Goal: Task Accomplishment & Management: Manage account settings

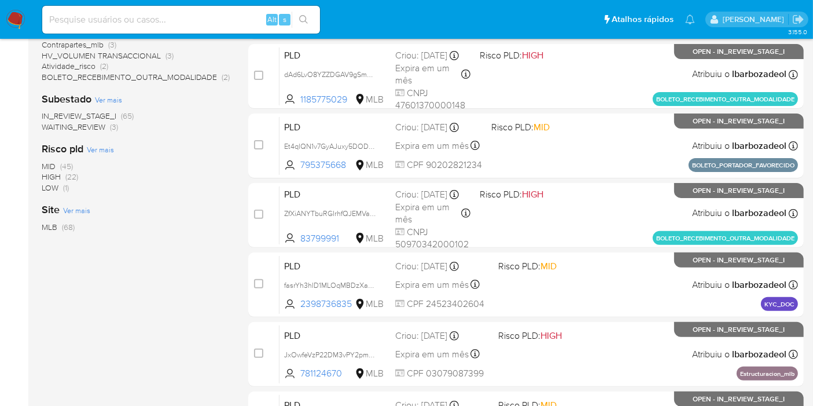
scroll to position [326, 0]
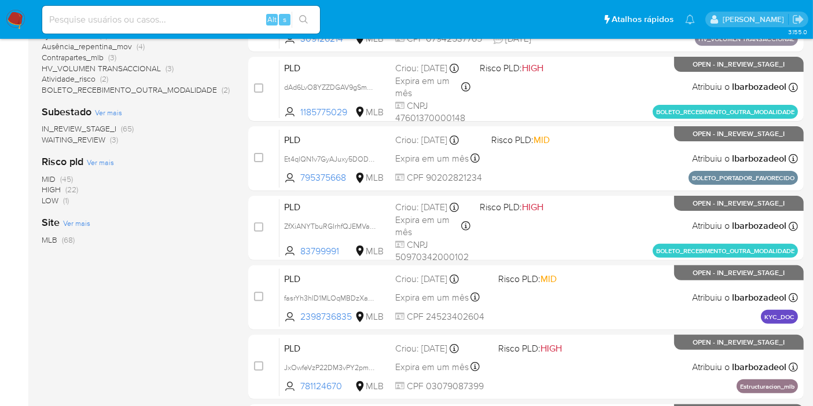
click at [74, 189] on span "(22)" at bounding box center [71, 190] width 13 height 12
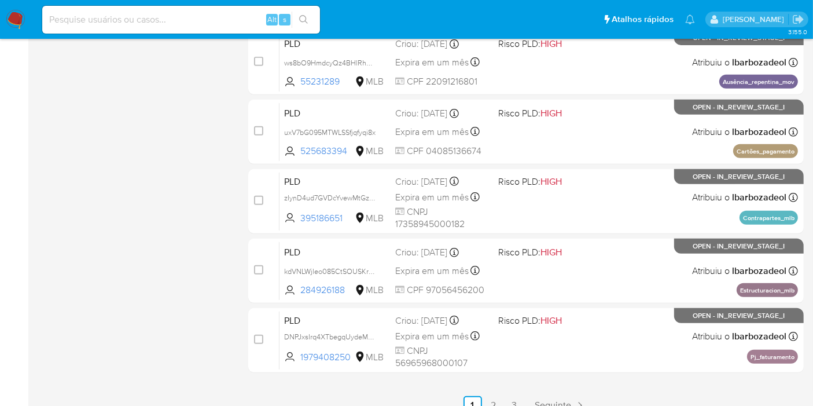
scroll to position [507, 0]
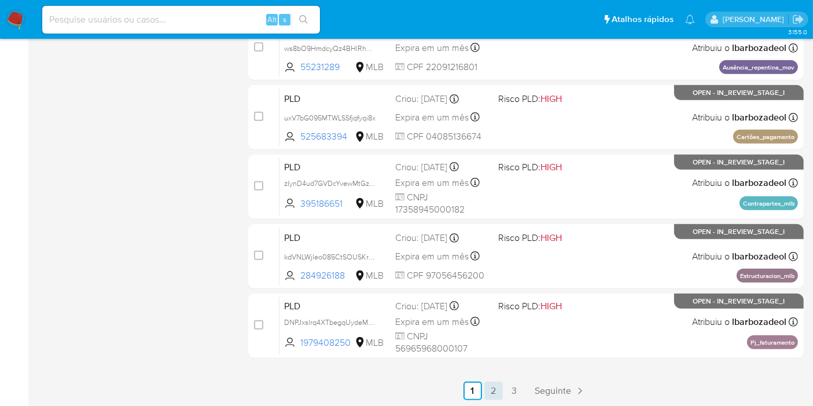
click at [491, 382] on link "2" at bounding box center [494, 390] width 19 height 19
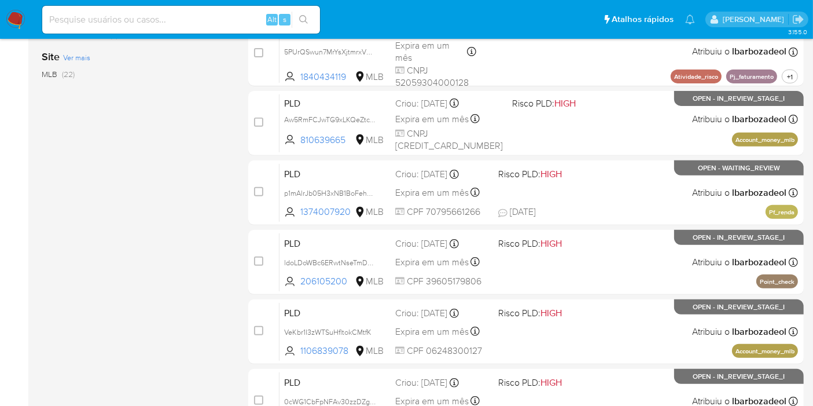
scroll to position [432, 0]
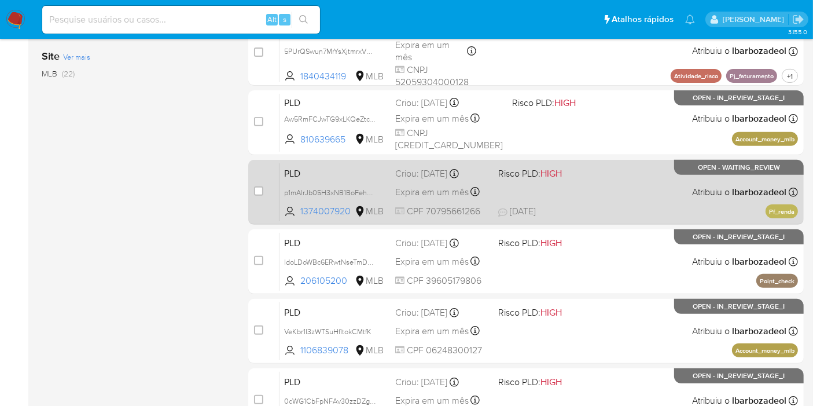
click at [613, 187] on div "PLD p1mAlrJb05H3xNB1BoFehG8z 1374007920 MLB Risco PLD: HIGH Criou: 12/08/2025 C…" at bounding box center [539, 192] width 519 height 58
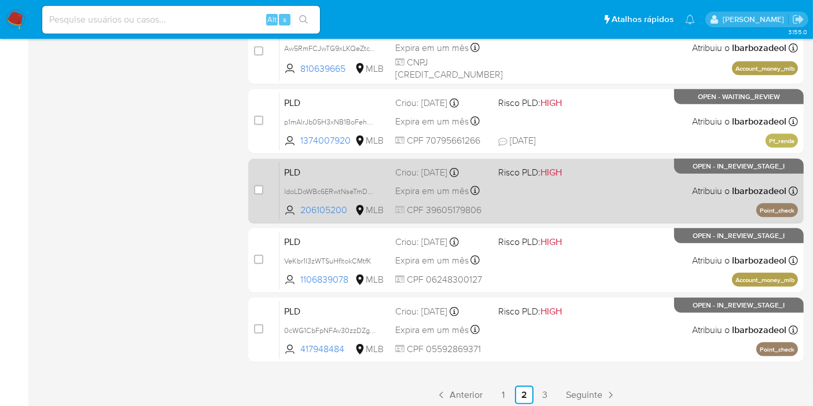
scroll to position [507, 0]
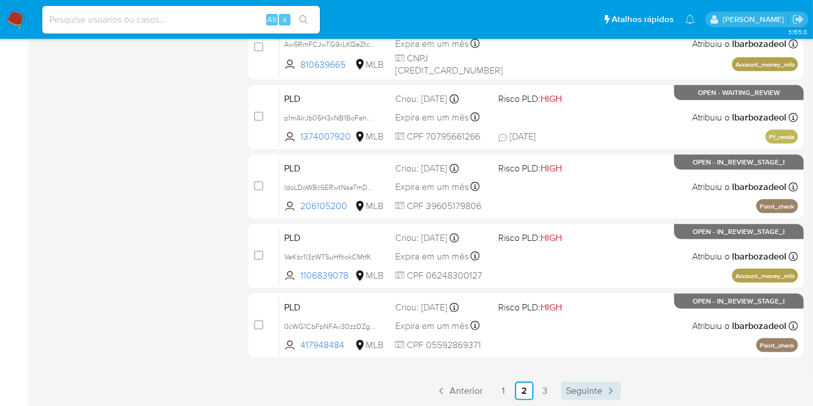
click at [592, 392] on span "Seguinte" at bounding box center [584, 390] width 36 height 9
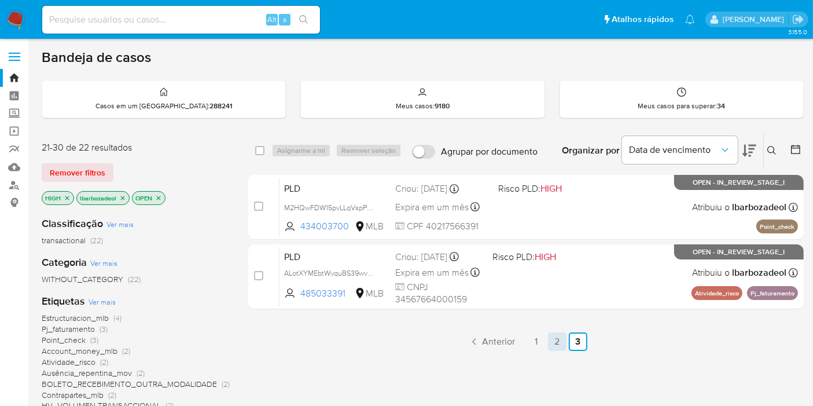
click at [554, 337] on link "2" at bounding box center [557, 341] width 19 height 19
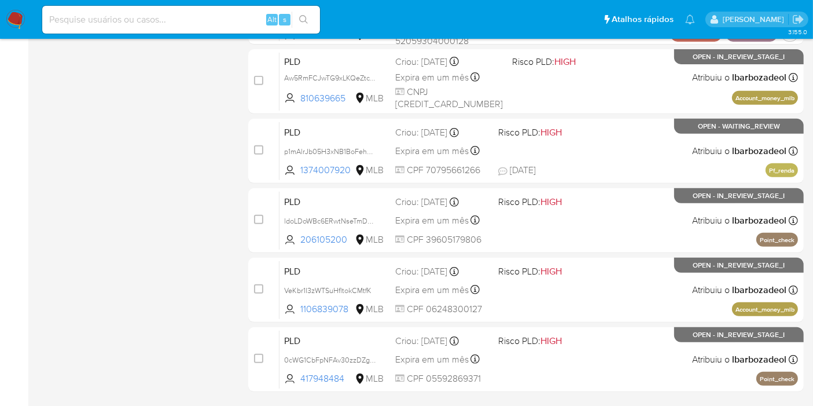
scroll to position [474, 0]
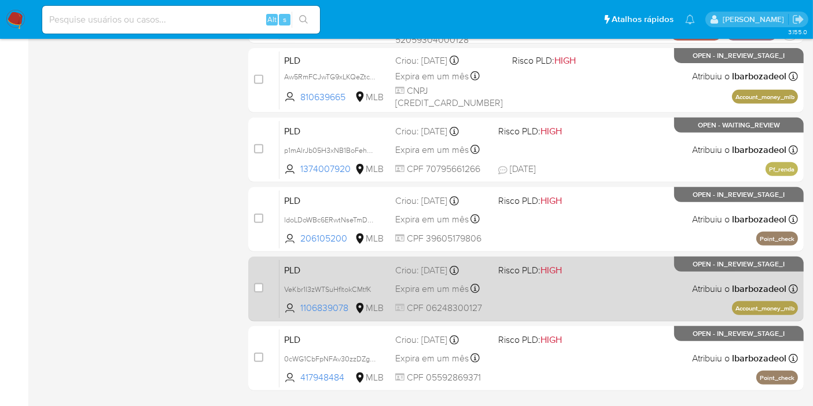
click at [618, 315] on div "PLD VeKbr1I3zWTSuHfltokCMtfK 1106839078 MLB Risco PLD: HIGH Criou: 12/08/2025 C…" at bounding box center [539, 288] width 519 height 58
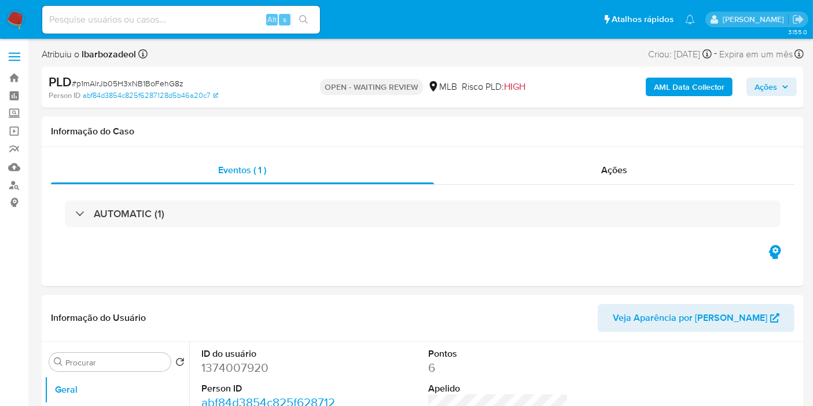
select select "10"
click at [568, 166] on div "Ações" at bounding box center [614, 170] width 361 height 28
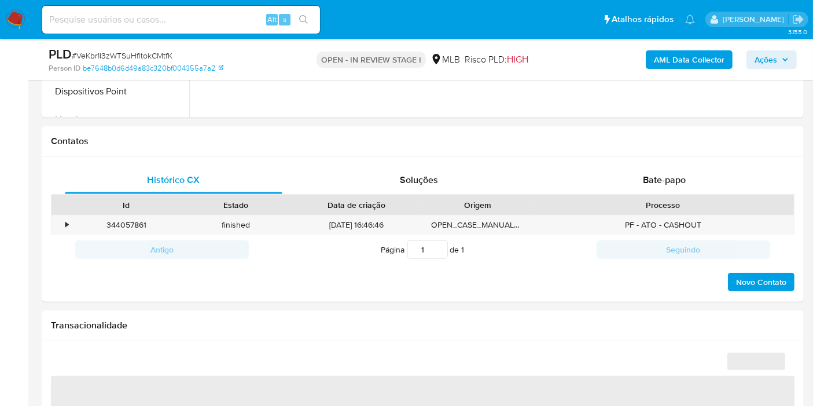
select select "10"
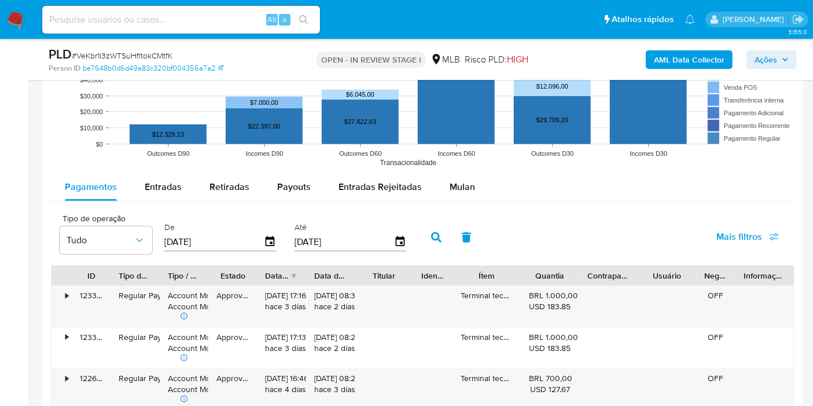
scroll to position [1118, 0]
click at [453, 188] on span "Mulan" at bounding box center [462, 185] width 25 height 13
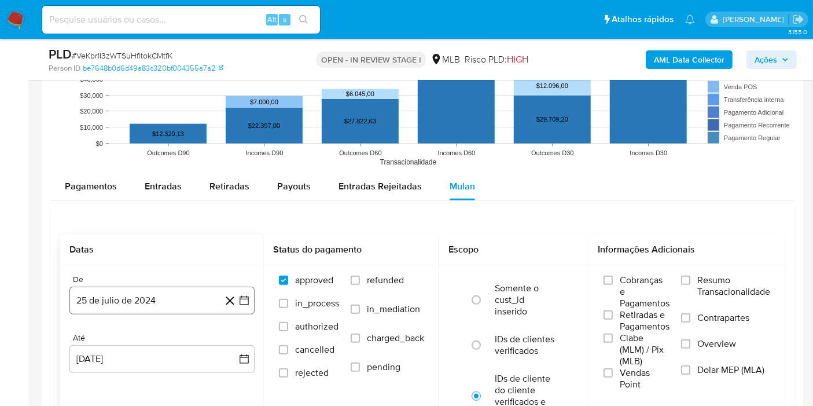
click at [190, 300] on button "25 de julio de 2024" at bounding box center [161, 301] width 185 height 28
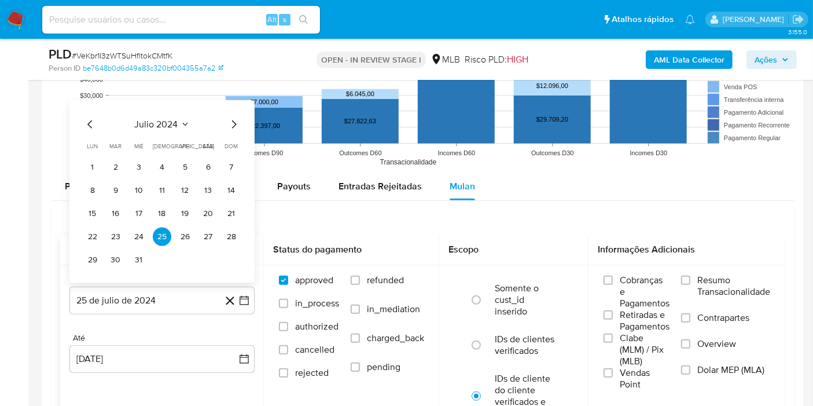
click at [162, 122] on span "julio 2024" at bounding box center [156, 125] width 43 height 12
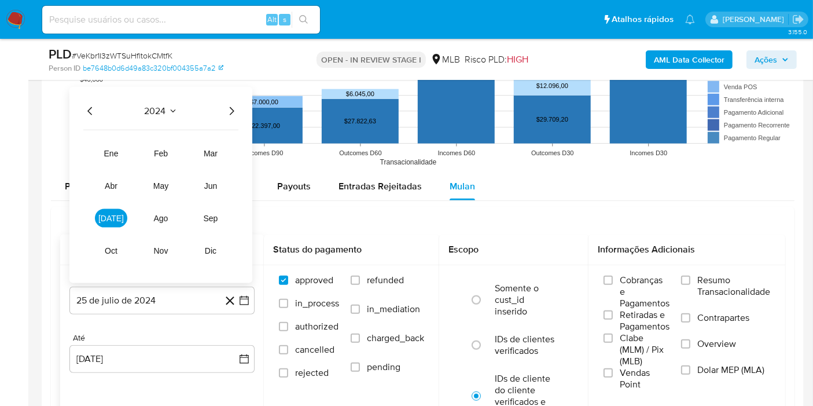
click at [232, 105] on icon "Año siguiente" at bounding box center [232, 111] width 14 height 14
click at [104, 221] on button "jul" at bounding box center [111, 218] width 32 height 19
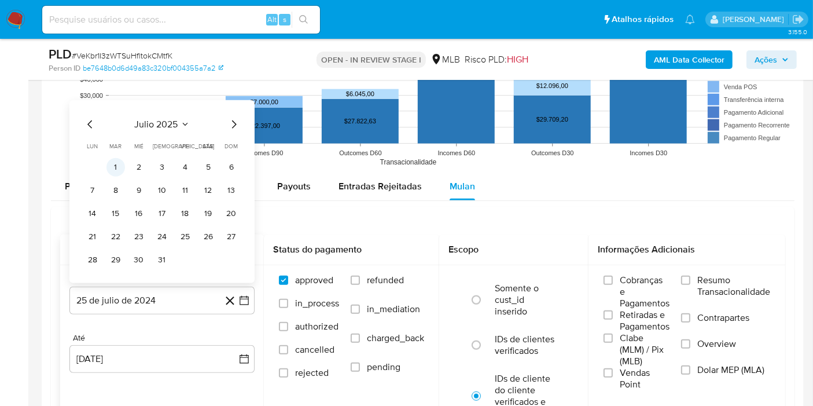
click at [116, 162] on button "1" at bounding box center [116, 167] width 19 height 19
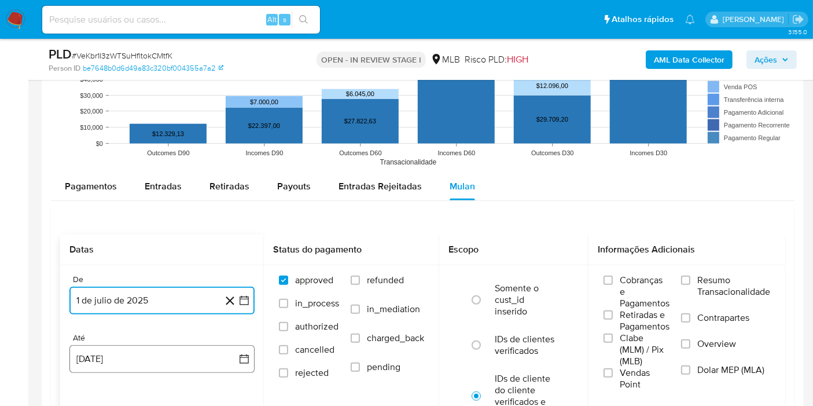
click at [177, 357] on button "25 de agosto de 2025" at bounding box center [161, 359] width 185 height 28
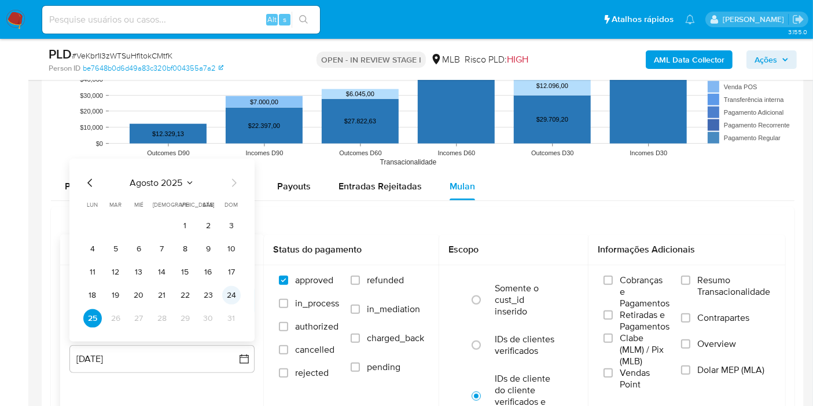
click at [237, 295] on button "24" at bounding box center [231, 295] width 19 height 19
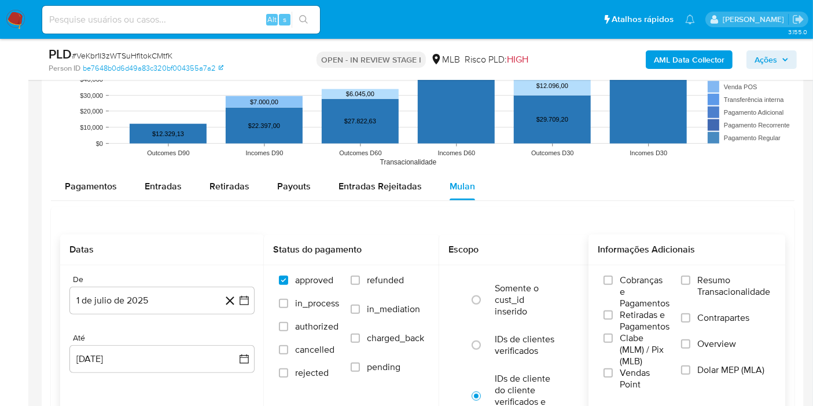
click at [698, 278] on span "Resumo Transacionalidade" at bounding box center [734, 285] width 73 height 23
click at [691, 278] on input "Resumo Transacionalidade" at bounding box center [685, 280] width 9 height 9
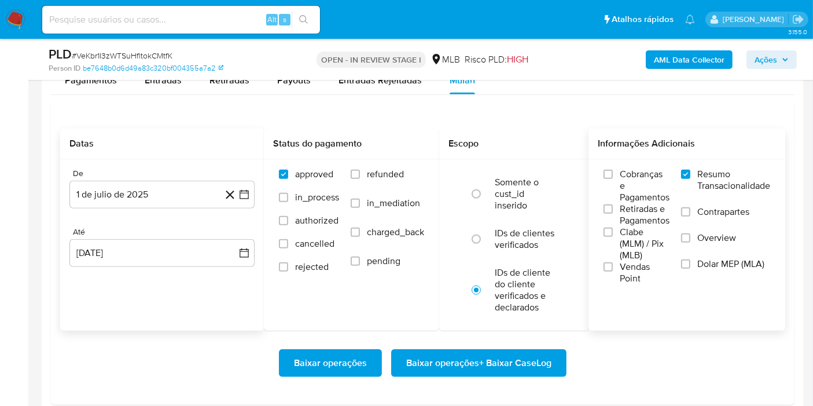
click at [515, 362] on span "Baixar operações + Baixar CaseLog" at bounding box center [478, 362] width 145 height 25
drag, startPoint x: 515, startPoint y: 362, endPoint x: 423, endPoint y: 135, distance: 245.2
click at [423, 131] on div "Status do pagamento" at bounding box center [351, 144] width 175 height 31
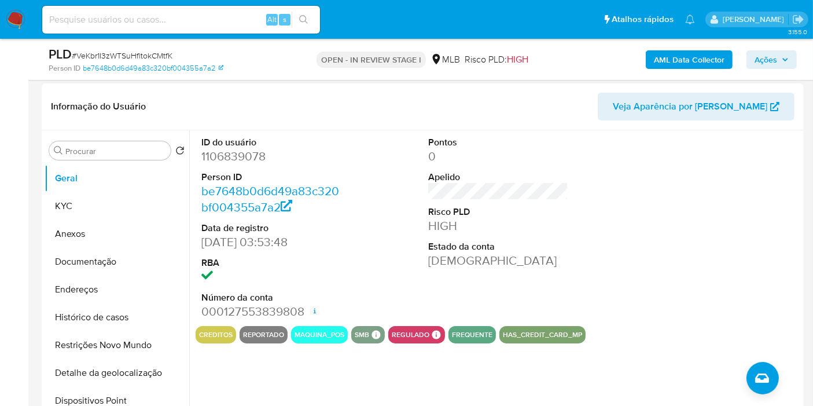
scroll to position [66, 0]
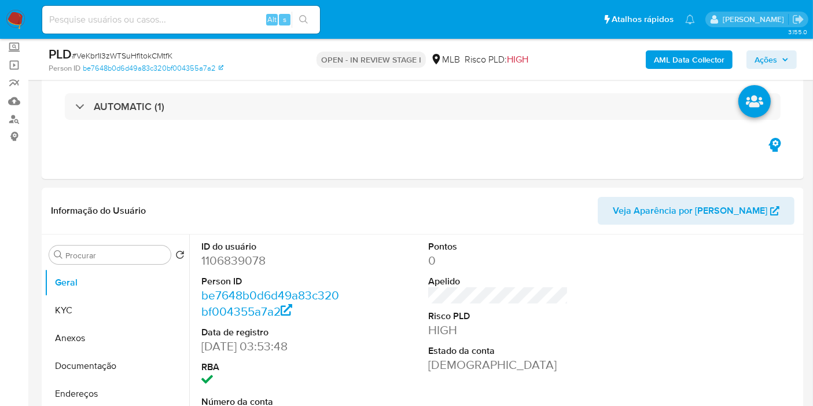
click at [791, 61] on button "Ações" at bounding box center [772, 59] width 50 height 19
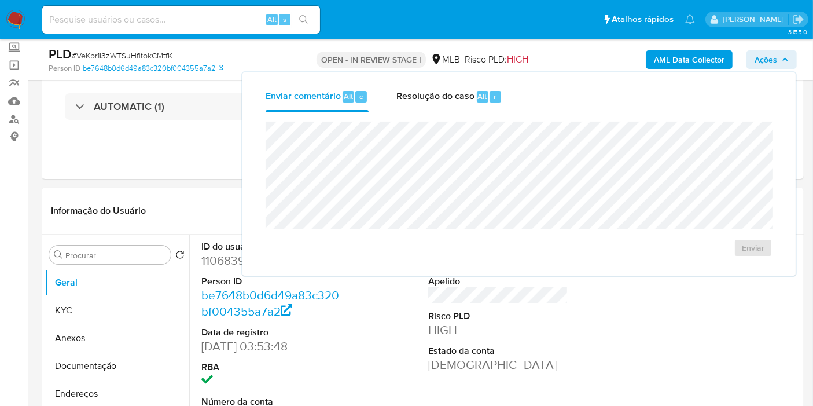
click at [791, 61] on button "Ações" at bounding box center [772, 59] width 50 height 19
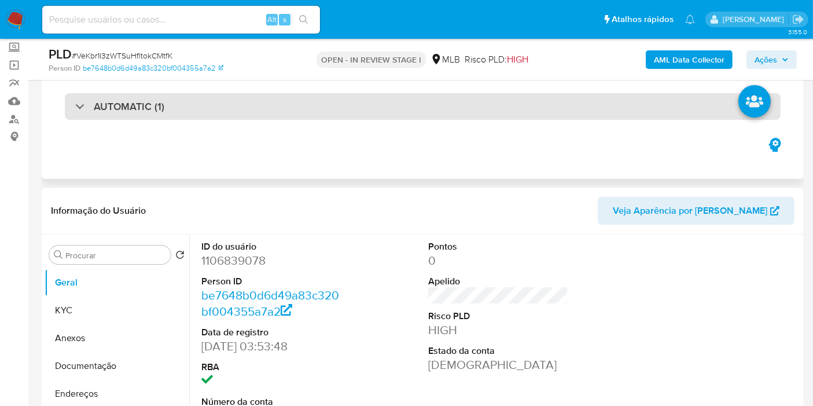
click at [476, 113] on div "AUTOMATIC (1)" at bounding box center [423, 106] width 716 height 27
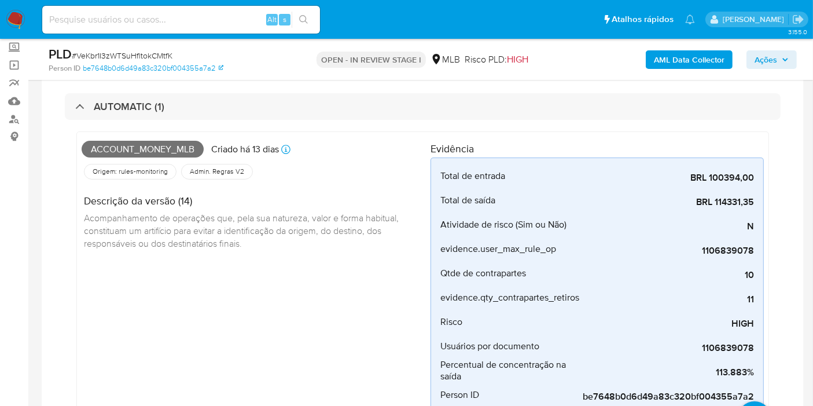
click at [174, 148] on span "Account_money_mlb" at bounding box center [143, 149] width 122 height 17
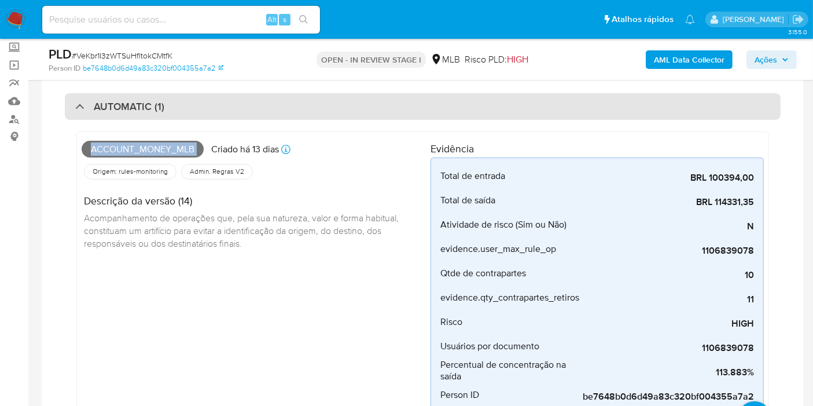
copy span "Account_money_mlb"
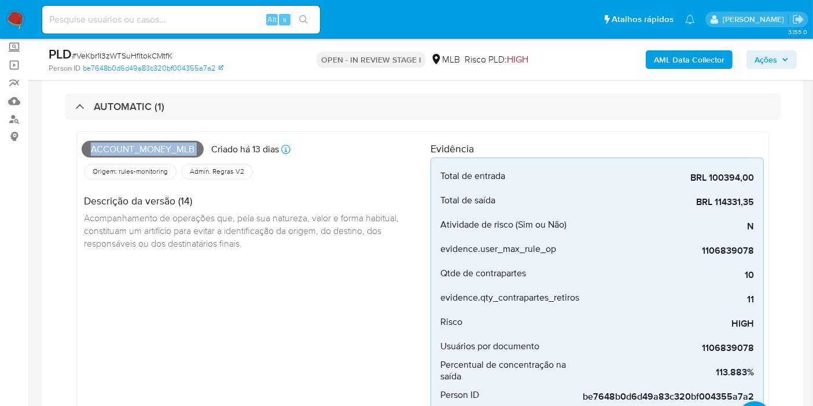
click at [768, 64] on span "Ações" at bounding box center [766, 59] width 23 height 19
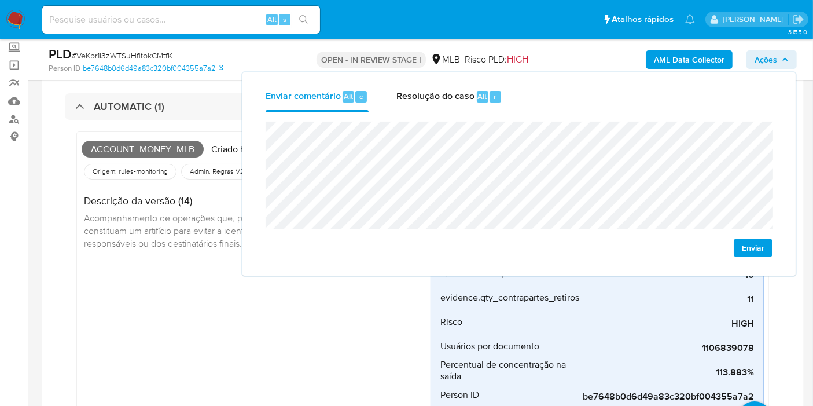
click at [182, 272] on div "Account_money_mlb Criado há 13 dias Criado: 12/08/2025 00:11:58 Origem: rules-m…" at bounding box center [256, 275] width 349 height 277
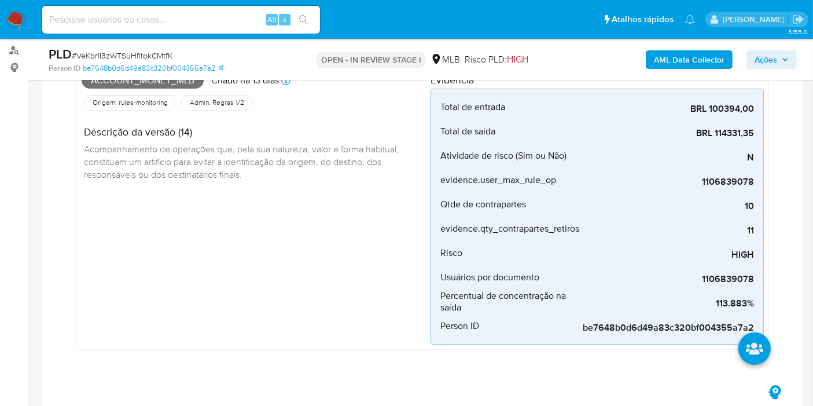
scroll to position [452, 0]
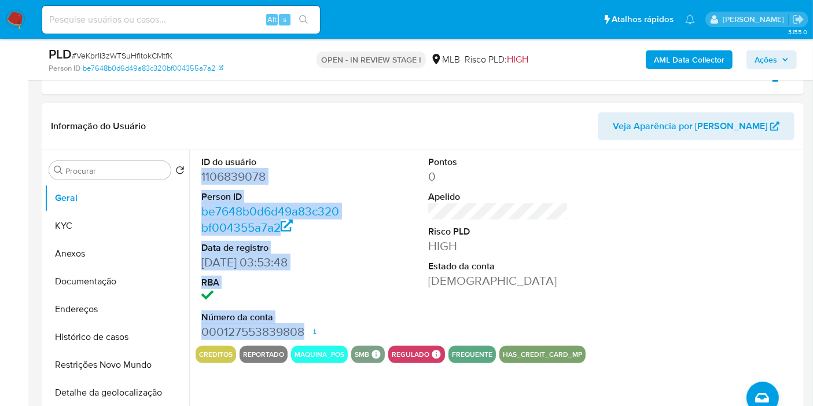
drag, startPoint x: 230, startPoint y: 188, endPoint x: 301, endPoint y: 331, distance: 160.2
click at [301, 331] on div "ID do usuário 1106839078 Person ID be7648b0d6d49a83c320bf004355a7a2 Data de reg…" at bounding box center [272, 248] width 152 height 196
copy dl "1106839078 Person ID be7648b0d6d49a83c320bf004355a7a2 Data de registro 14/06/20…"
drag, startPoint x: 780, startPoint y: 53, endPoint x: 749, endPoint y: 70, distance: 35.5
click at [779, 53] on span "Ações" at bounding box center [772, 60] width 34 height 16
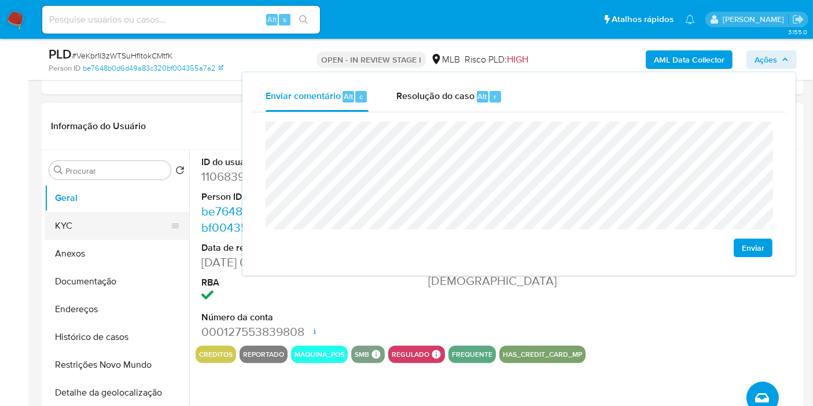
click at [87, 219] on button "KYC" at bounding box center [112, 226] width 135 height 28
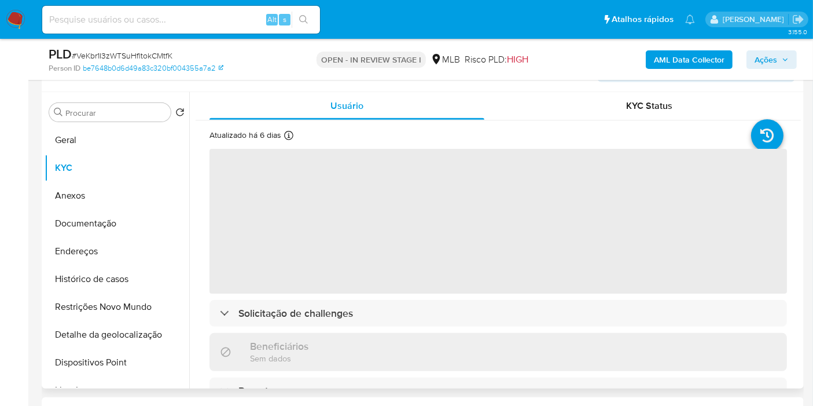
scroll to position [516, 0]
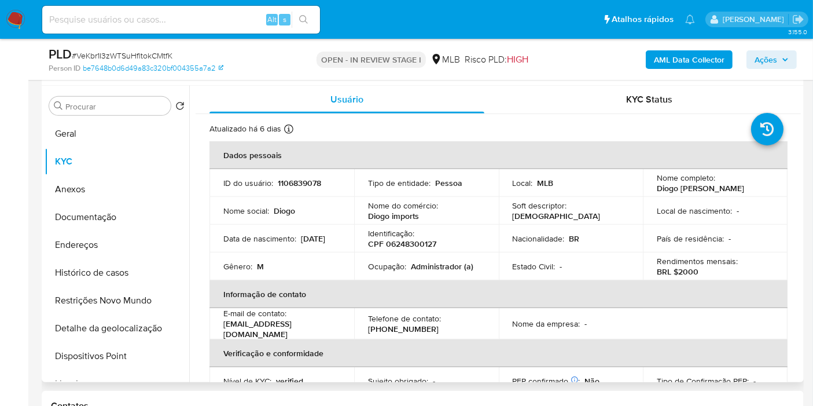
click at [408, 244] on p "CPF 06248300127" at bounding box center [402, 243] width 68 height 10
copy p "06248300127"
click at [780, 62] on span "Ações" at bounding box center [772, 60] width 34 height 16
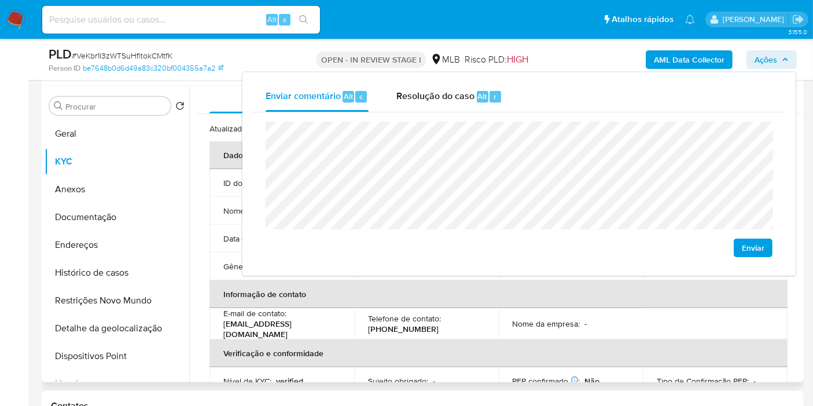
drag, startPoint x: 326, startPoint y: 293, endPoint x: 388, endPoint y: 280, distance: 63.9
click at [326, 293] on th "Informação de contato" at bounding box center [499, 294] width 578 height 28
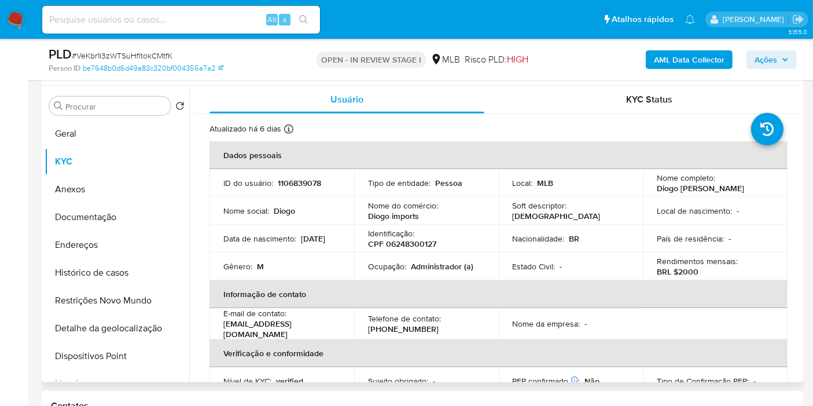
click at [413, 264] on p "Administrador (a)" at bounding box center [442, 266] width 63 height 10
copy p "Administrador"
click at [786, 59] on icon "button" at bounding box center [785, 59] width 5 height 3
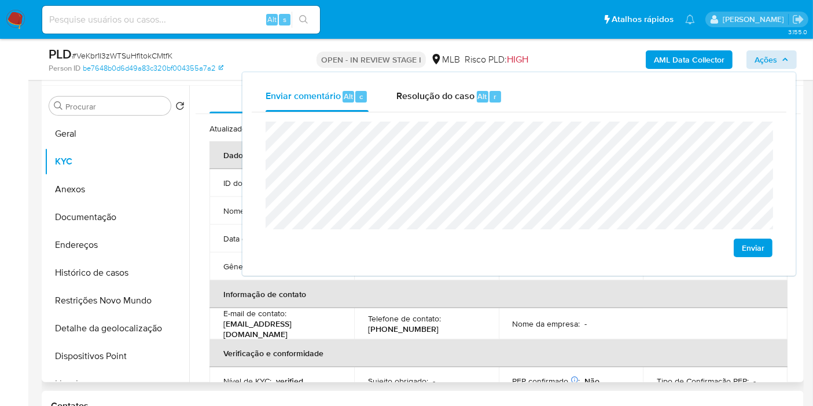
click at [499, 312] on td "Nome da empresa : -" at bounding box center [571, 323] width 145 height 31
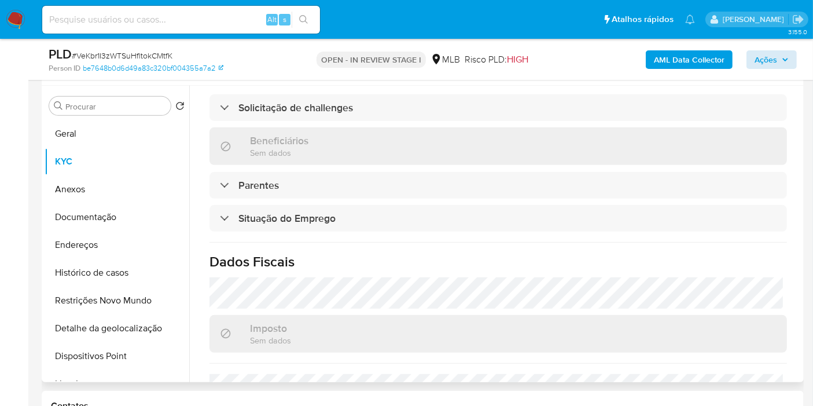
scroll to position [526, 0]
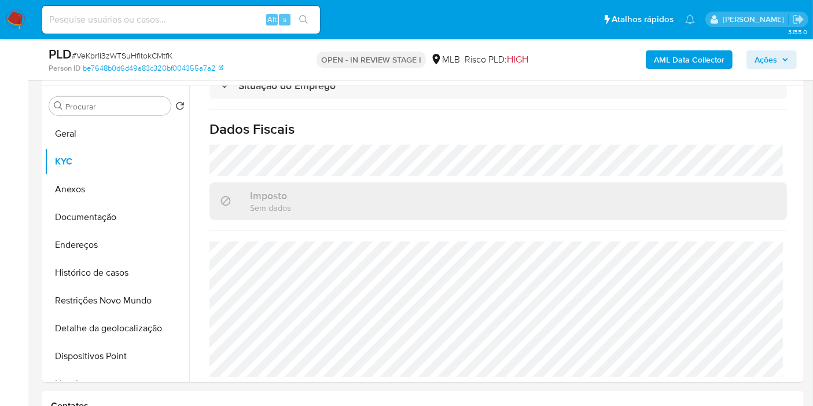
drag, startPoint x: 772, startPoint y: 65, endPoint x: 760, endPoint y: 69, distance: 12.8
click at [771, 65] on span "Ações" at bounding box center [766, 59] width 23 height 19
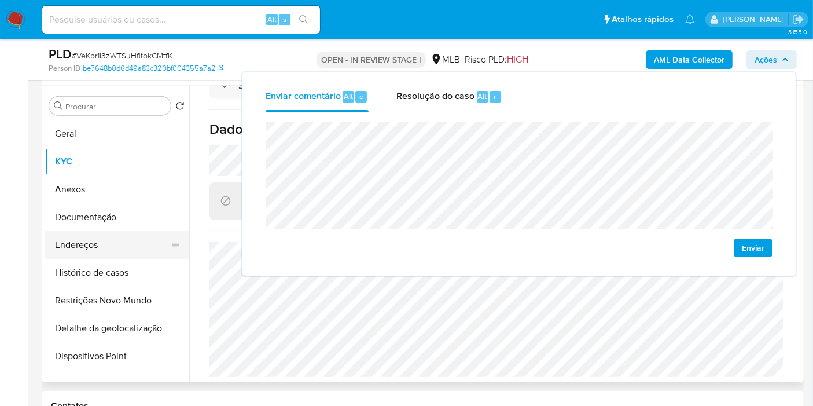
click at [145, 240] on button "Endereços" at bounding box center [112, 245] width 135 height 28
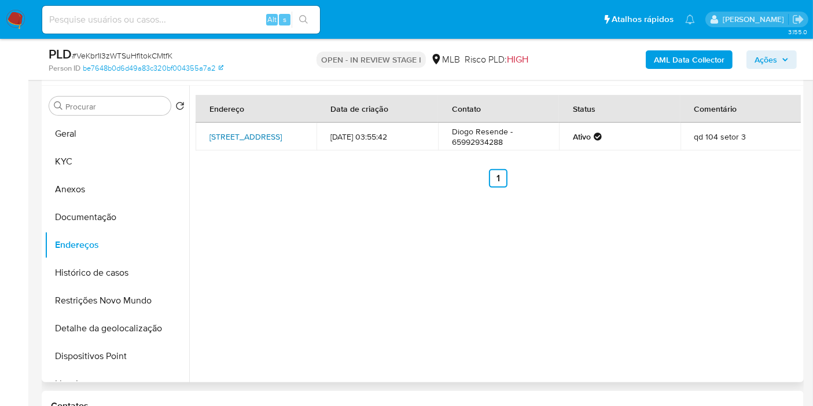
drag, startPoint x: 247, startPoint y: 128, endPoint x: 240, endPoint y: 134, distance: 9.5
click at [246, 131] on link "Rua Trezentos E Quinze 40, Cuiabá, Mato Grosso, 78088365, Brasil 40" at bounding box center [246, 137] width 72 height 12
click at [130, 216] on button "Documentação" at bounding box center [112, 217] width 135 height 28
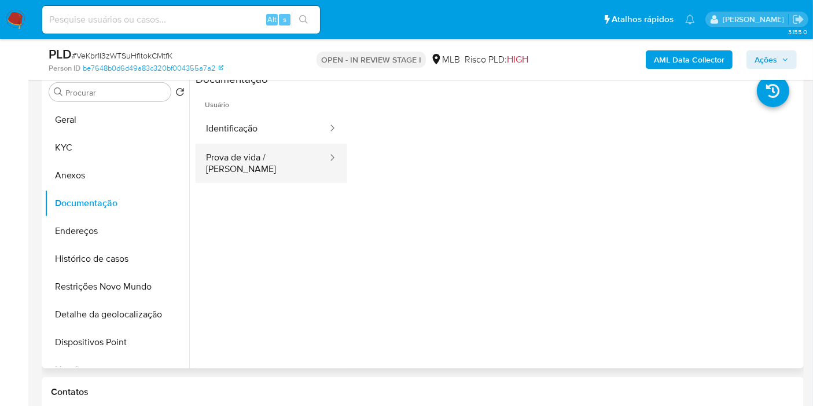
click at [268, 155] on button "Prova de vida / Selfie" at bounding box center [262, 163] width 133 height 39
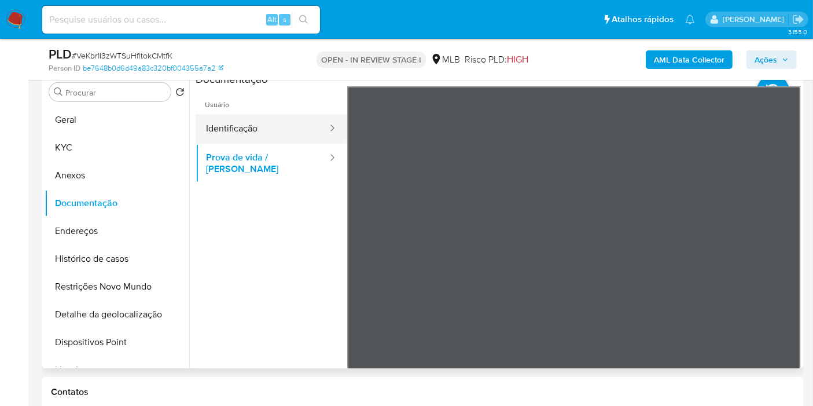
click at [243, 123] on button "Identificação" at bounding box center [262, 129] width 133 height 30
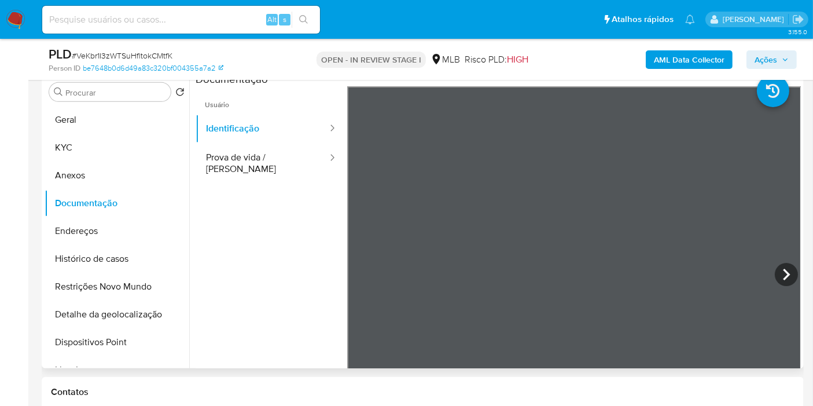
click at [71, 148] on button "KYC" at bounding box center [112, 148] width 135 height 28
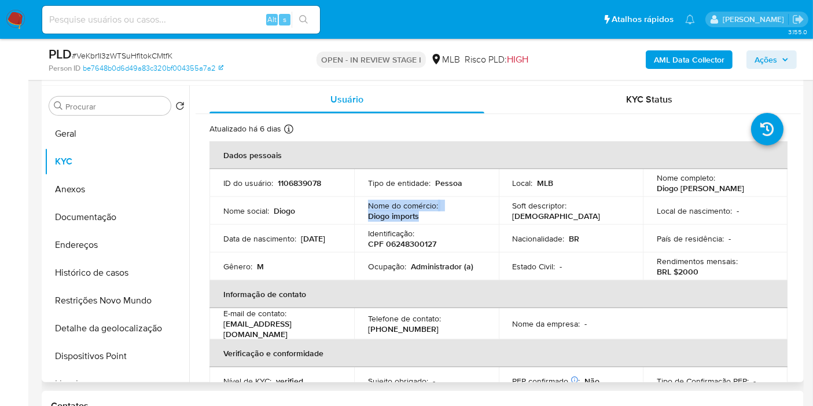
drag, startPoint x: 419, startPoint y: 216, endPoint x: 372, endPoint y: 207, distance: 48.3
click at [363, 205] on td "Nome do comércio : Diogo imports" at bounding box center [426, 211] width 145 height 28
copy div "Nome do comércio : Diogo imports"
click at [115, 130] on button "Geral" at bounding box center [112, 134] width 135 height 28
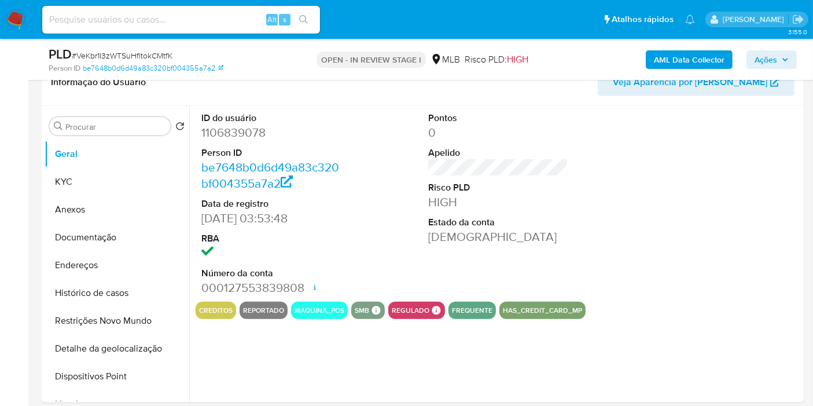
scroll to position [516, 0]
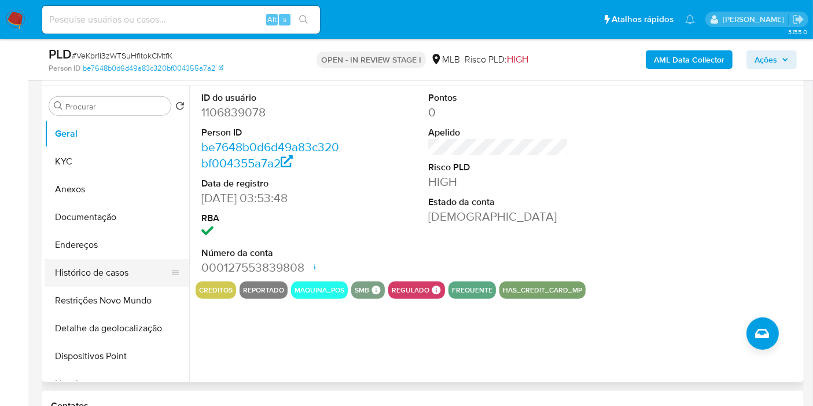
click at [107, 276] on button "Histórico de casos" at bounding box center [112, 273] width 135 height 28
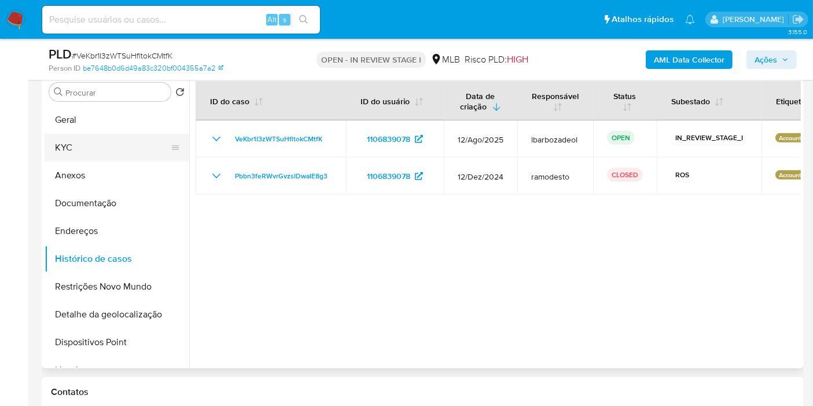
click at [102, 148] on button "KYC" at bounding box center [112, 148] width 135 height 28
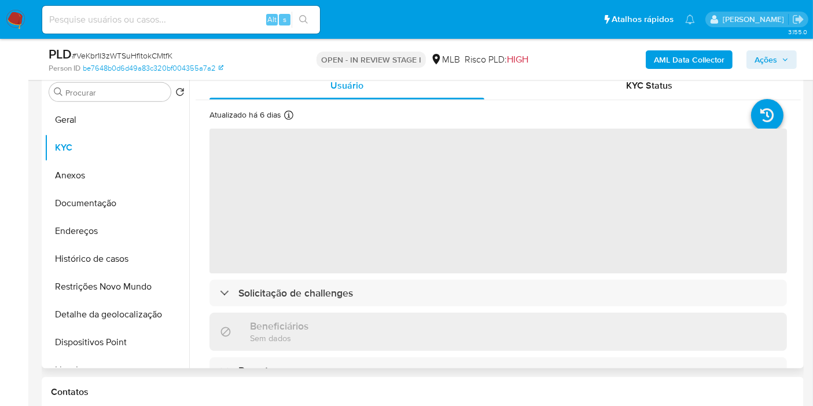
scroll to position [452, 0]
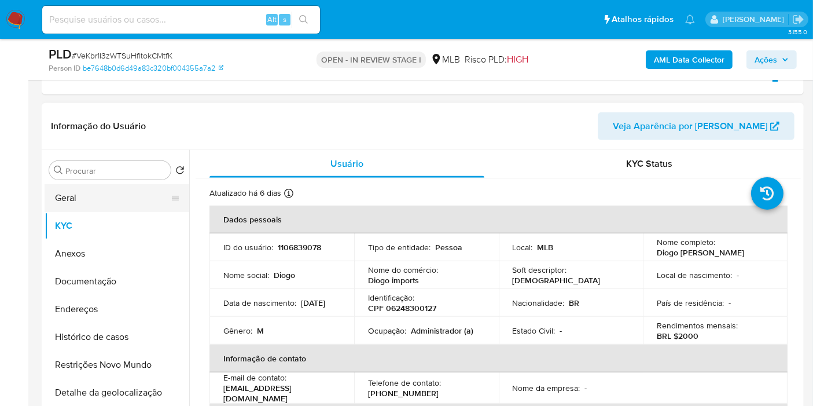
click at [105, 201] on button "Geral" at bounding box center [112, 198] width 135 height 28
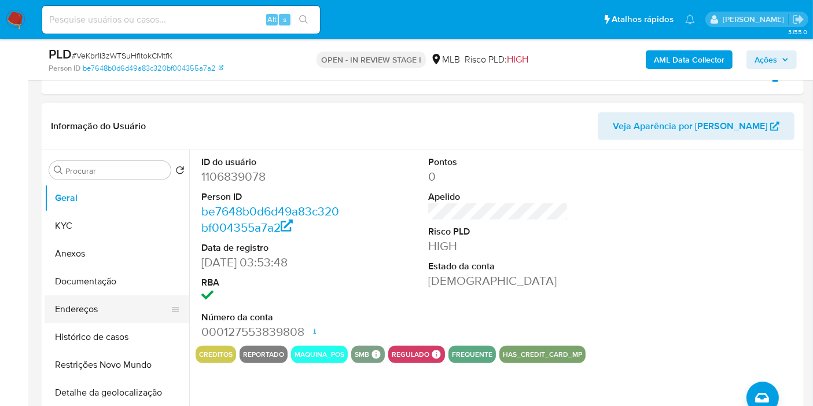
click at [144, 305] on button "Endereços" at bounding box center [112, 309] width 135 height 28
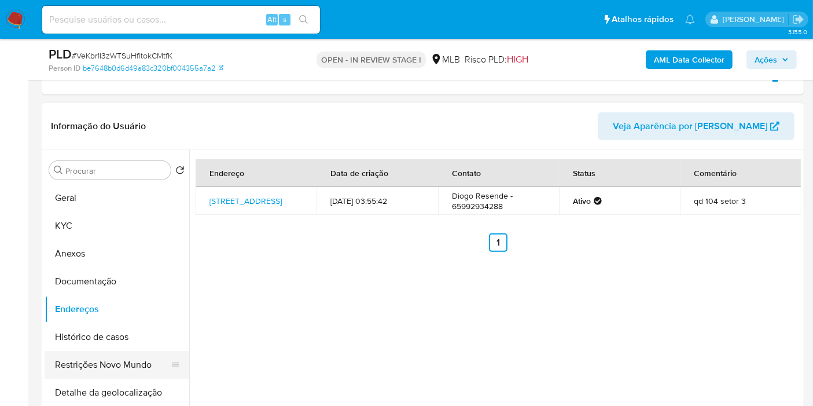
click at [127, 376] on button "Restrições Novo Mundo" at bounding box center [112, 365] width 135 height 28
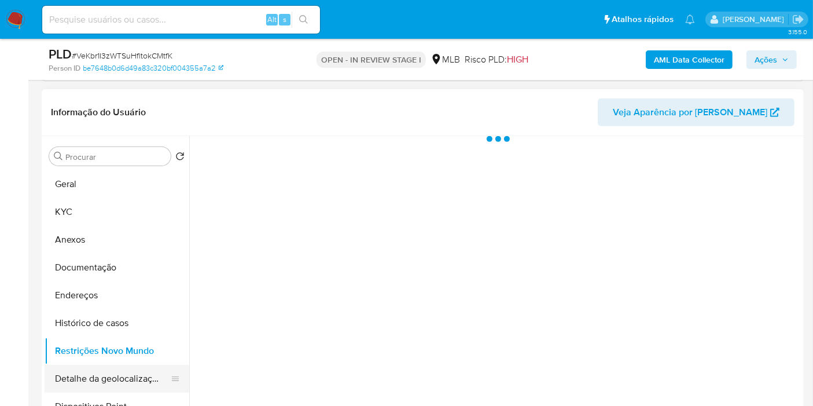
click at [130, 377] on button "Detalhe da geolocalização" at bounding box center [112, 379] width 135 height 28
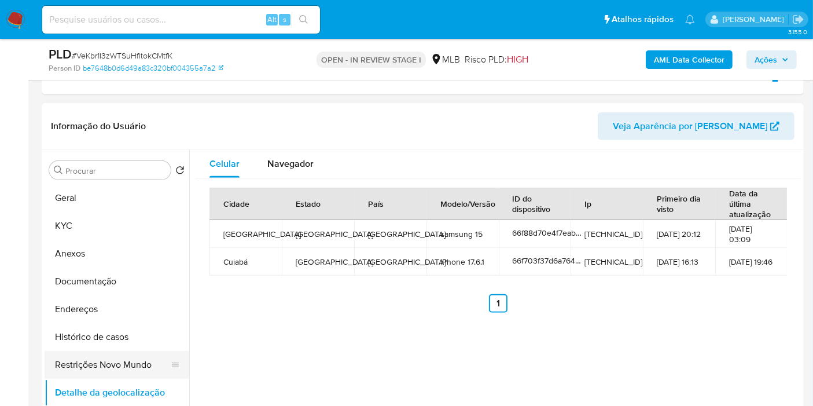
click at [120, 357] on button "Restrições Novo Mundo" at bounding box center [112, 365] width 135 height 28
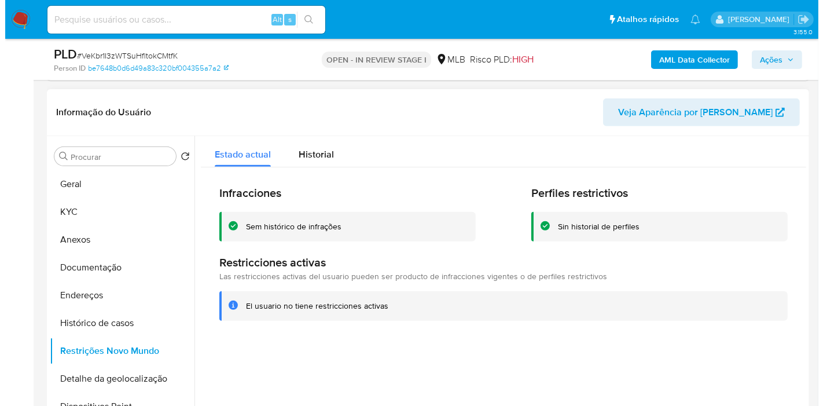
scroll to position [516, 0]
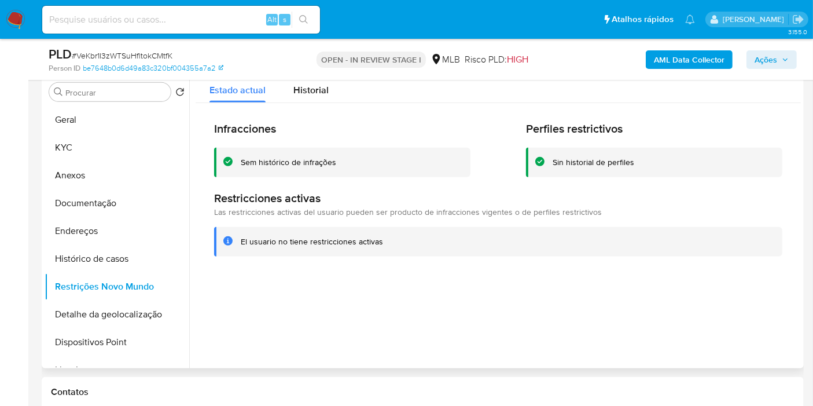
drag, startPoint x: 779, startPoint y: 267, endPoint x: 762, endPoint y: 269, distance: 16.4
click at [779, 267] on div "Infracciones Sem histórico de infrações Perfiles restrictivos Sin historial de …" at bounding box center [499, 189] width 606 height 172
drag, startPoint x: 132, startPoint y: 343, endPoint x: 164, endPoint y: 351, distance: 33.4
click at [133, 343] on button "Dispositivos Point" at bounding box center [112, 342] width 135 height 28
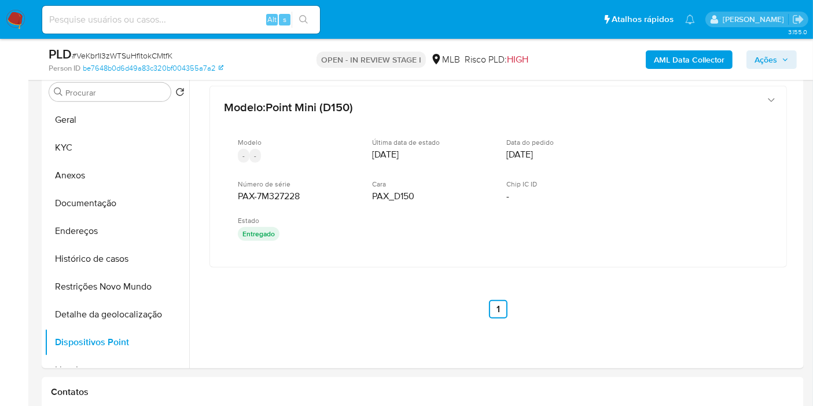
drag, startPoint x: 0, startPoint y: 189, endPoint x: 41, endPoint y: 197, distance: 41.9
click at [788, 58] on icon "button" at bounding box center [785, 59] width 7 height 7
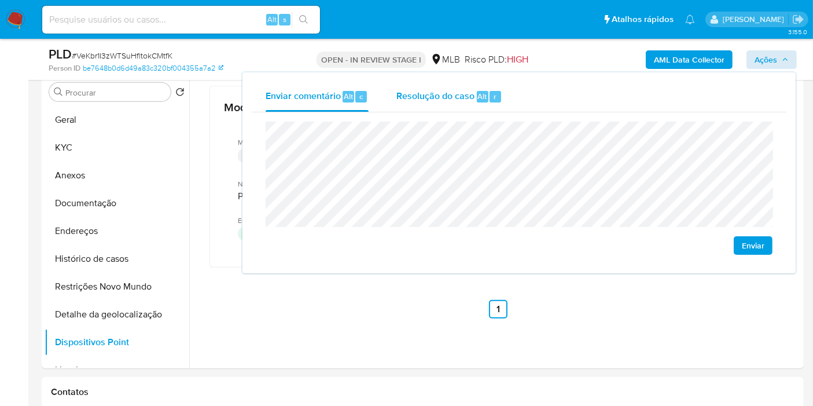
click at [453, 78] on div "Enviar comentário Alt c Resolução do caso Alt r Enviar" at bounding box center [519, 172] width 553 height 201
click at [460, 91] on span "Resolução do caso" at bounding box center [436, 95] width 78 height 13
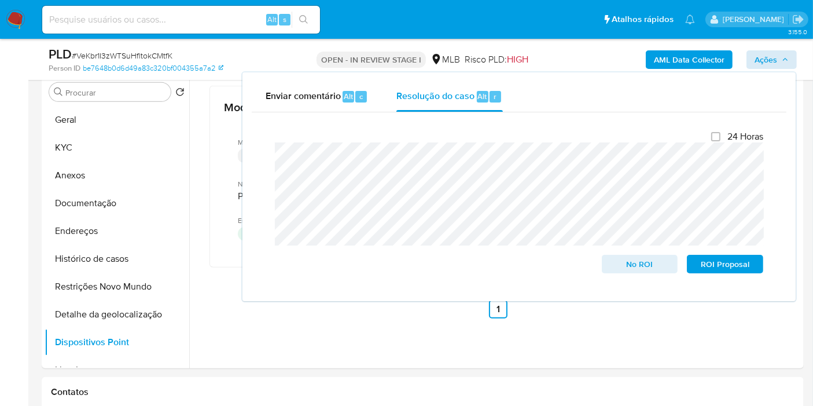
click at [685, 61] on b "AML Data Collector" at bounding box center [689, 59] width 71 height 19
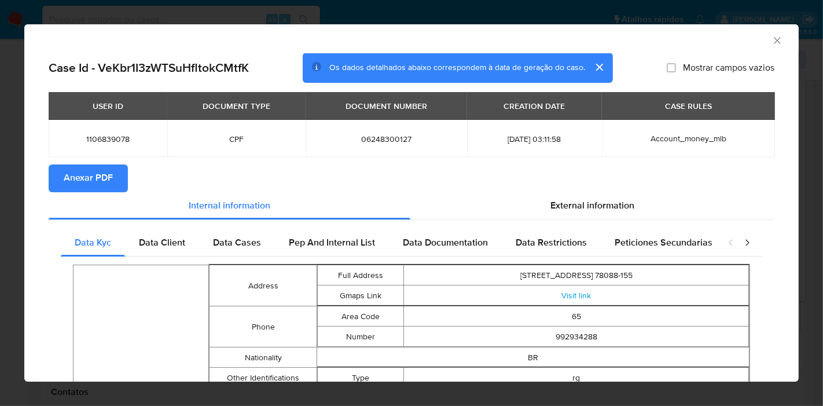
click at [104, 181] on span "Anexar PDF" at bounding box center [88, 178] width 49 height 25
click at [772, 38] on icon "Fechar a janela" at bounding box center [778, 41] width 12 height 12
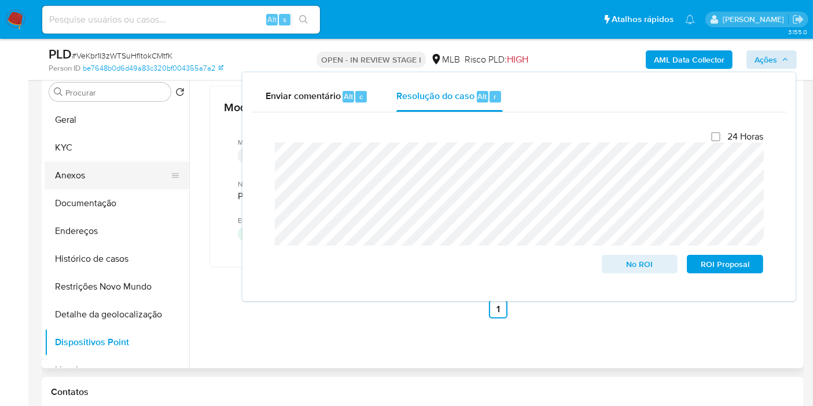
click at [125, 165] on button "Anexos" at bounding box center [112, 176] width 135 height 28
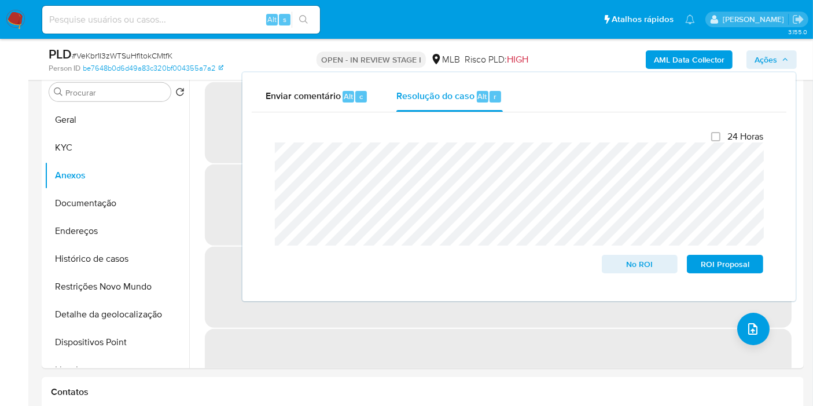
click at [777, 57] on span "Ações" at bounding box center [772, 60] width 34 height 16
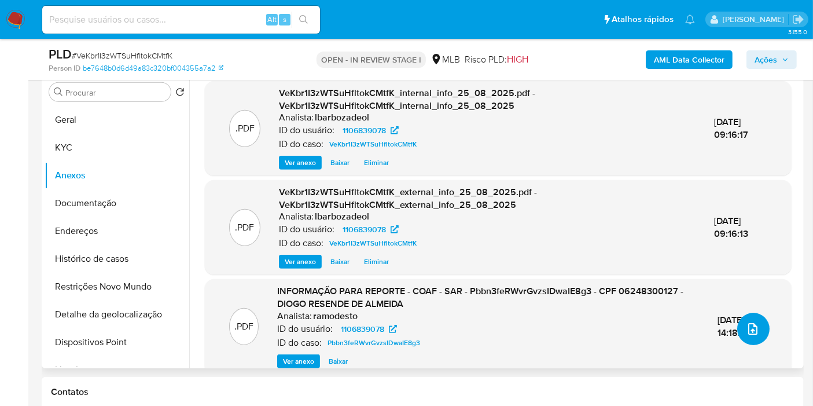
click at [754, 328] on icon "upload-file" at bounding box center [753, 329] width 14 height 14
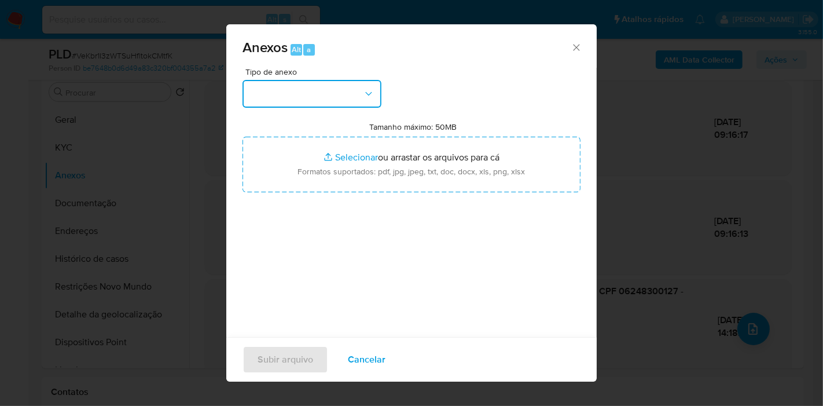
click at [357, 102] on button "button" at bounding box center [312, 94] width 139 height 28
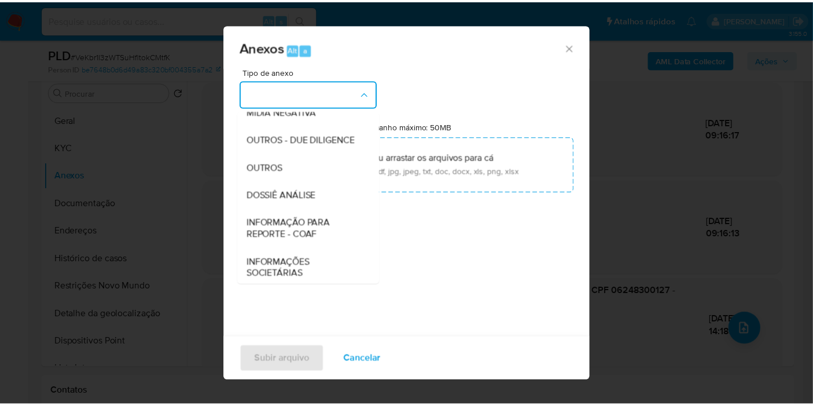
scroll to position [178, 0]
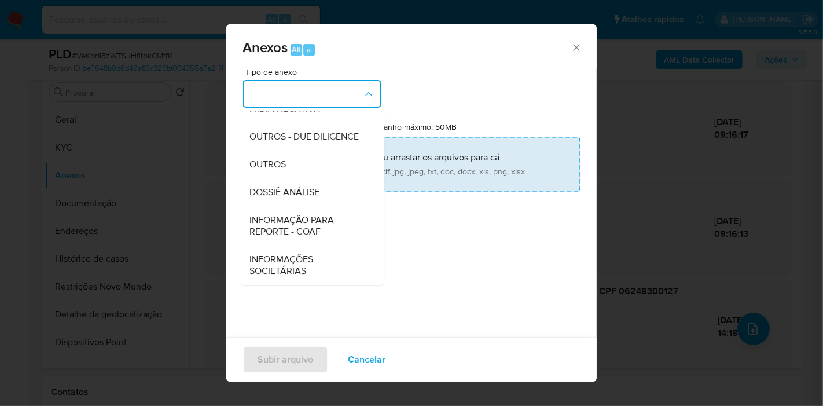
drag, startPoint x: 322, startPoint y: 186, endPoint x: 344, endPoint y: 167, distance: 29.1
click at [322, 185] on div "DOSSIÊ ANÁLISE" at bounding box center [308, 192] width 118 height 28
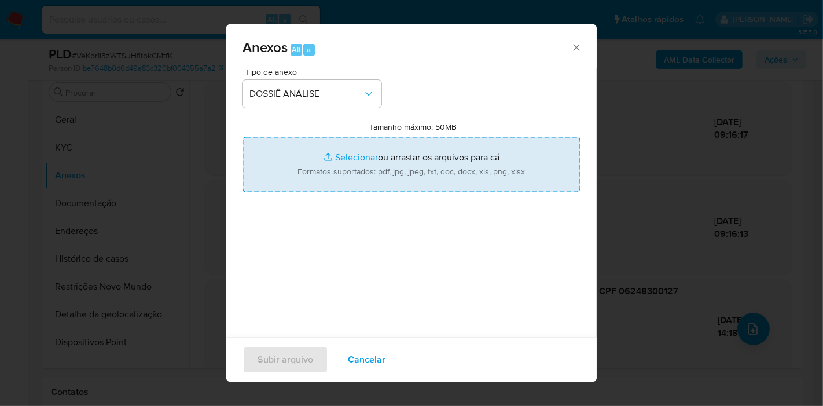
click at [346, 166] on input "Tamanho máximo: 50MB Selecionar arquivos" at bounding box center [412, 165] width 338 height 56
type input "C:\fakepath\2° SAR - XXXX - CPF 06248300127 - DIOGO RESENDE DE ALMEIDA.pdf"
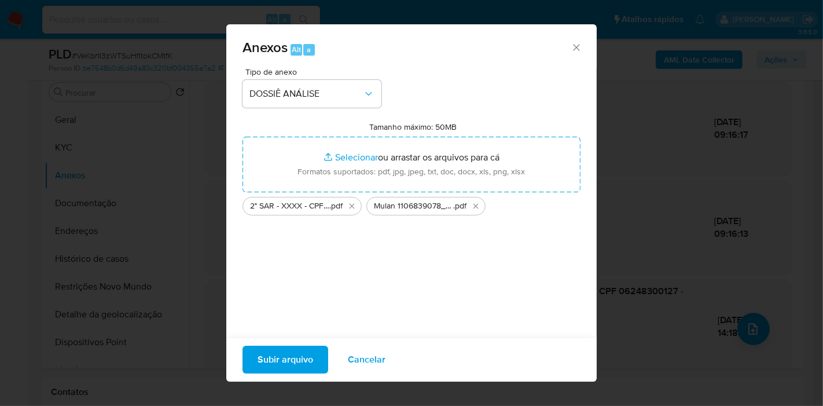
click at [295, 358] on span "Subir arquivo" at bounding box center [286, 359] width 56 height 25
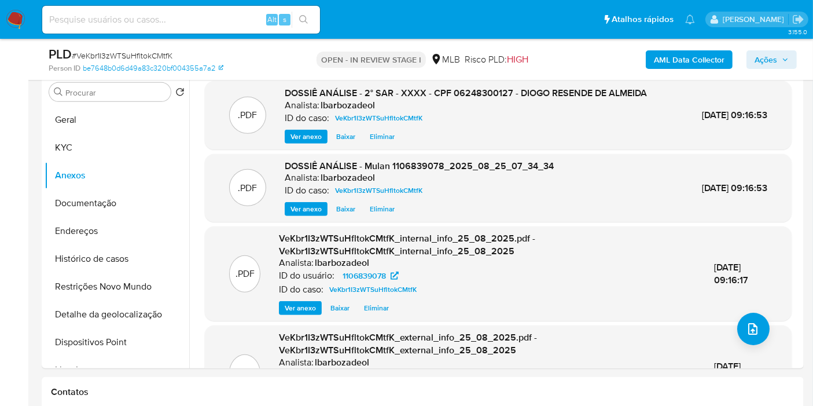
click at [764, 62] on span "Ações" at bounding box center [766, 59] width 23 height 19
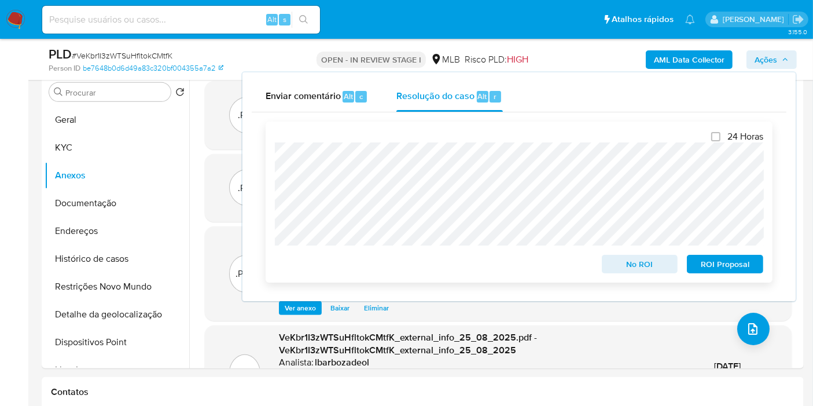
click at [703, 267] on span "ROI Proposal" at bounding box center [725, 264] width 60 height 16
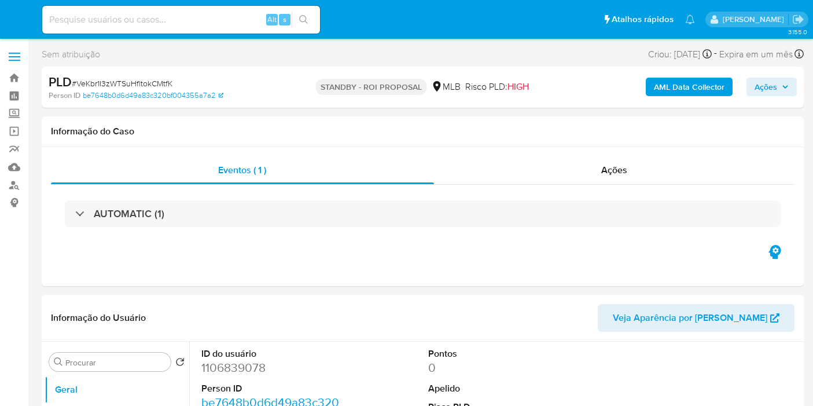
select select "10"
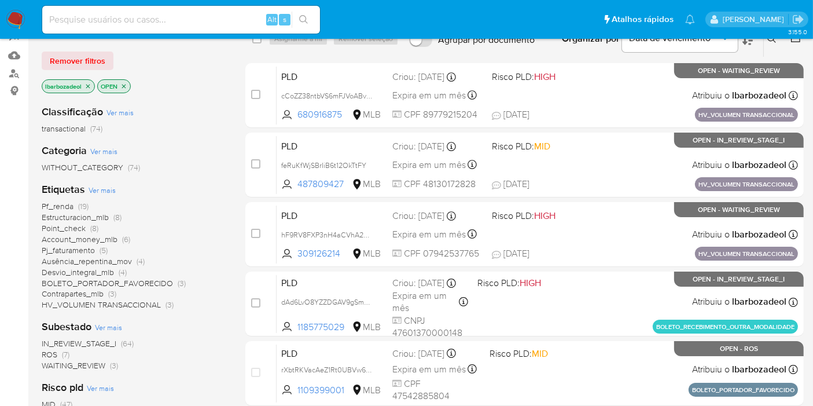
scroll to position [129, 0]
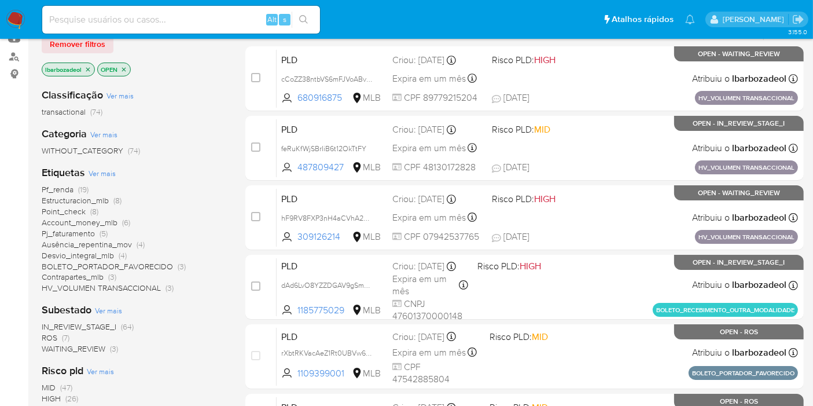
drag, startPoint x: 72, startPoint y: 394, endPoint x: 79, endPoint y: 390, distance: 8.3
click at [72, 394] on span "(26)" at bounding box center [71, 398] width 13 height 12
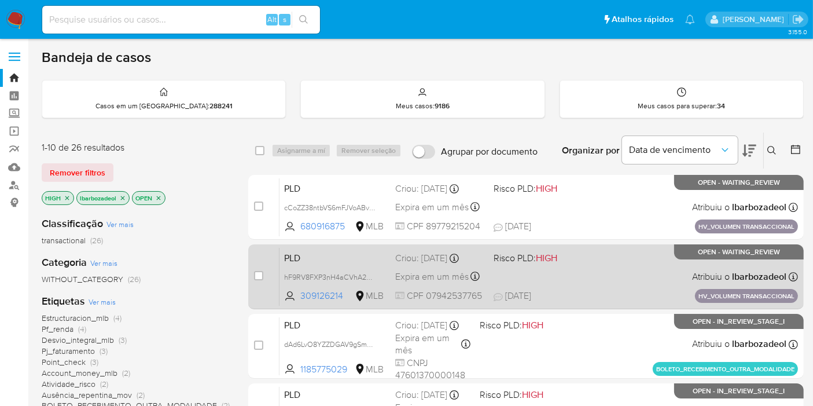
click at [549, 268] on div "PLD hF9RV8FXP3nH4aCVhA2wpaCN 309126214 MLB Risco PLD: HIGH Criou: [DATE] Criou:…" at bounding box center [539, 276] width 519 height 58
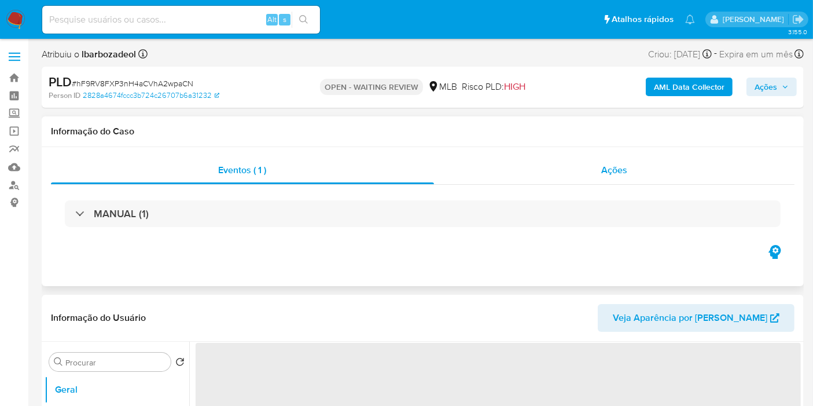
click at [494, 171] on div "Ações" at bounding box center [614, 170] width 361 height 28
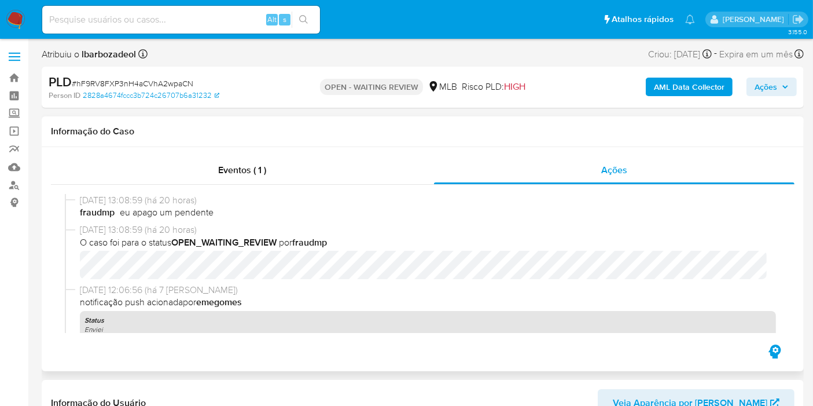
select select "10"
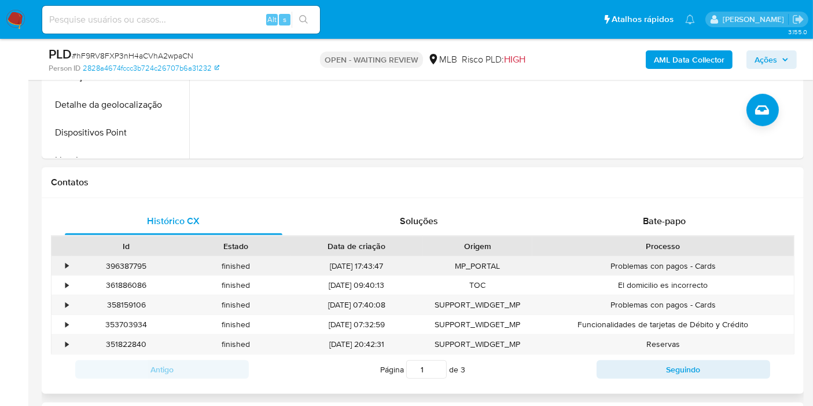
scroll to position [579, 0]
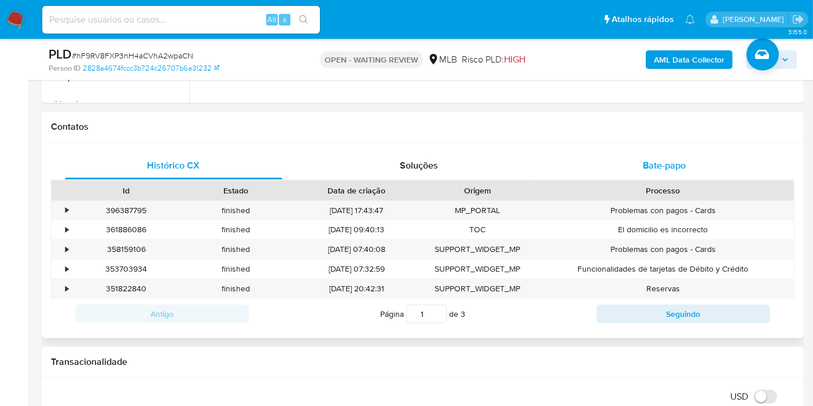
click at [649, 174] on div "Bate-papo" at bounding box center [665, 166] width 218 height 28
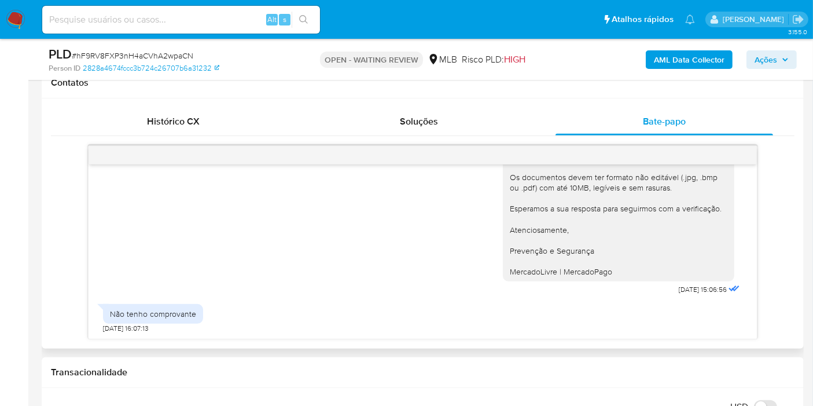
scroll to position [643, 0]
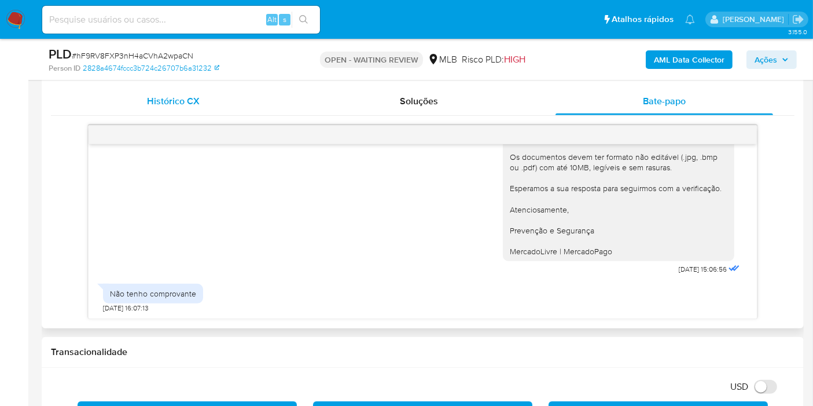
click at [197, 104] on span "Histórico CX" at bounding box center [174, 100] width 53 height 13
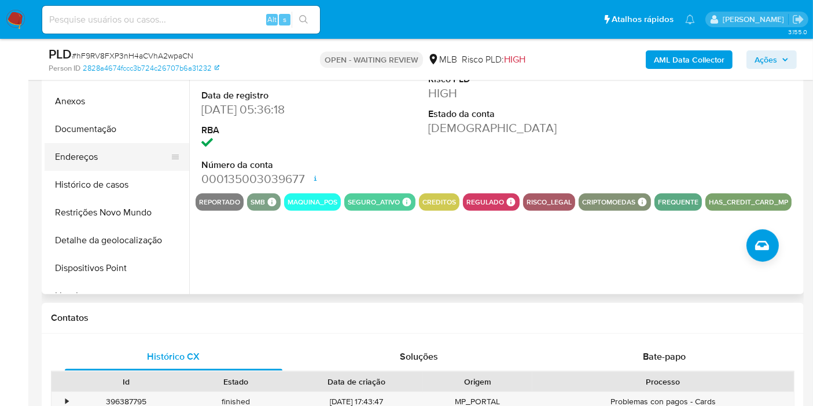
scroll to position [386, 0]
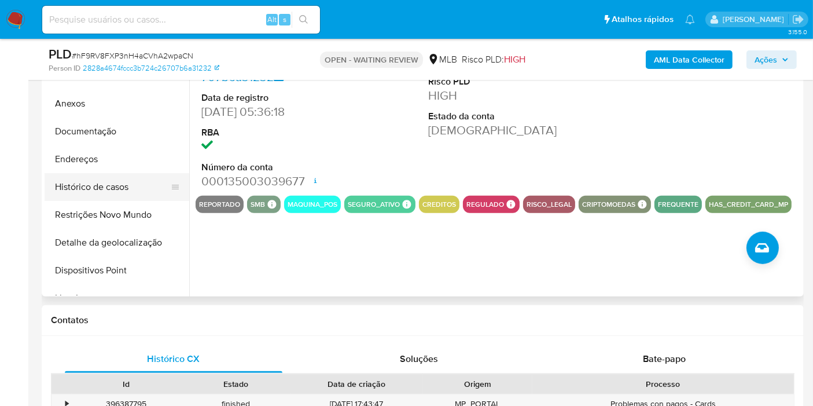
click at [115, 186] on button "Histórico de casos" at bounding box center [112, 187] width 135 height 28
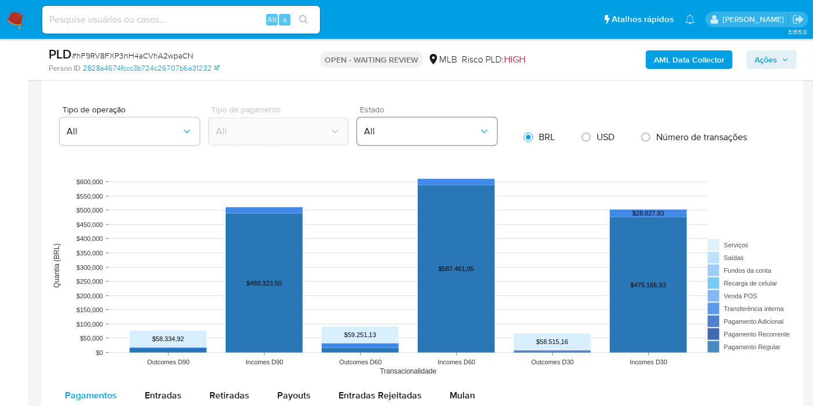
scroll to position [1222, 0]
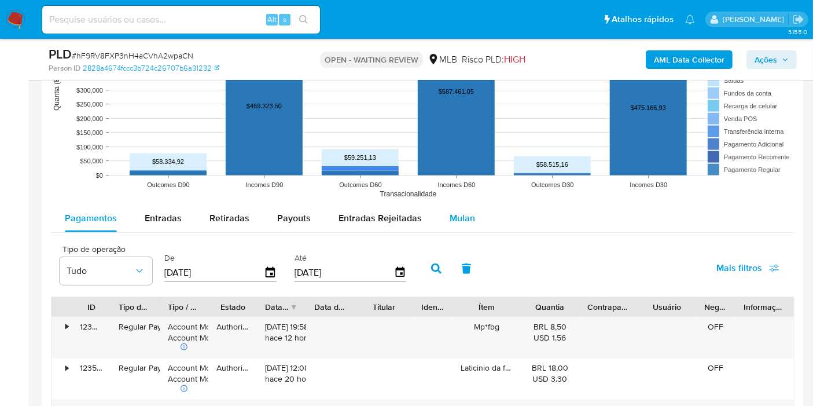
click at [458, 211] on span "Mulan" at bounding box center [462, 217] width 25 height 13
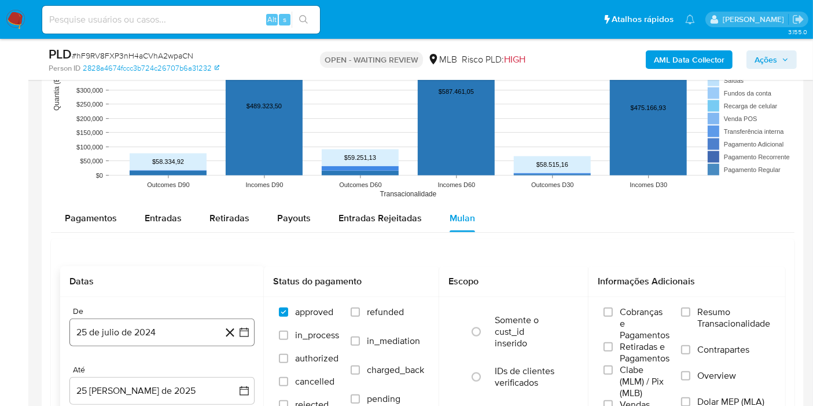
click at [150, 319] on button "25 de julio de 2024" at bounding box center [161, 332] width 185 height 28
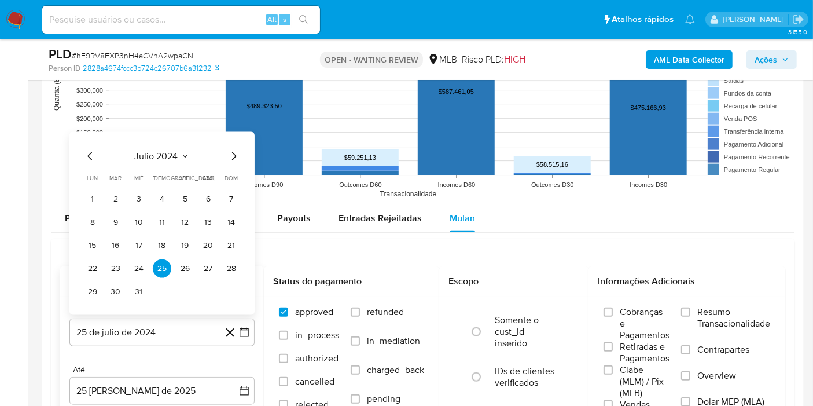
click at [162, 159] on span "julio 2024" at bounding box center [156, 157] width 43 height 12
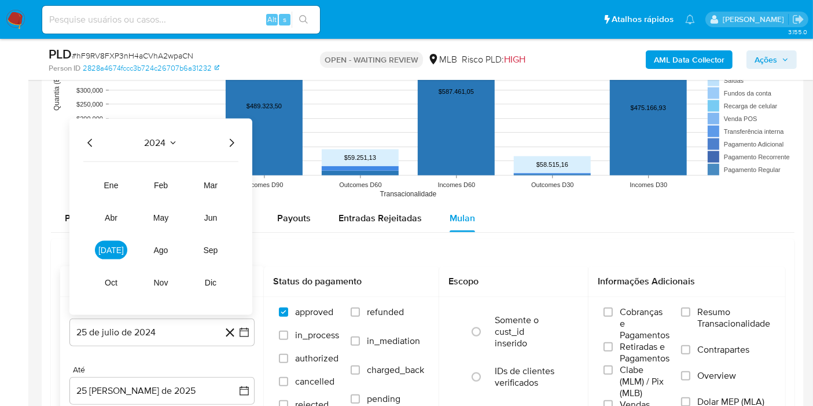
drag, startPoint x: 233, startPoint y: 138, endPoint x: 201, endPoint y: 168, distance: 43.4
click at [232, 138] on icon "Año siguiente" at bounding box center [232, 143] width 14 height 14
click at [120, 249] on button "jul" at bounding box center [111, 250] width 32 height 19
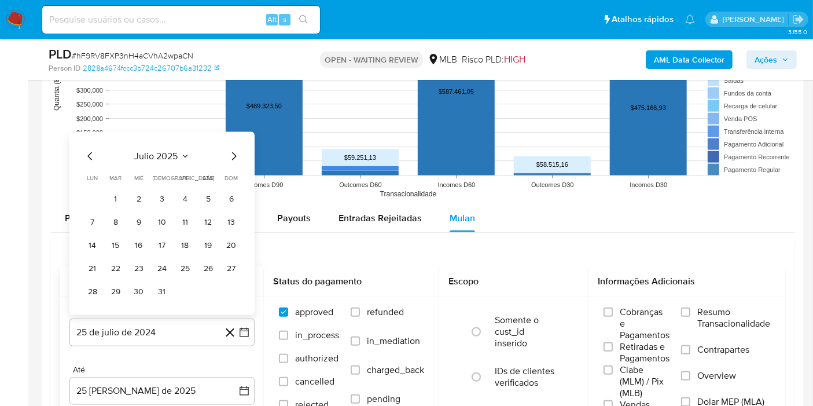
click at [116, 196] on button "1" at bounding box center [116, 199] width 19 height 19
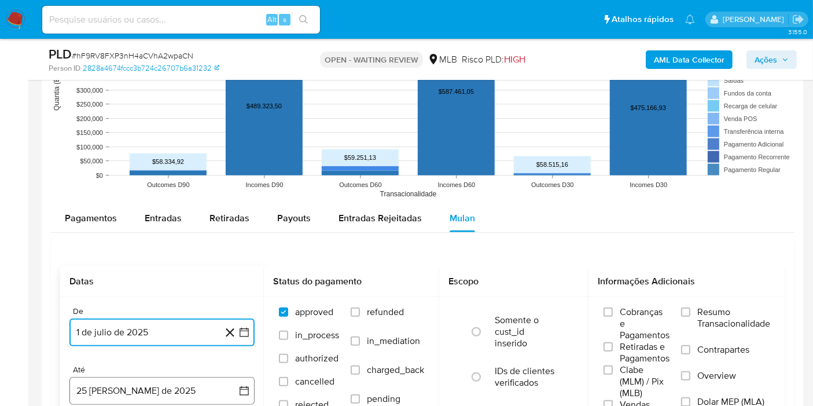
click at [136, 383] on button "25 de agosto de 2025" at bounding box center [161, 391] width 185 height 28
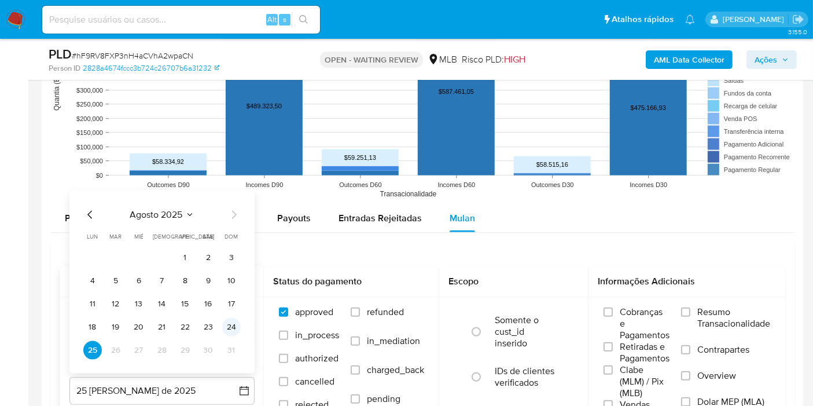
click at [237, 326] on button "24" at bounding box center [231, 327] width 19 height 19
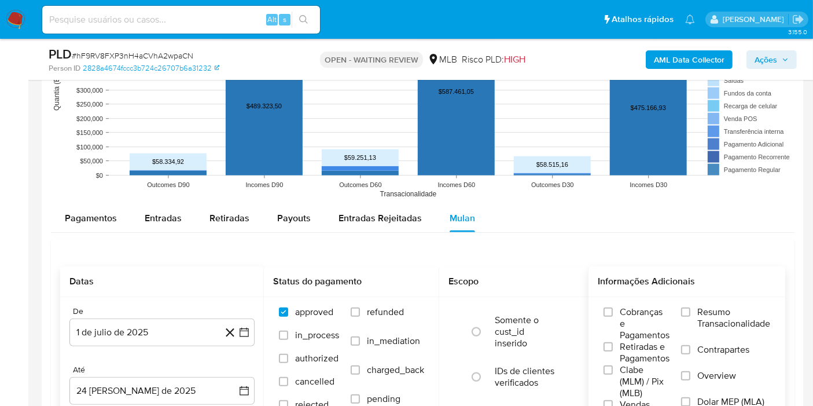
click at [680, 326] on div "Cobranças e Pagamentos Retiradas e Pagamentos Clabe (MLM) / Pix (MLB) Vendas Po…" at bounding box center [687, 364] width 178 height 116
click at [713, 309] on span "Resumo Transacionalidade" at bounding box center [734, 317] width 73 height 23
click at [691, 309] on input "Resumo Transacionalidade" at bounding box center [685, 311] width 9 height 9
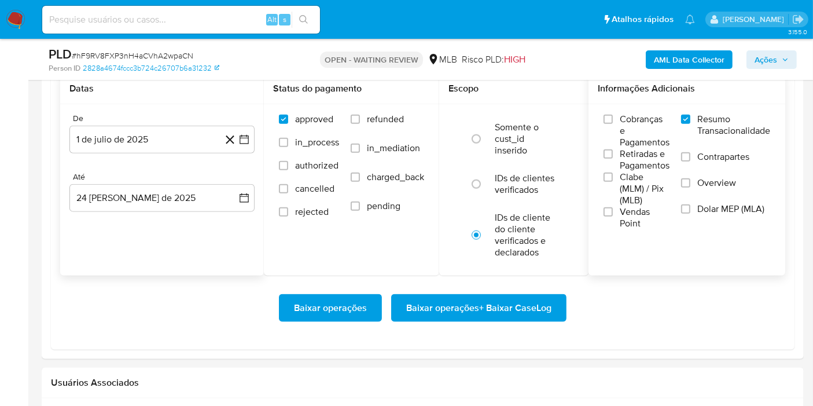
click at [491, 315] on span "Baixar operações + Baixar CaseLog" at bounding box center [478, 307] width 145 height 25
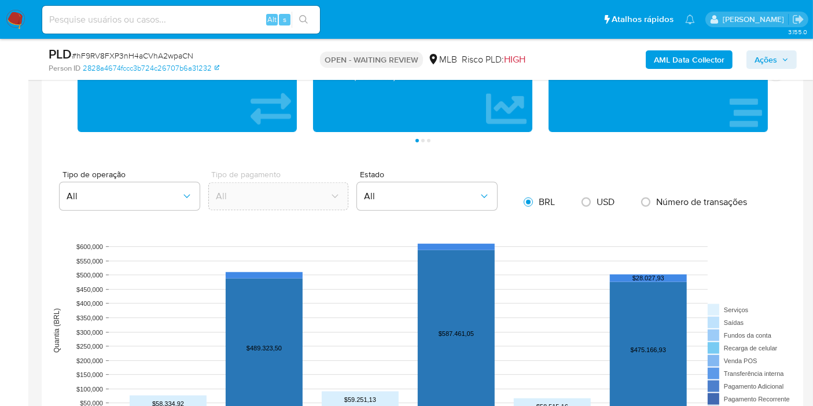
scroll to position [270, 0]
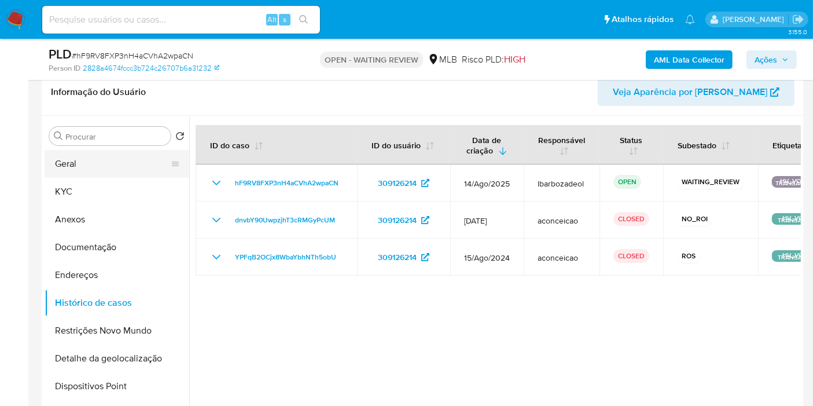
click at [101, 167] on button "Geral" at bounding box center [112, 164] width 135 height 28
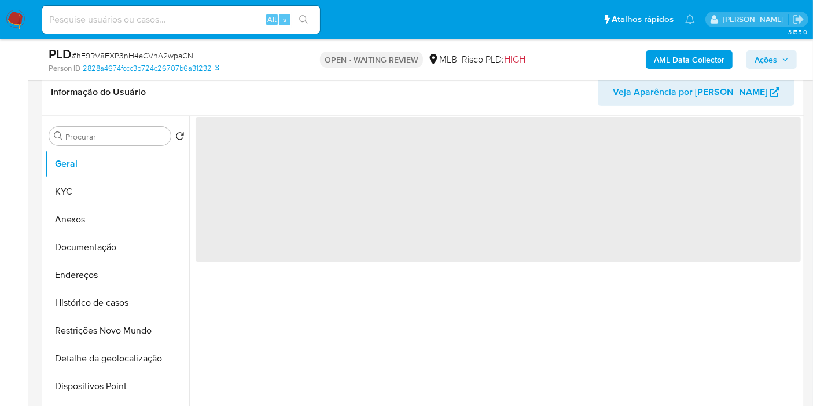
click at [780, 57] on span "Ações" at bounding box center [772, 60] width 34 height 16
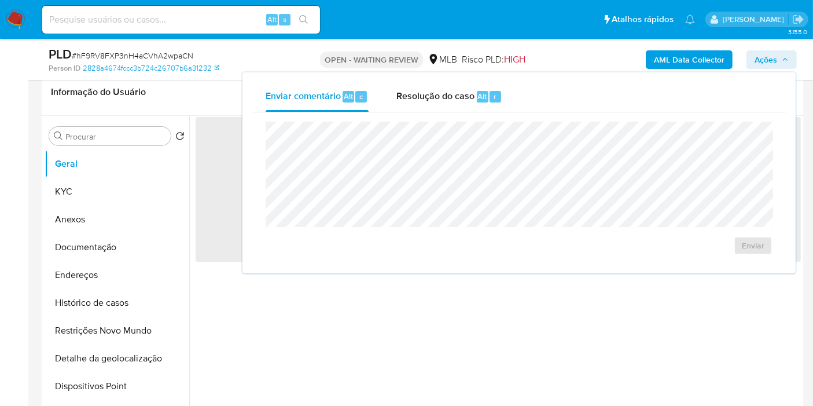
click at [780, 57] on span "Ações" at bounding box center [772, 60] width 34 height 16
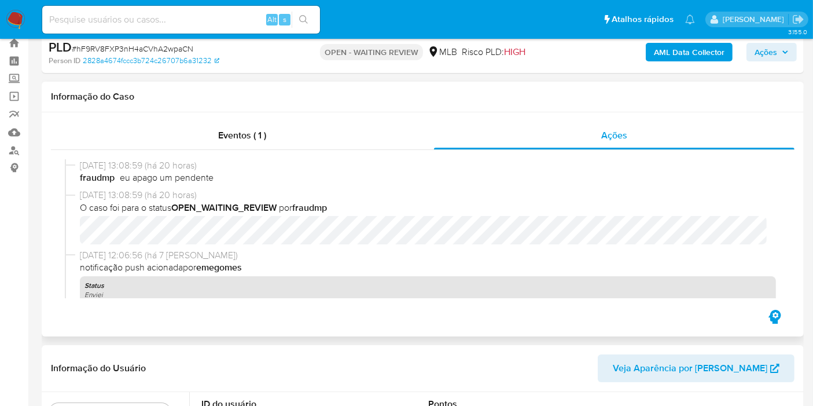
scroll to position [0, 0]
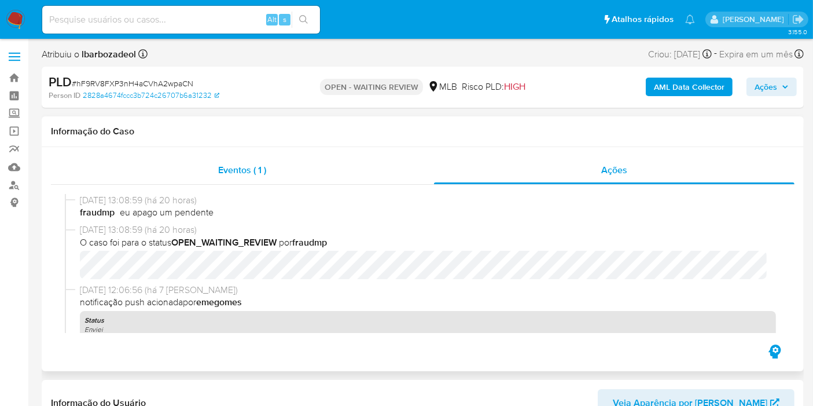
click at [263, 173] on span "Eventos ( 1 )" at bounding box center [242, 169] width 48 height 13
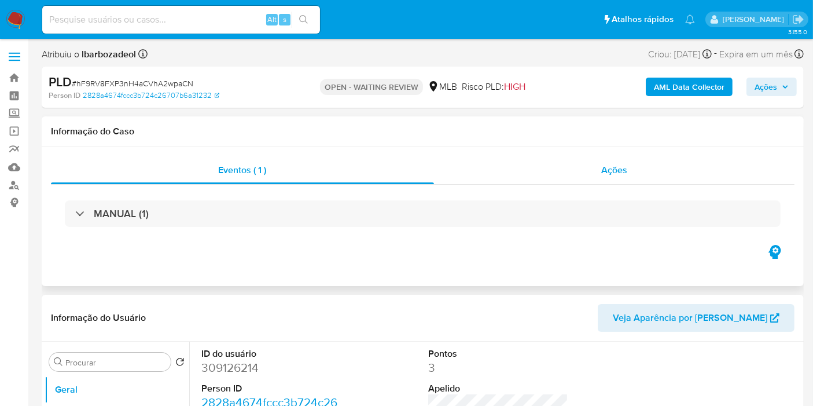
click at [578, 182] on div "Ações" at bounding box center [614, 170] width 361 height 28
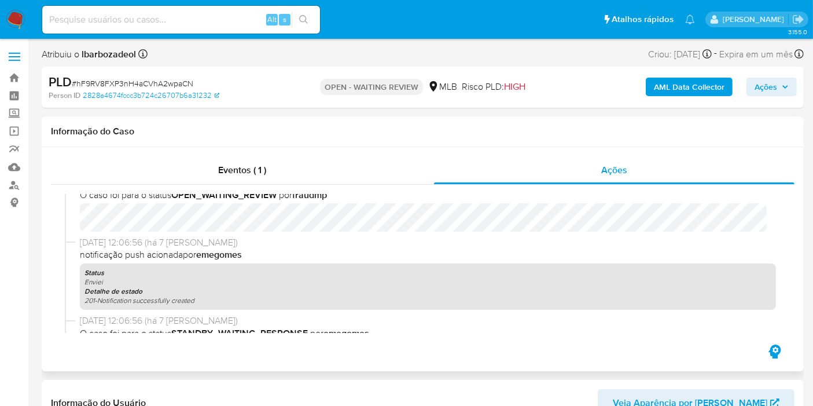
scroll to position [64, 0]
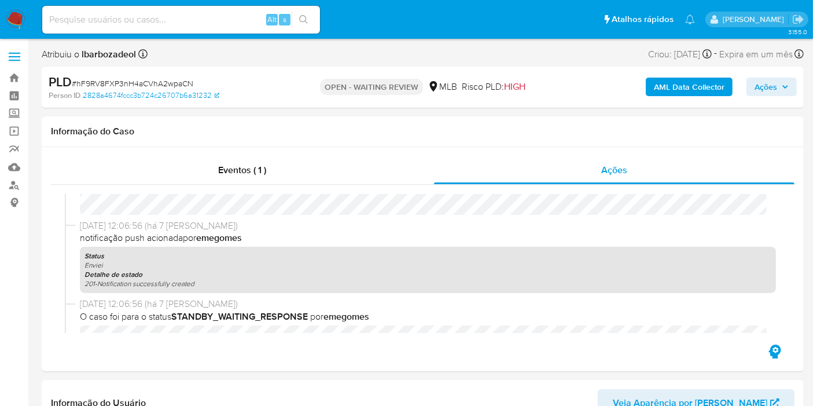
click at [786, 91] on span "Ações" at bounding box center [772, 87] width 34 height 16
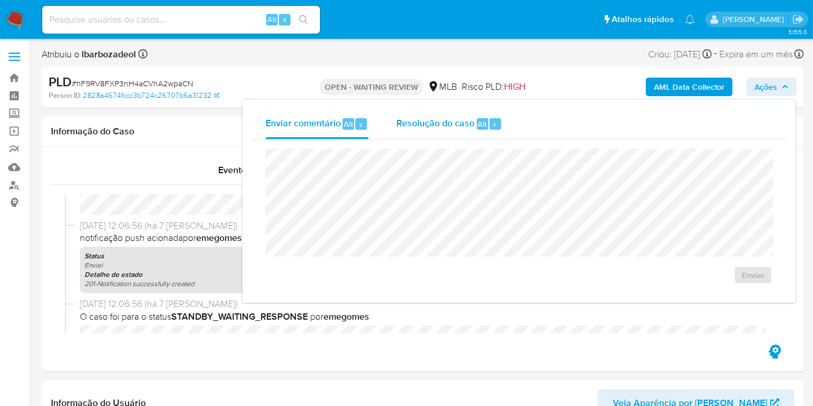
click at [431, 122] on span "Resolução do caso" at bounding box center [436, 123] width 78 height 13
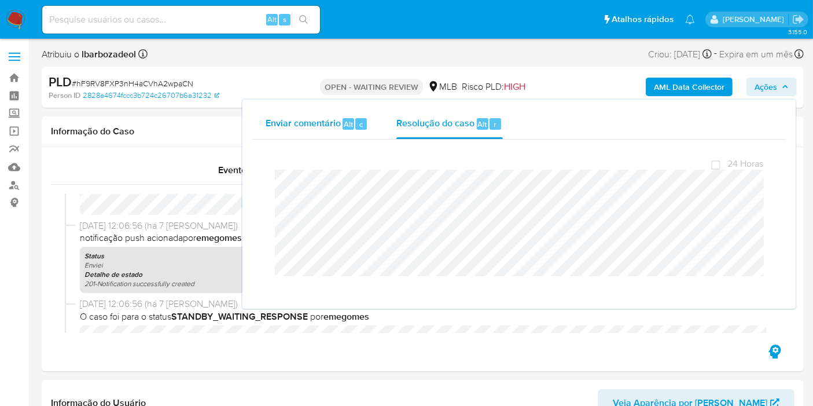
click at [345, 129] on div "Alt" at bounding box center [349, 124] width 12 height 12
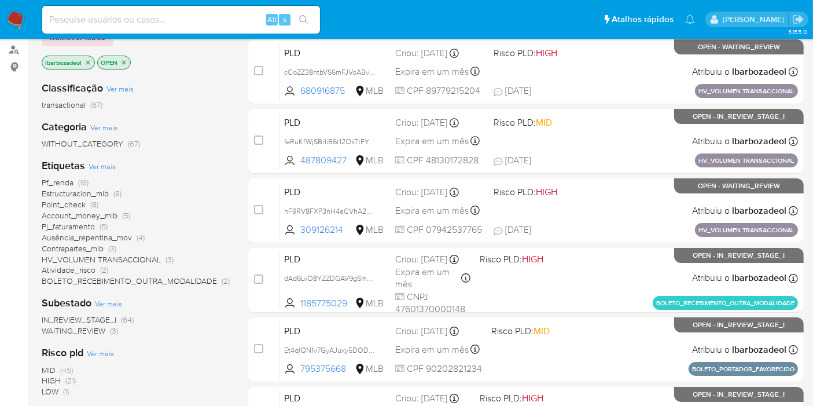
scroll to position [193, 0]
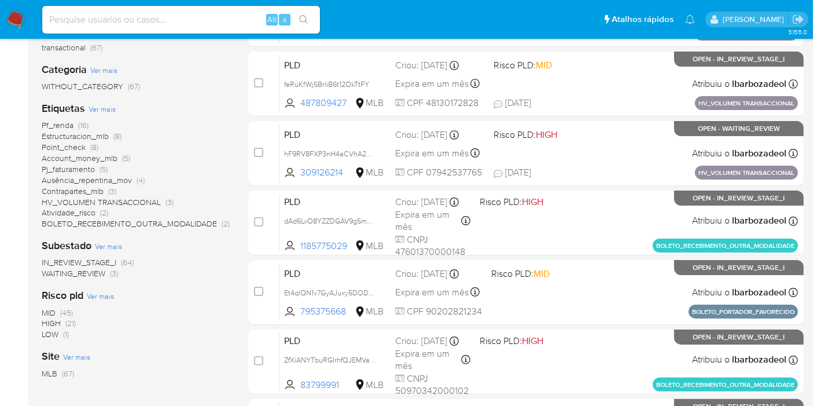
click at [63, 123] on span "Pf_renda" at bounding box center [58, 125] width 32 height 12
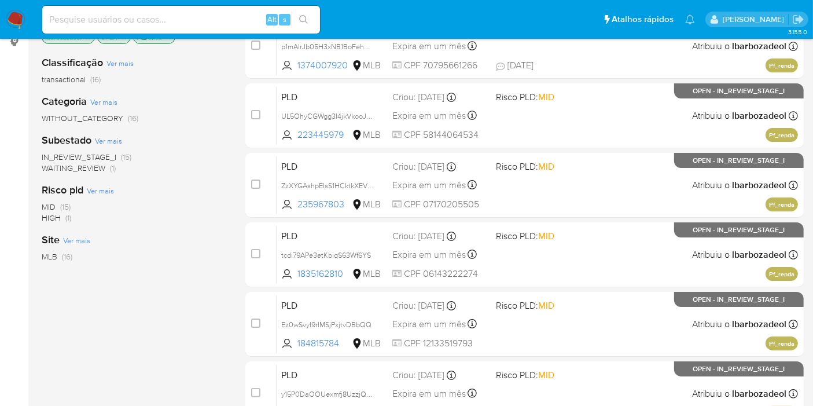
scroll to position [257, 0]
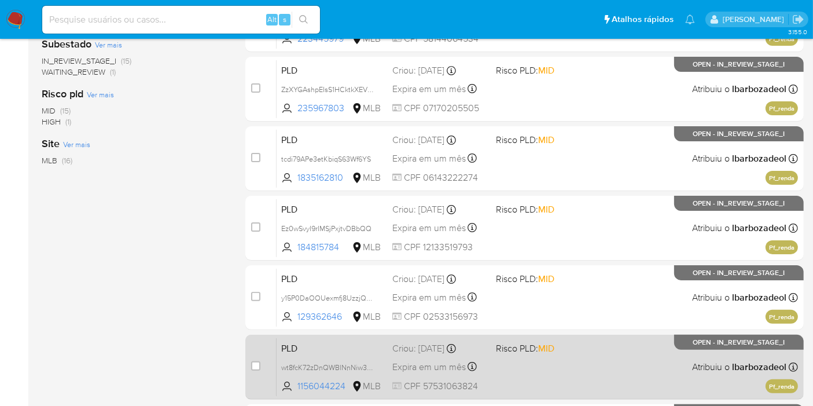
click at [526, 359] on div "PLD wt8fcK72zDnQWBlNnNiw3PS7 1156044224 MLB Risco PLD: MID Criou: [DATE] Criou:…" at bounding box center [538, 366] width 522 height 58
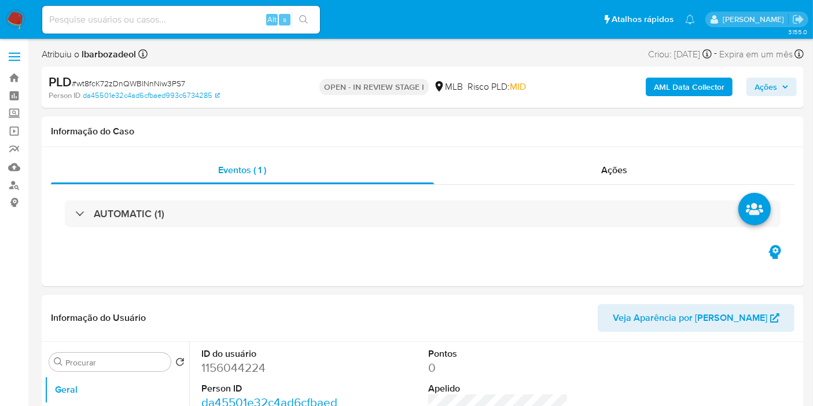
select select "10"
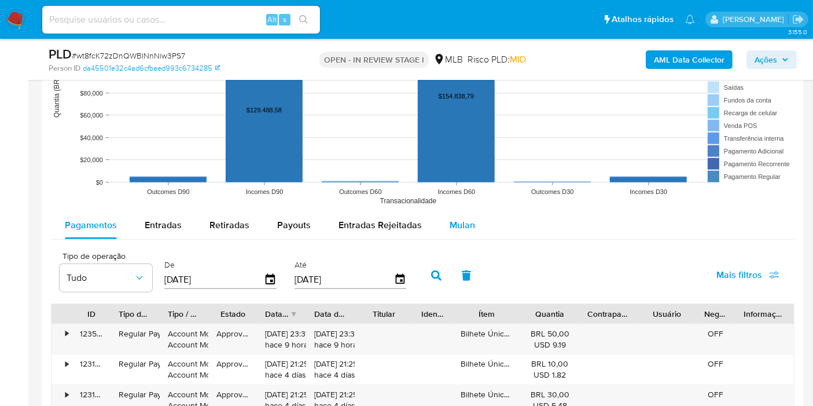
click at [460, 223] on span "Mulan" at bounding box center [462, 224] width 25 height 13
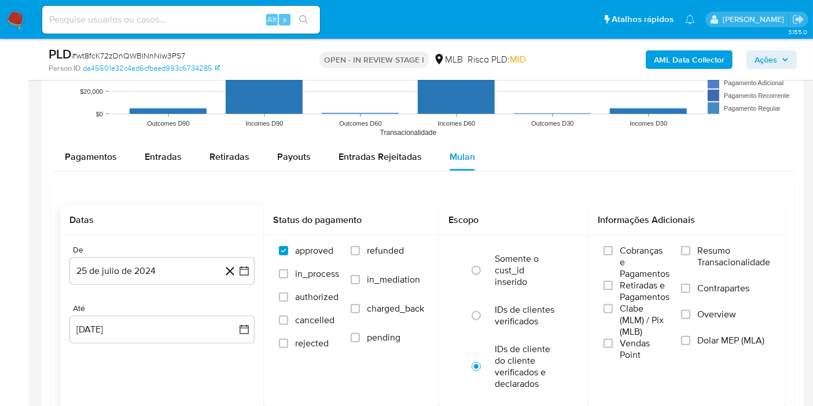
scroll to position [1286, 0]
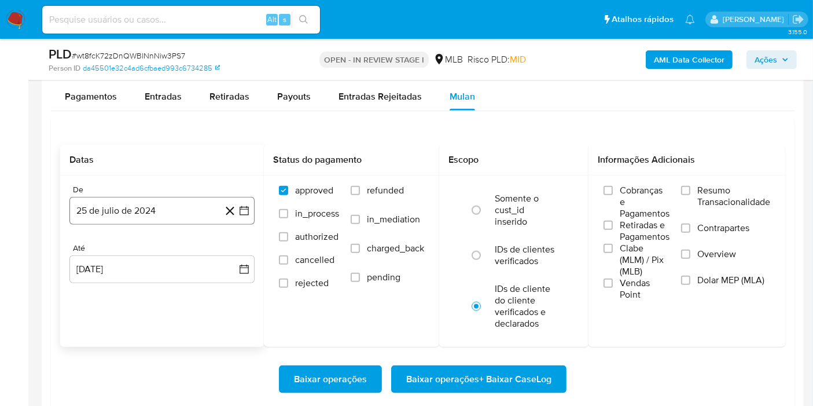
click at [152, 212] on button "25 de julio de 2024" at bounding box center [161, 211] width 185 height 28
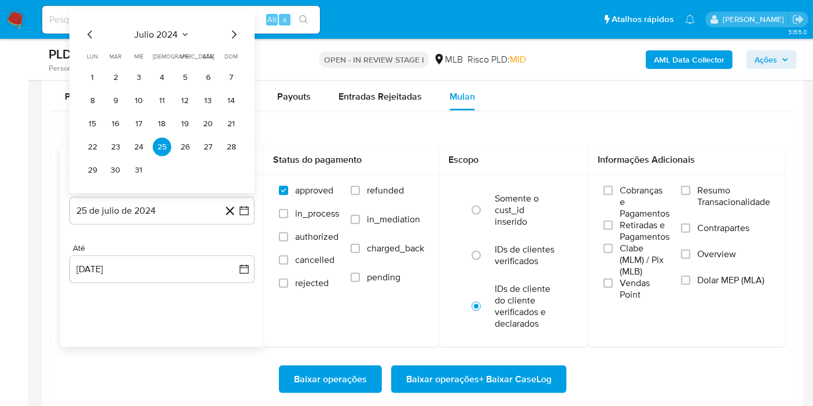
click at [164, 30] on span "julio 2024" at bounding box center [156, 35] width 43 height 12
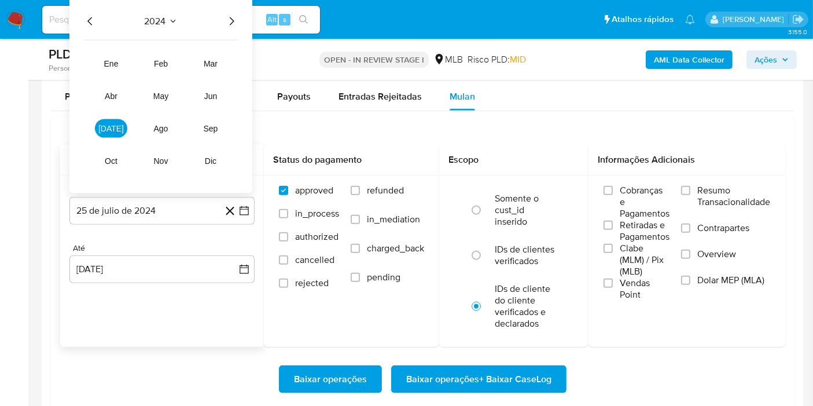
click at [234, 18] on icon "Año siguiente" at bounding box center [232, 21] width 14 height 14
click at [107, 133] on button "[DATE]" at bounding box center [111, 128] width 32 height 19
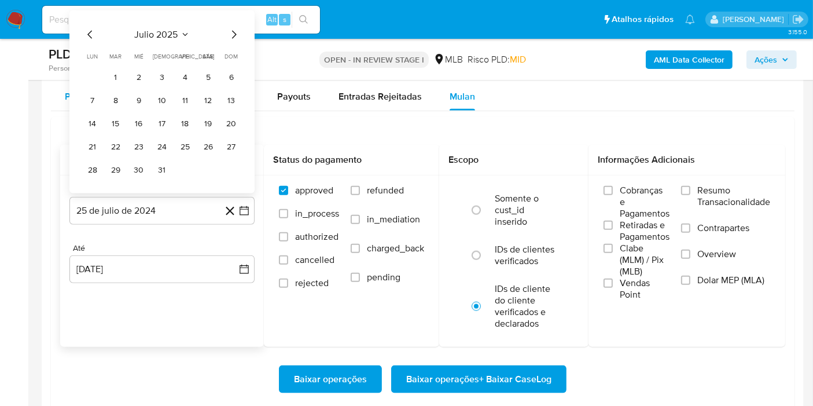
click at [119, 71] on button "1" at bounding box center [116, 77] width 19 height 19
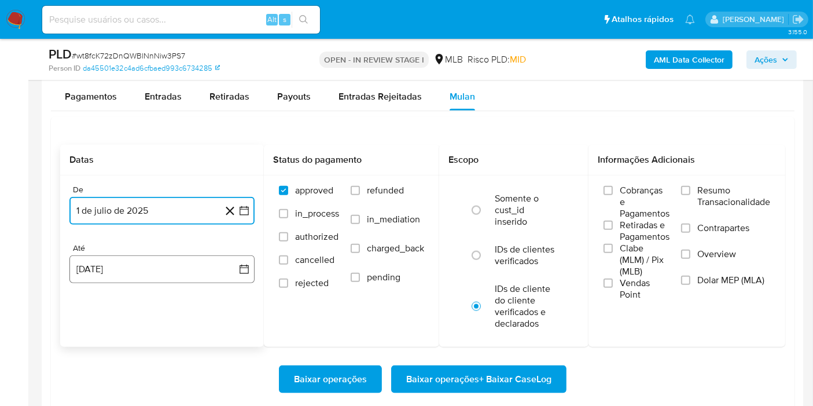
click at [164, 257] on button "25 de agosto de 2025" at bounding box center [161, 269] width 185 height 28
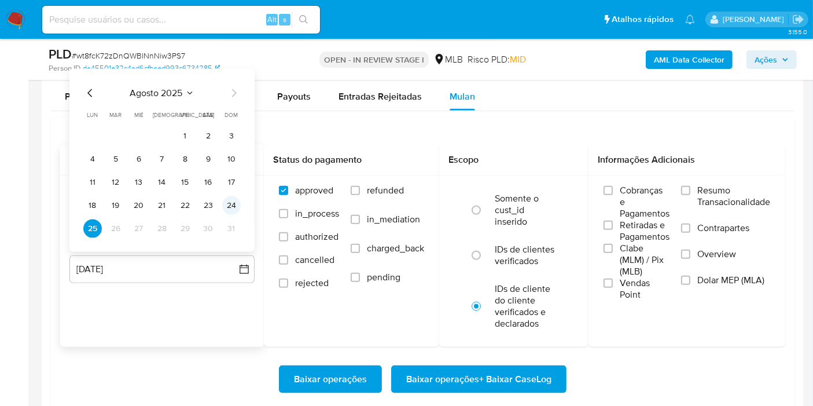
click at [234, 205] on button "24" at bounding box center [231, 205] width 19 height 19
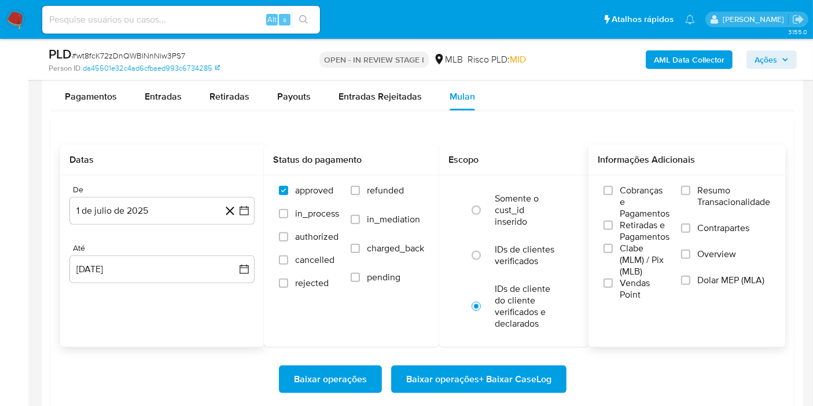
click at [706, 200] on span "Resumo Transacionalidade" at bounding box center [734, 196] width 73 height 23
click at [691, 195] on input "Resumo Transacionalidade" at bounding box center [685, 190] width 9 height 9
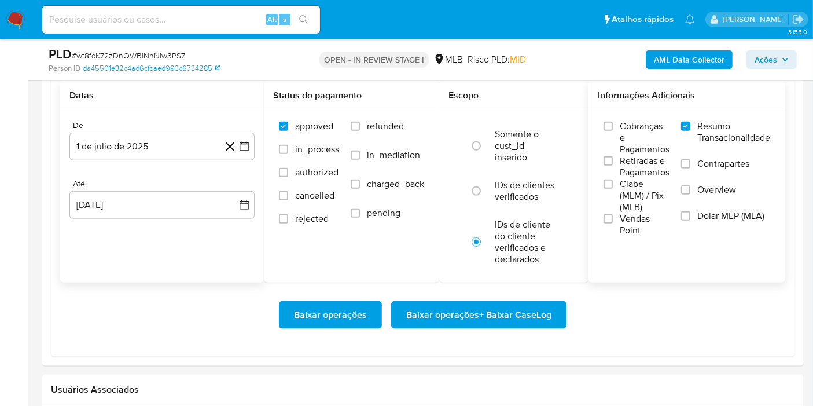
click at [546, 308] on span "Baixar operações + Baixar CaseLog" at bounding box center [478, 314] width 145 height 25
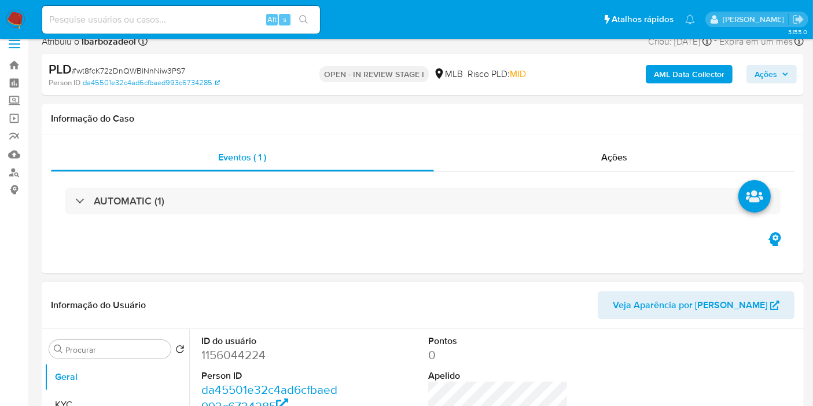
scroll to position [8, 0]
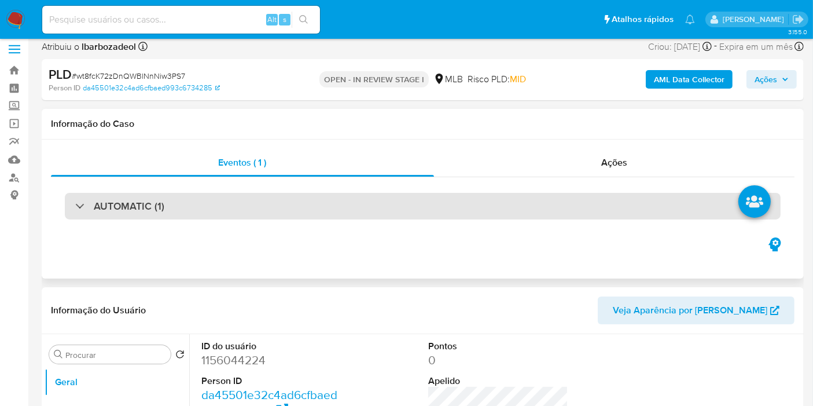
click at [373, 203] on div "AUTOMATIC (1)" at bounding box center [423, 206] width 716 height 27
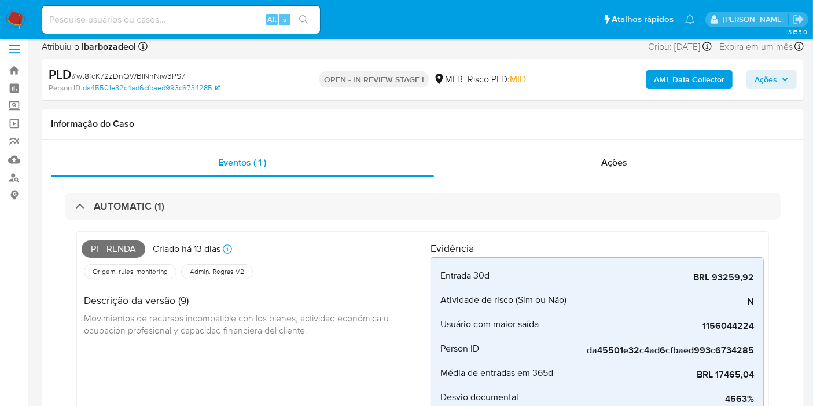
click at [122, 249] on span "Pf_renda" at bounding box center [114, 248] width 64 height 17
copy span "Pf_renda"
click at [764, 76] on span "Ações" at bounding box center [766, 79] width 23 height 19
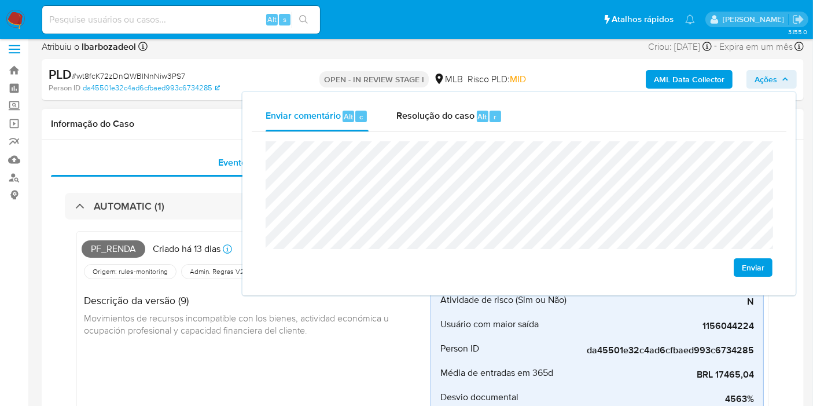
click at [217, 118] on h1 "Informação do Caso" at bounding box center [423, 124] width 744 height 12
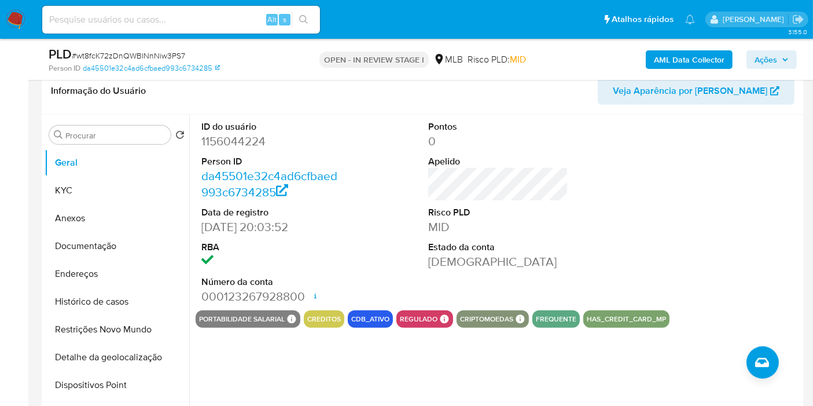
scroll to position [522, 0]
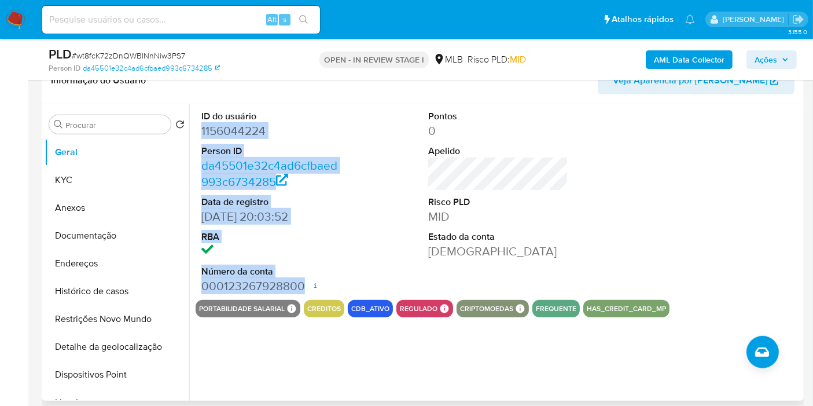
drag, startPoint x: 200, startPoint y: 125, endPoint x: 306, endPoint y: 282, distance: 189.8
click at [306, 283] on div "ID do usuário 1156044224 Person ID da45501e32c4ad6cfbaed993c6734285 Data de reg…" at bounding box center [272, 202] width 152 height 196
copy dl "1156044224 Person ID da45501e32c4ad6cfbaed993c6734285 Data de registro 06/07/20…"
click at [755, 59] on span "Ações" at bounding box center [766, 59] width 23 height 19
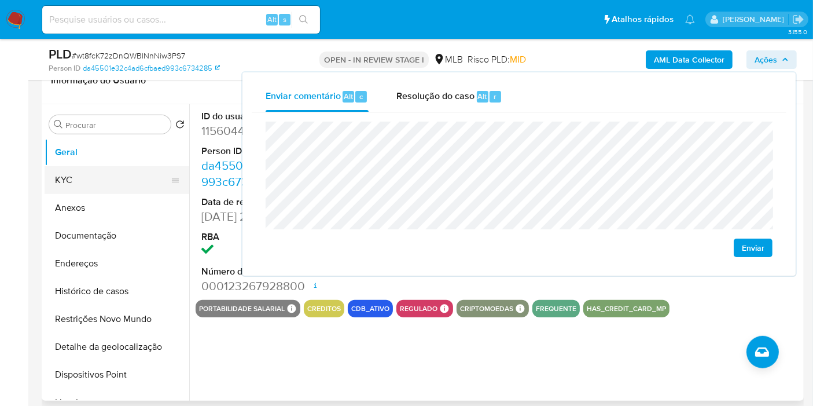
click at [86, 181] on button "KYC" at bounding box center [112, 180] width 135 height 28
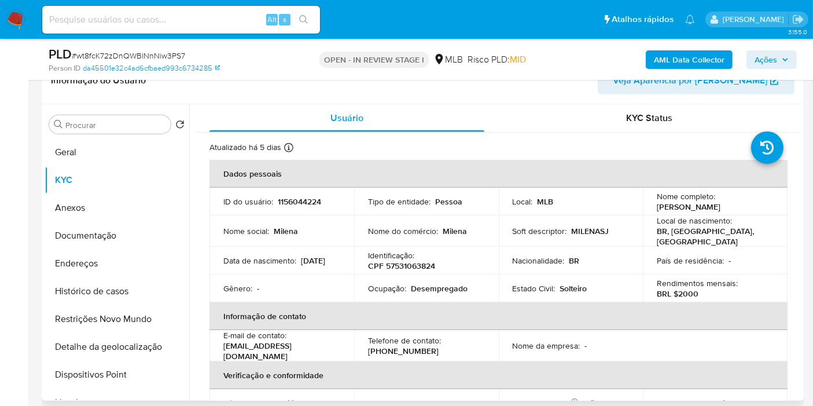
click at [421, 262] on p "CPF 57531063824" at bounding box center [401, 265] width 67 height 10
copy p "57531063824"
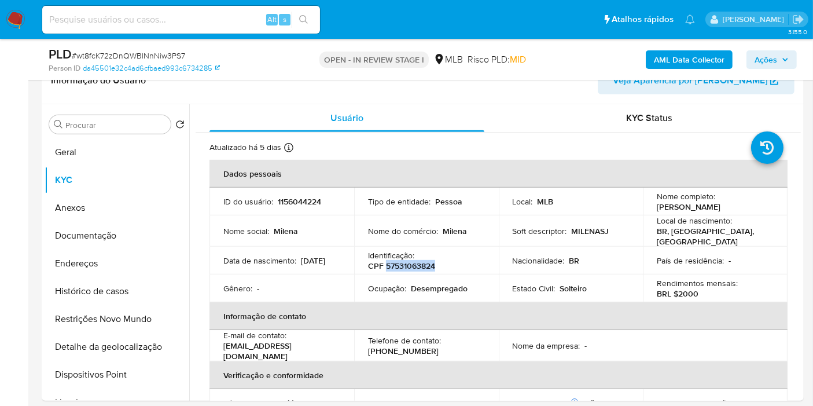
click at [768, 58] on span "Ações" at bounding box center [766, 59] width 23 height 19
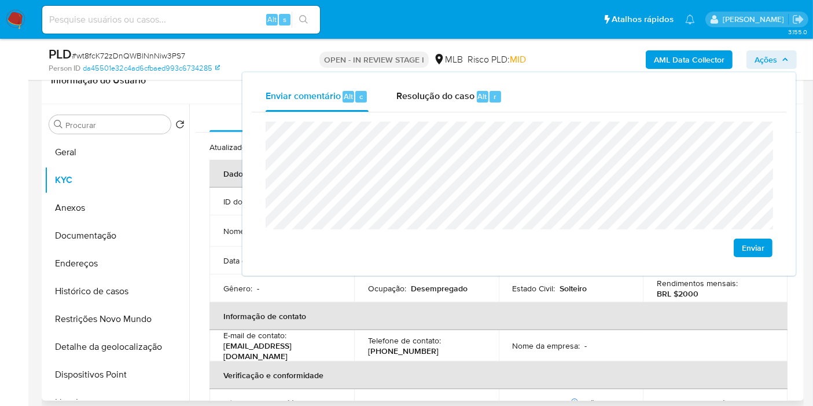
click at [372, 335] on p "Telefone de contato :" at bounding box center [404, 340] width 73 height 10
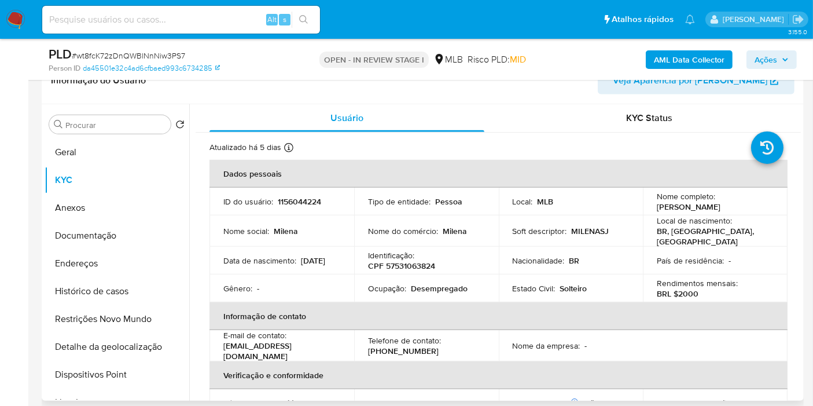
click at [431, 286] on p "Desempregado" at bounding box center [439, 288] width 57 height 10
copy p "Desempregado"
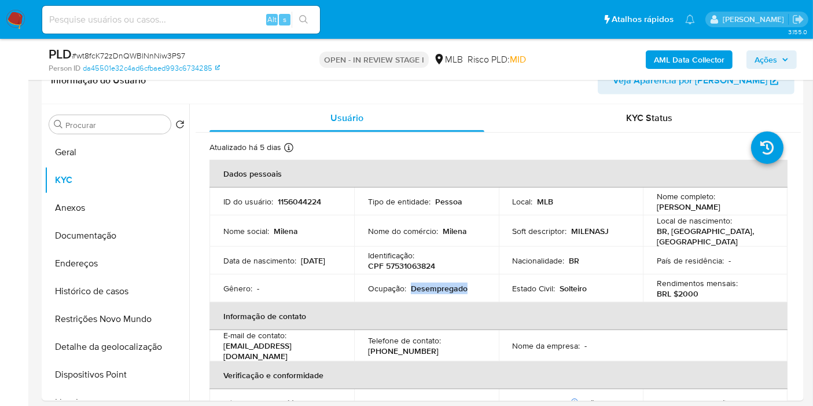
click at [771, 57] on span "Ações" at bounding box center [766, 59] width 23 height 19
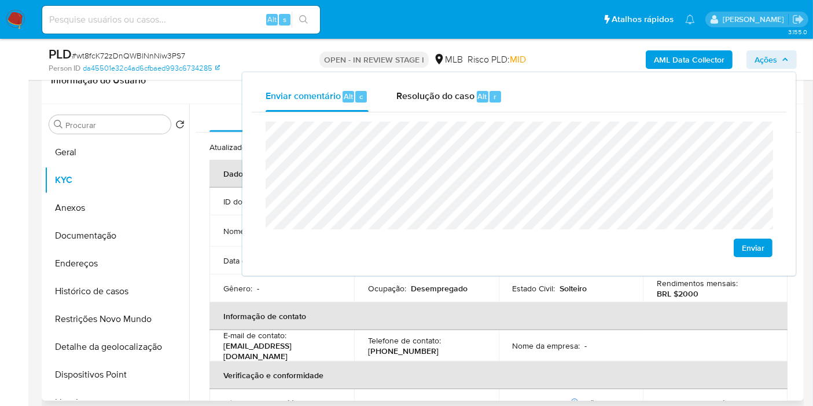
click at [526, 290] on td "Estado Civil : Solteiro" at bounding box center [571, 288] width 145 height 28
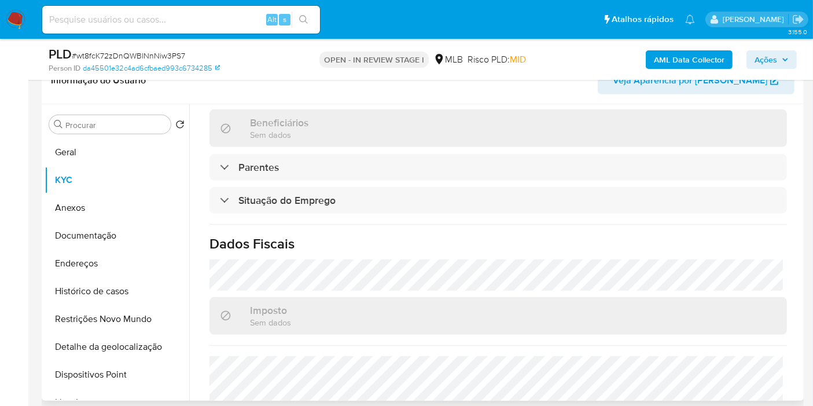
scroll to position [533, 0]
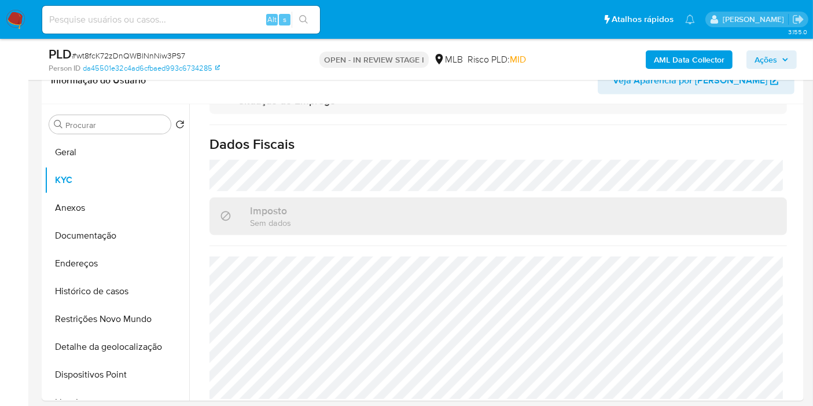
click at [769, 57] on span "Ações" at bounding box center [766, 59] width 23 height 19
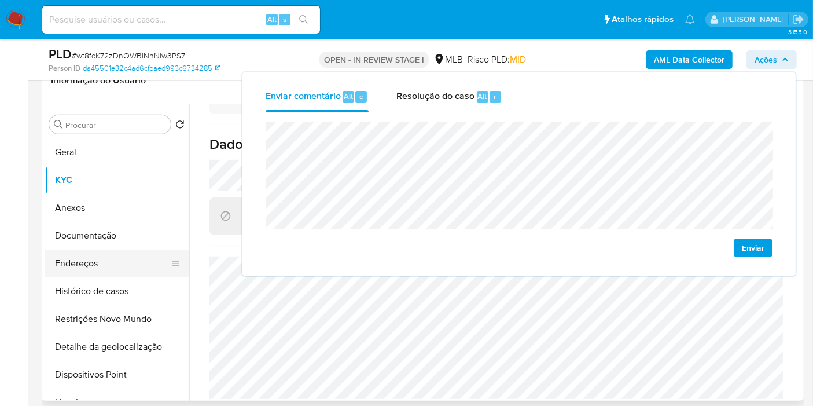
click at [124, 257] on button "Endereços" at bounding box center [112, 263] width 135 height 28
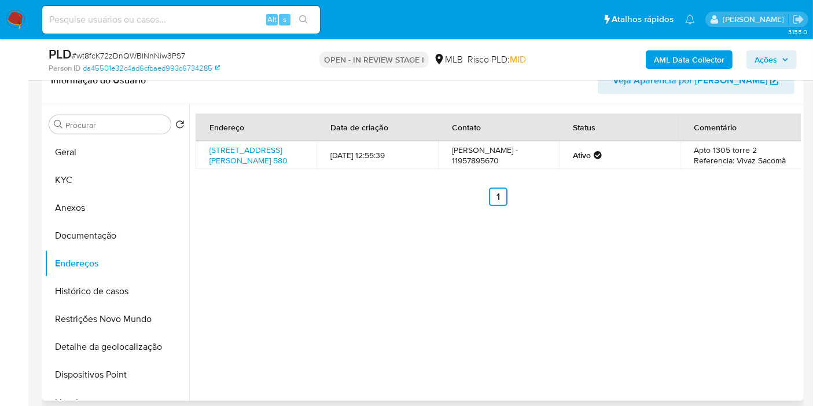
click at [222, 137] on th "Endereço" at bounding box center [256, 127] width 121 height 28
click at [229, 155] on link "Rua Professor Arnaldo João Semeraro 580, São Paulo, São Paulo, 04184000, Brasil…" at bounding box center [249, 155] width 78 height 22
click at [127, 242] on button "Documentação" at bounding box center [117, 236] width 145 height 28
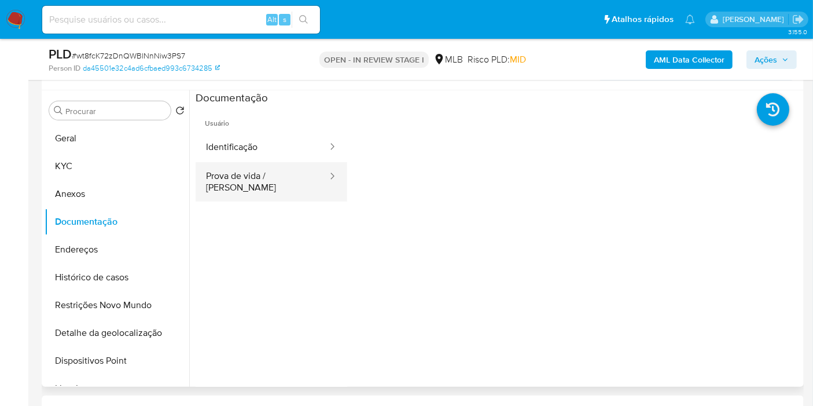
click at [256, 170] on button "Prova de vida / [PERSON_NAME]" at bounding box center [262, 181] width 133 height 39
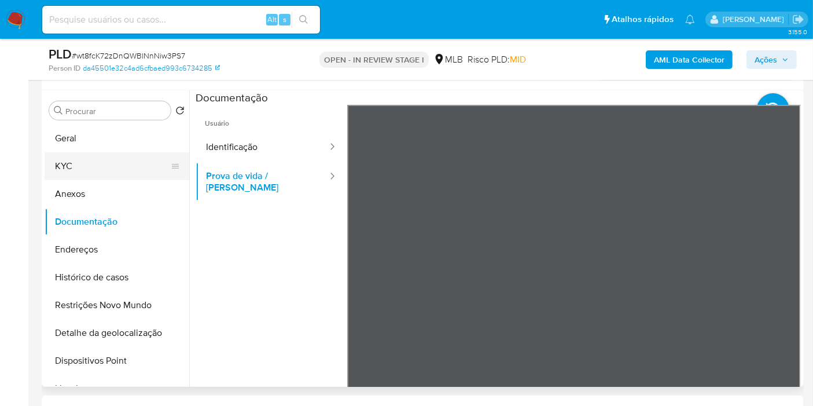
click at [126, 173] on button "KYC" at bounding box center [112, 166] width 135 height 28
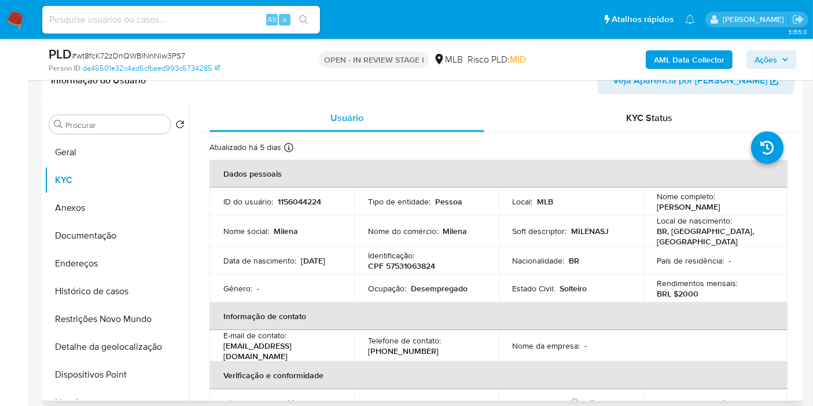
click at [421, 261] on p "CPF 57531063824" at bounding box center [401, 265] width 67 height 10
copy p "57531063824"
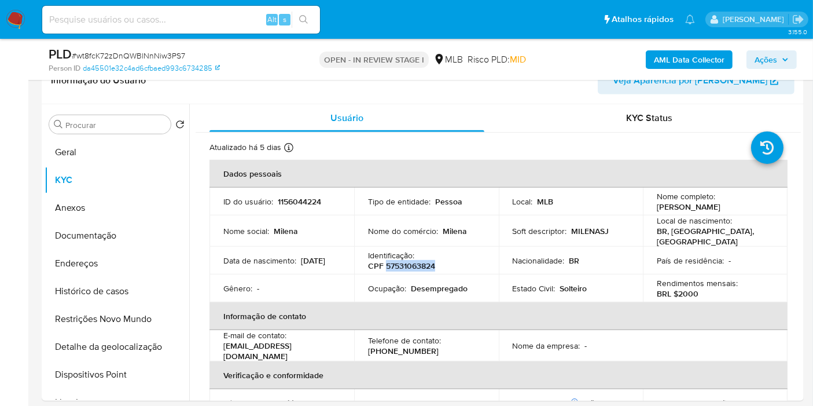
click at [778, 61] on span "Ações" at bounding box center [772, 60] width 34 height 16
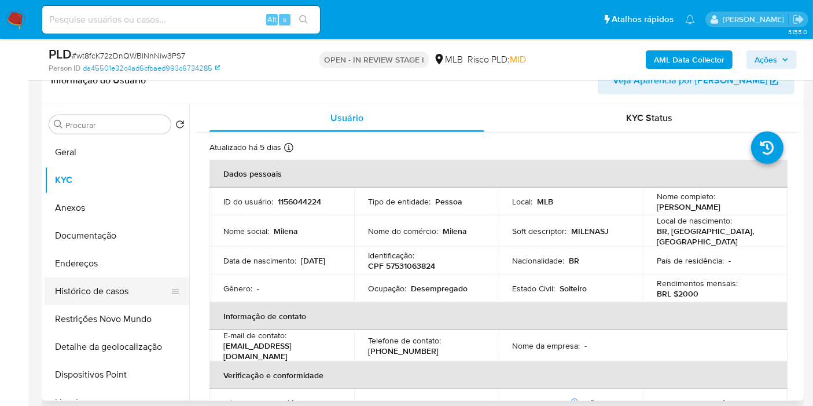
click at [112, 291] on button "Histórico de casos" at bounding box center [112, 291] width 135 height 28
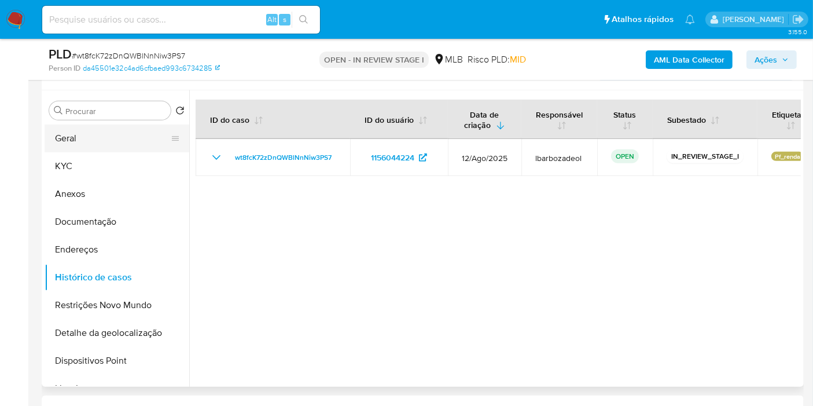
drag, startPoint x: 116, startPoint y: 140, endPoint x: 127, endPoint y: 140, distance: 10.4
click at [116, 140] on button "Geral" at bounding box center [112, 138] width 135 height 28
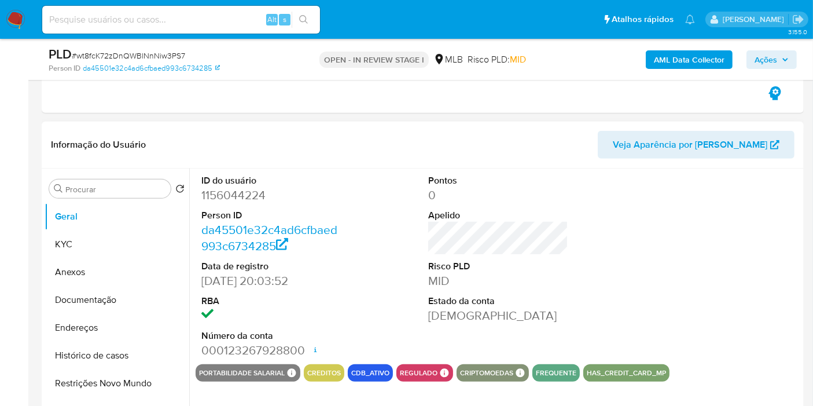
scroll to position [522, 0]
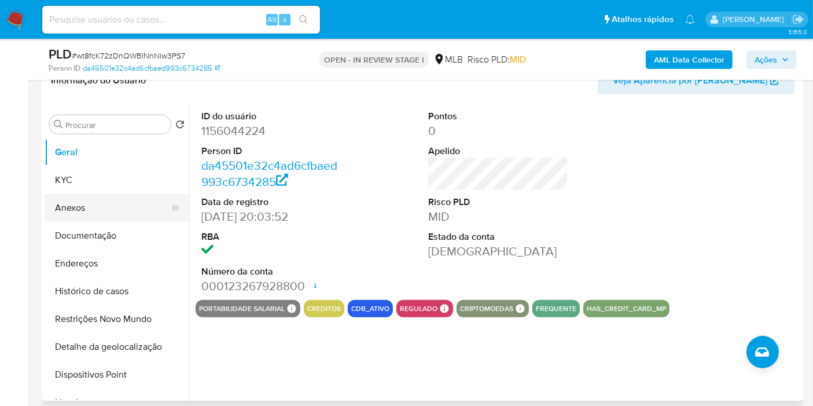
click at [111, 184] on button "KYC" at bounding box center [117, 180] width 145 height 28
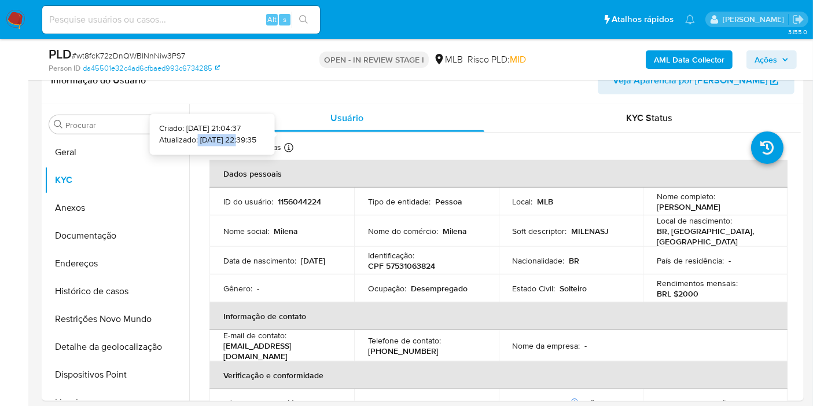
drag, startPoint x: 221, startPoint y: 139, endPoint x: 182, endPoint y: 137, distance: 39.4
click at [179, 137] on p "Atualizado: 19/08/2025 22:39:35" at bounding box center [207, 140] width 97 height 12
copy p "19/08/2025"
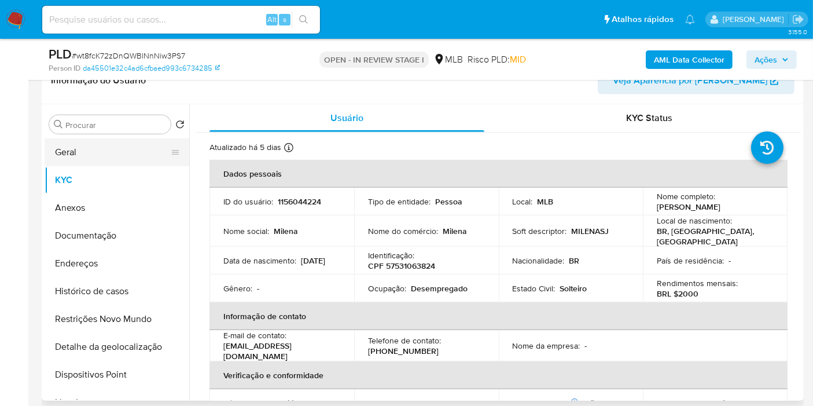
click at [101, 149] on button "Geral" at bounding box center [112, 152] width 135 height 28
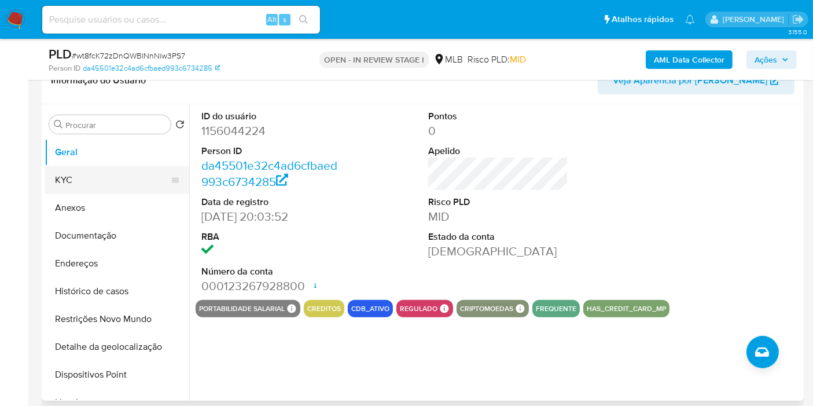
click at [134, 183] on button "KYC" at bounding box center [112, 180] width 135 height 28
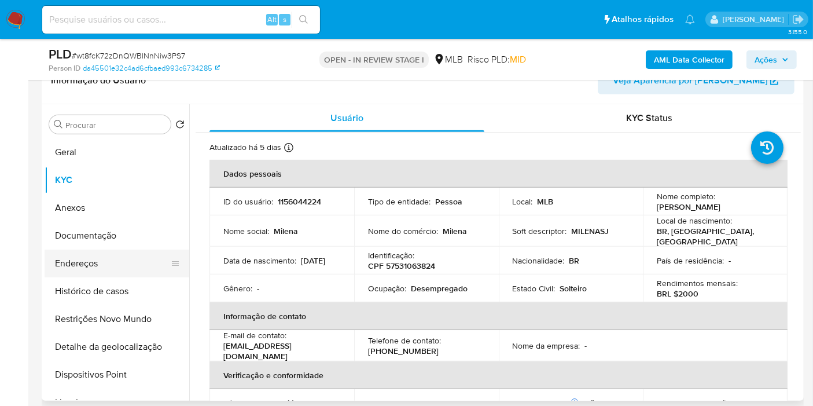
click at [78, 252] on button "Endereços" at bounding box center [112, 263] width 135 height 28
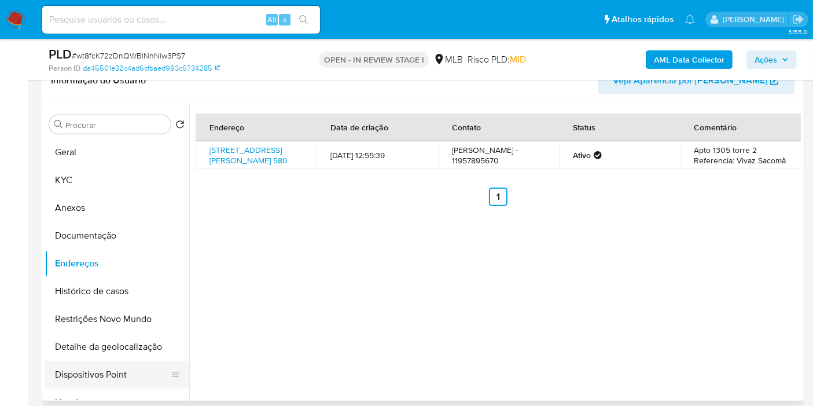
click at [127, 346] on button "Detalhe da geolocalização" at bounding box center [117, 347] width 145 height 28
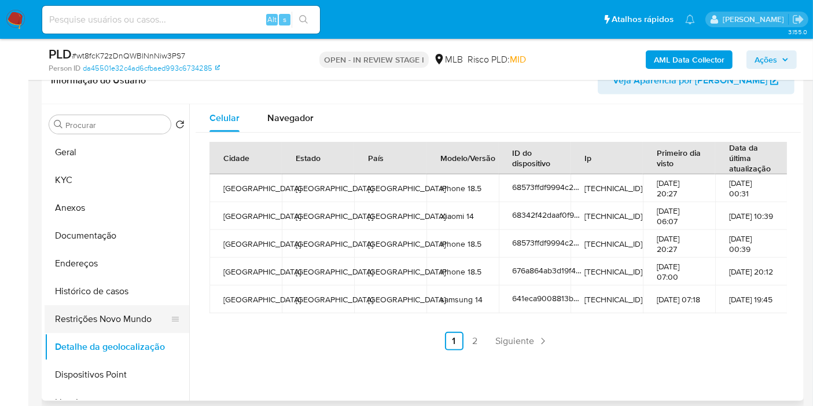
click at [130, 325] on button "Restrições Novo Mundo" at bounding box center [112, 319] width 135 height 28
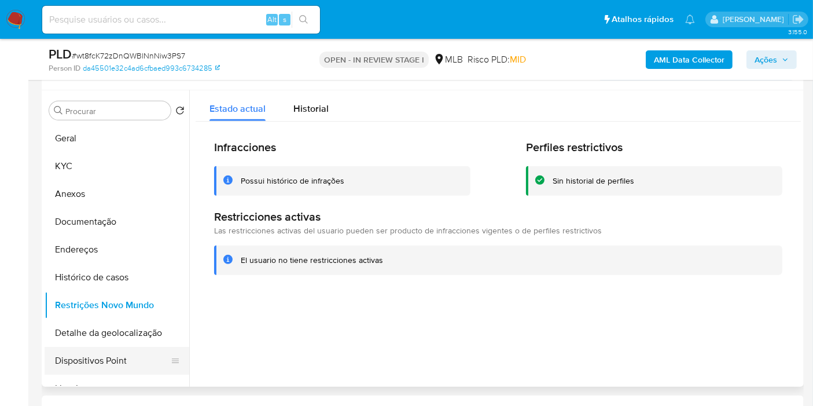
click at [138, 364] on button "Dispositivos Point" at bounding box center [112, 361] width 135 height 28
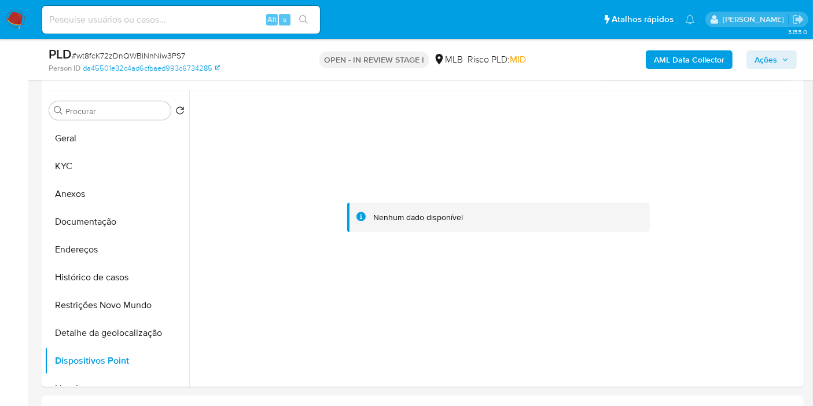
drag, startPoint x: 780, startPoint y: 67, endPoint x: 773, endPoint y: 64, distance: 7.0
click at [780, 65] on span "Ações" at bounding box center [772, 60] width 34 height 16
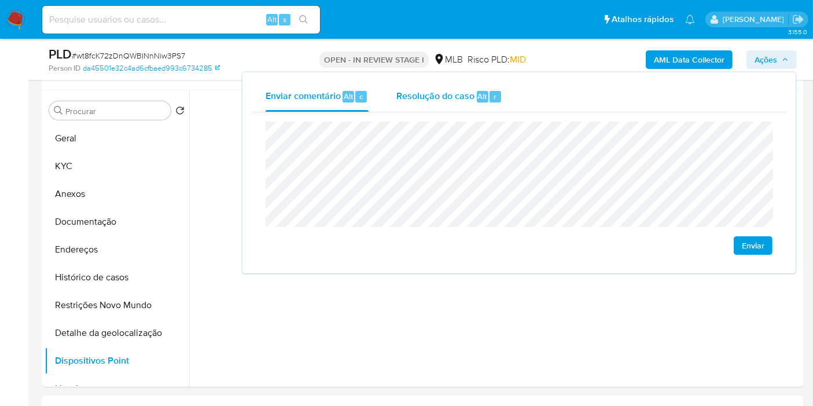
drag, startPoint x: 446, startPoint y: 76, endPoint x: 458, endPoint y: 95, distance: 22.3
click at [447, 76] on div "Enviar comentário Alt c Resolução do caso Alt r Enviar" at bounding box center [519, 172] width 553 height 201
click at [468, 99] on span "Resolução do caso" at bounding box center [436, 95] width 78 height 13
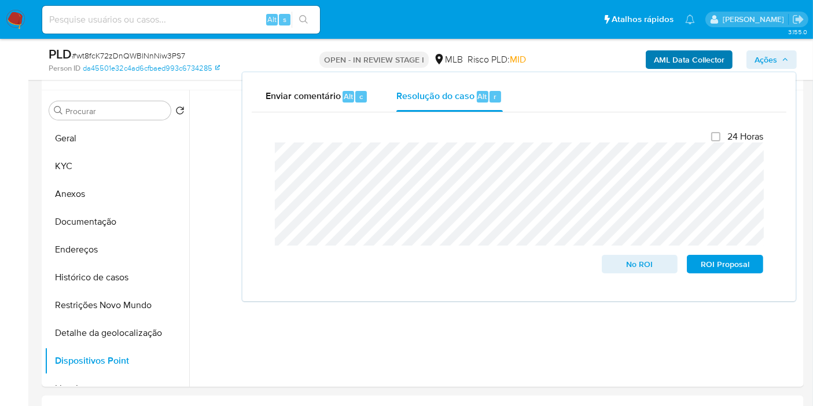
click at [670, 49] on div "AML Data Collector Ações Enviar comentário Alt c Resolução do caso Alt r Fecham…" at bounding box center [674, 59] width 247 height 27
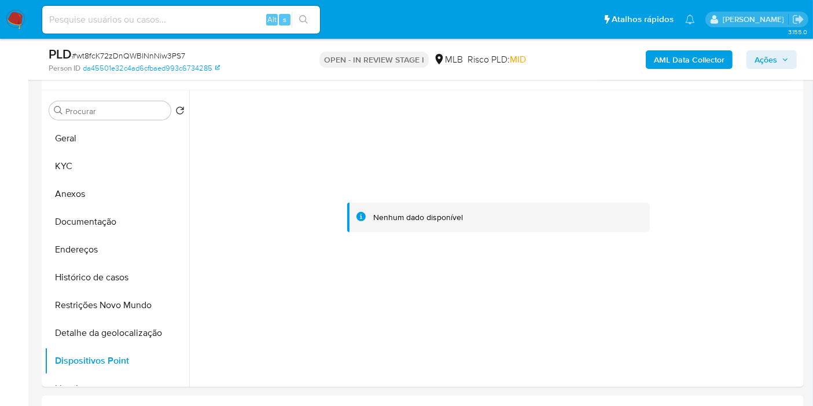
click at [667, 58] on b "AML Data Collector" at bounding box center [689, 59] width 71 height 19
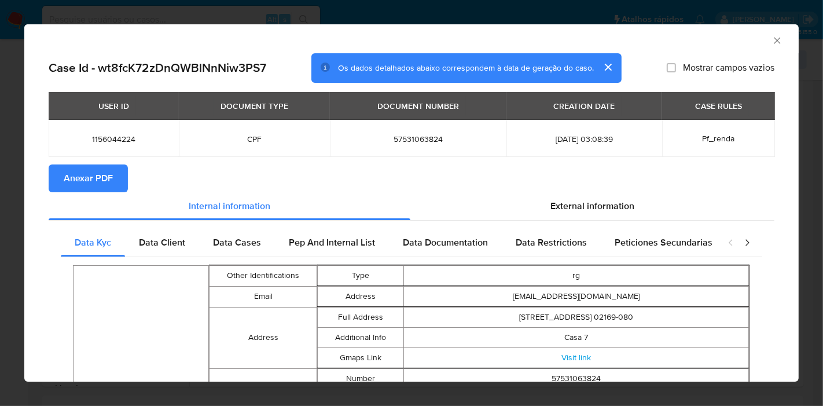
click at [98, 171] on span "Anexar PDF" at bounding box center [88, 178] width 49 height 25
click at [772, 37] on icon "Fechar a janela" at bounding box center [778, 41] width 12 height 12
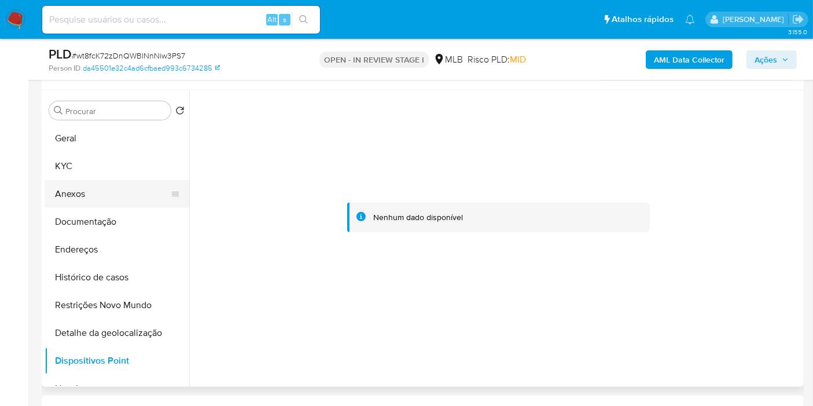
click at [116, 188] on button "Anexos" at bounding box center [112, 194] width 135 height 28
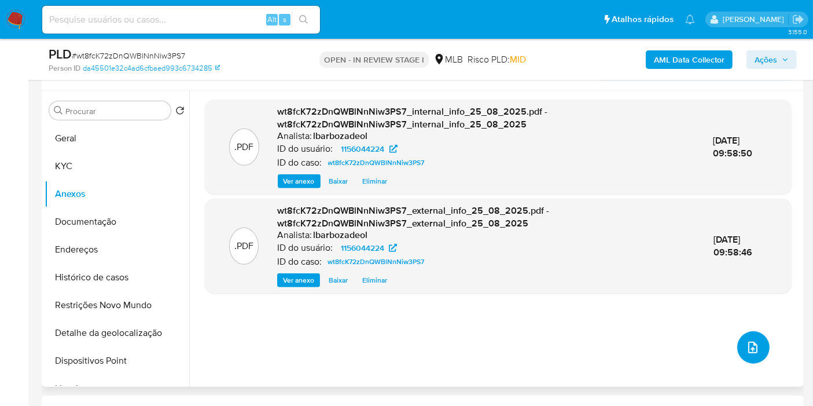
click at [753, 343] on icon "upload-file" at bounding box center [753, 347] width 14 height 14
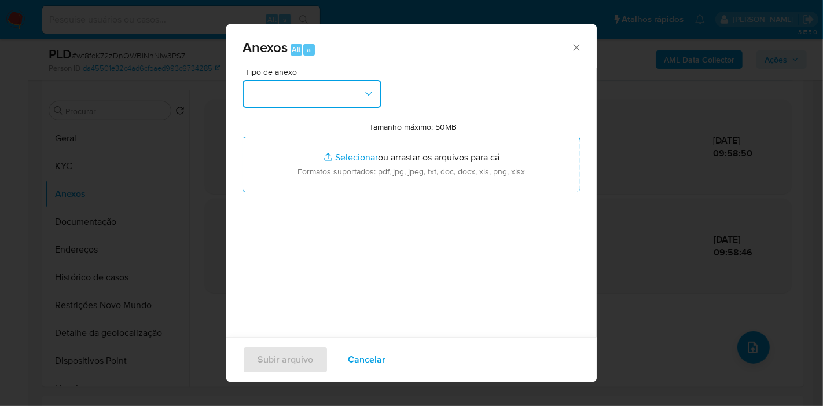
click at [348, 82] on button "button" at bounding box center [312, 94] width 139 height 28
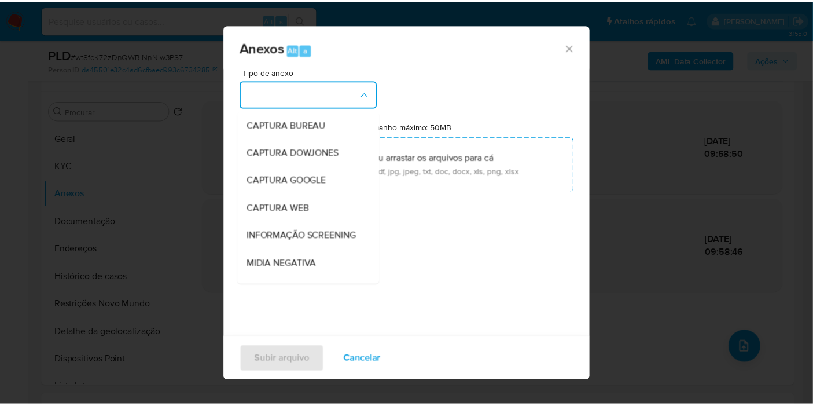
scroll to position [178, 0]
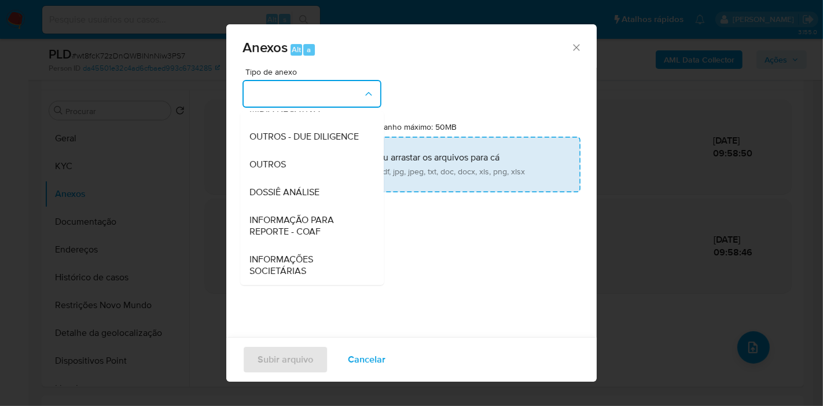
click at [306, 186] on span "DOSSIÊ ANÁLISE" at bounding box center [284, 192] width 70 height 12
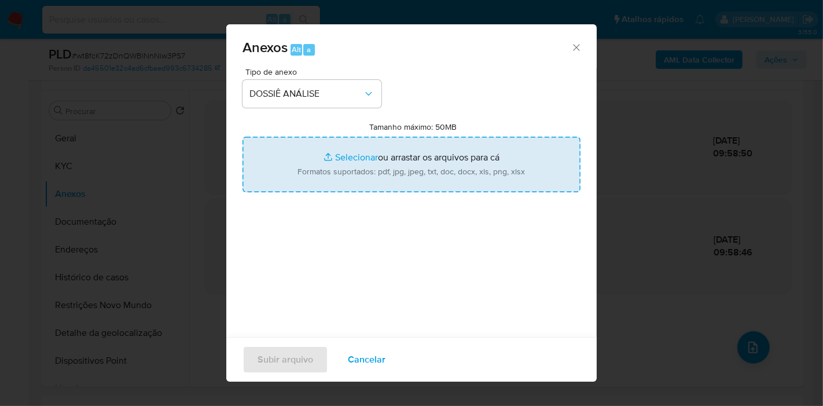
click at [315, 171] on input "Tamanho máximo: 50MB Selecionar arquivos" at bounding box center [412, 165] width 338 height 56
type input "C:\fakepath\SAR - XXXX - CPF 57531063824 - MILENA SOUZA JESUS.pdf"
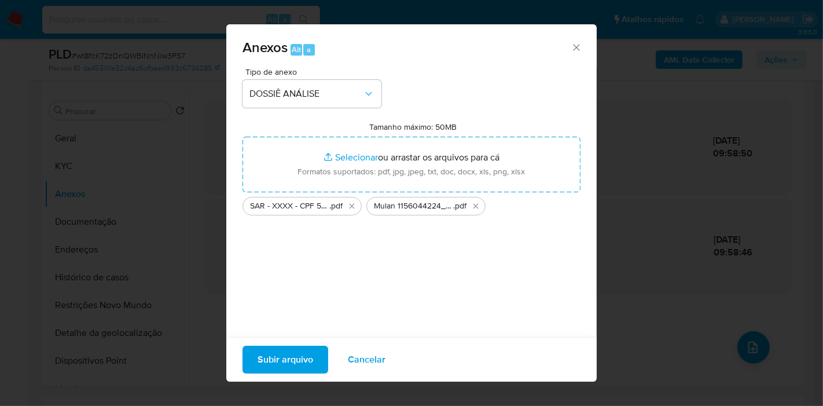
click at [288, 362] on span "Subir arquivo" at bounding box center [286, 359] width 56 height 25
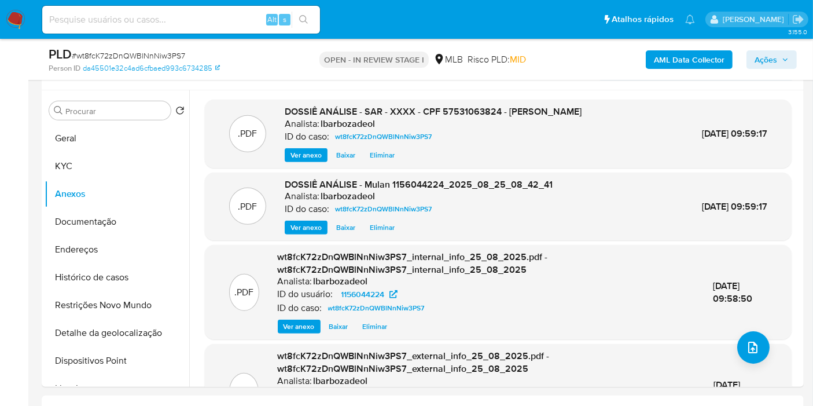
click at [772, 58] on span "Ações" at bounding box center [766, 59] width 23 height 19
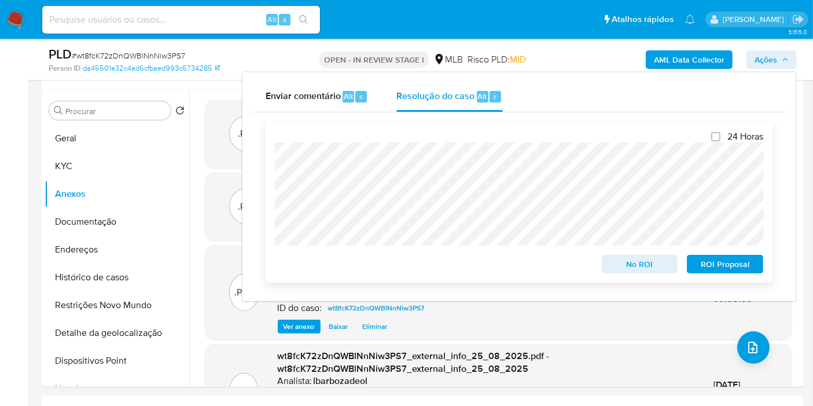
click at [700, 268] on span "ROI Proposal" at bounding box center [725, 264] width 60 height 16
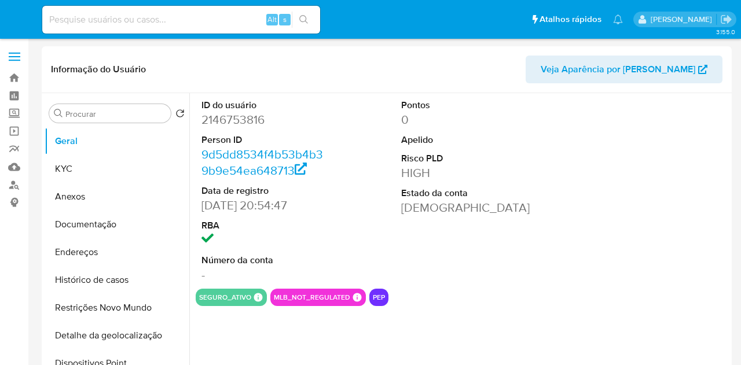
select select "10"
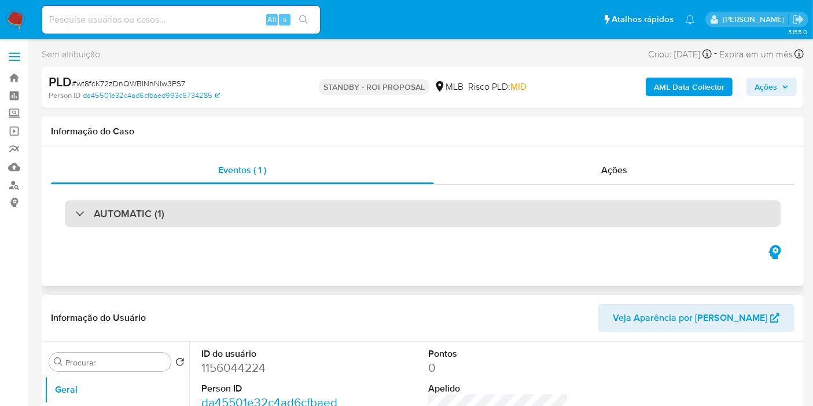
select select "10"
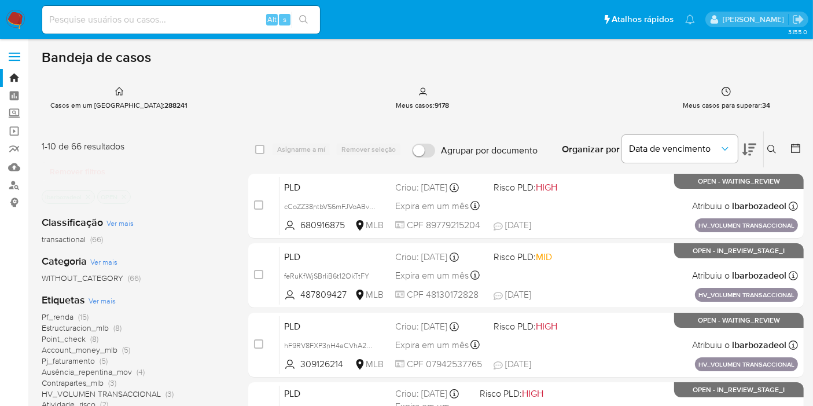
scroll to position [129, 0]
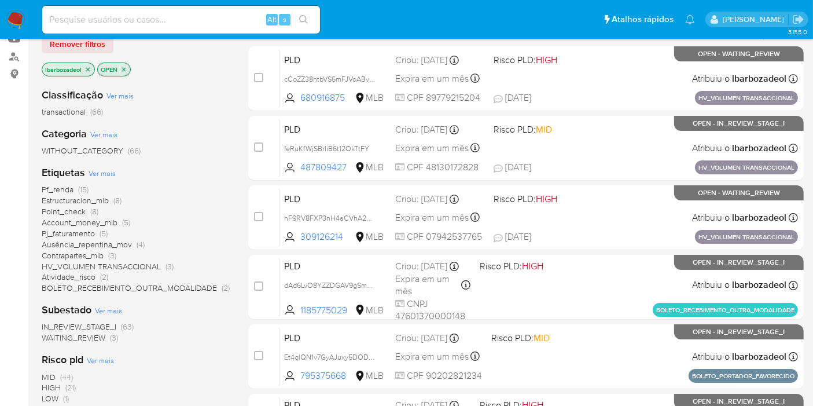
click at [71, 387] on span "(21)" at bounding box center [70, 387] width 10 height 12
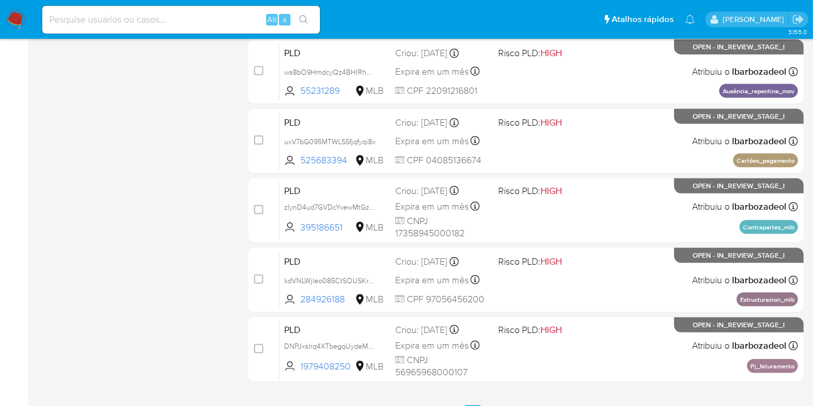
scroll to position [507, 0]
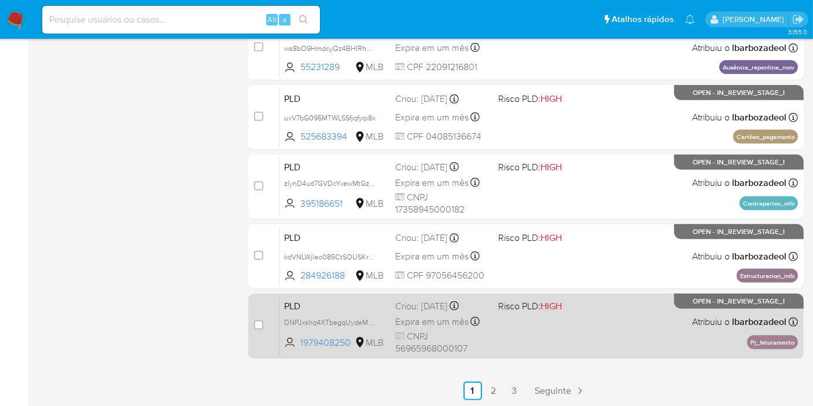
click at [528, 335] on div "PLD DNPJxsIrq4XTbegqUydeMQXf 1979408250 MLB Risco PLD: HIGH Criou: 12/08/2025 C…" at bounding box center [539, 325] width 519 height 58
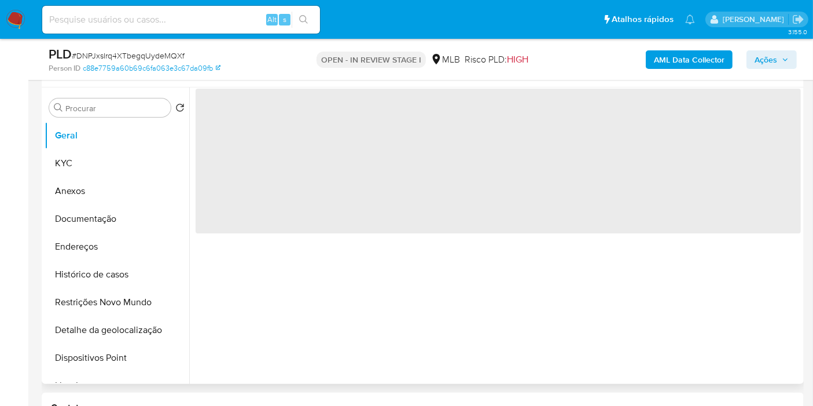
scroll to position [193, 0]
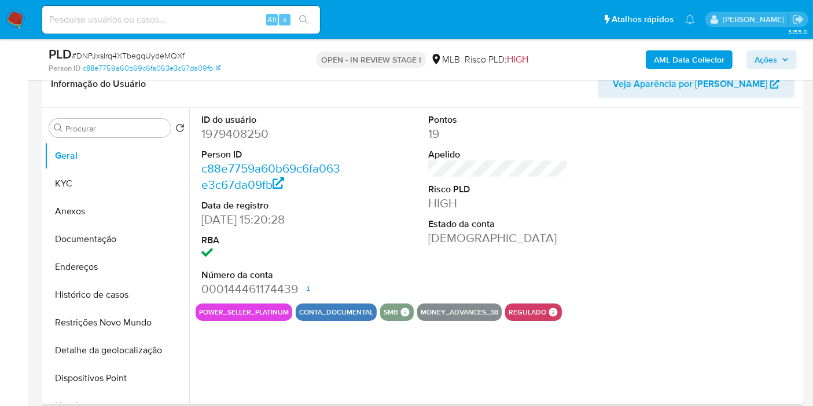
select select "10"
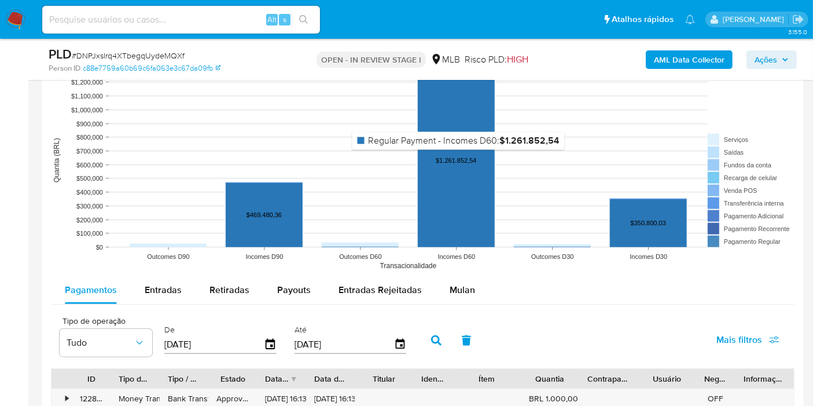
scroll to position [1222, 0]
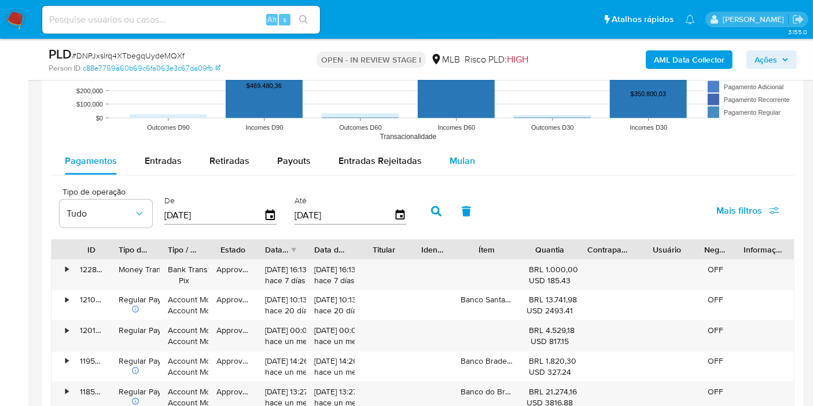
click at [456, 159] on span "Mulan" at bounding box center [462, 160] width 25 height 13
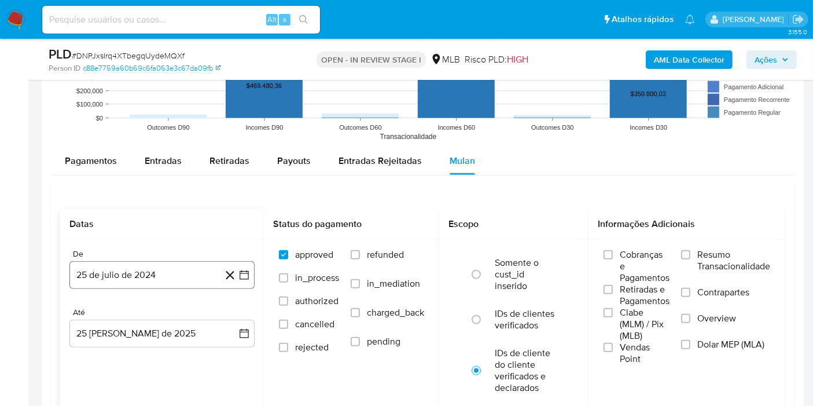
click at [182, 262] on button "25 de julio de 2024" at bounding box center [161, 275] width 185 height 28
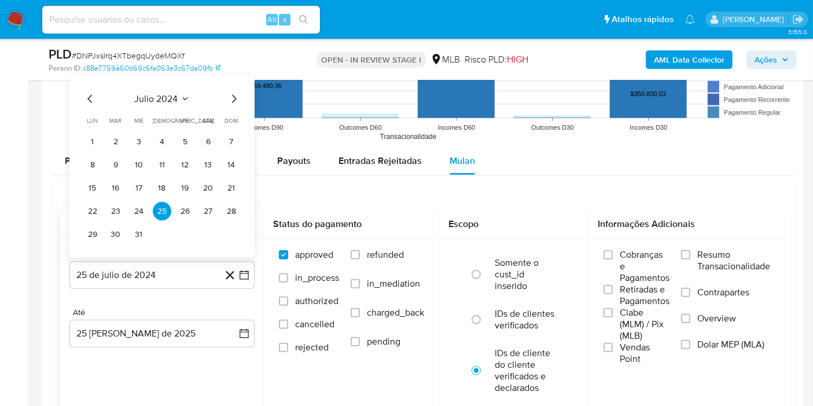
click at [160, 94] on span "julio 2024" at bounding box center [156, 99] width 43 height 12
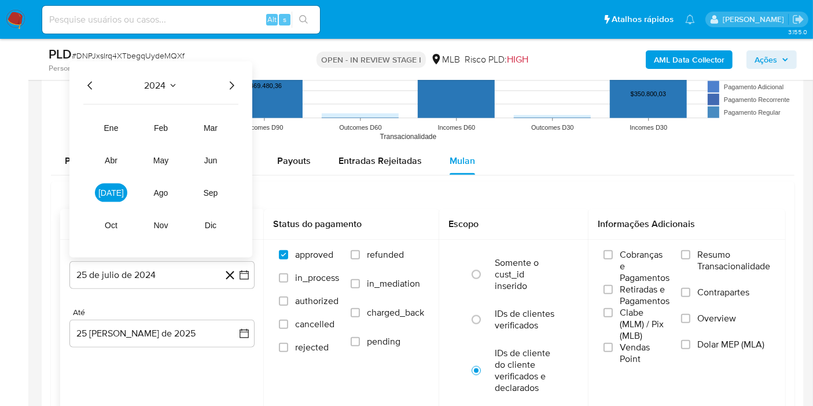
click at [233, 79] on icon "Año siguiente" at bounding box center [232, 86] width 14 height 14
click at [120, 189] on button "jul" at bounding box center [111, 193] width 32 height 19
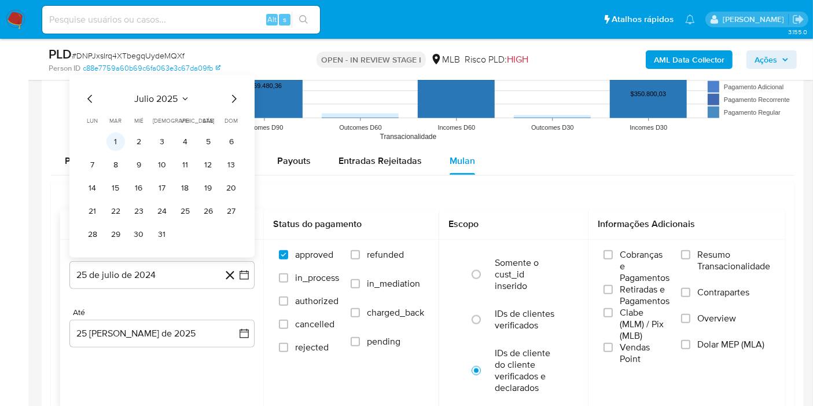
click at [122, 141] on button "1" at bounding box center [116, 142] width 19 height 19
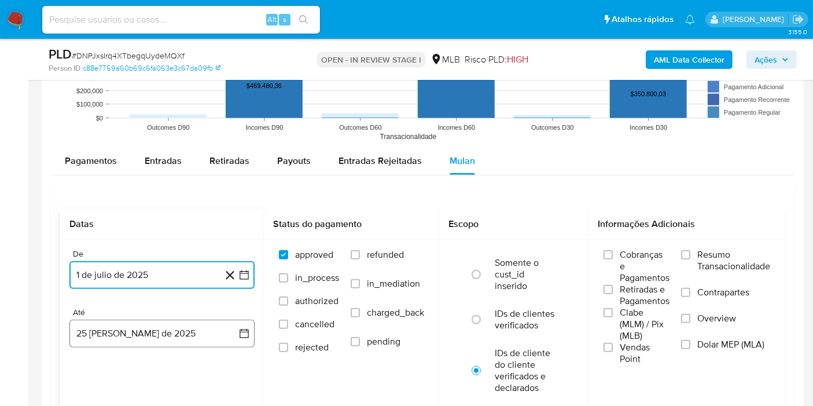
drag, startPoint x: 118, startPoint y: 336, endPoint x: 118, endPoint y: 321, distance: 15.1
click at [118, 336] on button "25 de agosto de 2025" at bounding box center [161, 334] width 185 height 28
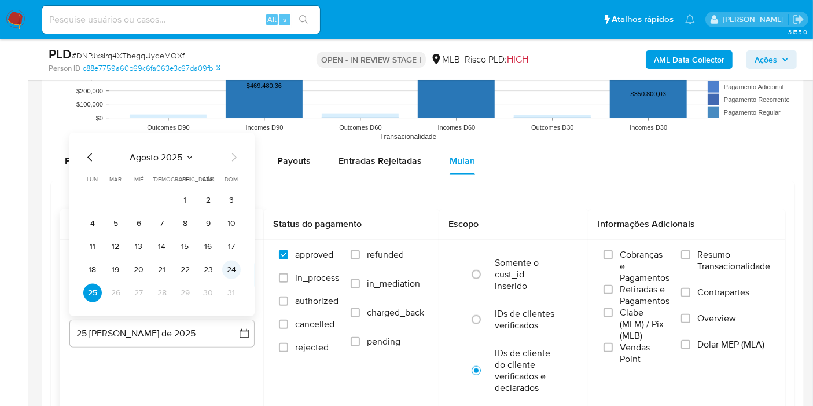
click at [230, 268] on button "24" at bounding box center [231, 269] width 19 height 19
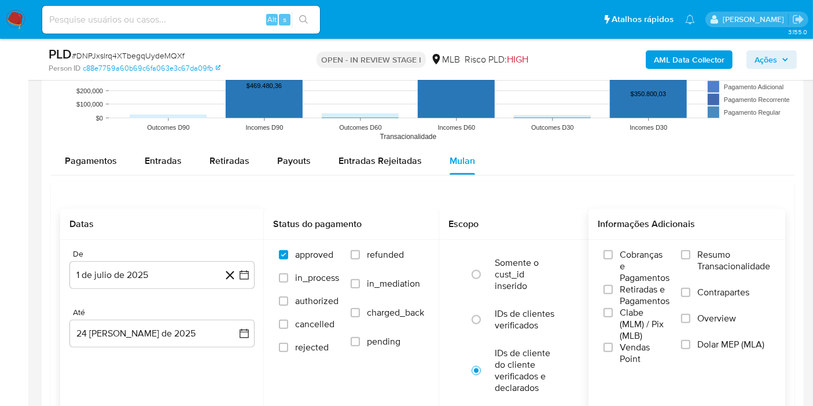
click at [741, 266] on span "Resumo Transacionalidade" at bounding box center [734, 260] width 73 height 23
click at [691, 259] on input "Resumo Transacionalidade" at bounding box center [685, 254] width 9 height 9
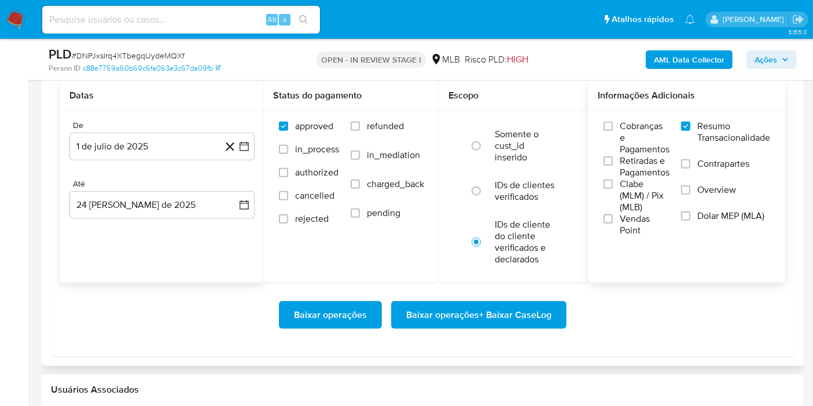
click at [544, 310] on span "Baixar operações + Baixar CaseLog" at bounding box center [478, 314] width 145 height 25
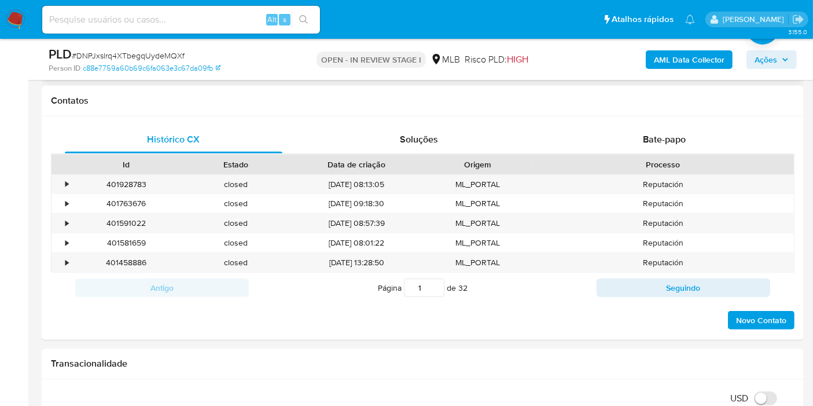
scroll to position [48, 0]
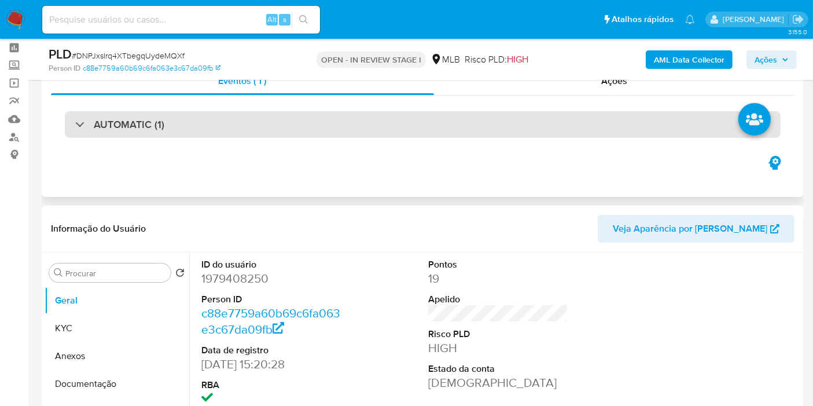
click at [440, 120] on div "AUTOMATIC (1)" at bounding box center [423, 124] width 716 height 27
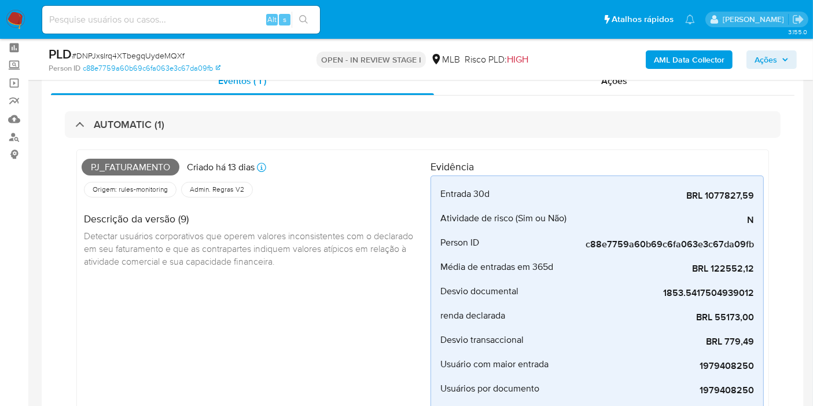
click at [108, 164] on span "Pj_faturamento" at bounding box center [131, 167] width 98 height 17
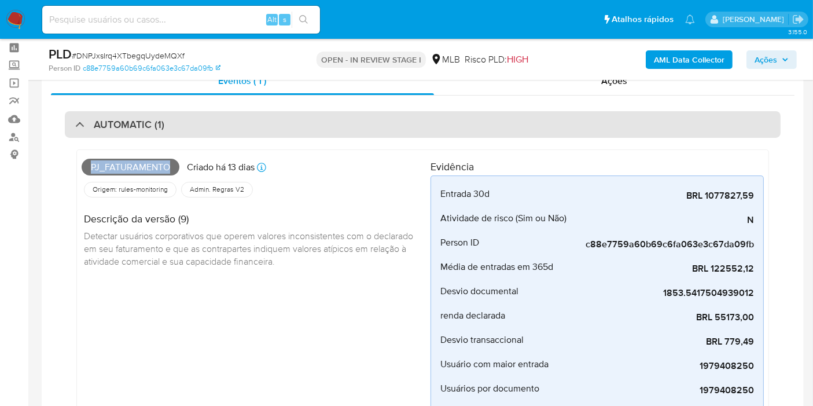
copy span "Pj_faturamento"
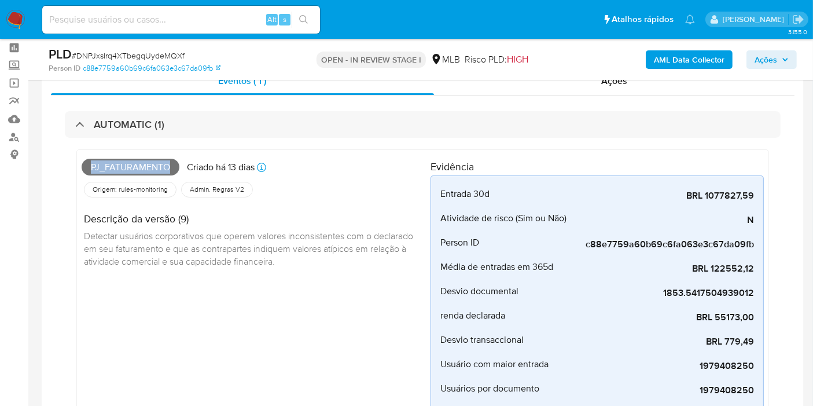
drag, startPoint x: 792, startPoint y: 60, endPoint x: 776, endPoint y: 68, distance: 18.1
click at [792, 60] on button "Ações" at bounding box center [772, 59] width 50 height 19
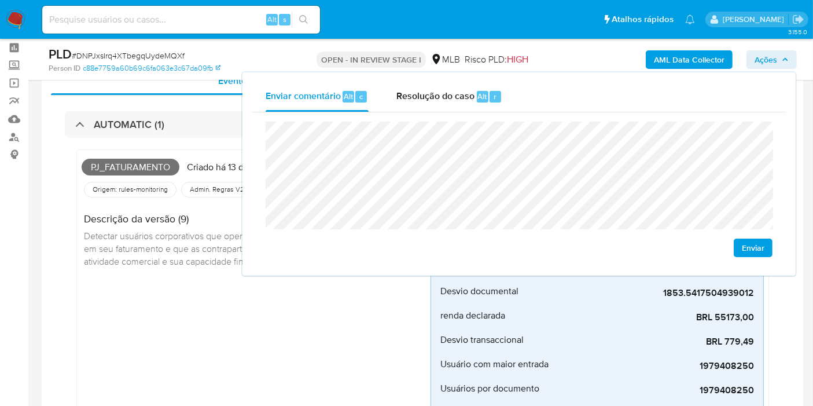
click at [134, 223] on h4 "Descrição da versão (9)" at bounding box center [252, 218] width 337 height 13
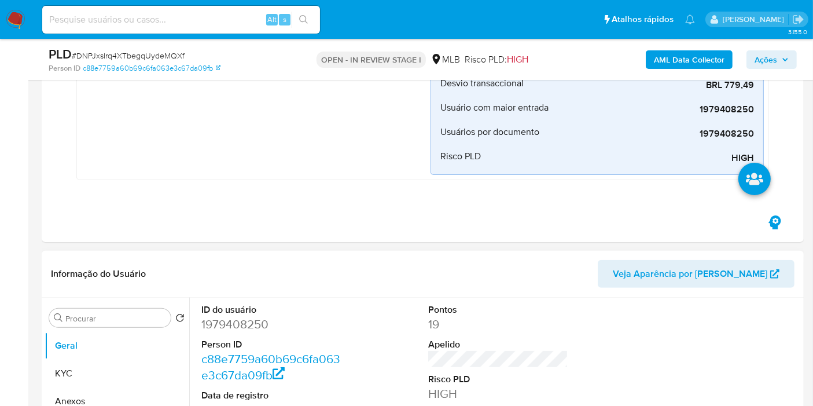
scroll to position [434, 0]
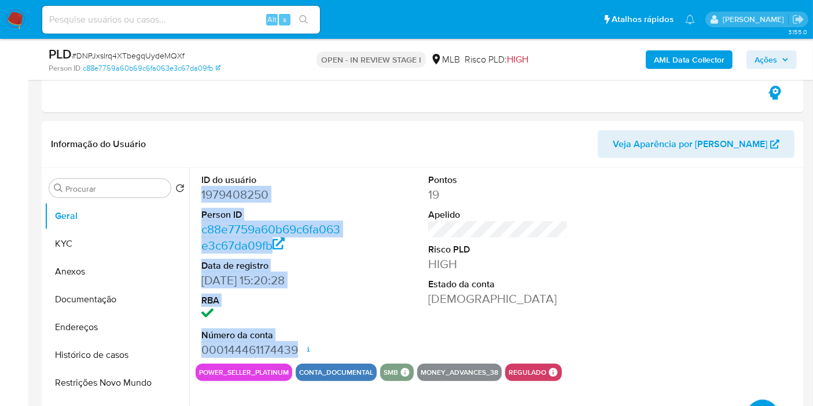
drag, startPoint x: 207, startPoint y: 193, endPoint x: 299, endPoint y: 348, distance: 180.2
click at [299, 348] on dl "ID do usuário 1979408250 Person ID c88e7759a60b69c6fa063e3c67da09fb Data de reg…" at bounding box center [271, 266] width 140 height 184
copy dl "1979408250 Person ID c88e7759a60b69c6fa063e3c67da09fb Data de registro 05/09/20…"
click at [758, 60] on span "Ações" at bounding box center [766, 59] width 23 height 19
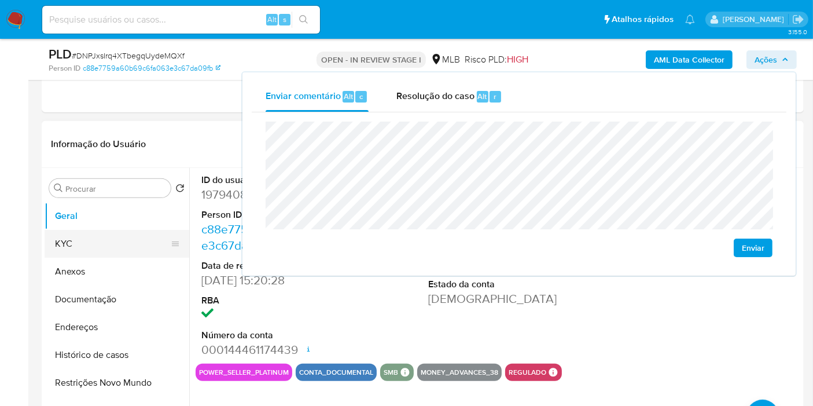
click at [74, 253] on button "KYC" at bounding box center [112, 244] width 135 height 28
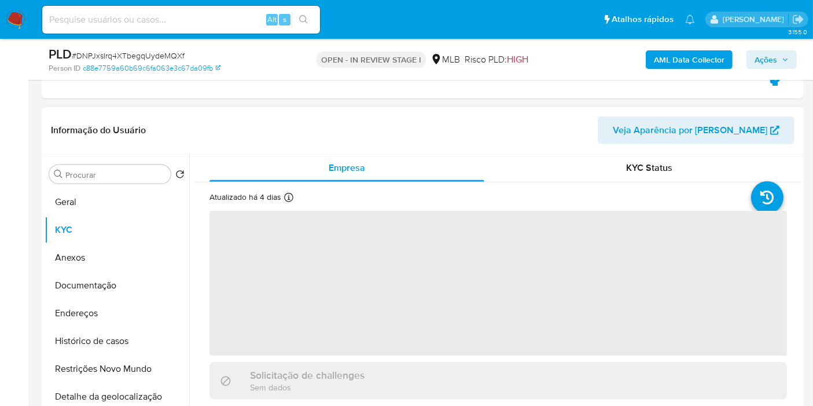
scroll to position [498, 0]
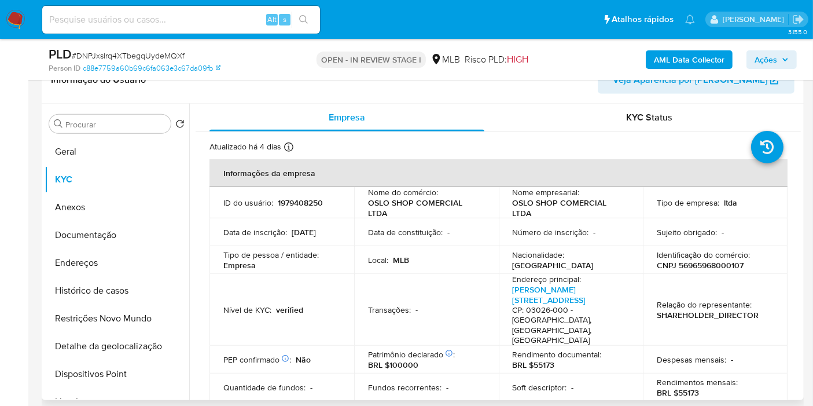
click at [689, 265] on p "CNPJ 56965968000107" at bounding box center [700, 265] width 87 height 10
copy p "56965968000107"
click at [768, 61] on span "Ações" at bounding box center [766, 59] width 23 height 19
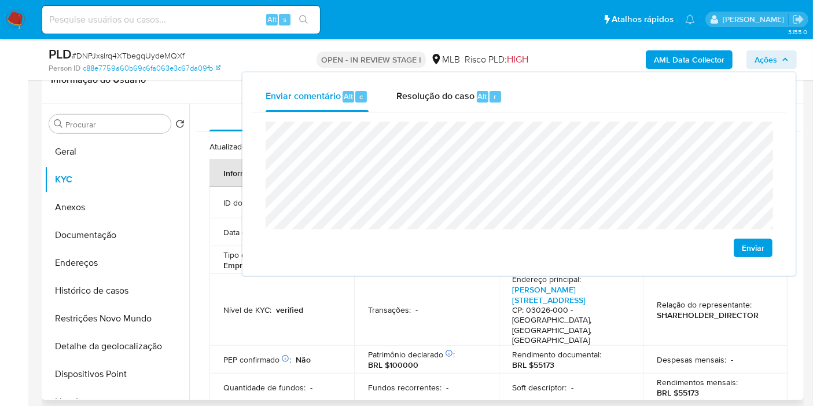
click at [478, 373] on td "Fundos recorrentes : -" at bounding box center [426, 387] width 145 height 28
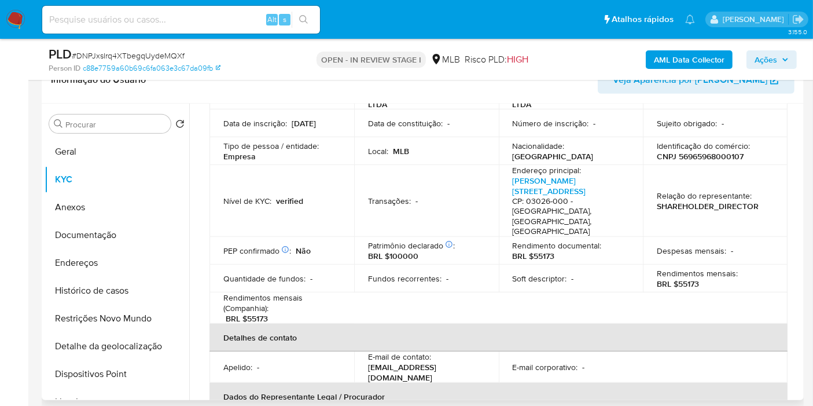
scroll to position [129, 0]
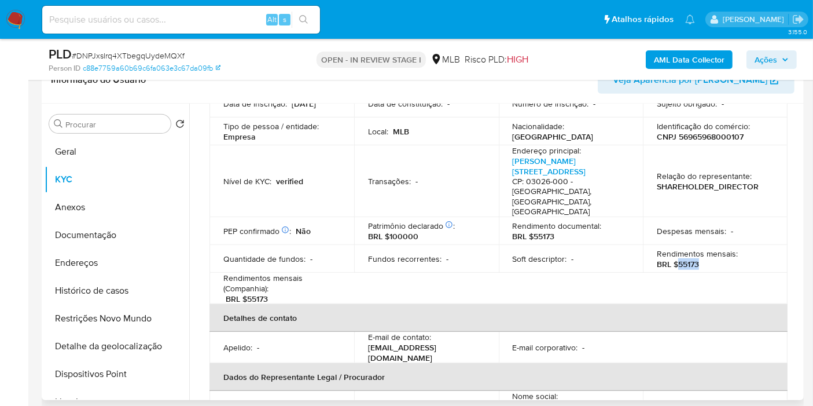
drag, startPoint x: 677, startPoint y: 232, endPoint x: 729, endPoint y: 238, distance: 52.4
click at [729, 245] on td "Rendimentos mensais : BRL $55173" at bounding box center [715, 259] width 145 height 28
copy p "55173"
click at [767, 57] on span "Ações" at bounding box center [766, 59] width 23 height 19
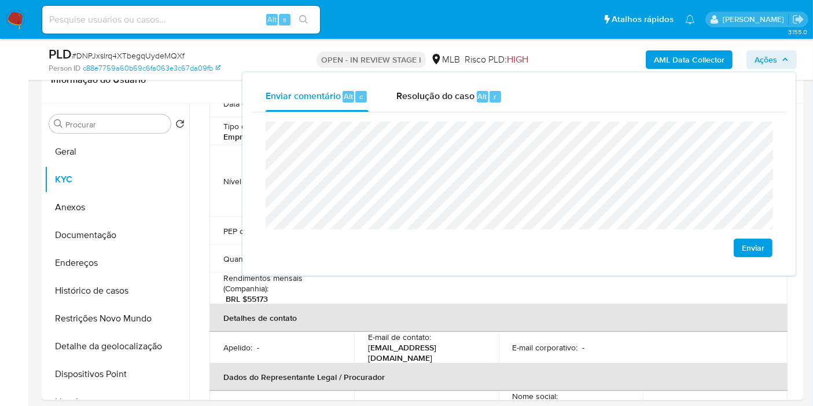
click at [0, 0] on lt-strong "a" at bounding box center [0, 0] width 0 height 0
click at [0, 0] on lt-span "econômica" at bounding box center [0, 0] width 0 height 0
click at [339, 332] on td "Apelido : -" at bounding box center [282, 347] width 145 height 31
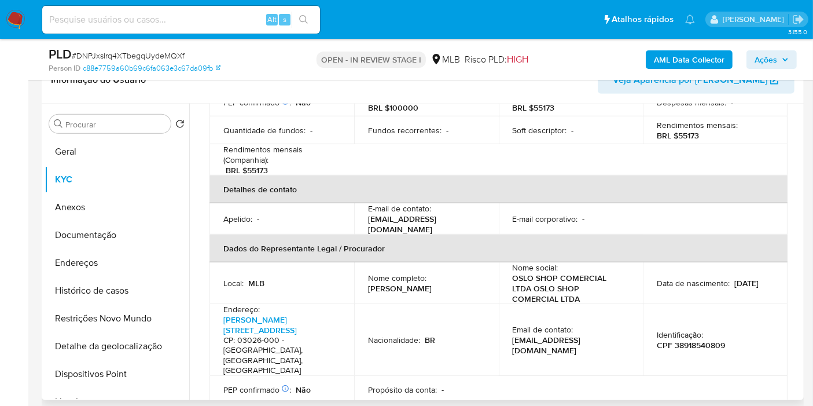
scroll to position [514, 0]
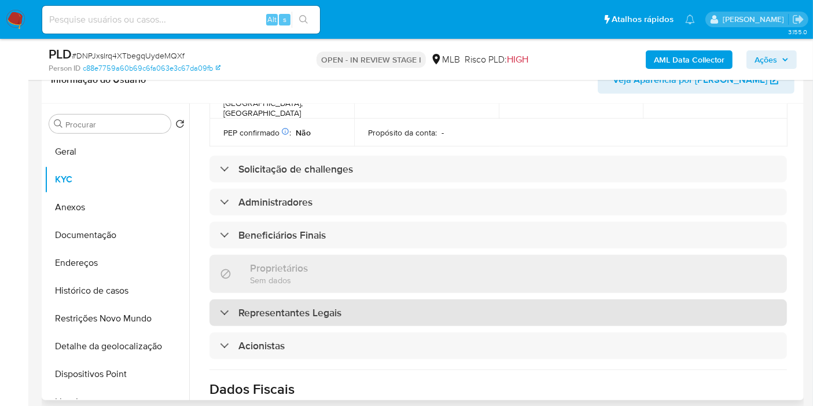
click at [313, 306] on h3 "Representantes Legais" at bounding box center [289, 312] width 103 height 13
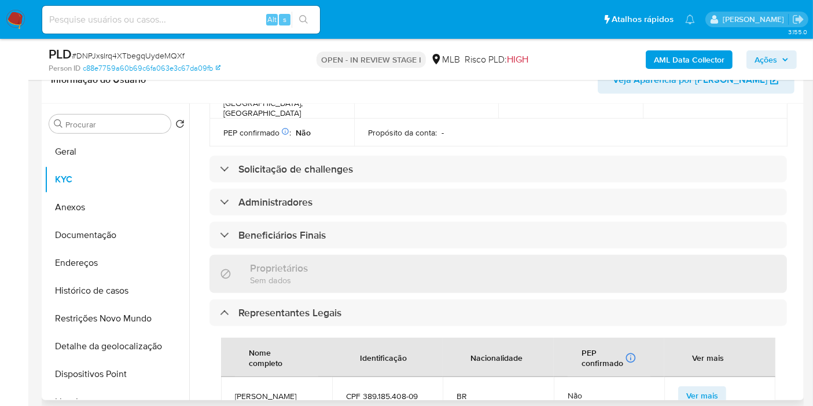
scroll to position [579, 0]
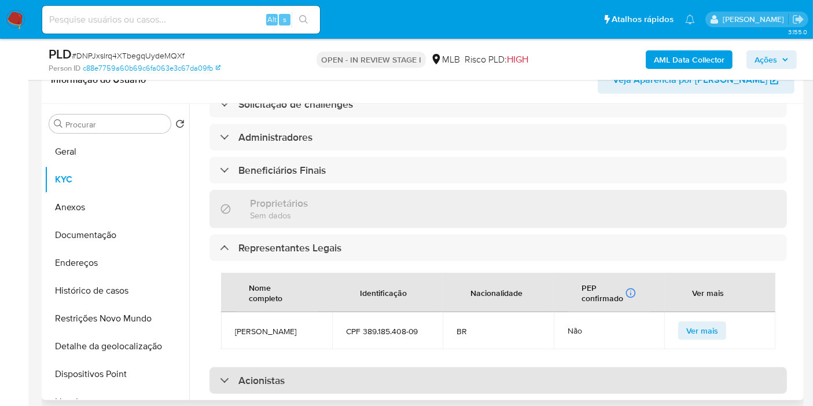
click at [313, 367] on div "Acionistas" at bounding box center [499, 380] width 578 height 27
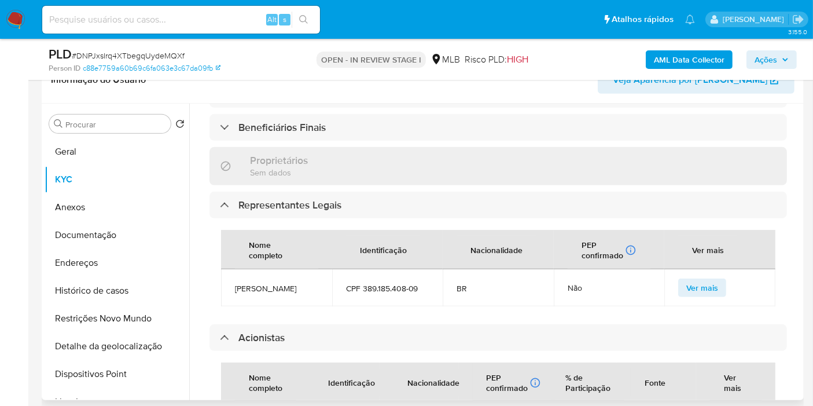
scroll to position [514, 0]
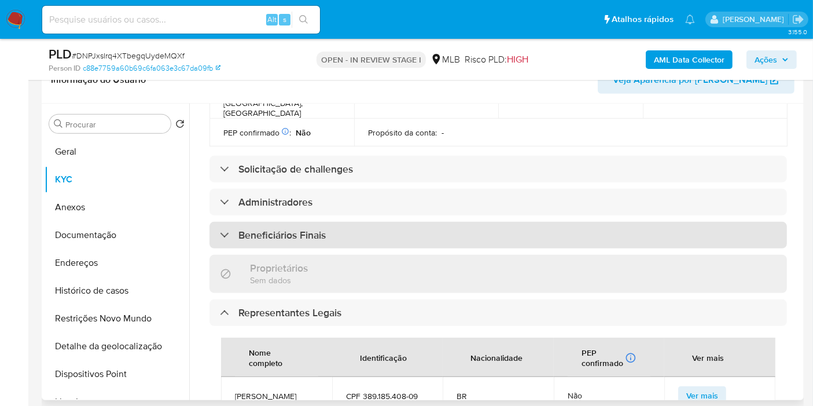
click at [339, 222] on div "Beneficiários Finais" at bounding box center [499, 235] width 578 height 27
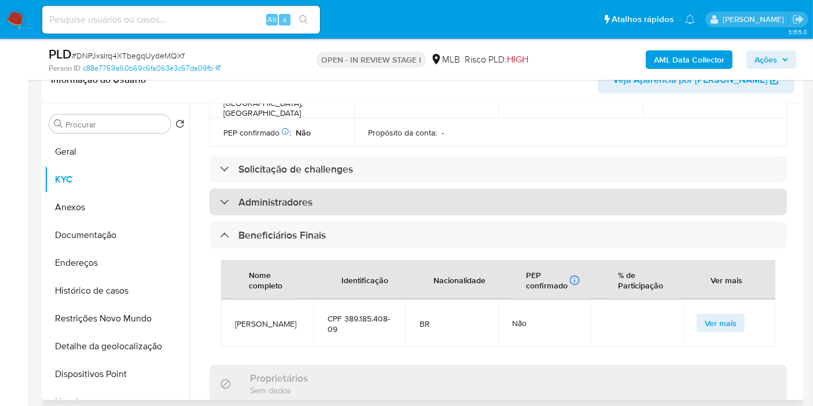
click at [346, 189] on div "Administradores" at bounding box center [499, 202] width 578 height 27
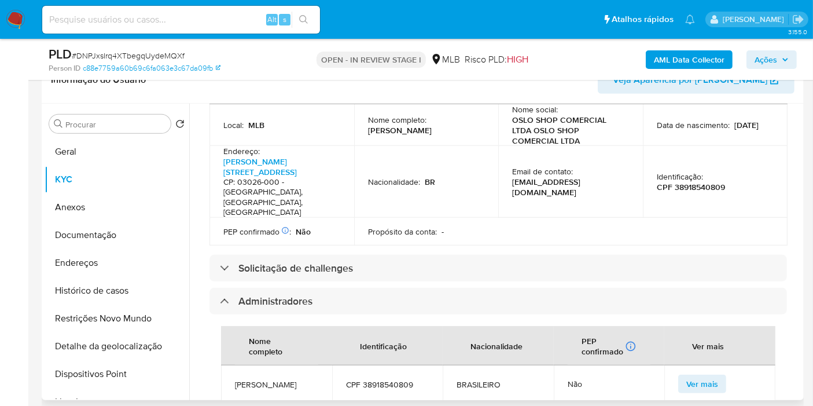
scroll to position [386, 0]
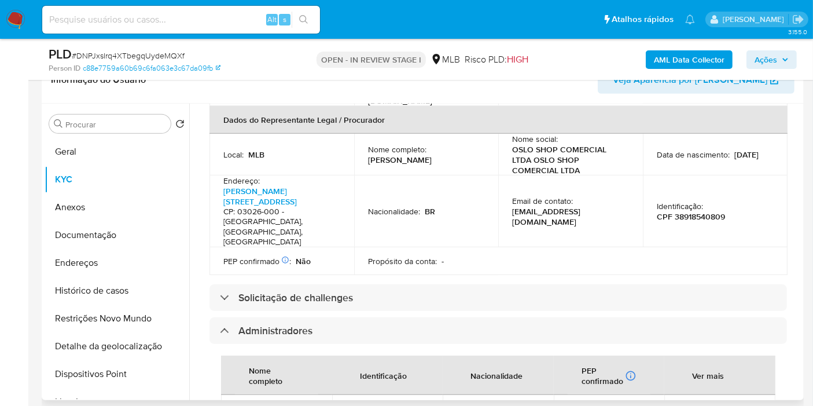
click at [395, 405] on span "CPF 38918540809" at bounding box center [387, 414] width 83 height 10
click at [394, 405] on span "CPF 38918540809" at bounding box center [387, 414] width 83 height 10
copy span "38918540809"
drag, startPoint x: 797, startPoint y: 64, endPoint x: 780, endPoint y: 61, distance: 16.4
click at [796, 64] on button "Ações" at bounding box center [772, 59] width 50 height 19
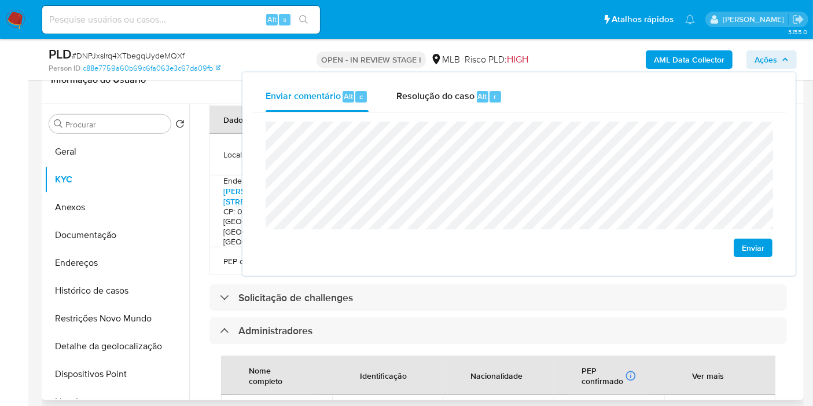
click at [140, 95] on div "Informação do Usuário Veja Aparência por Pessoa" at bounding box center [423, 80] width 762 height 47
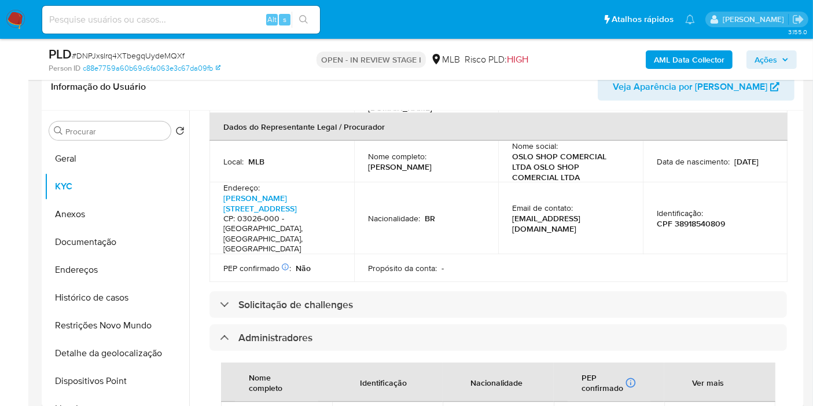
scroll to position [514, 0]
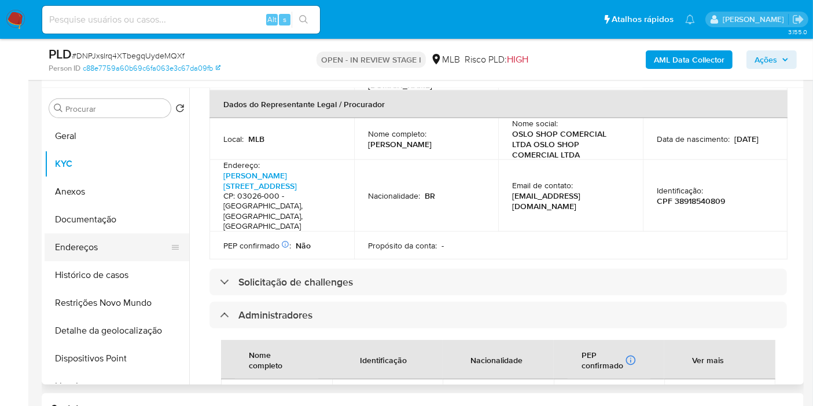
click at [142, 245] on button "Endereços" at bounding box center [112, 247] width 135 height 28
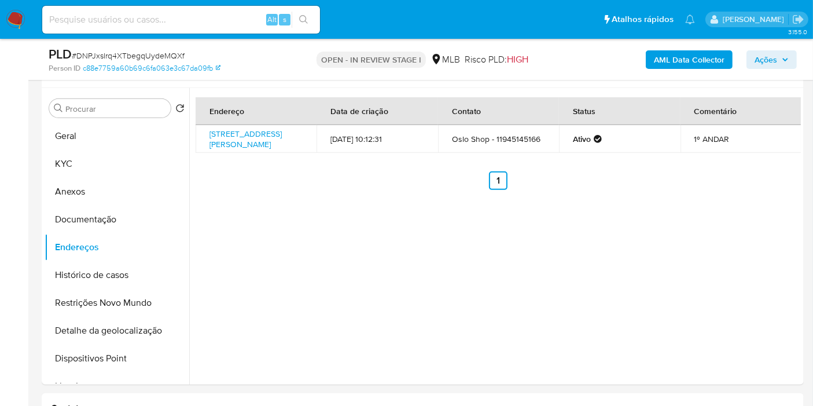
click at [768, 60] on span "Ações" at bounding box center [766, 59] width 23 height 19
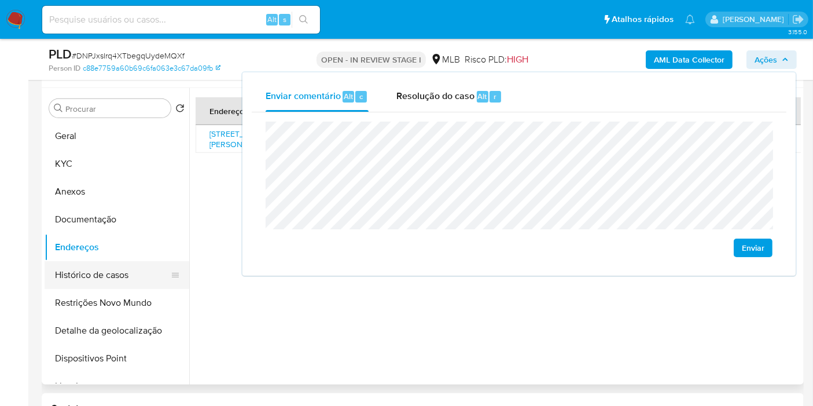
click at [107, 280] on button "Histórico de casos" at bounding box center [112, 275] width 135 height 28
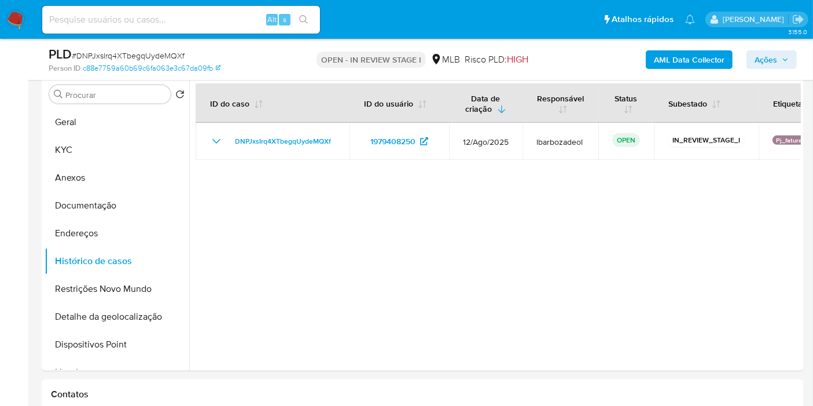
click at [769, 60] on span "Ações" at bounding box center [766, 59] width 23 height 19
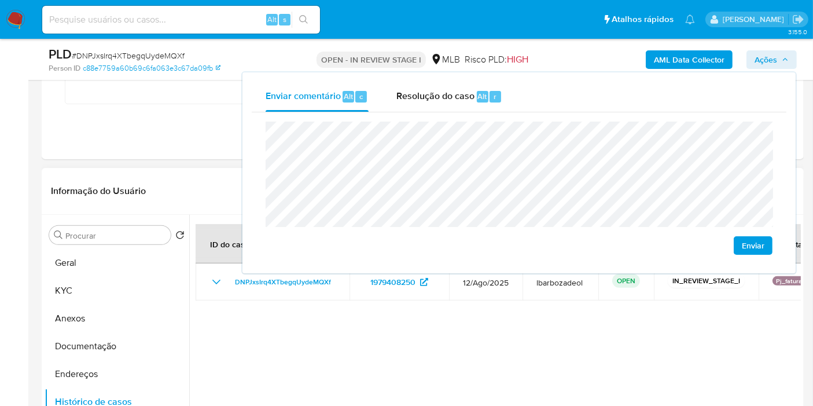
scroll to position [386, 0]
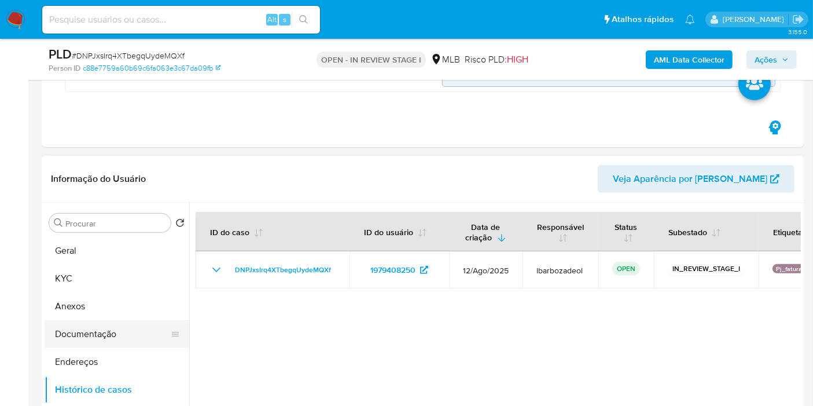
drag, startPoint x: 92, startPoint y: 363, endPoint x: 104, endPoint y: 332, distance: 32.8
click at [92, 364] on button "Endereços" at bounding box center [117, 362] width 145 height 28
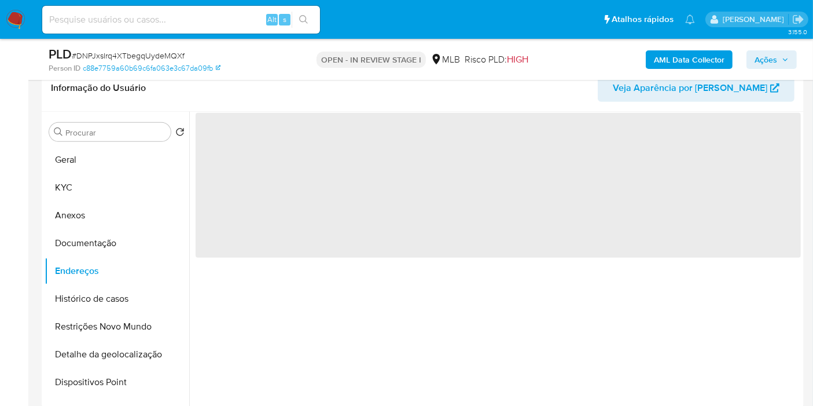
scroll to position [450, 0]
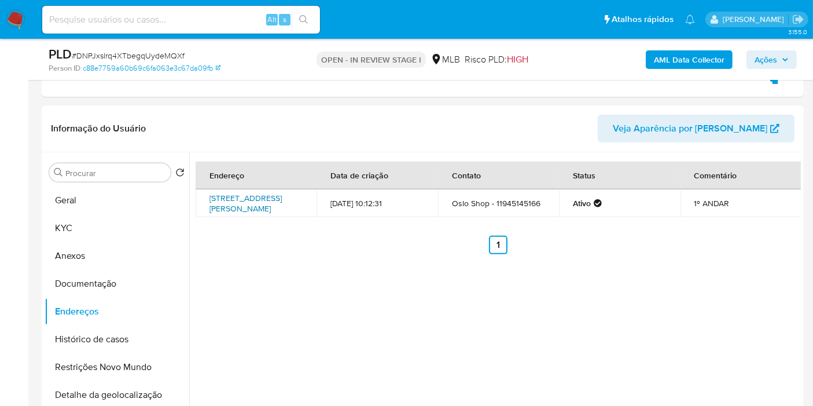
click at [243, 207] on link "Rua Doutor Carlos Botelho 141, São Paulo, São Paulo, 03017010, Brasil 141" at bounding box center [246, 203] width 72 height 22
click at [117, 273] on button "Documentação" at bounding box center [112, 284] width 135 height 28
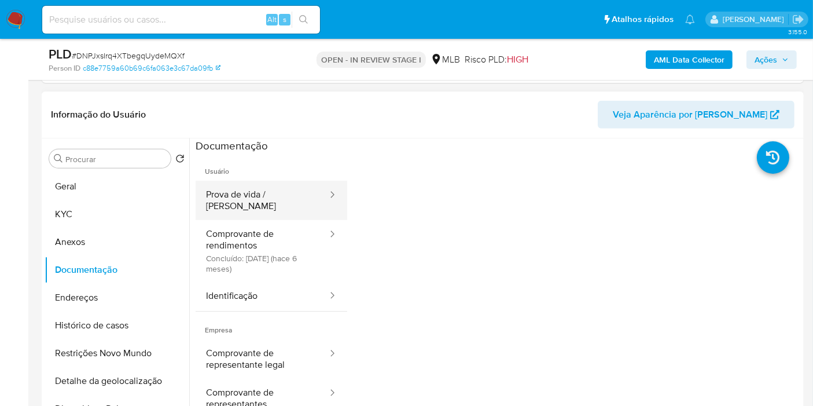
click at [269, 195] on button "Prova de vida / Selfie" at bounding box center [262, 200] width 133 height 39
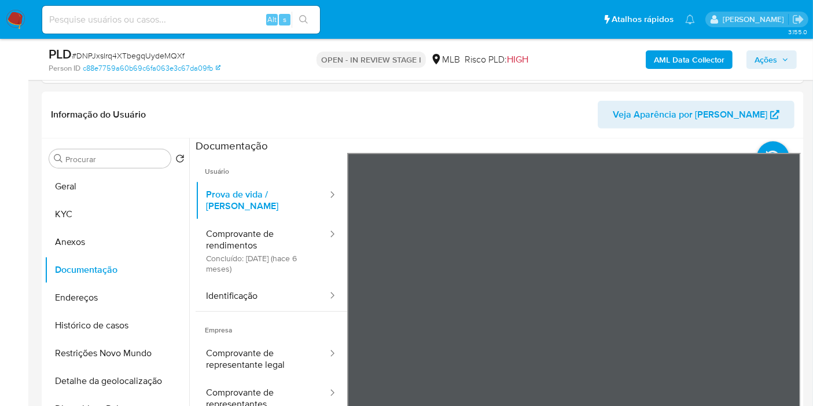
scroll to position [475, 0]
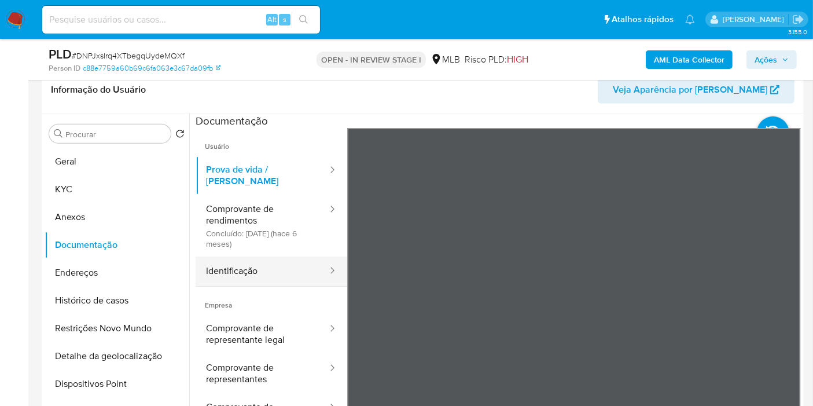
click at [303, 257] on button "Identificação" at bounding box center [262, 271] width 133 height 30
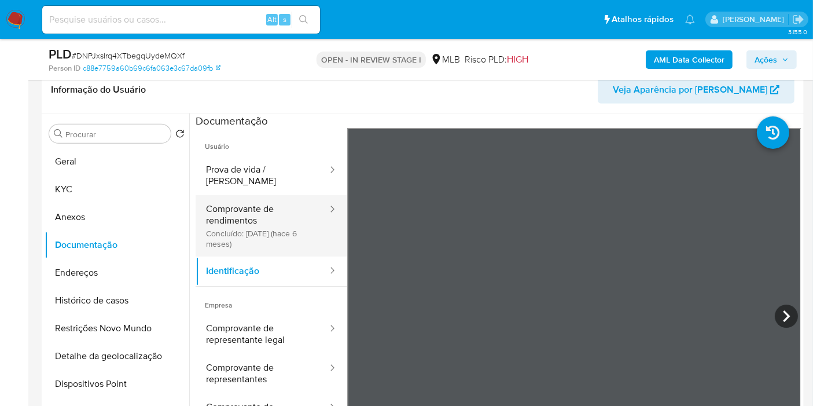
click at [279, 195] on button "Comprovante de rendimentos Concluído: 02/03/2025 (hace 6 meses)" at bounding box center [262, 225] width 133 height 61
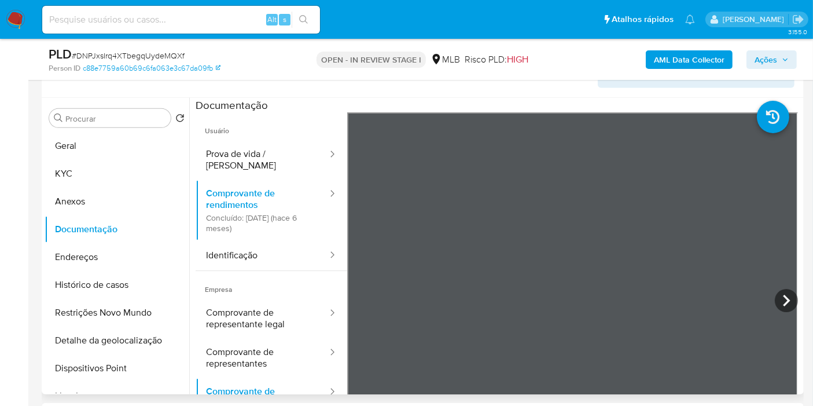
scroll to position [493, 0]
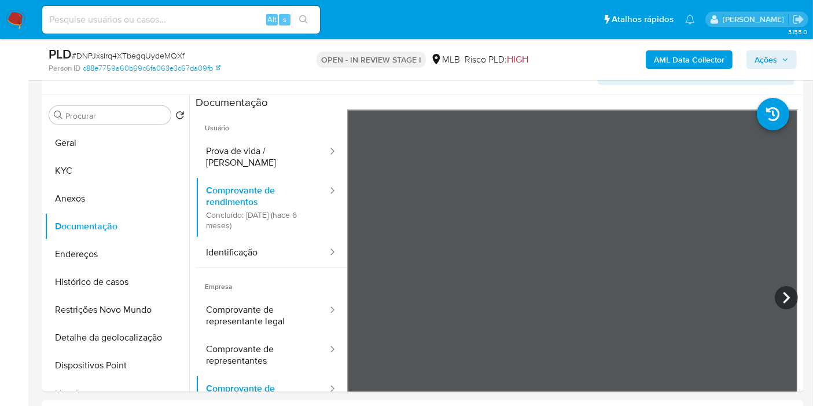
click at [112, 167] on button "KYC" at bounding box center [112, 171] width 135 height 28
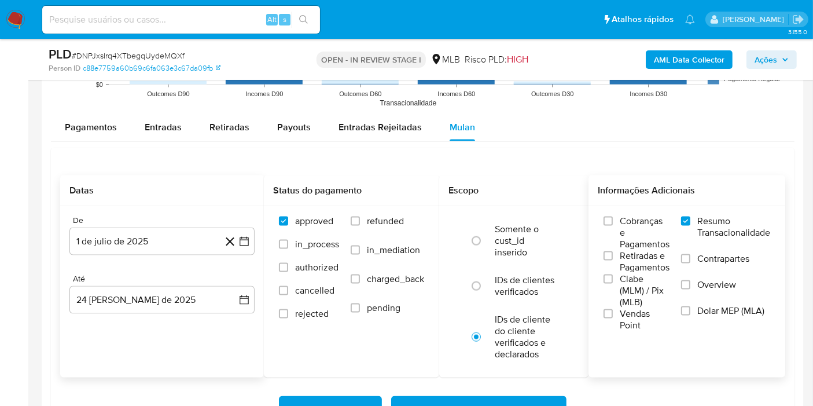
scroll to position [1587, 0]
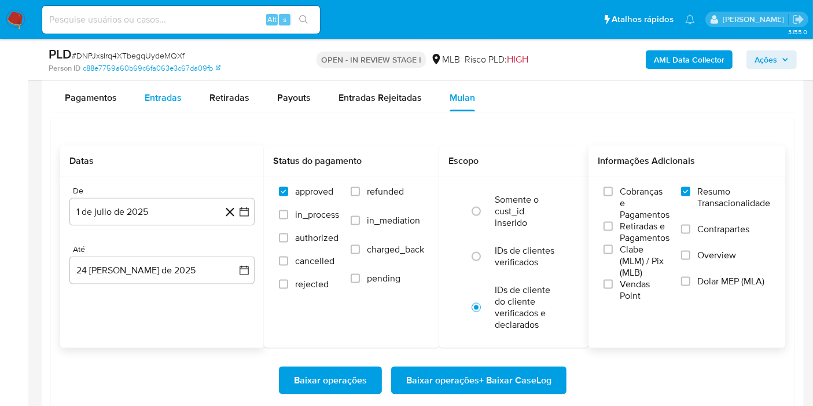
click at [162, 98] on span "Entradas" at bounding box center [163, 97] width 37 height 13
select select "10"
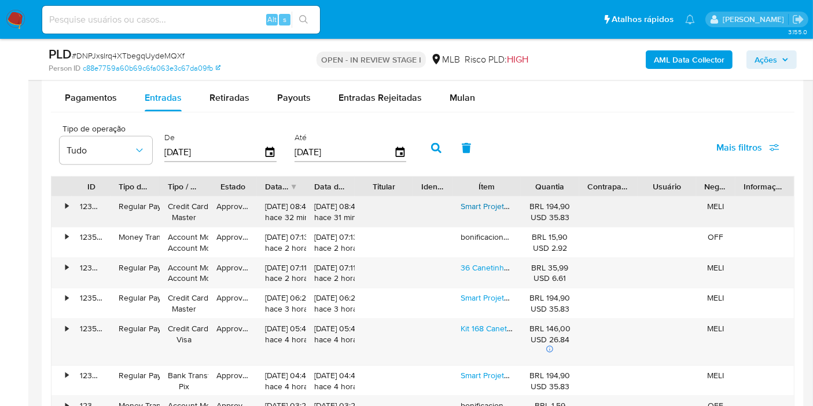
click at [489, 201] on link "Smart Projetor Hy300 Mini Projetor Suporta 4k Portátil Branco" at bounding box center [589, 206] width 257 height 12
click at [481, 268] on link "36 Canetinhas Coloridas Com Duas Pontas Diversas Cores Touch" at bounding box center [578, 268] width 234 height 12
click at [481, 326] on link "Kit 168 Canetas Permanentes 168 Cores Com Estojo De Canetas Vibrantes Ponta Dup…" at bounding box center [757, 328] width 592 height 12
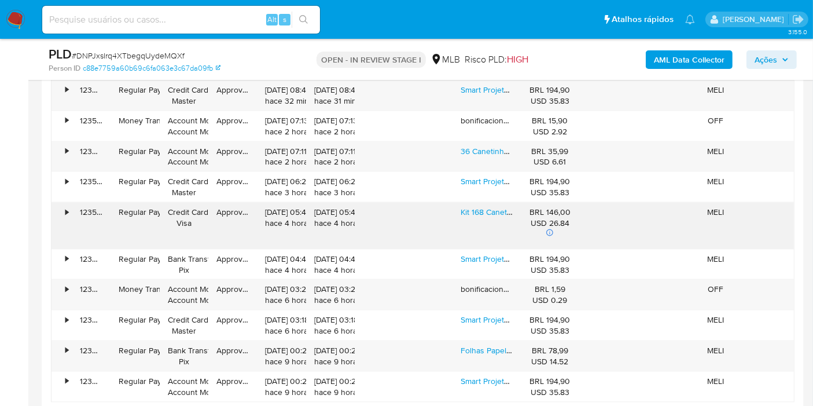
scroll to position [1715, 0]
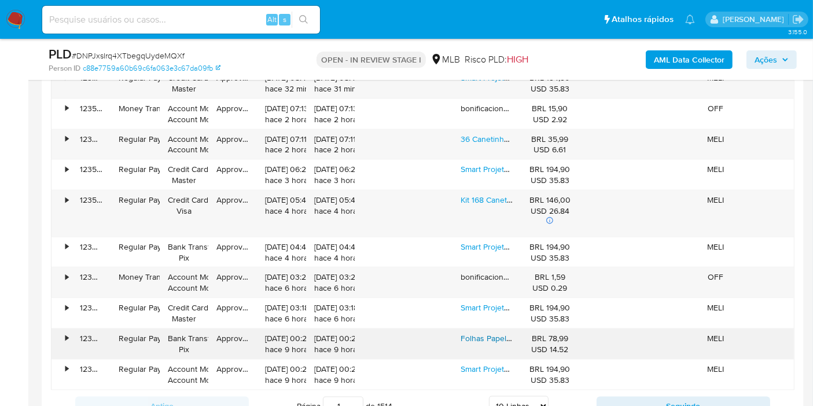
click at [474, 334] on link "Folhas Papel Hectográfico 100fls Decalque Estencil Tattoo" at bounding box center [565, 338] width 208 height 12
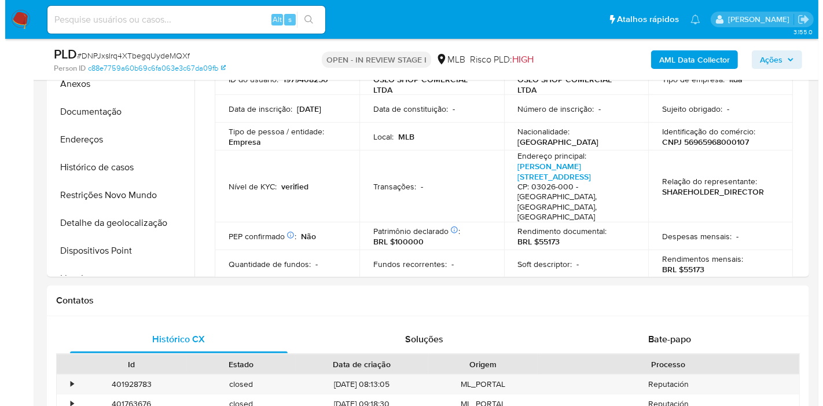
scroll to position [493, 0]
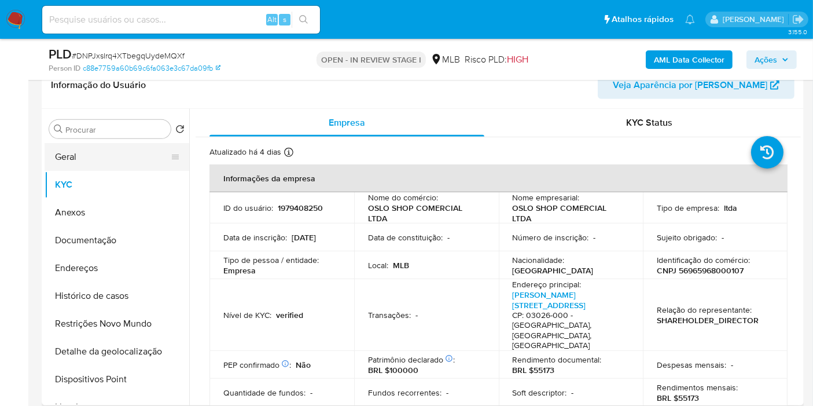
click at [81, 153] on button "Geral" at bounding box center [112, 157] width 135 height 28
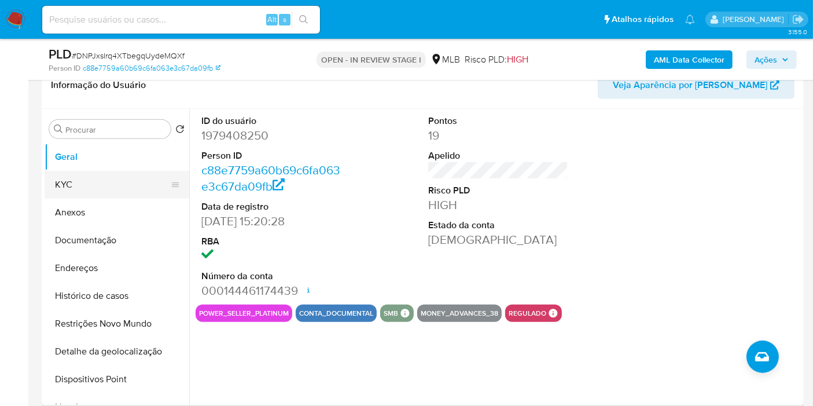
click at [104, 178] on button "KYC" at bounding box center [112, 185] width 135 height 28
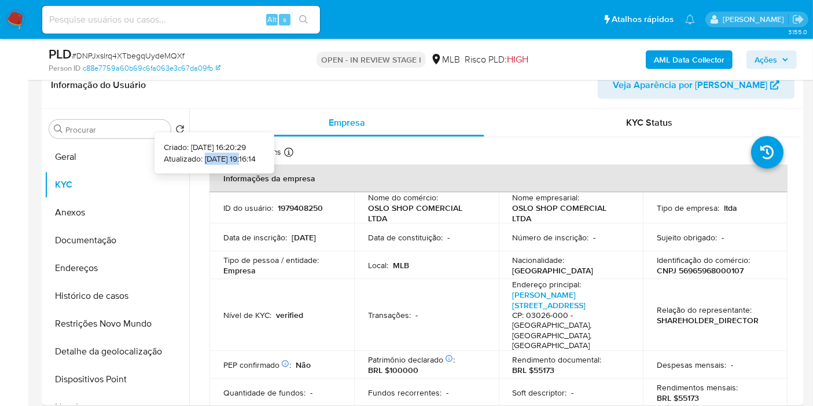
drag, startPoint x: 228, startPoint y: 159, endPoint x: 188, endPoint y: 160, distance: 40.0
click at [188, 160] on p "Atualizado: 21/08/2025 19:16:14" at bounding box center [210, 159] width 92 height 12
copy p "21/08/2025"
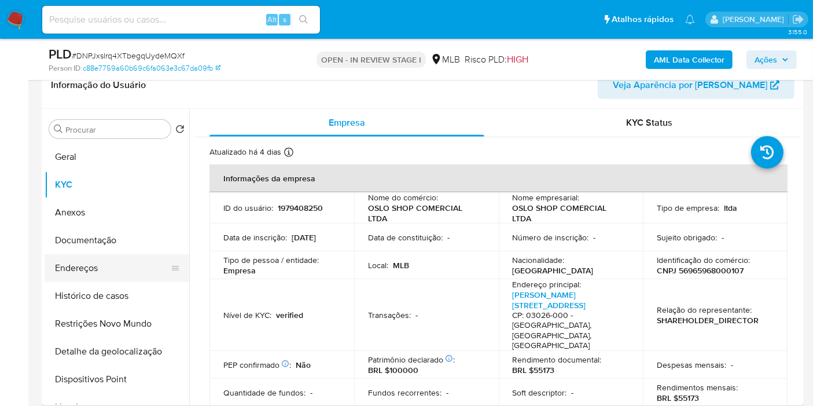
click at [144, 278] on button "Endereços" at bounding box center [112, 268] width 135 height 28
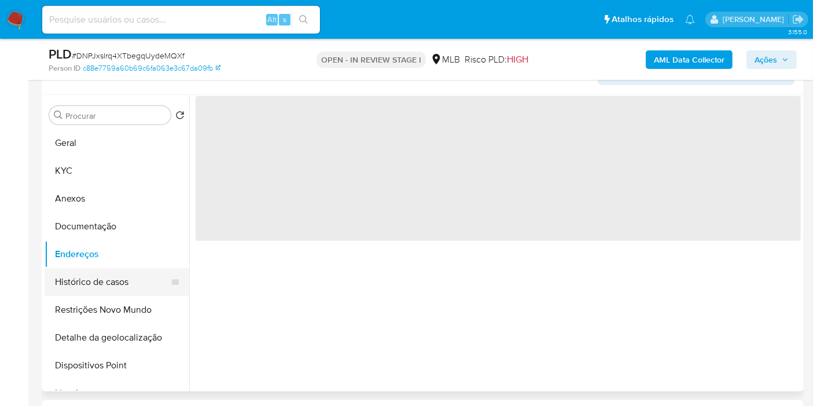
click at [134, 292] on button "Histórico de casos" at bounding box center [112, 282] width 135 height 28
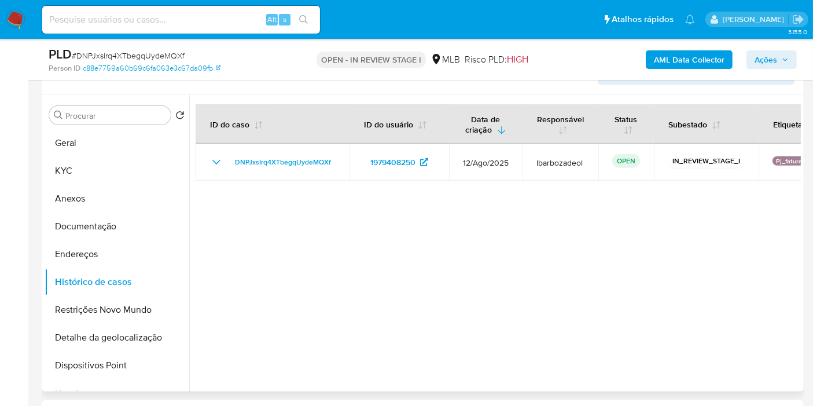
click at [116, 126] on div "Procurar Retornar ao pedido padrão Geral KYC Anexos Documentação Endereços Hist…" at bounding box center [117, 244] width 145 height 295
click at [115, 134] on button "Geral" at bounding box center [112, 143] width 135 height 28
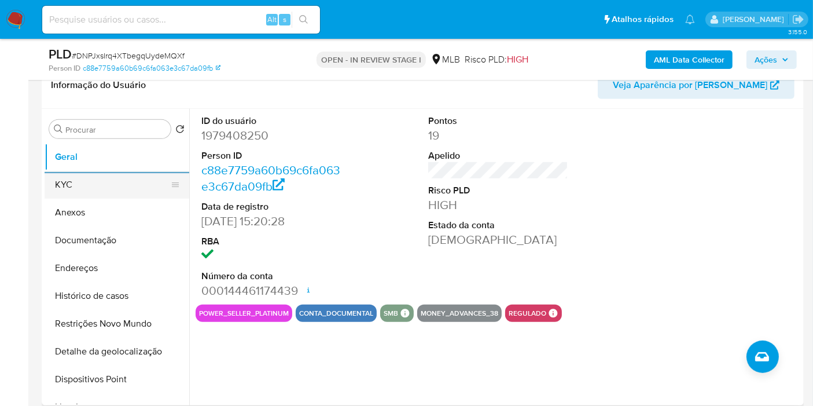
click at [93, 185] on button "KYC" at bounding box center [112, 185] width 135 height 28
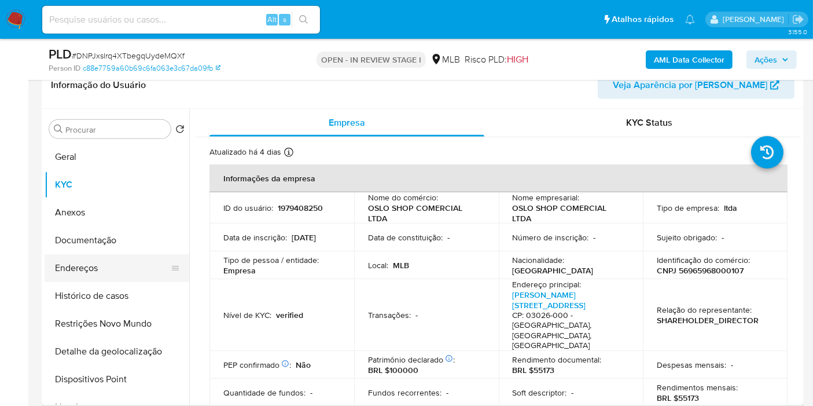
click at [102, 273] on button "Endereços" at bounding box center [112, 268] width 135 height 28
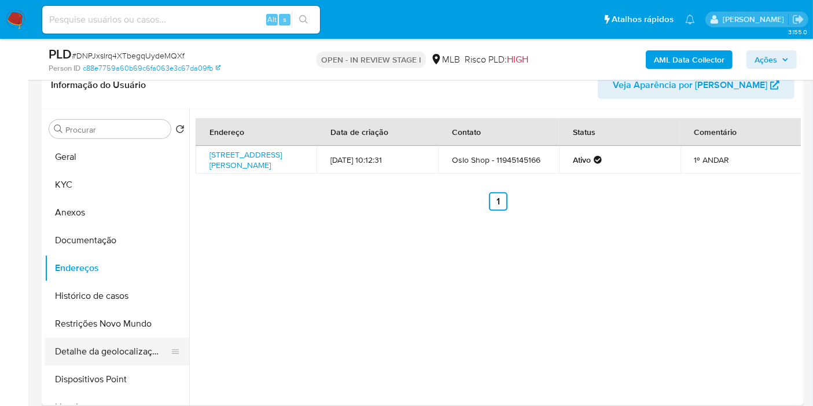
click at [126, 358] on button "Detalhe da geolocalização" at bounding box center [112, 351] width 135 height 28
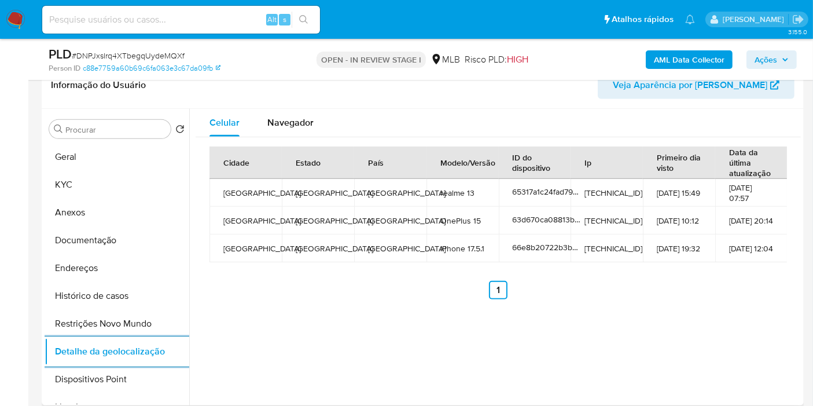
click at [99, 323] on button "Restrições Novo Mundo" at bounding box center [117, 324] width 145 height 28
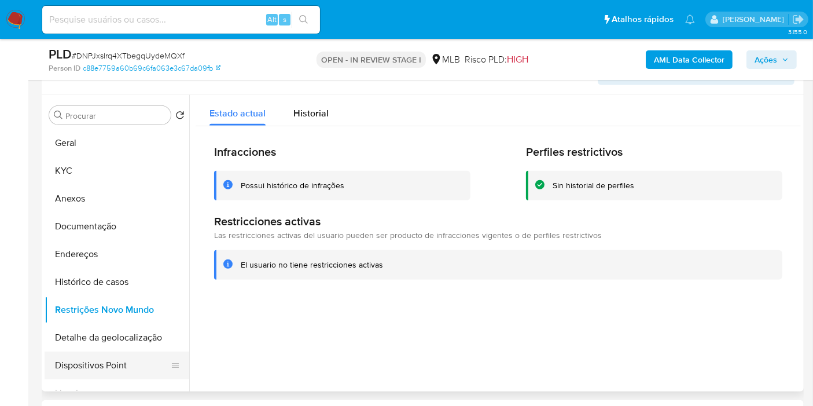
click at [119, 365] on button "Dispositivos Point" at bounding box center [112, 365] width 135 height 28
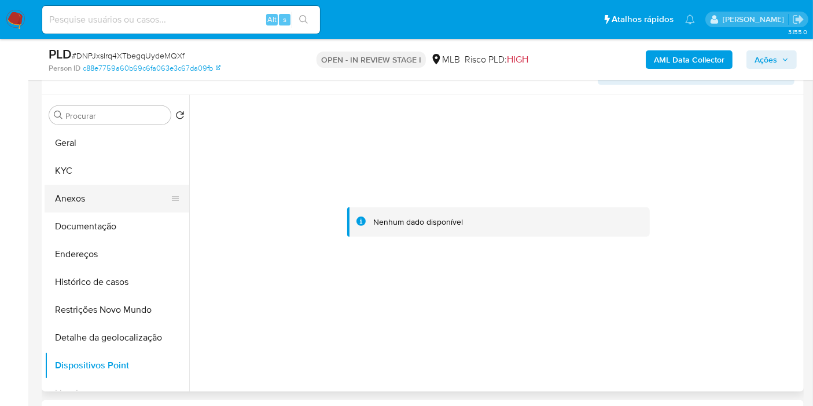
click at [116, 204] on button "Anexos" at bounding box center [112, 199] width 135 height 28
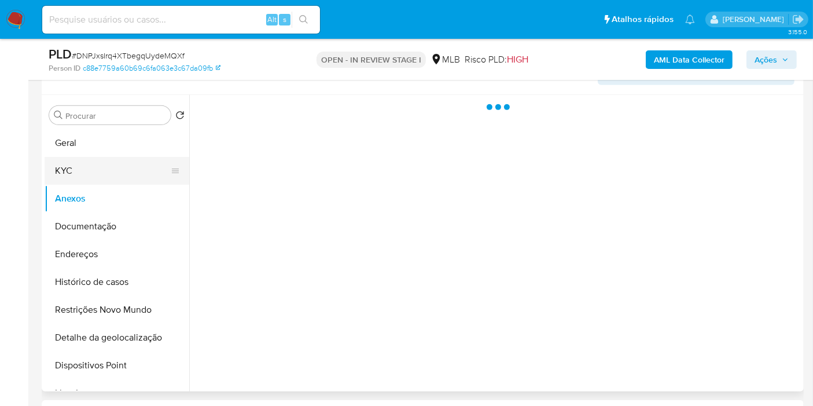
click at [121, 163] on button "KYC" at bounding box center [112, 171] width 135 height 28
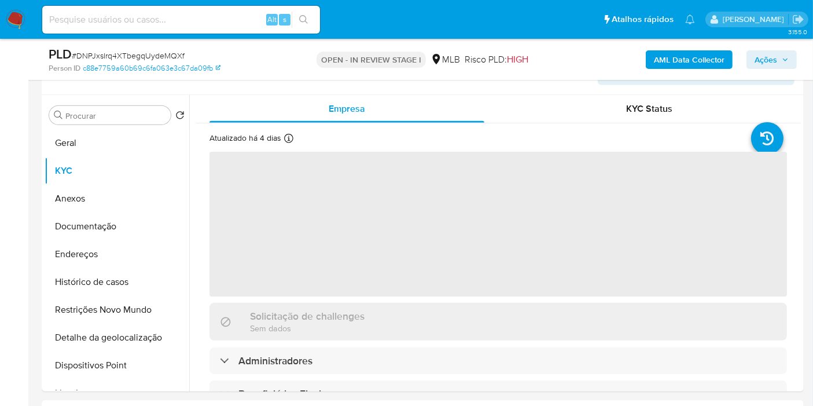
click at [773, 55] on span "Ações" at bounding box center [766, 59] width 23 height 19
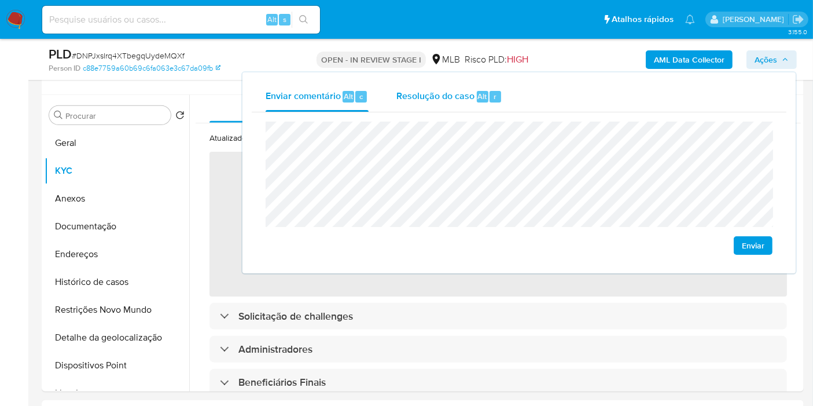
click at [433, 94] on span "Resolução do caso" at bounding box center [436, 95] width 78 height 13
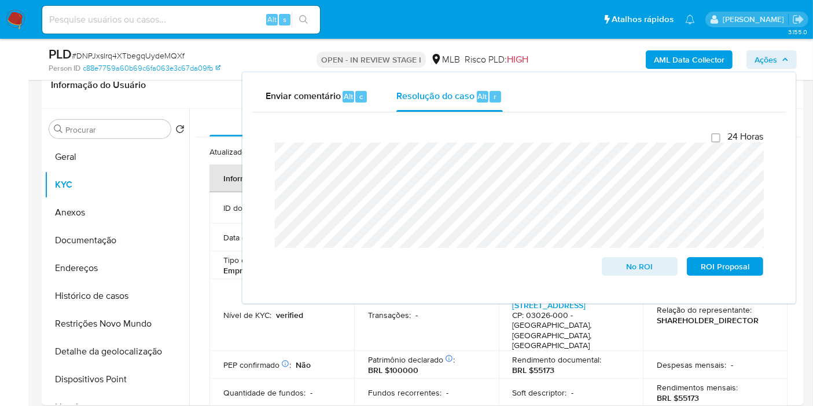
click at [593, 35] on nav "Pausado Ver notificaciones Alt s Atalhos rápidos Presiona las siguientes teclas…" at bounding box center [406, 19] width 813 height 39
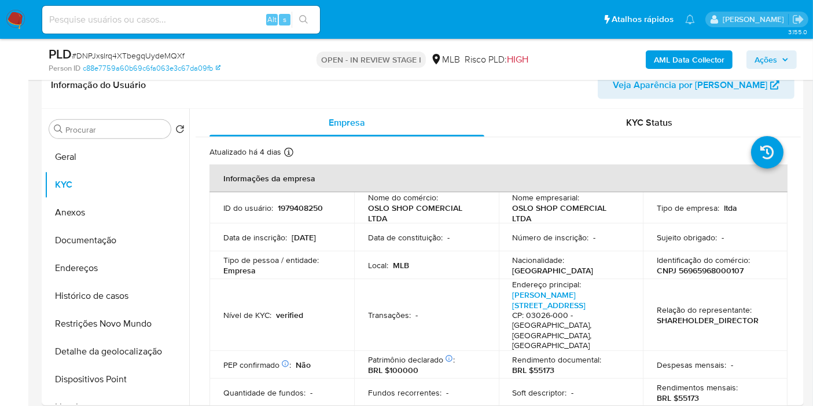
click at [666, 55] on b "AML Data Collector" at bounding box center [689, 59] width 71 height 19
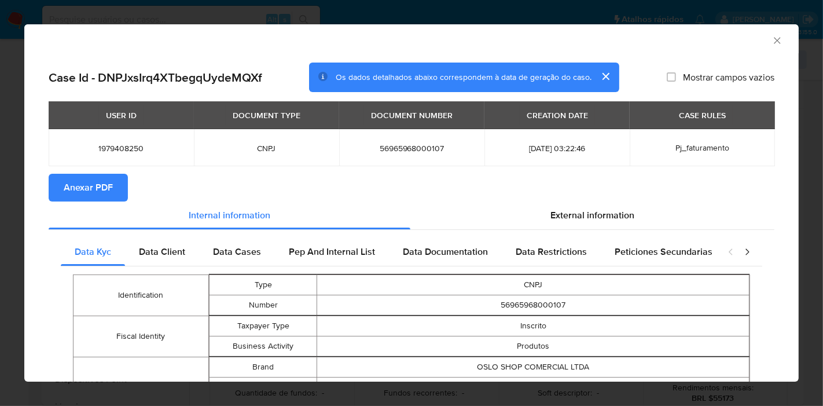
click at [90, 189] on span "Anexar PDF" at bounding box center [88, 187] width 49 height 25
click at [772, 42] on icon "Fechar a janela" at bounding box center [778, 41] width 12 height 12
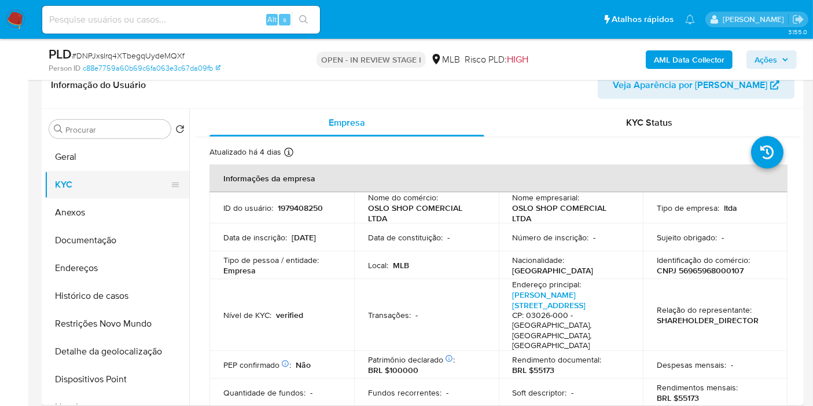
click at [63, 196] on button "KYC" at bounding box center [112, 185] width 135 height 28
click at [69, 209] on button "Anexos" at bounding box center [112, 213] width 135 height 28
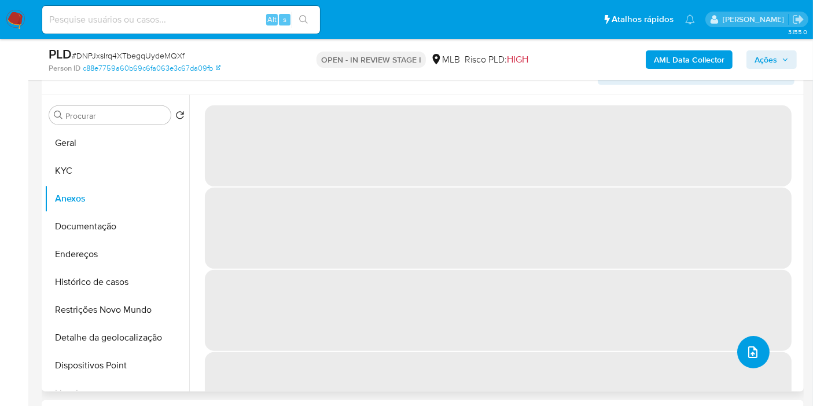
click at [755, 357] on span "upload-file" at bounding box center [753, 352] width 14 height 14
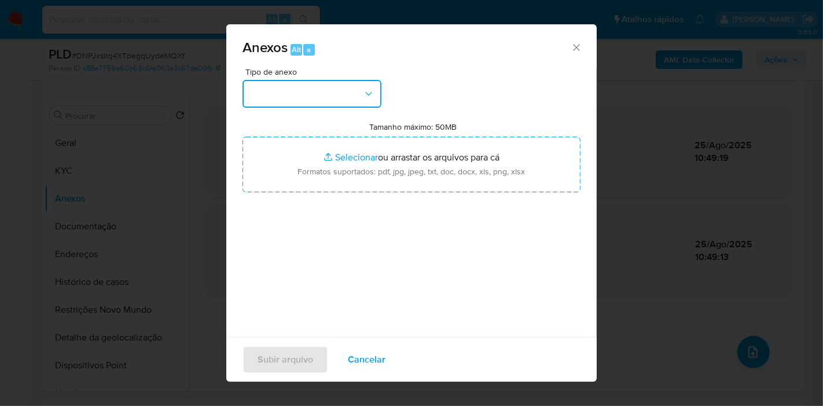
drag, startPoint x: 352, startPoint y: 98, endPoint x: 346, endPoint y: 105, distance: 9.9
click at [352, 98] on button "button" at bounding box center [312, 94] width 139 height 28
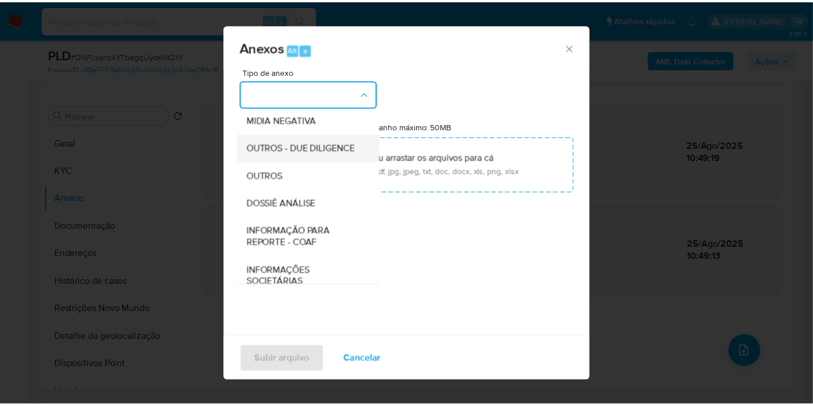
scroll to position [178, 0]
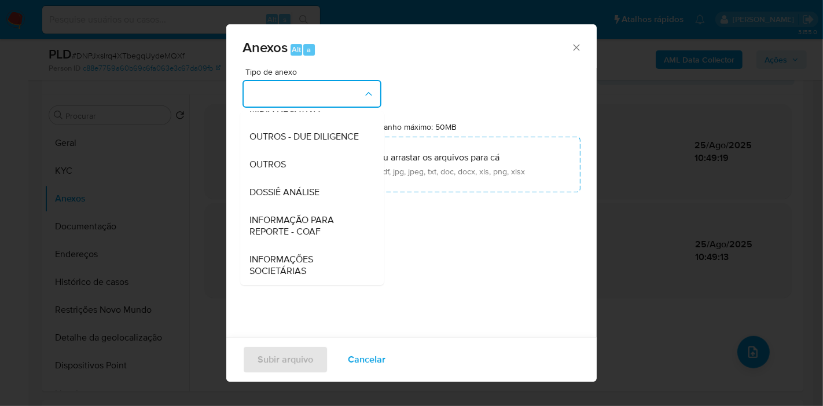
click at [305, 199] on div "DOSSIÊ ANÁLISE" at bounding box center [308, 192] width 118 height 28
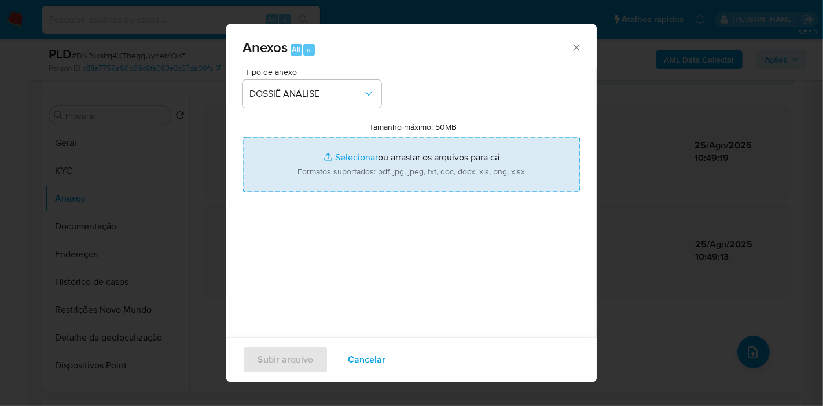
click at [414, 159] on input "Tamanho máximo: 50MB Selecionar arquivos" at bounding box center [412, 165] width 338 height 56
type input "C:\fakepath\SAR - XXXX - CNPJ 56965968000107 - OSLO SHOP COMERCIAL LTDA.pdf"
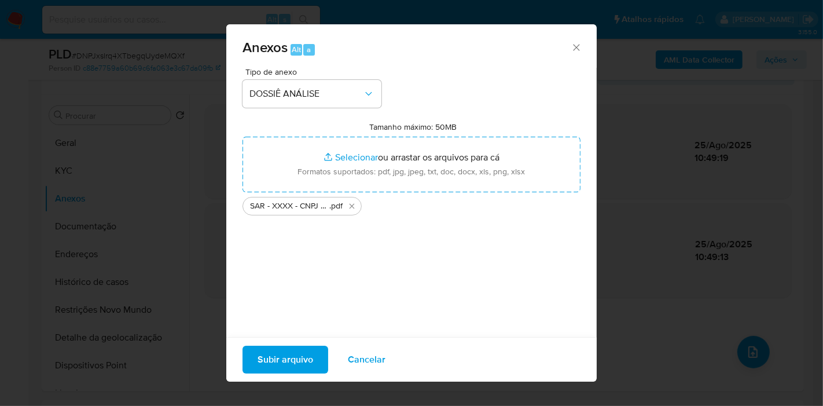
click at [298, 360] on span "Subir arquivo" at bounding box center [286, 359] width 56 height 25
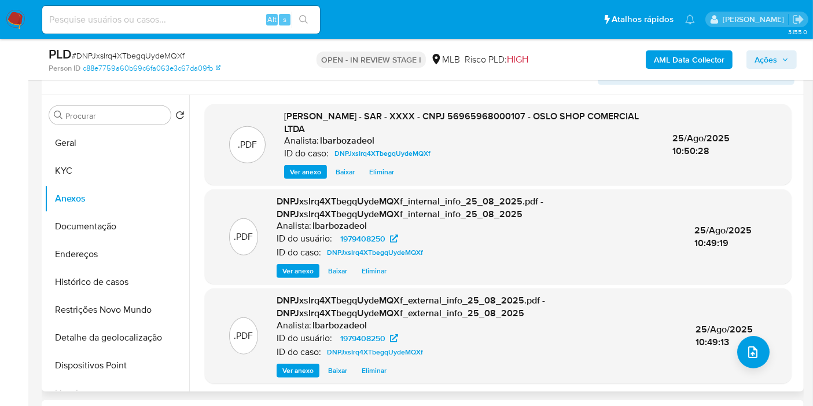
click at [436, 85] on div "Informação do Usuário Veja Aparência por Pessoa" at bounding box center [423, 71] width 762 height 47
click at [765, 56] on span "Ações" at bounding box center [766, 59] width 23 height 19
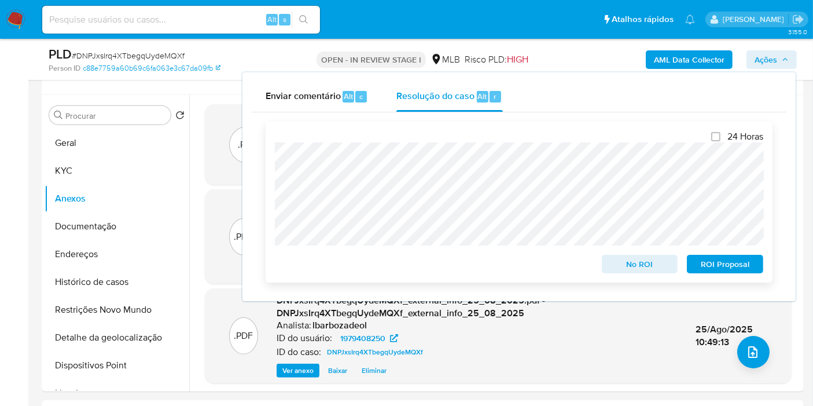
click at [717, 265] on span "ROI Proposal" at bounding box center [725, 264] width 60 height 16
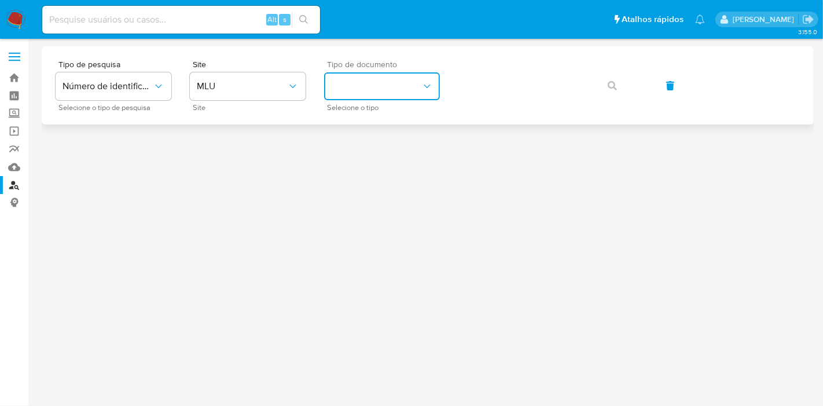
click at [343, 86] on button "identificationType" at bounding box center [382, 86] width 116 height 28
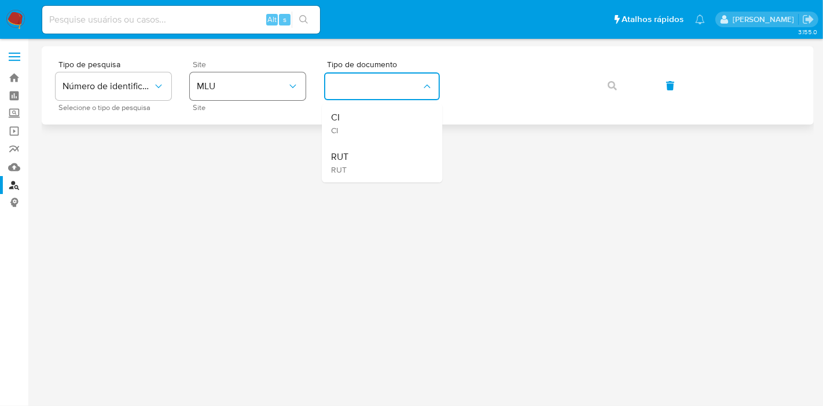
click at [278, 85] on span "MLU" at bounding box center [242, 86] width 90 height 12
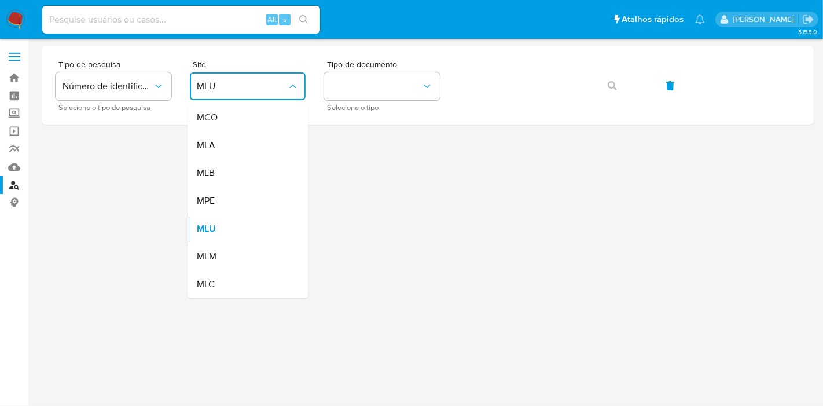
drag, startPoint x: 254, startPoint y: 166, endPoint x: 311, endPoint y: 134, distance: 65.8
click at [253, 167] on div "MLB" at bounding box center [244, 173] width 95 height 28
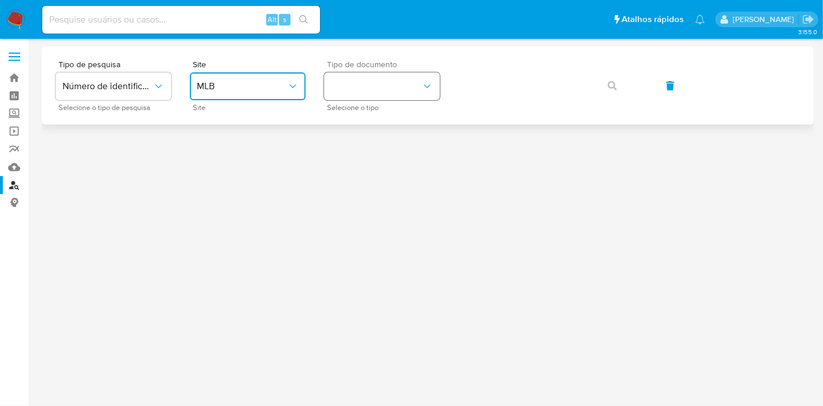
click at [375, 83] on button "identificationType" at bounding box center [382, 86] width 116 height 28
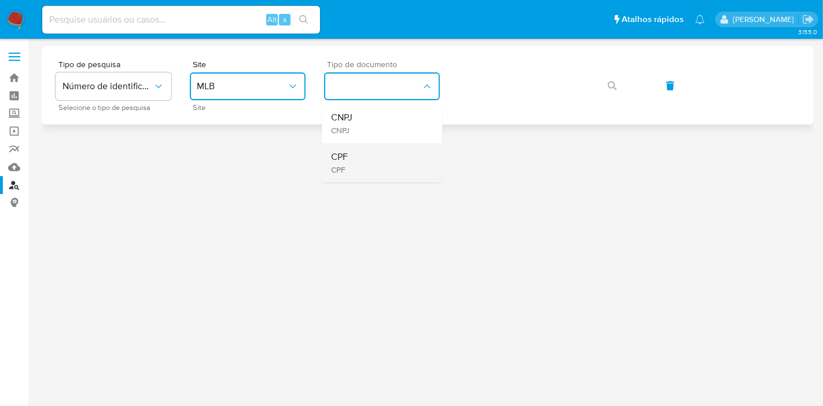
click at [372, 152] on div "CPF CPF" at bounding box center [378, 162] width 95 height 39
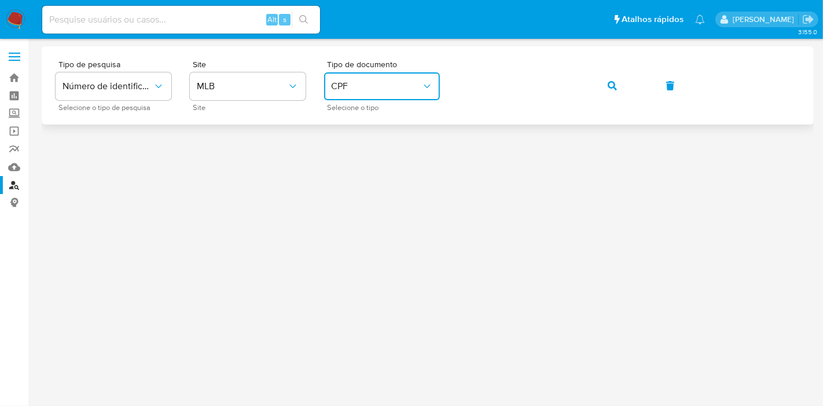
click at [605, 85] on button "button" at bounding box center [612, 86] width 39 height 28
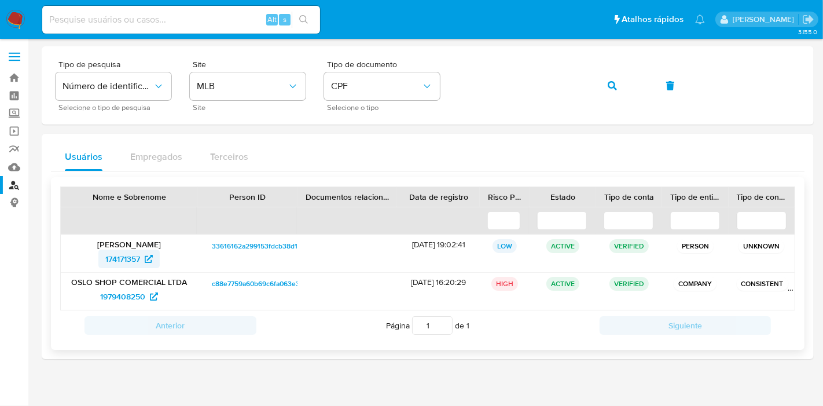
click at [137, 258] on span "174171357" at bounding box center [122, 258] width 35 height 19
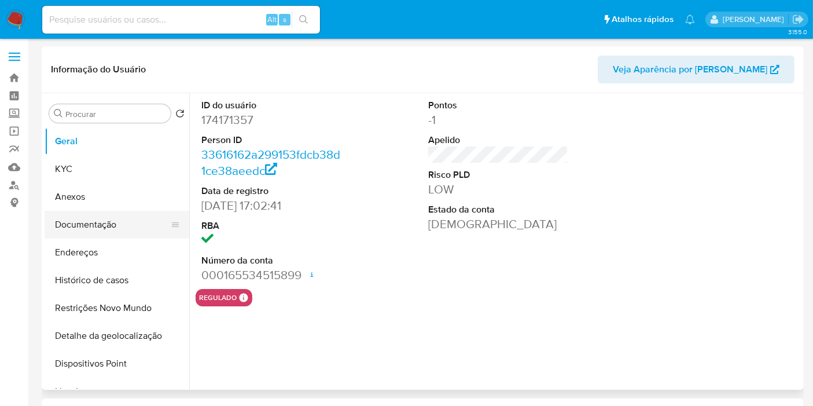
click at [135, 232] on button "Documentação" at bounding box center [112, 225] width 135 height 28
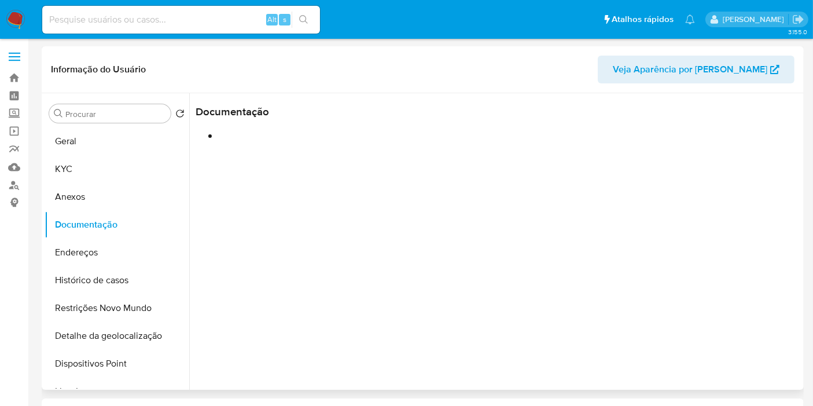
select select "10"
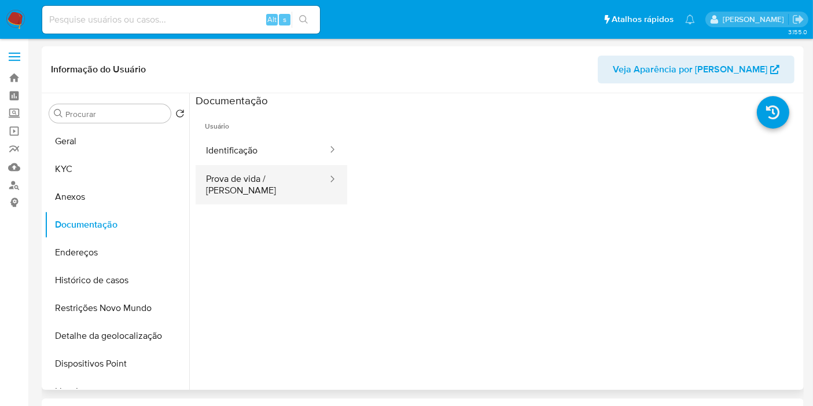
click at [272, 171] on button "Prova de vida / [PERSON_NAME]" at bounding box center [262, 184] width 133 height 39
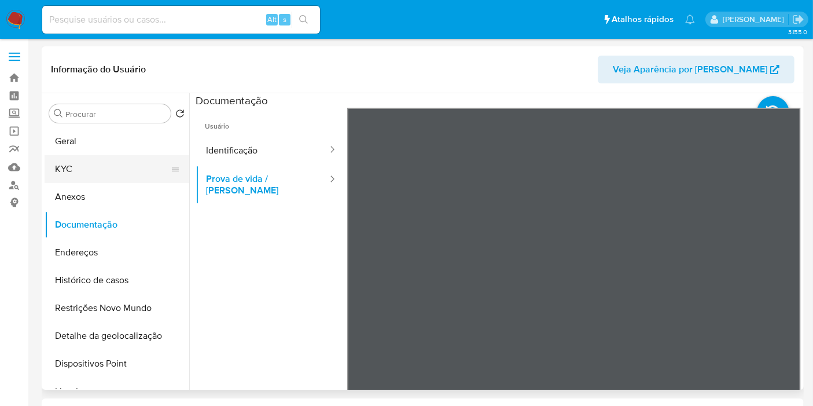
click at [93, 164] on button "KYC" at bounding box center [112, 169] width 135 height 28
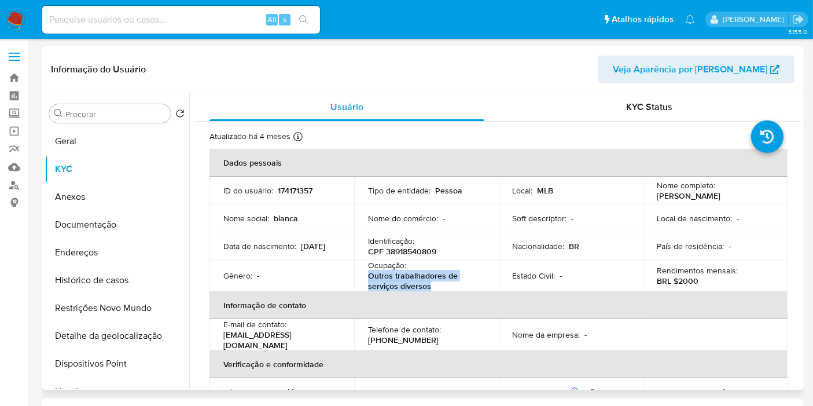
drag, startPoint x: 368, startPoint y: 276, endPoint x: 447, endPoint y: 284, distance: 79.1
click at [447, 284] on p "Outros trabalhadores de serviços diversos" at bounding box center [424, 280] width 112 height 21
copy p "Outros trabalhadores de serviços diversos"
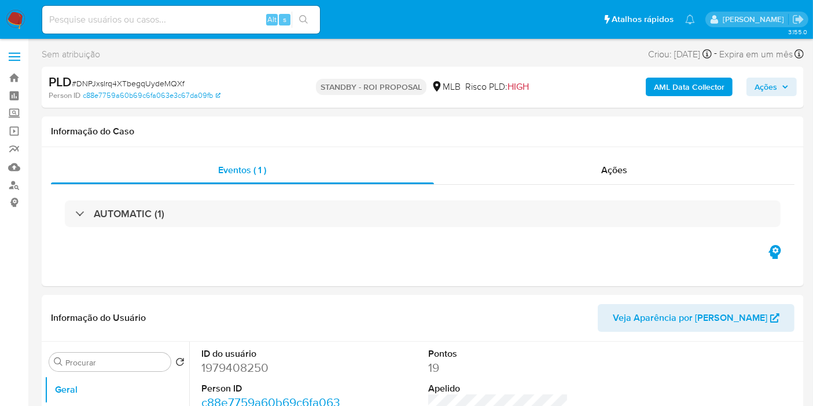
select select "10"
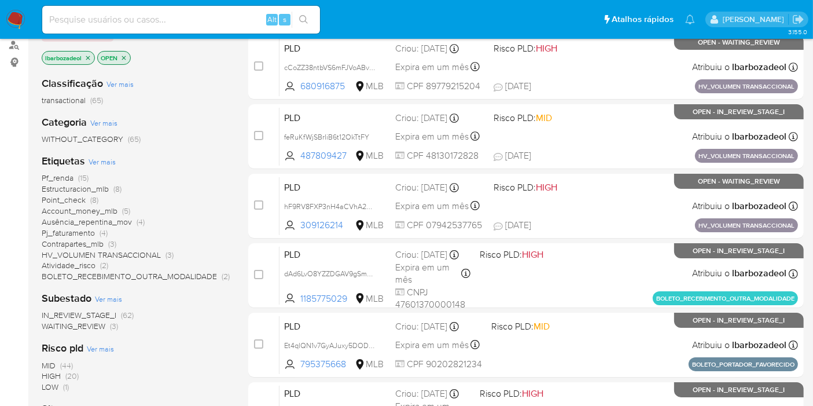
scroll to position [193, 0]
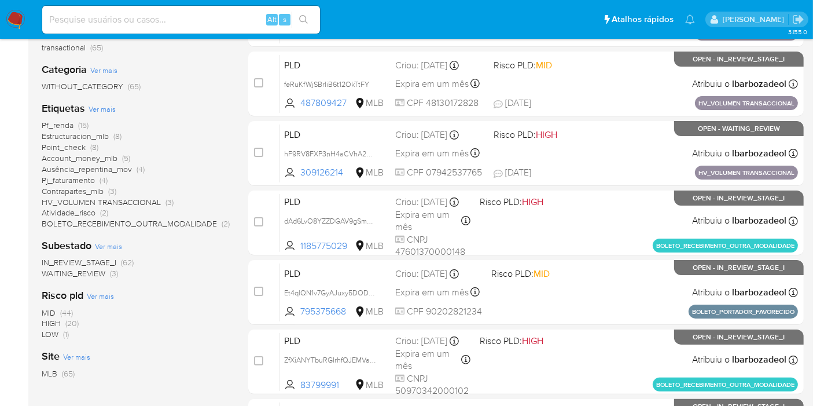
click at [70, 325] on span "(20)" at bounding box center [71, 323] width 13 height 12
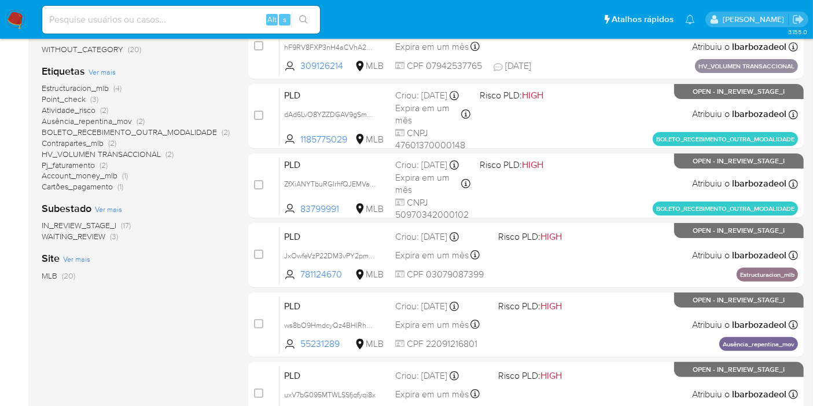
scroll to position [507, 0]
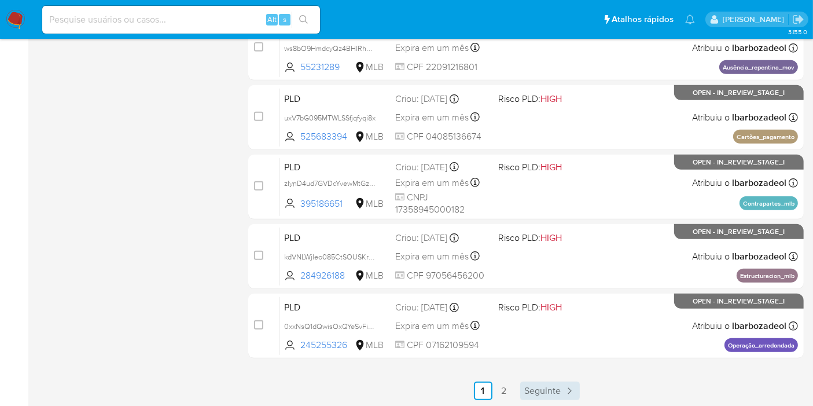
click at [546, 389] on span "Seguinte" at bounding box center [543, 390] width 36 height 9
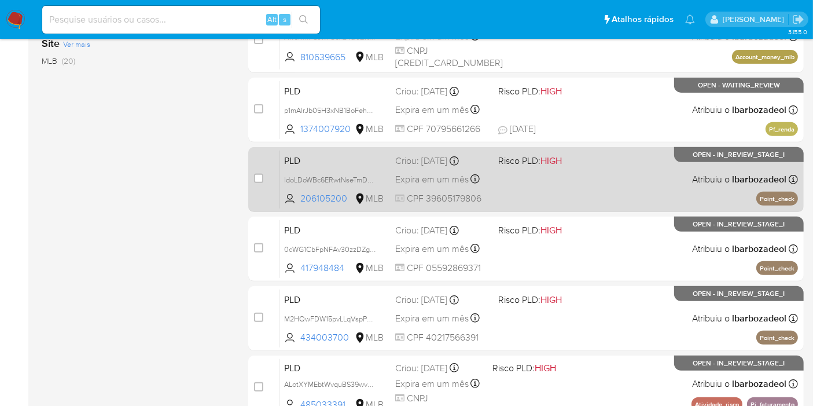
scroll to position [507, 0]
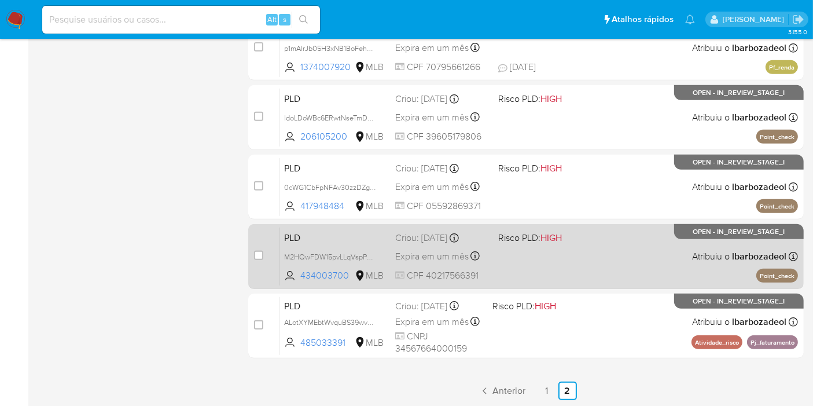
click at [612, 251] on div "PLD M2HQwFDW15pvLLqVspPmGQS7 434003700 MLB Risco PLD: HIGH Criou: [DATE] Criou:…" at bounding box center [539, 256] width 519 height 58
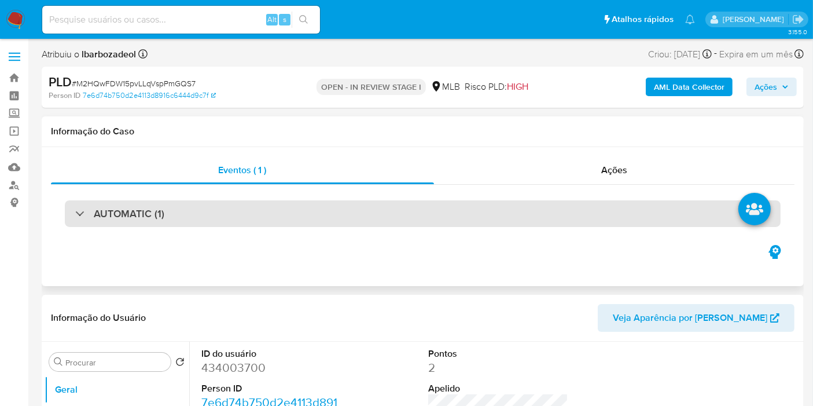
select select "10"
click at [388, 221] on div "AUTOMATIC (1)" at bounding box center [423, 213] width 716 height 27
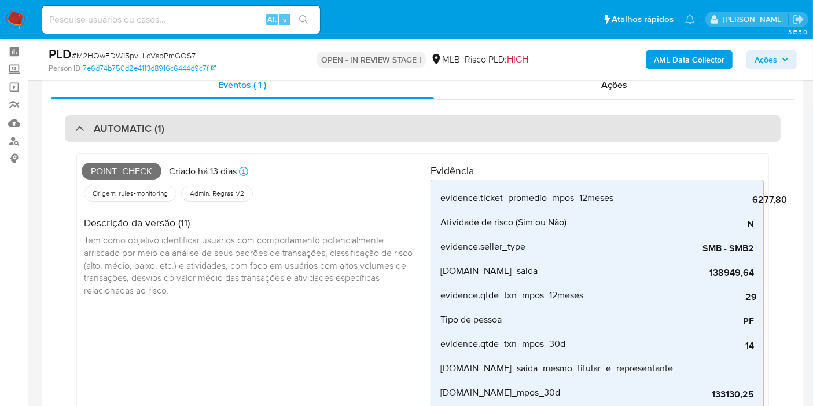
scroll to position [64, 0]
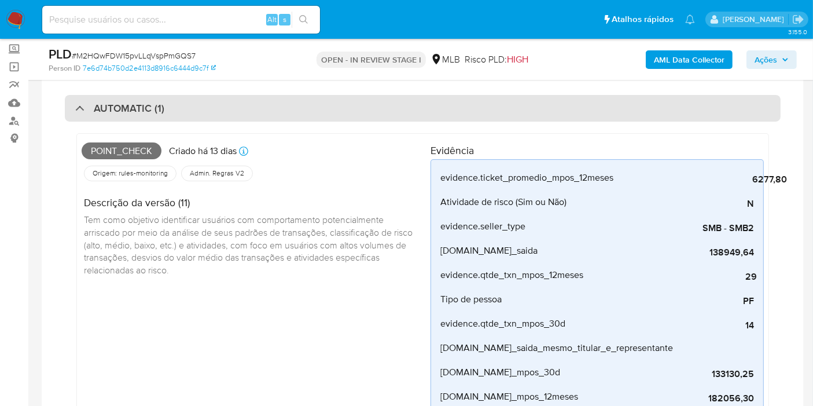
click at [365, 109] on div "AUTOMATIC (1)" at bounding box center [423, 108] width 716 height 27
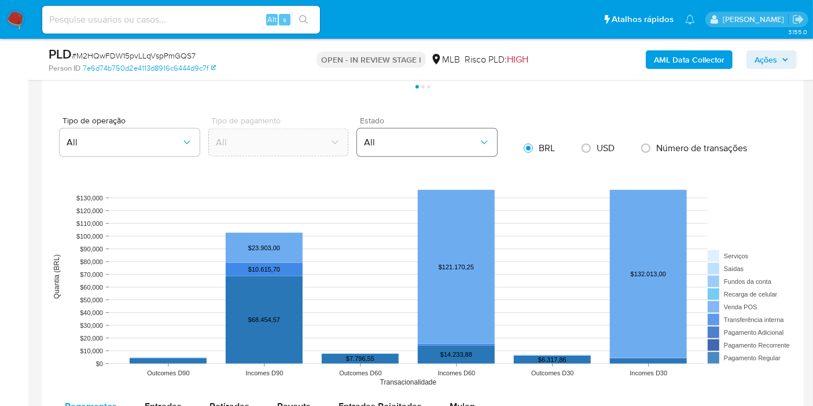
scroll to position [1158, 0]
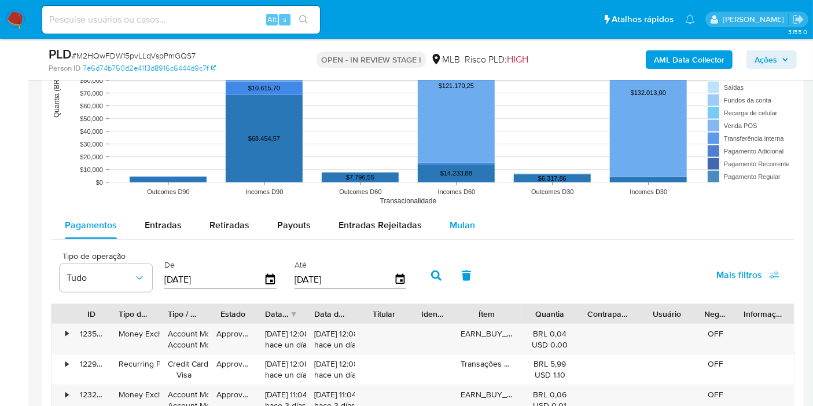
click at [458, 231] on div "Mulan" at bounding box center [462, 225] width 25 height 28
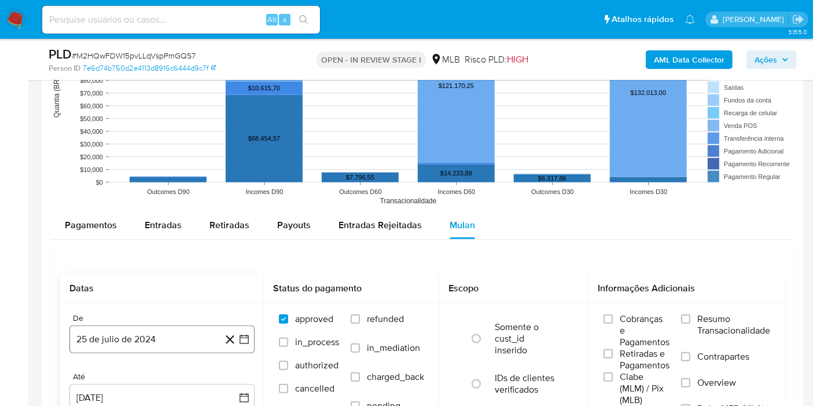
click at [163, 331] on button "25 de julio de 2024" at bounding box center [161, 339] width 185 height 28
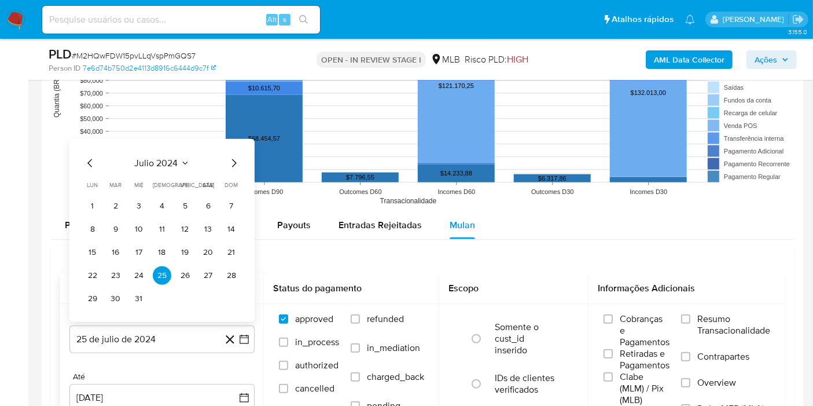
click at [159, 163] on span "julio 2024" at bounding box center [156, 163] width 43 height 12
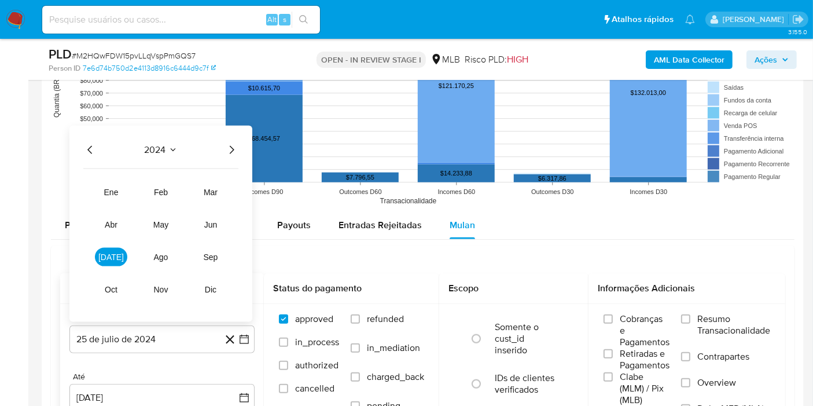
click at [233, 144] on icon "Año siguiente" at bounding box center [232, 150] width 14 height 14
click at [118, 254] on button "[DATE]" at bounding box center [111, 257] width 32 height 19
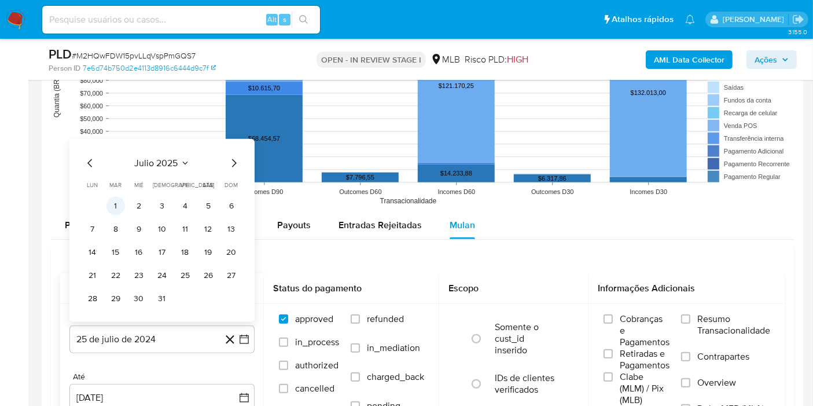
click at [119, 203] on button "1" at bounding box center [116, 206] width 19 height 19
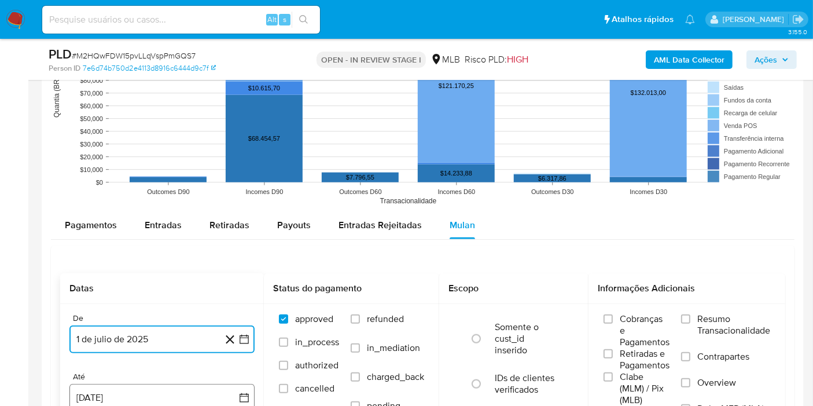
click at [145, 386] on button "[DATE]" at bounding box center [161, 398] width 185 height 28
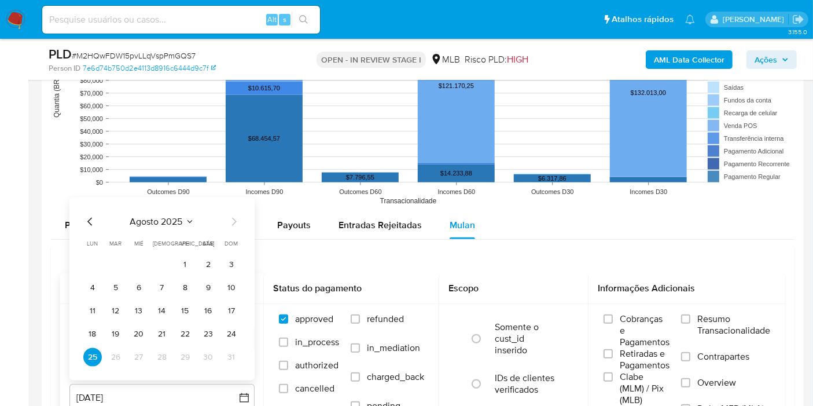
drag, startPoint x: 236, startPoint y: 331, endPoint x: 256, endPoint y: 326, distance: 20.8
click at [236, 331] on button "24" at bounding box center [231, 334] width 19 height 19
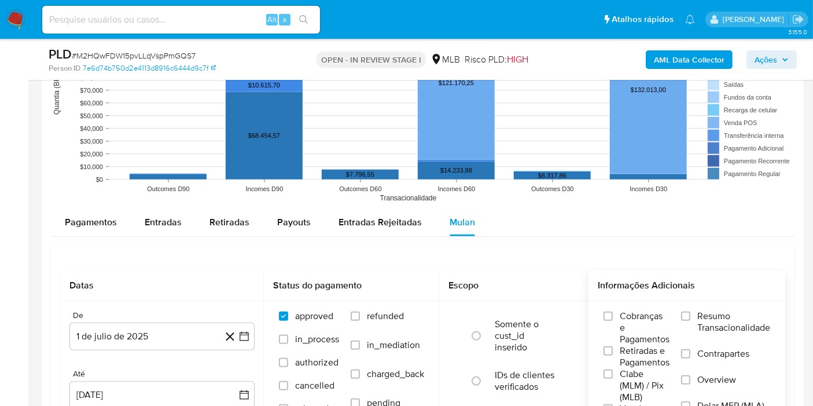
click at [699, 324] on span "Resumo Transacionalidade" at bounding box center [734, 321] width 73 height 23
click at [691, 321] on input "Resumo Transacionalidade" at bounding box center [685, 315] width 9 height 9
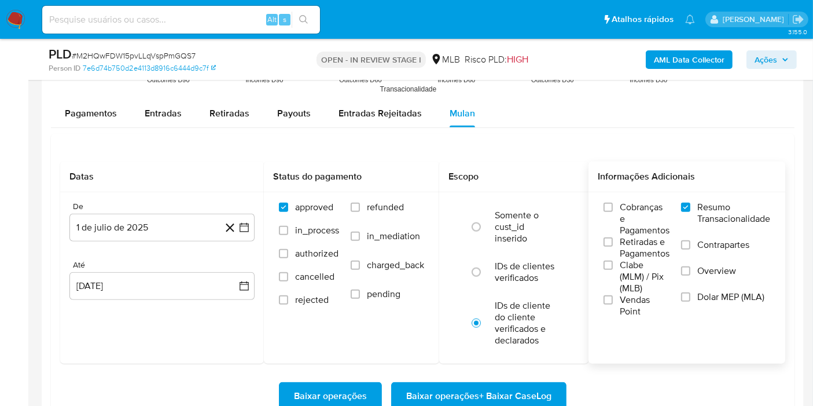
scroll to position [1289, 0]
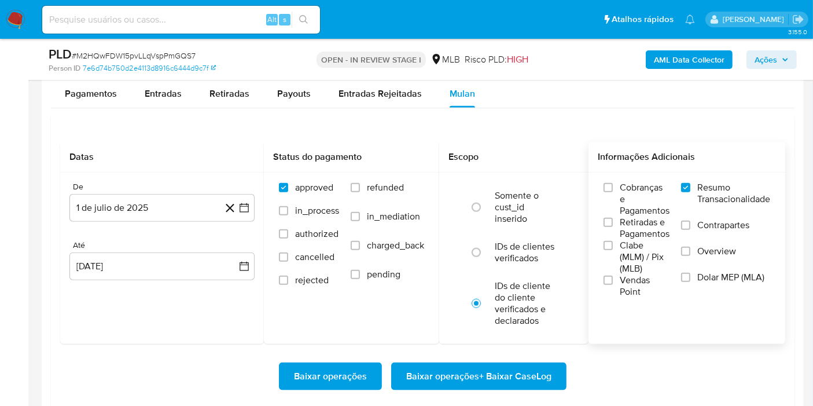
click at [493, 377] on span "Baixar operações + Baixar CaseLog" at bounding box center [478, 376] width 145 height 25
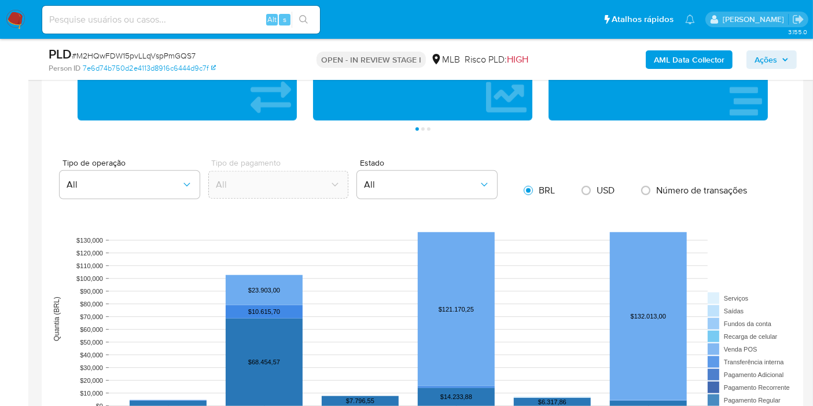
scroll to position [226, 0]
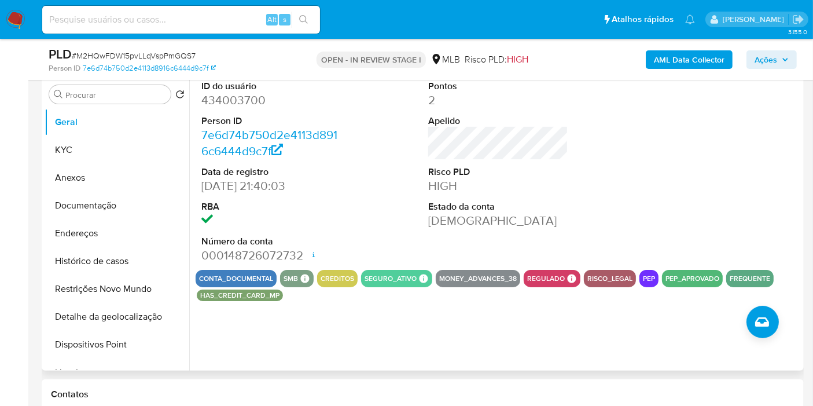
drag, startPoint x: 476, startPoint y: 364, endPoint x: 367, endPoint y: 192, distance: 204.0
click at [349, 184] on div "ID do usuário 434003700 Person ID 7e6d74b750d2e4113d8916c6444d9c7f Data de regi…" at bounding box center [499, 172] width 606 height 196
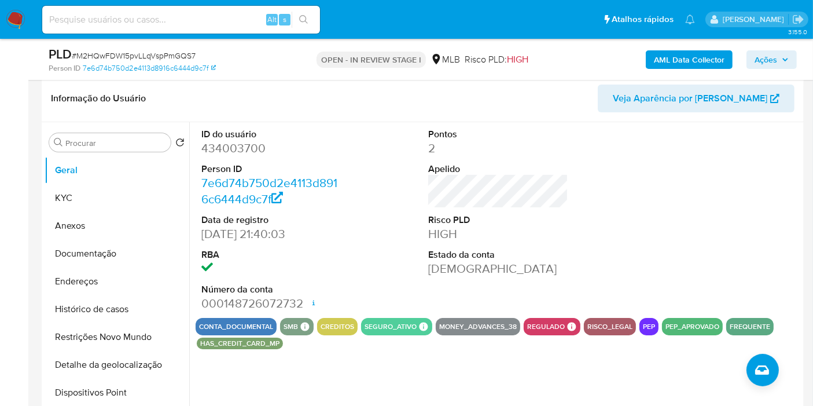
scroll to position [162, 0]
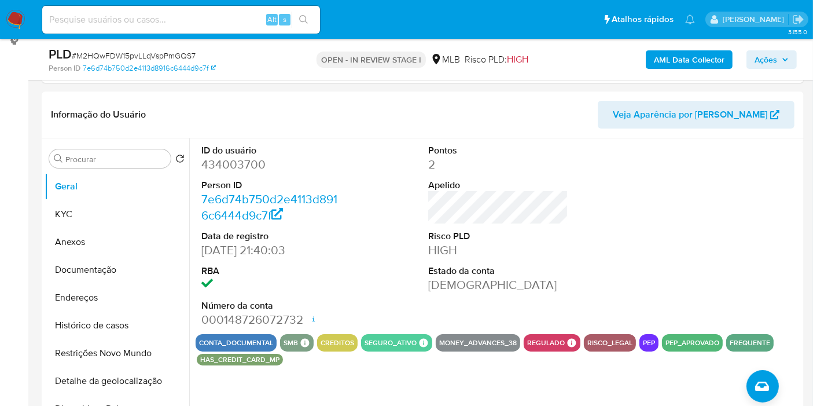
click at [770, 57] on span "Ações" at bounding box center [766, 59] width 23 height 19
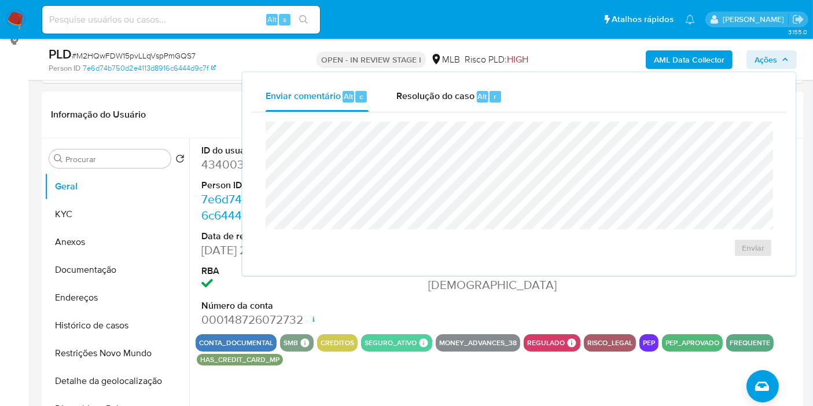
click at [770, 57] on span "Ações" at bounding box center [766, 59] width 23 height 19
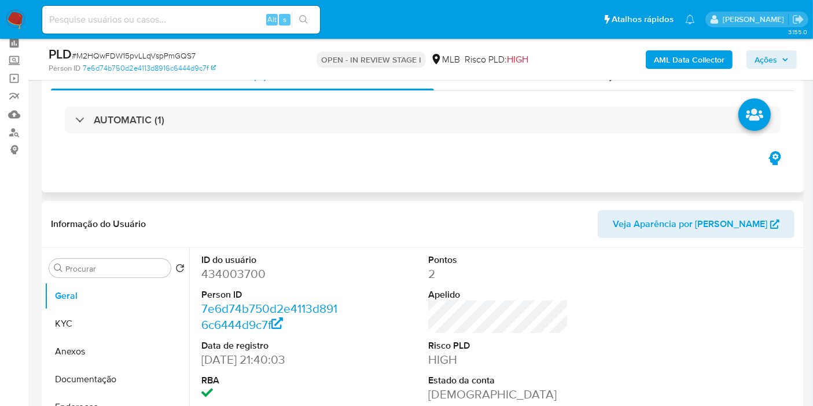
scroll to position [33, 0]
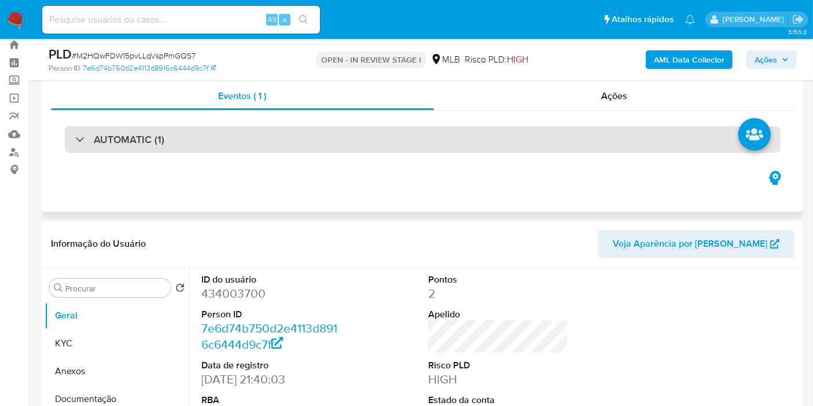
click at [306, 145] on div "AUTOMATIC (1)" at bounding box center [423, 139] width 716 height 27
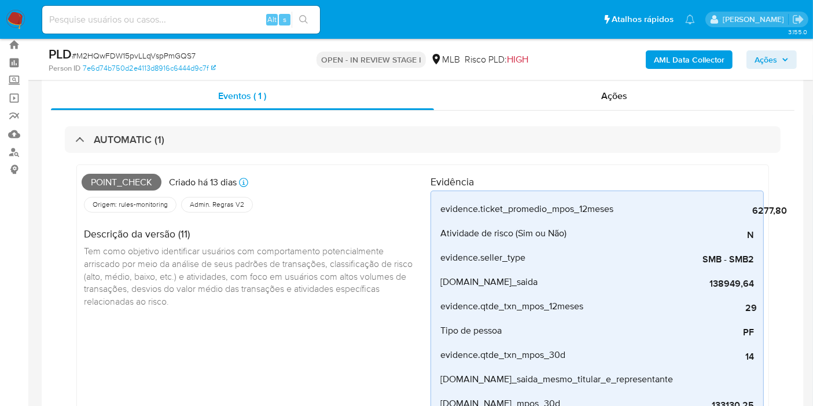
click at [132, 178] on span "Point_check" at bounding box center [122, 182] width 80 height 17
copy span "Point_check"
drag, startPoint x: 770, startPoint y: 58, endPoint x: 753, endPoint y: 62, distance: 18.4
click at [770, 58] on span "Ações" at bounding box center [766, 59] width 23 height 19
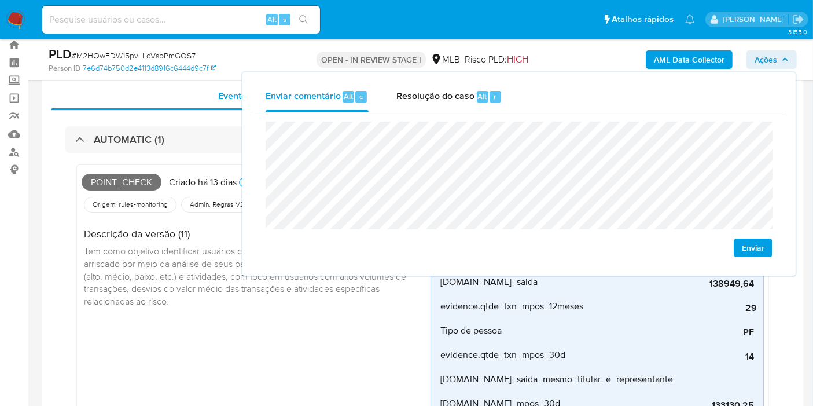
drag, startPoint x: 159, startPoint y: 251, endPoint x: 207, endPoint y: 243, distance: 49.3
click at [159, 251] on span "Tem como objetivo identificar usuários com comportamento potencialmente arrisca…" at bounding box center [249, 275] width 331 height 63
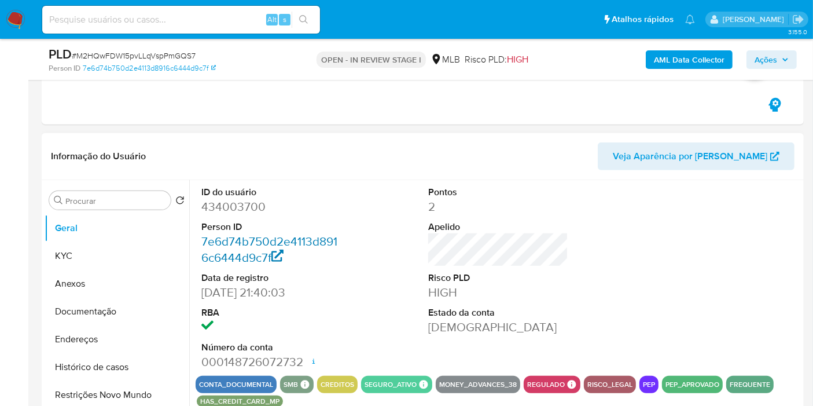
scroll to position [612, 0]
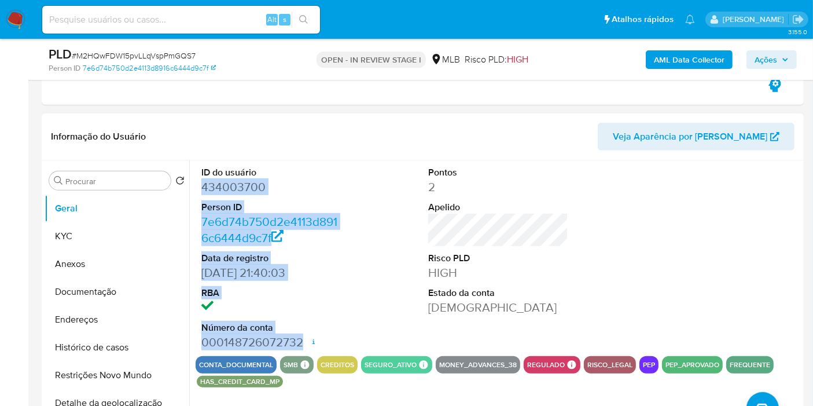
drag, startPoint x: 198, startPoint y: 185, endPoint x: 298, endPoint y: 340, distance: 184.8
click at [302, 342] on div "ID do usuário 434003700 Person ID 7e6d74b750d2e4113d8916c6444d9c7f Data de regi…" at bounding box center [272, 258] width 152 height 196
copy dl "434003700 Person ID 7e6d74b750d2e4113d8916c6444d9c7f Data de registro [DATE] 21…"
click at [781, 55] on span "Ações" at bounding box center [772, 60] width 34 height 16
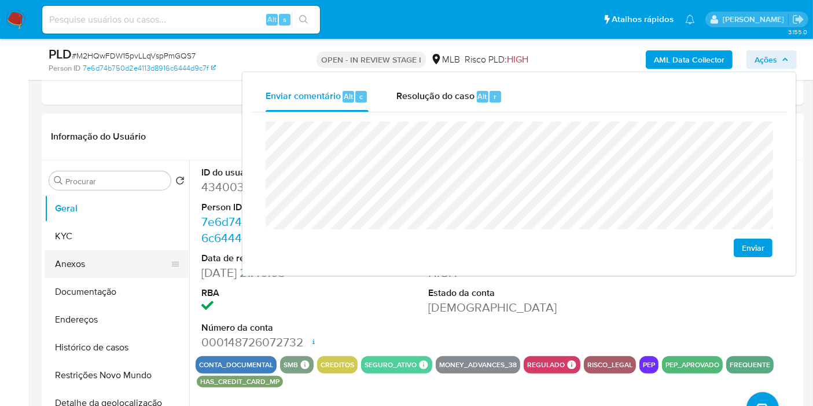
click at [99, 240] on button "KYC" at bounding box center [117, 236] width 145 height 28
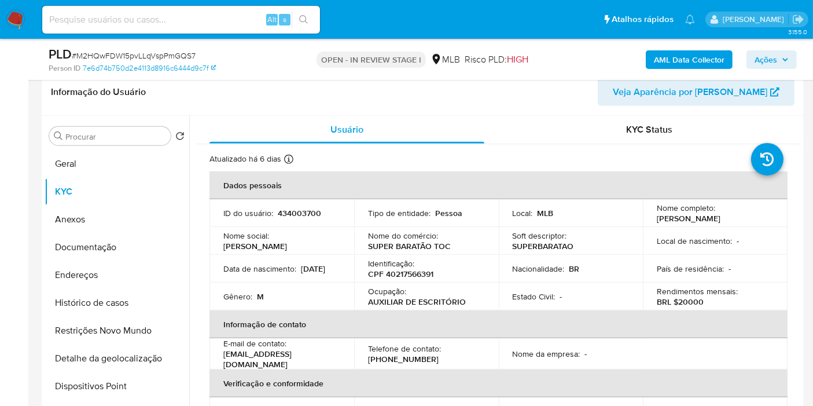
scroll to position [676, 0]
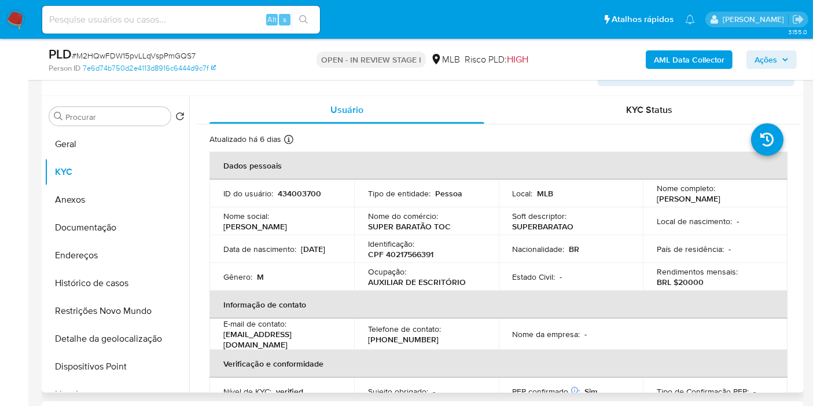
click at [418, 258] on td "Identificação : CPF 40217566391" at bounding box center [426, 249] width 145 height 28
click at [417, 249] on p "CPF 40217566391" at bounding box center [400, 254] width 65 height 10
copy p "40217566391"
click at [764, 58] on span "Ações" at bounding box center [766, 59] width 23 height 19
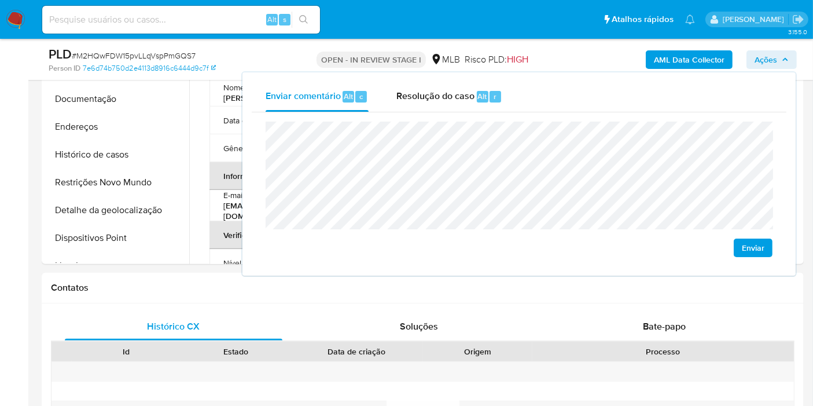
scroll to position [805, 0]
click at [330, 299] on div "Contatos" at bounding box center [423, 287] width 762 height 31
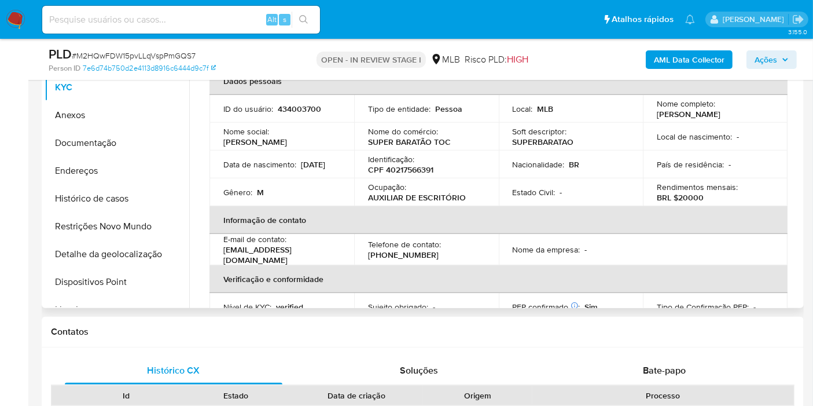
scroll to position [741, 0]
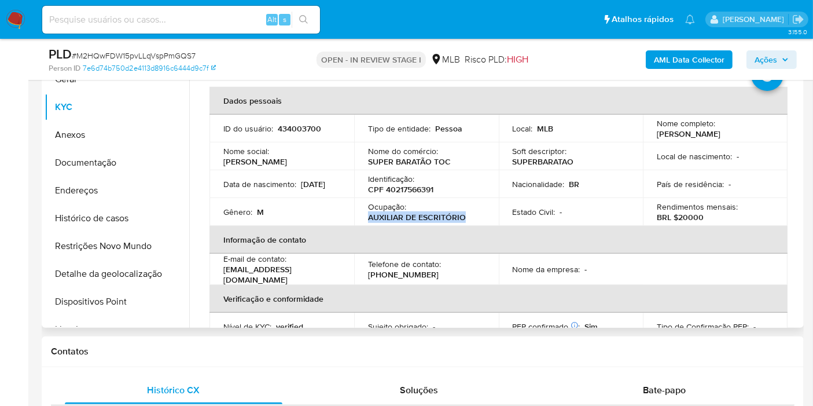
drag, startPoint x: 376, startPoint y: 218, endPoint x: 477, endPoint y: 218, distance: 100.7
click at [475, 218] on div "Ocupação : AUXILIAR DE ESCRITÓRIO" at bounding box center [426, 211] width 117 height 21
copy p "AUXILIAR DE ESCRITÓRIO"
click at [758, 60] on span "Ações" at bounding box center [766, 59] width 23 height 19
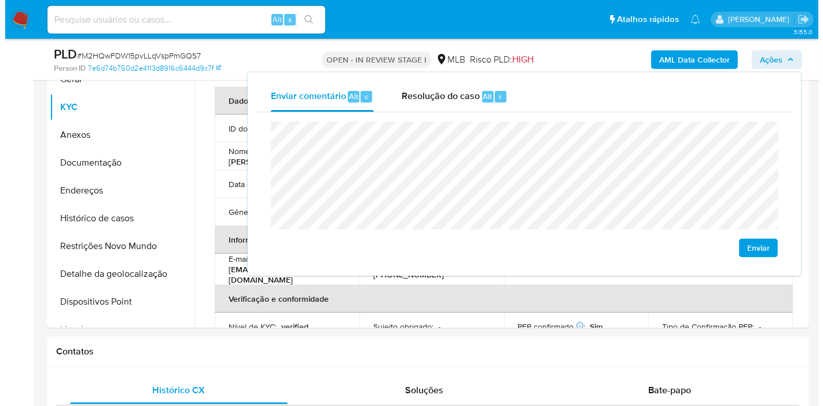
scroll to position [805, 0]
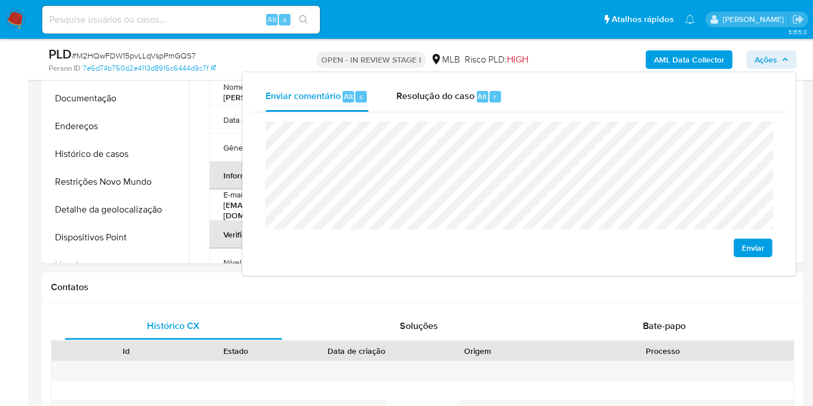
click at [0, 0] on lt-span "Tocantin ó polis" at bounding box center [0, 0] width 0 height 0
click at [693, 57] on b "AML Data Collector" at bounding box center [689, 59] width 71 height 19
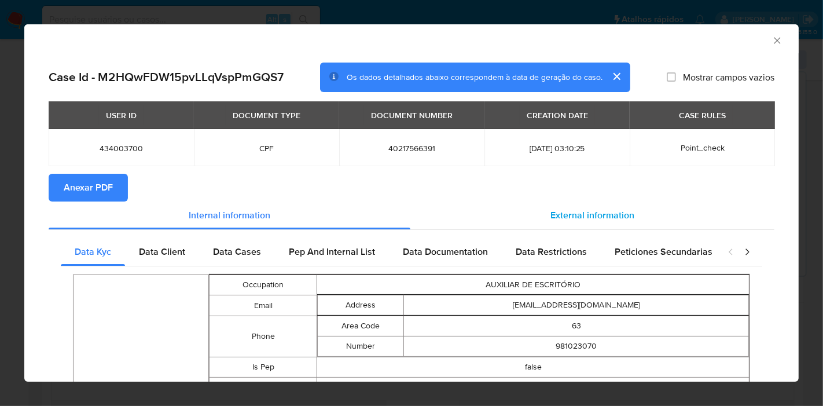
click at [539, 221] on div "External information" at bounding box center [592, 215] width 364 height 28
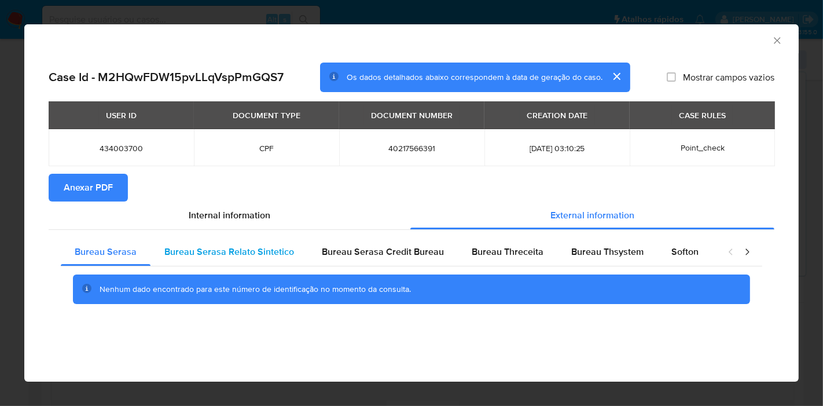
click at [218, 241] on div "Bureau Serasa Relato Sintetico" at bounding box center [229, 252] width 157 height 28
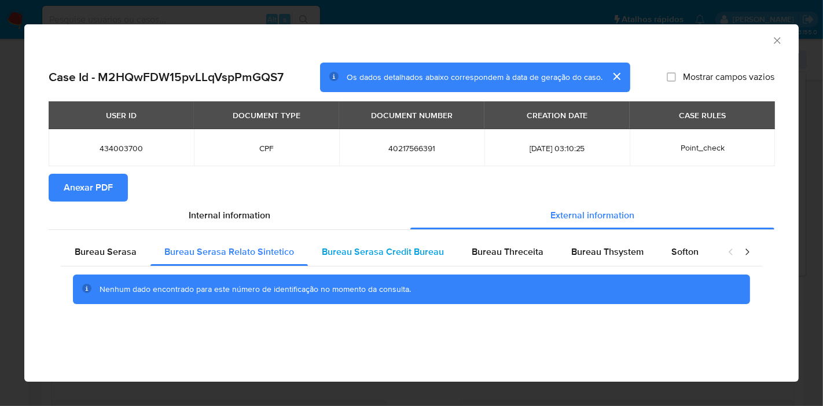
click at [361, 245] on span "Bureau Serasa Credit Bureau" at bounding box center [383, 251] width 122 height 13
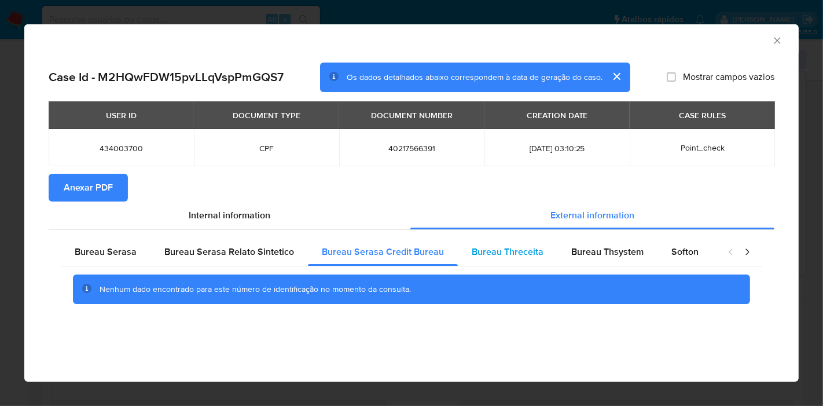
click at [497, 249] on span "Bureau Threceita" at bounding box center [508, 251] width 72 height 13
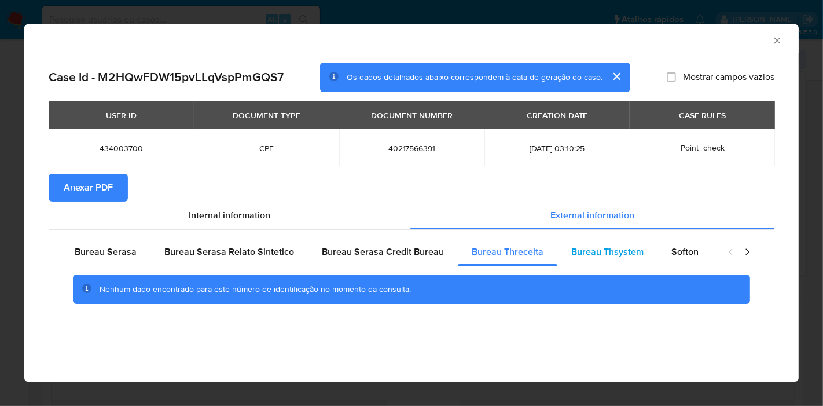
click at [577, 255] on span "Bureau Thsystem" at bounding box center [607, 251] width 72 height 13
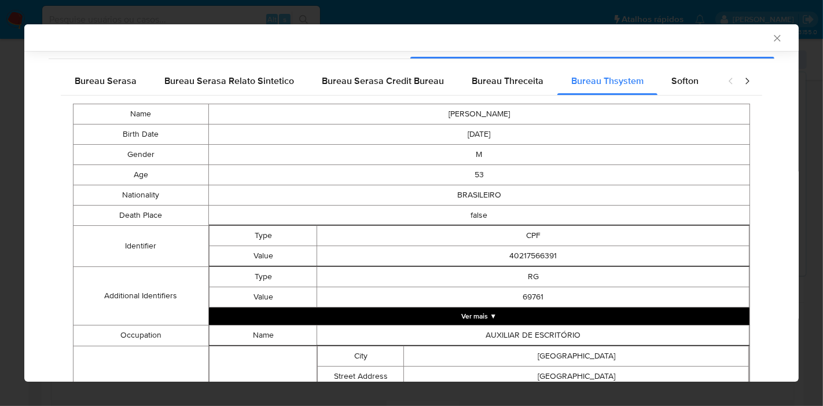
scroll to position [584, 0]
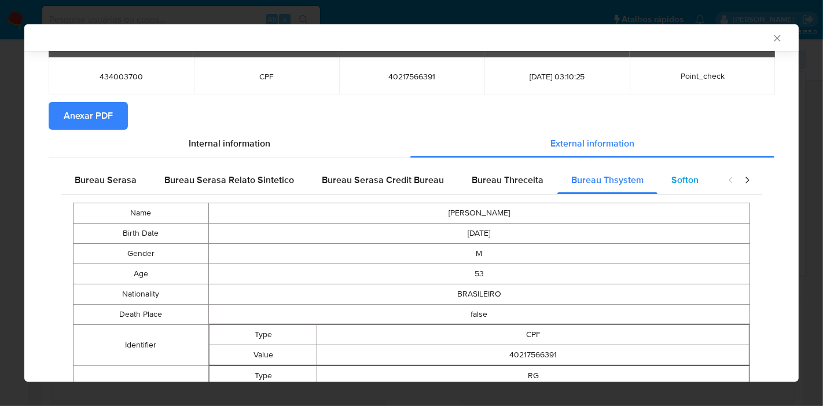
click at [668, 167] on div "Softon" at bounding box center [685, 180] width 55 height 28
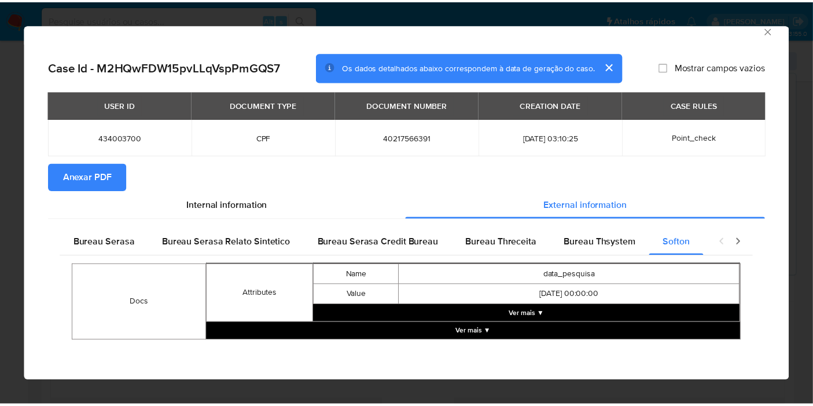
scroll to position [10, 0]
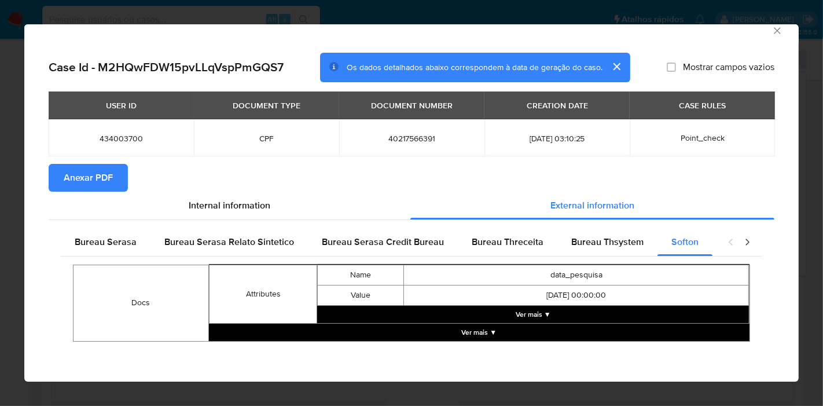
click at [774, 27] on icon "Fechar a janela" at bounding box center [777, 30] width 6 height 6
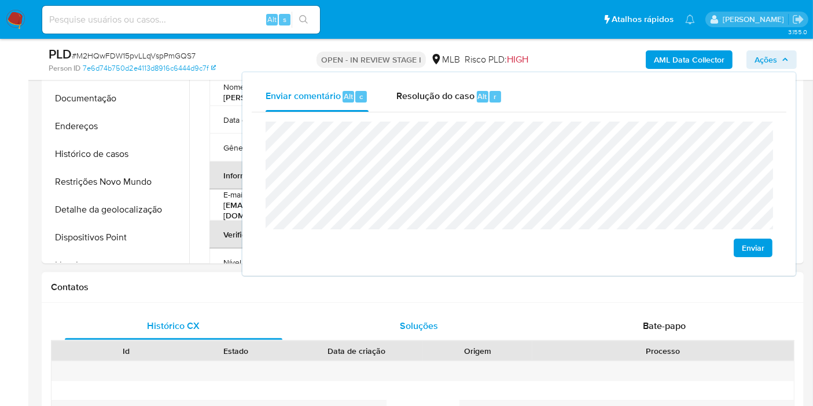
scroll to position [741, 0]
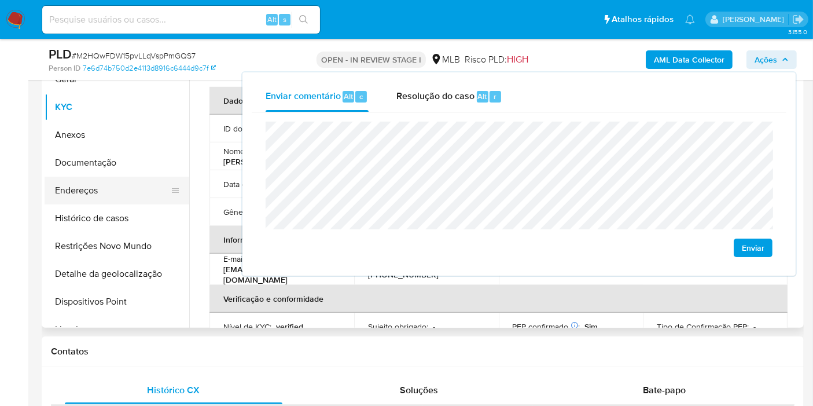
click at [111, 186] on button "Endereços" at bounding box center [112, 191] width 135 height 28
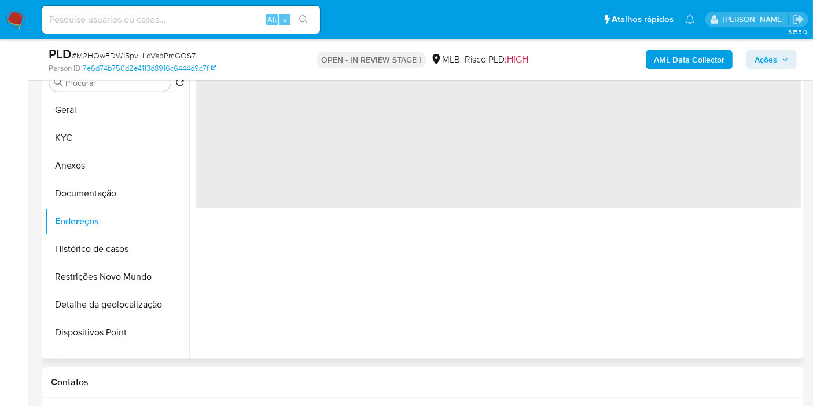
scroll to position [676, 0]
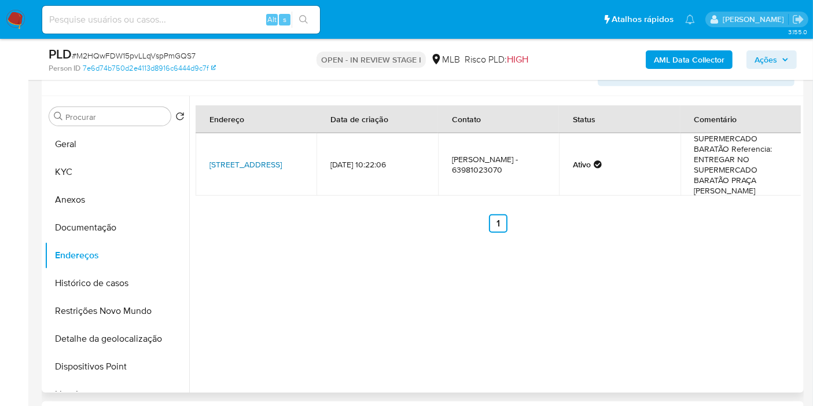
click at [248, 159] on link "Rua Amazonas 1095, Tocantinópolis, Tocantins, 77900000, Brasil 1095" at bounding box center [246, 165] width 72 height 12
click at [101, 161] on button "KYC" at bounding box center [112, 172] width 135 height 28
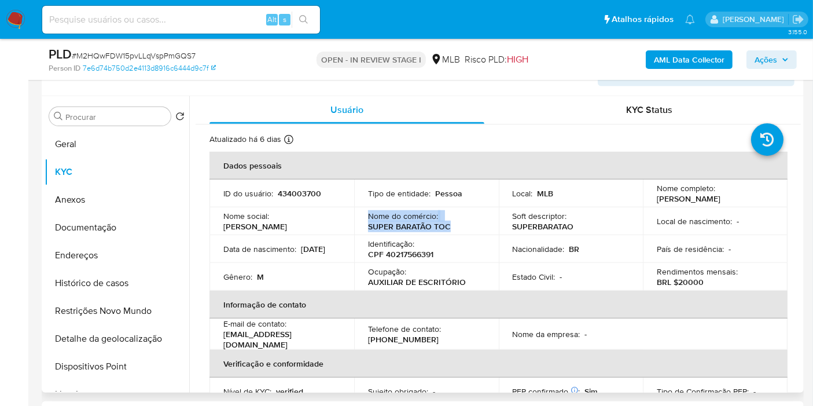
drag, startPoint x: 455, startPoint y: 225, endPoint x: 362, endPoint y: 217, distance: 93.6
click at [362, 217] on td "Nome do comércio : SUPER BARATÃO TOC" at bounding box center [426, 221] width 145 height 28
copy div "Nome do comércio : SUPER BARATÃO TOC"
click at [107, 247] on button "Endereços" at bounding box center [112, 255] width 135 height 28
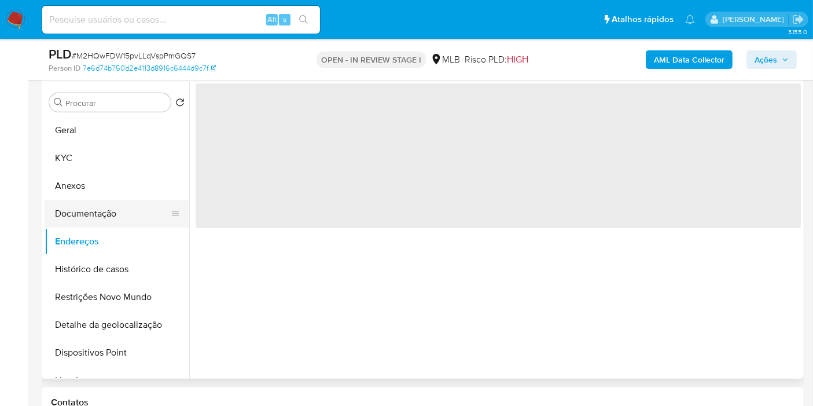
click at [126, 218] on button "Documentação" at bounding box center [112, 214] width 135 height 28
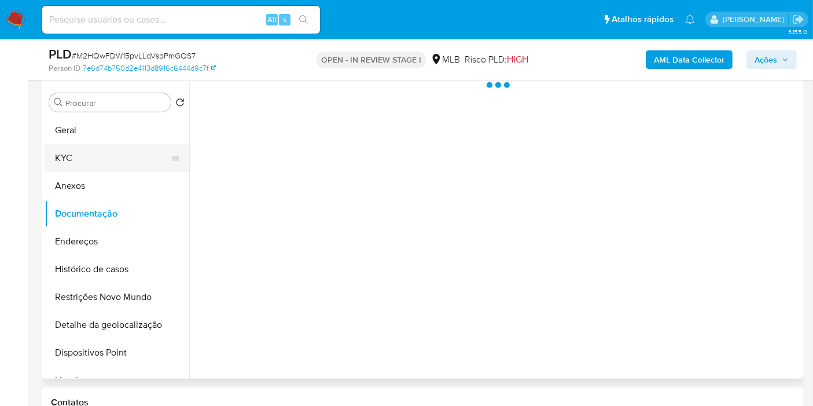
click at [57, 166] on button "KYC" at bounding box center [112, 158] width 135 height 28
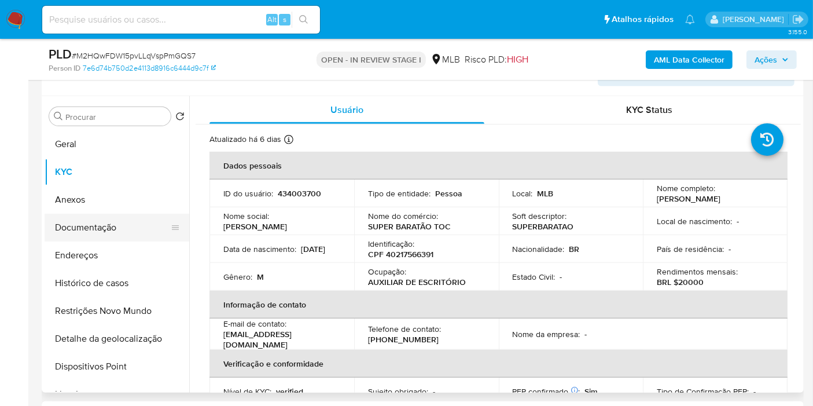
click at [127, 230] on button "Documentação" at bounding box center [112, 228] width 135 height 28
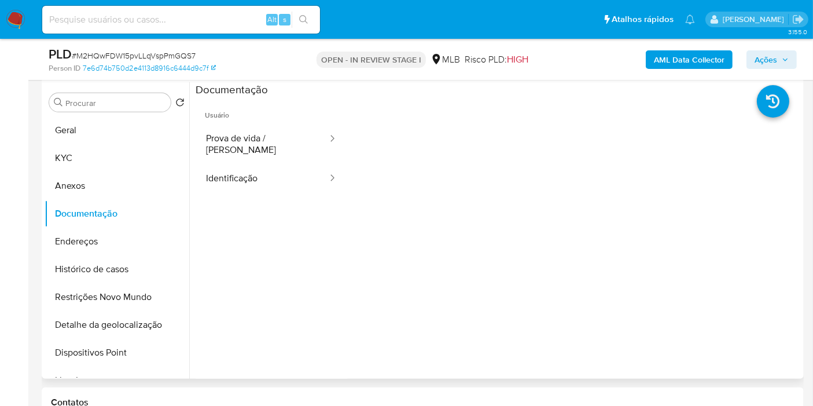
click at [274, 121] on span "Usuário" at bounding box center [272, 111] width 152 height 28
click at [274, 133] on button "Prova de vida / Selfie" at bounding box center [262, 143] width 133 height 39
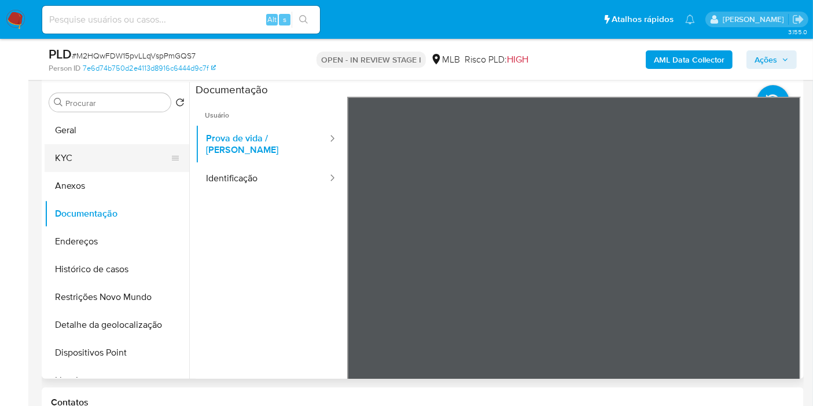
click at [97, 149] on button "KYC" at bounding box center [112, 158] width 135 height 28
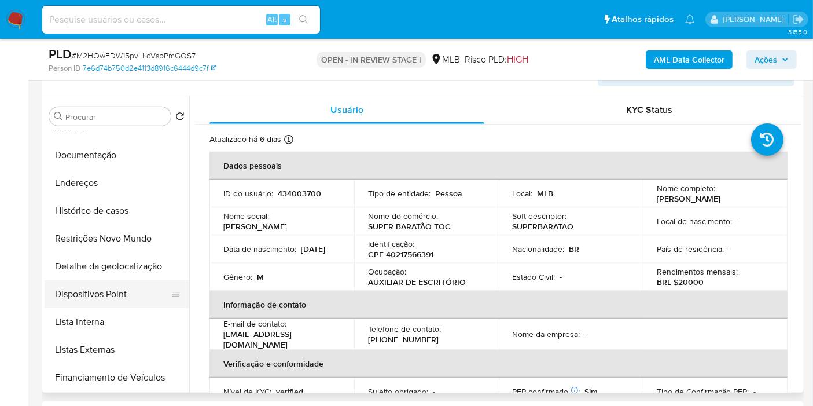
scroll to position [129, 0]
click at [117, 289] on button "Listas Externas" at bounding box center [112, 294] width 135 height 28
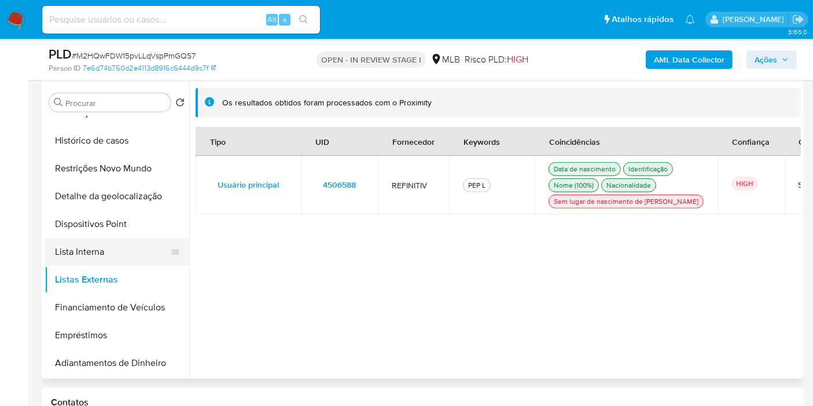
click at [118, 253] on button "Lista Interna" at bounding box center [112, 252] width 135 height 28
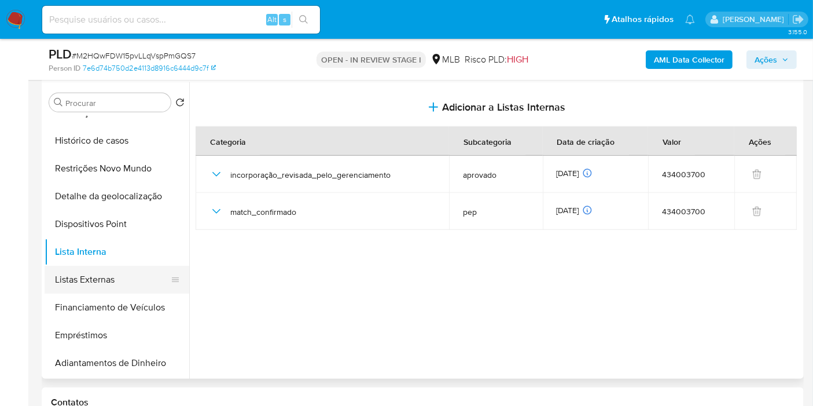
click at [114, 278] on button "Listas Externas" at bounding box center [112, 280] width 135 height 28
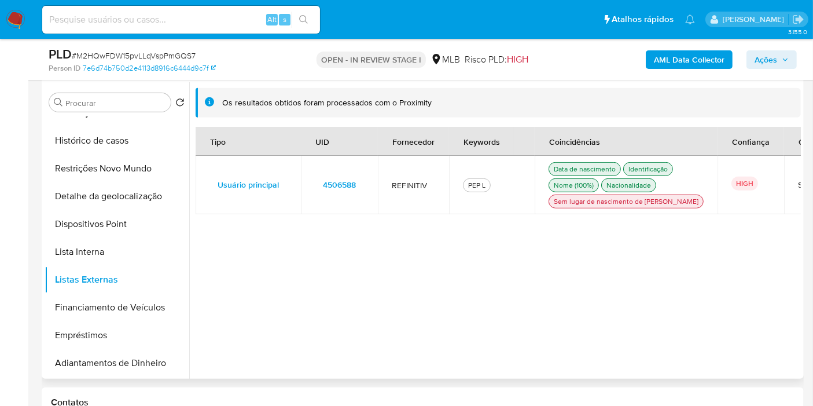
click at [332, 188] on span "4506588" at bounding box center [339, 185] width 33 height 16
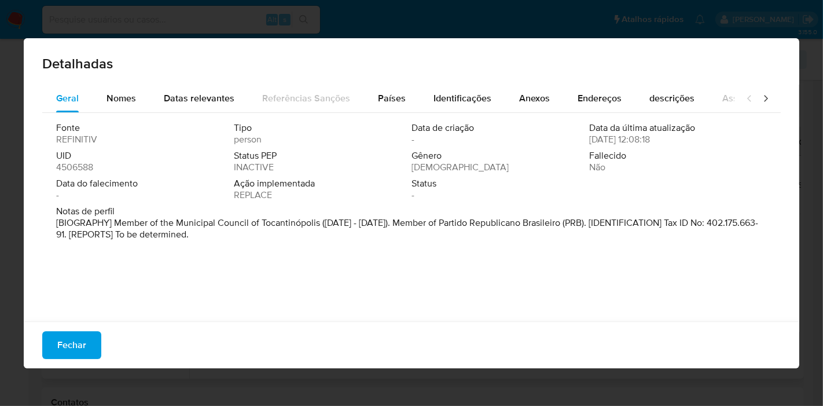
click at [74, 171] on span "4506588" at bounding box center [74, 168] width 37 height 12
click at [74, 341] on span "Fechar" at bounding box center [71, 344] width 29 height 25
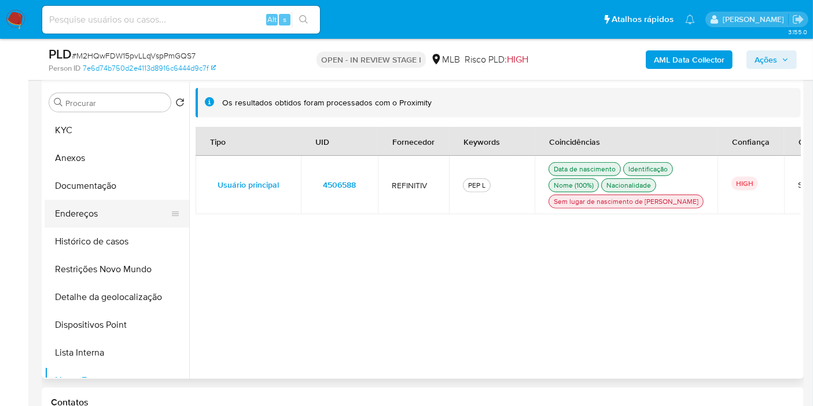
scroll to position [0, 0]
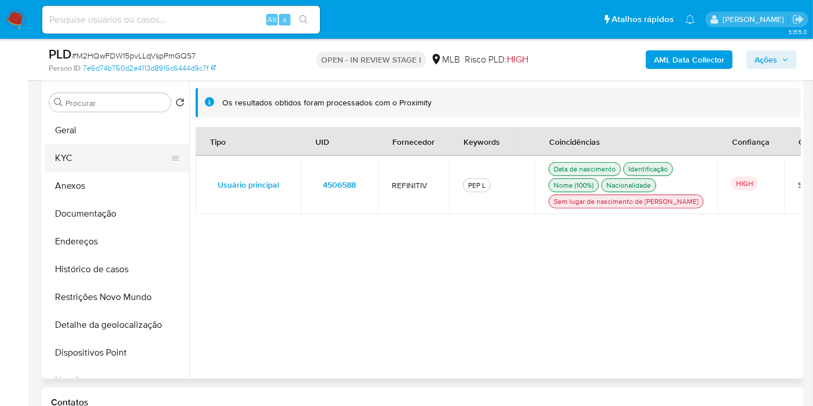
click at [109, 157] on button "KYC" at bounding box center [112, 158] width 135 height 28
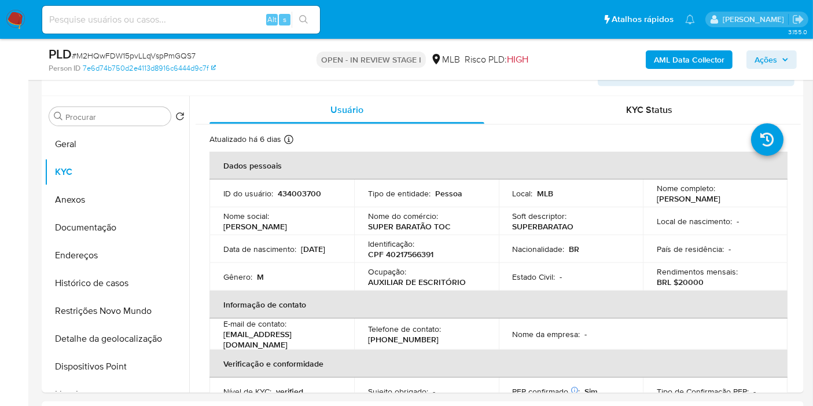
click at [780, 58] on span "Ações" at bounding box center [772, 60] width 34 height 16
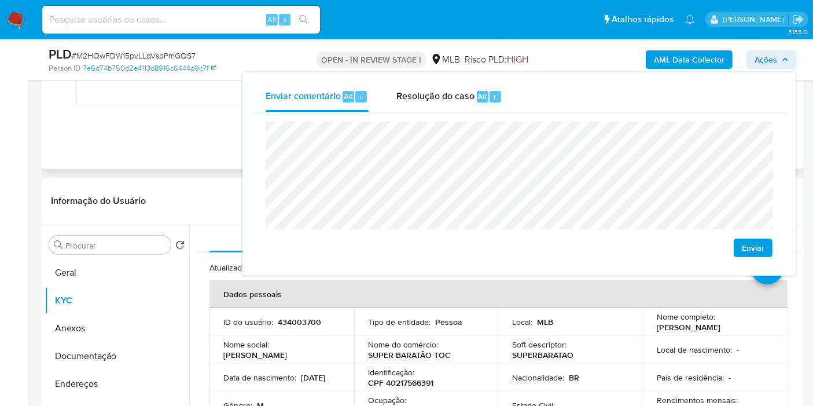
scroll to position [612, 0]
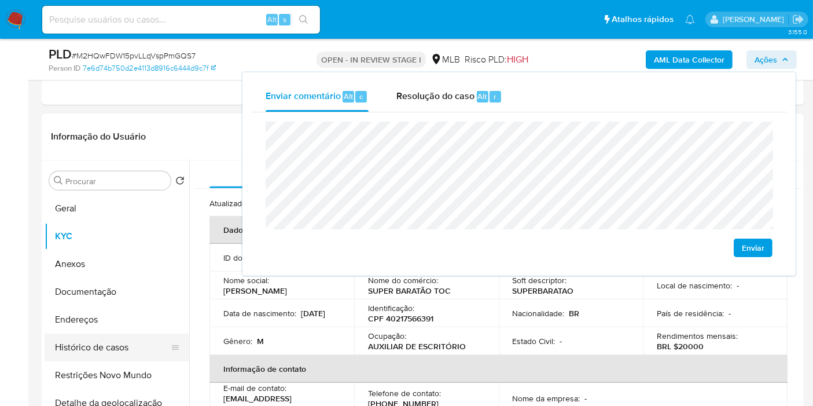
drag, startPoint x: 107, startPoint y: 357, endPoint x: 115, endPoint y: 329, distance: 28.9
click at [107, 355] on button "Histórico de casos" at bounding box center [112, 347] width 135 height 28
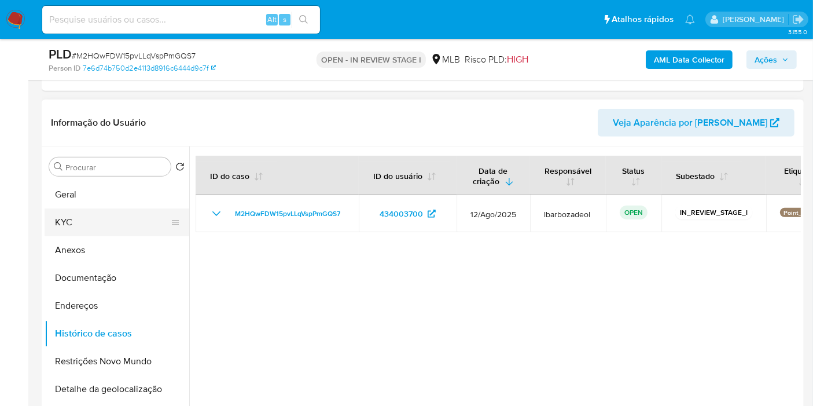
click at [79, 222] on button "KYC" at bounding box center [112, 222] width 135 height 28
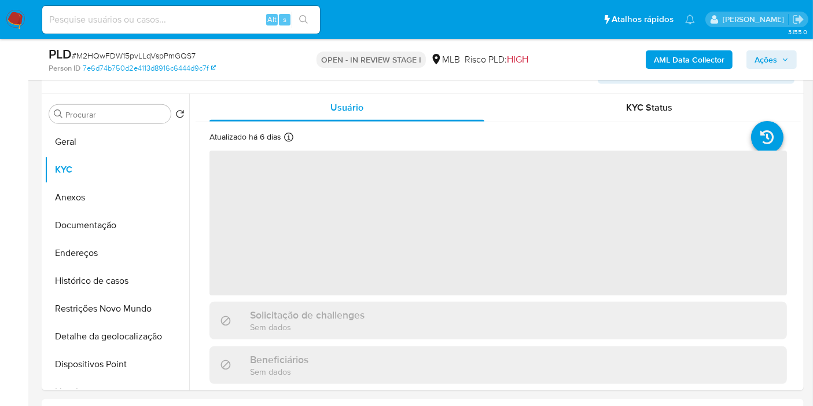
scroll to position [676, 0]
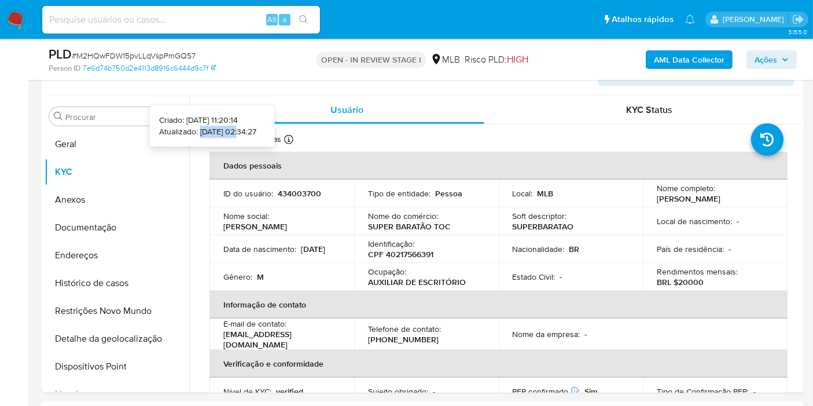
drag, startPoint x: 216, startPoint y: 133, endPoint x: 182, endPoint y: 129, distance: 35.0
click at [182, 129] on p "Atualizado: 19/08/2025 02:34:27" at bounding box center [207, 132] width 97 height 12
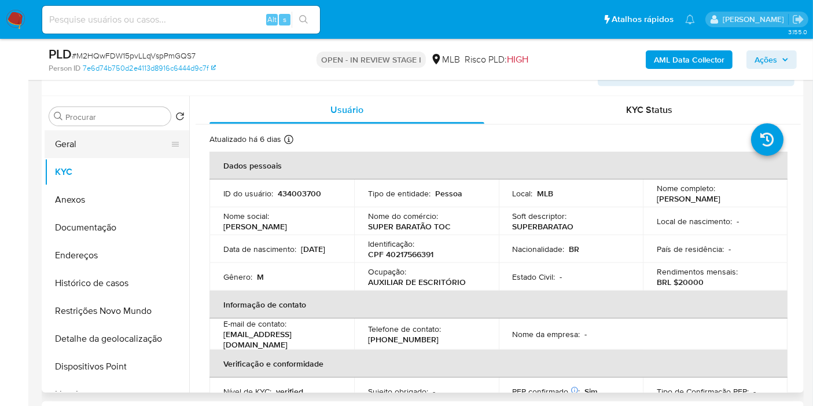
click at [68, 144] on button "Geral" at bounding box center [112, 144] width 135 height 28
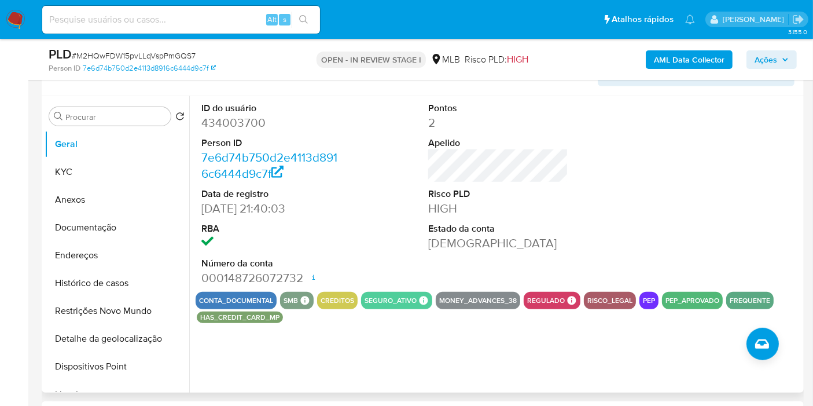
click at [361, 178] on div "ID do usuário 434003700 Person ID 7e6d74b750d2e4113d8916c6444d9c7f Data de regi…" at bounding box center [499, 194] width 606 height 196
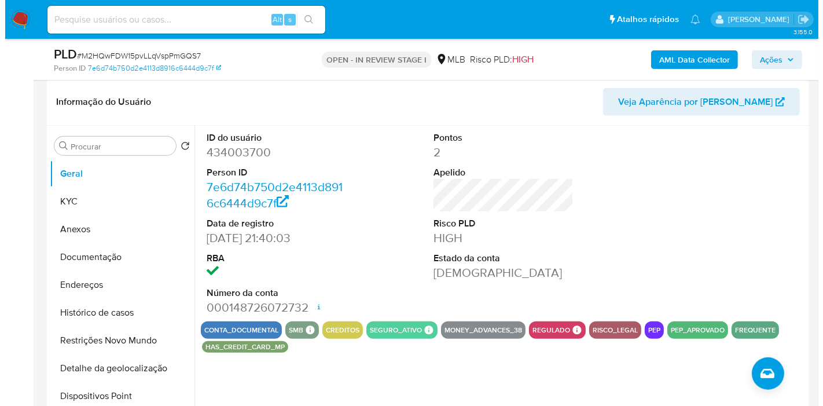
scroll to position [647, 0]
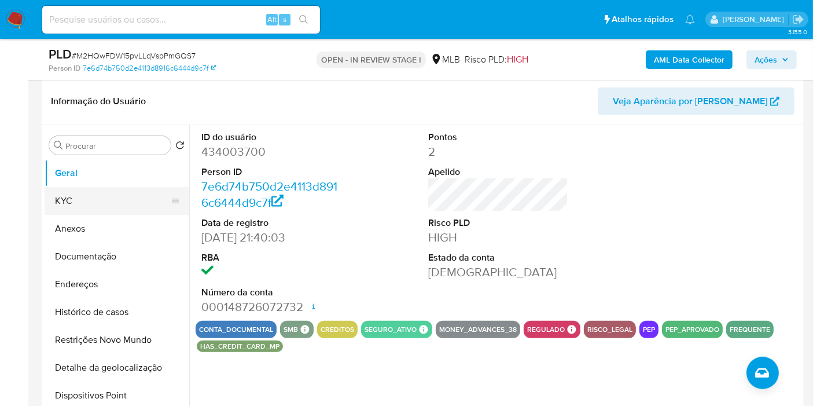
click at [104, 203] on button "KYC" at bounding box center [112, 201] width 135 height 28
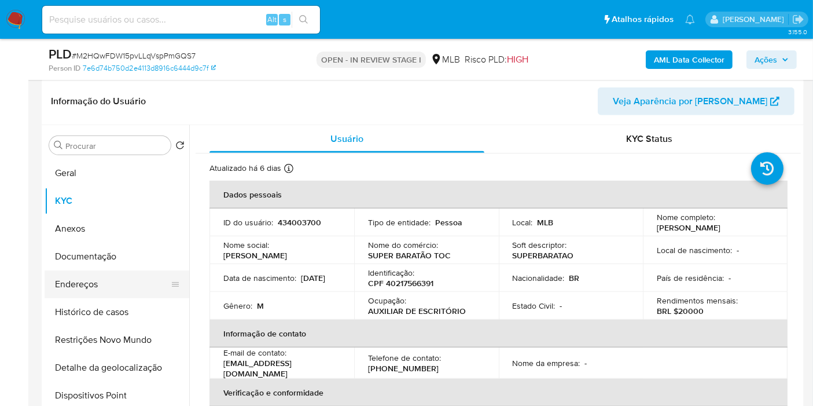
click at [129, 288] on button "Endereços" at bounding box center [112, 284] width 135 height 28
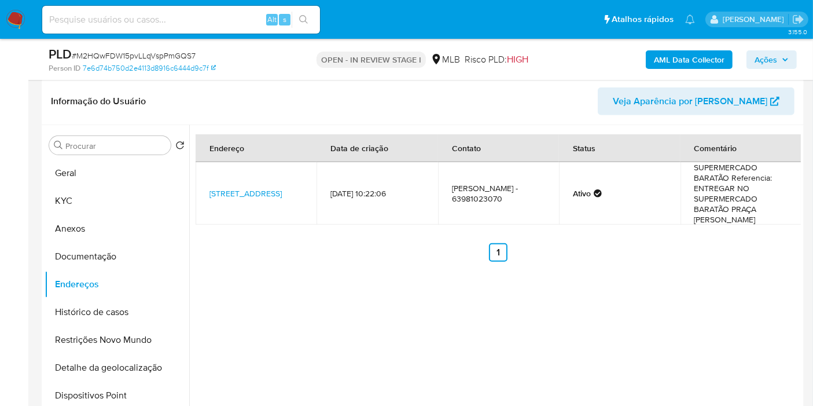
drag, startPoint x: 119, startPoint y: 359, endPoint x: 313, endPoint y: 355, distance: 194.5
click at [119, 359] on button "Detalhe da geolocalização" at bounding box center [117, 368] width 145 height 28
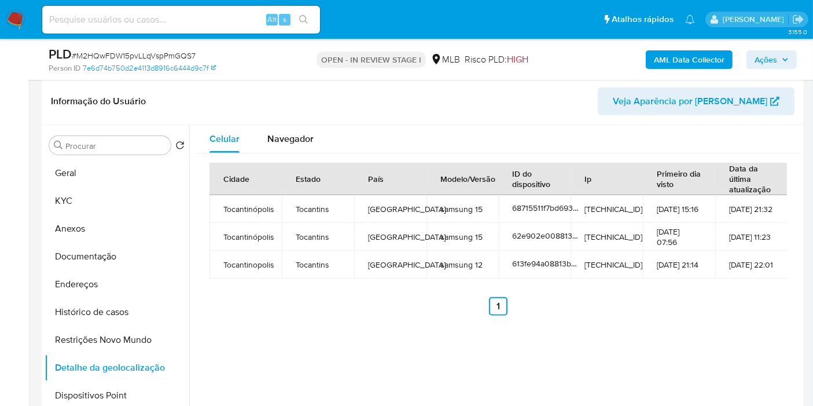
drag, startPoint x: 121, startPoint y: 342, endPoint x: 522, endPoint y: 343, distance: 400.6
click at [121, 342] on button "Restrições Novo Mundo" at bounding box center [117, 340] width 145 height 28
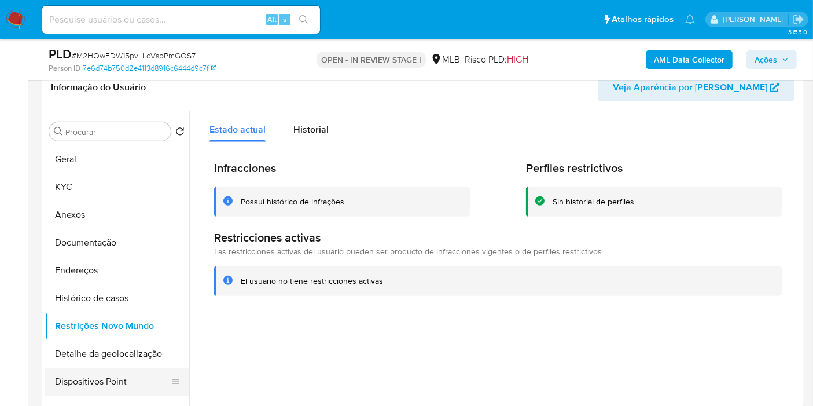
click at [117, 386] on button "Dispositivos Point" at bounding box center [112, 382] width 135 height 28
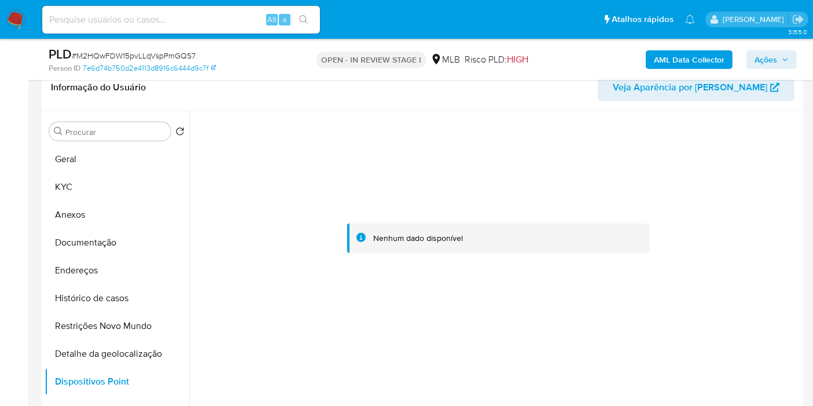
click at [778, 60] on span "Ações" at bounding box center [772, 60] width 34 height 16
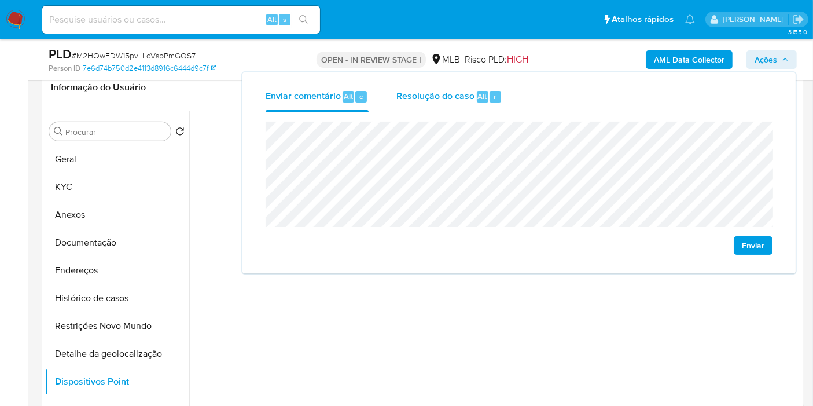
click at [453, 89] on span "Resolução do caso" at bounding box center [436, 95] width 78 height 13
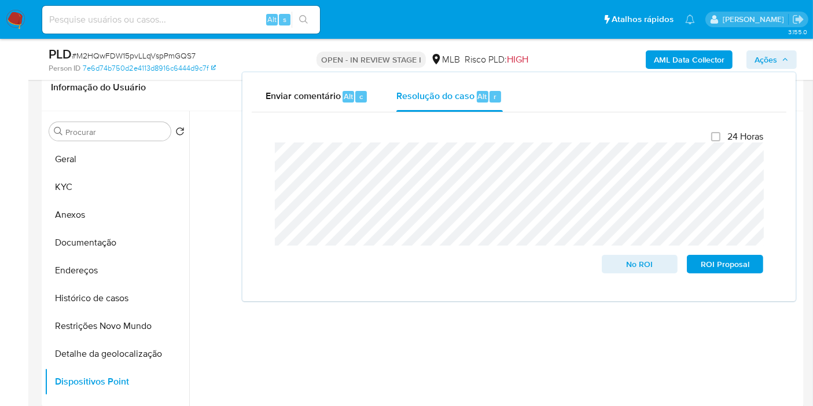
drag, startPoint x: 478, startPoint y: 338, endPoint x: 622, endPoint y: 203, distance: 197.8
click at [479, 336] on div at bounding box center [499, 238] width 606 height 255
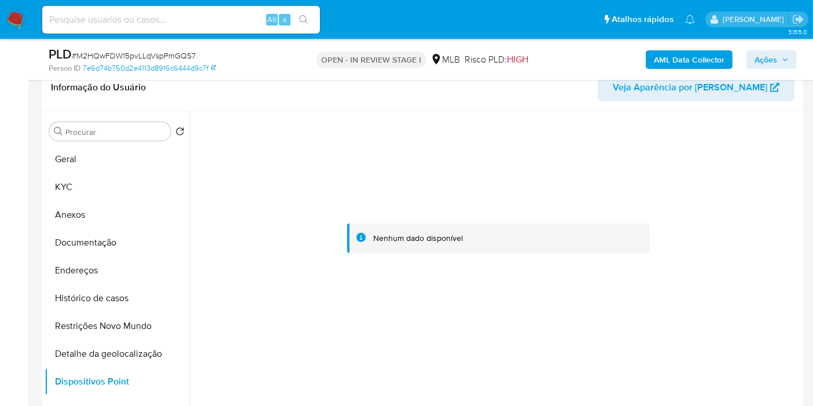
click at [681, 56] on b "AML Data Collector" at bounding box center [689, 59] width 71 height 19
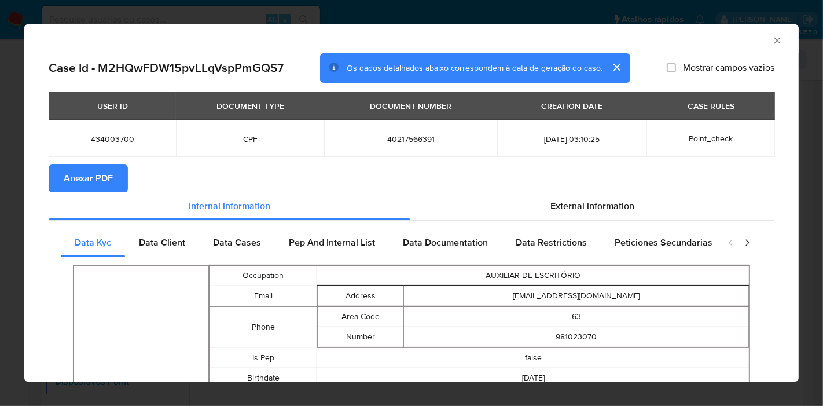
click at [75, 174] on span "Anexar PDF" at bounding box center [88, 178] width 49 height 25
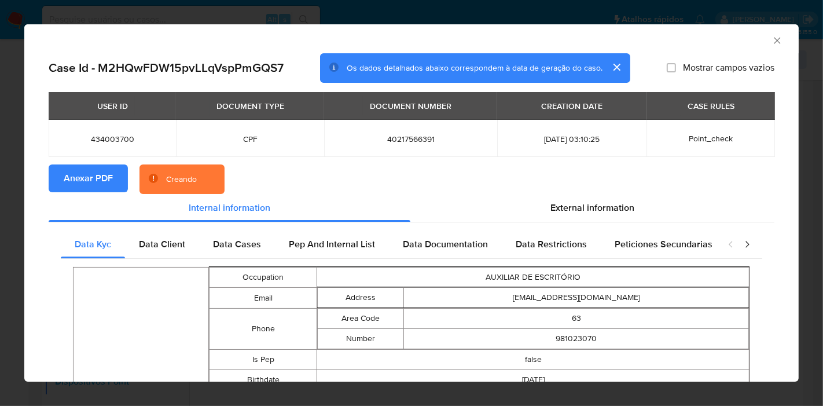
click at [461, 189] on section "Anexar PDF Creando" at bounding box center [412, 179] width 726 height 30
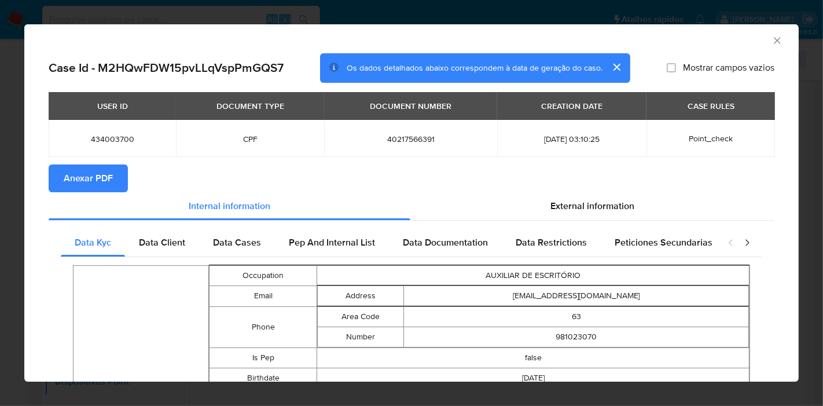
click at [772, 42] on icon "Fechar a janela" at bounding box center [778, 41] width 12 height 12
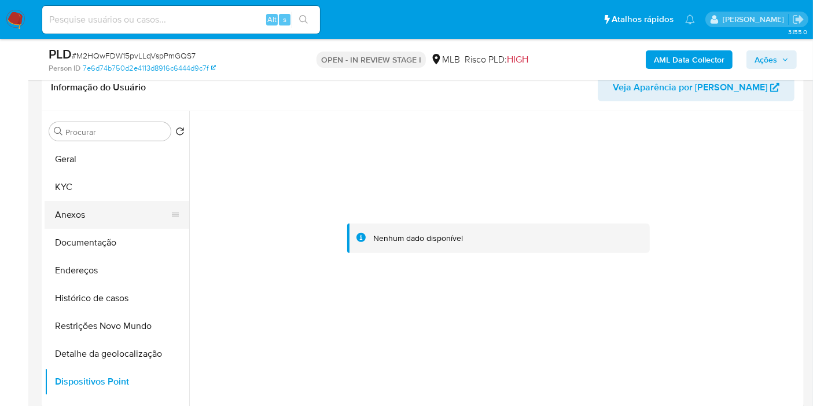
click at [118, 221] on button "Anexos" at bounding box center [112, 215] width 135 height 28
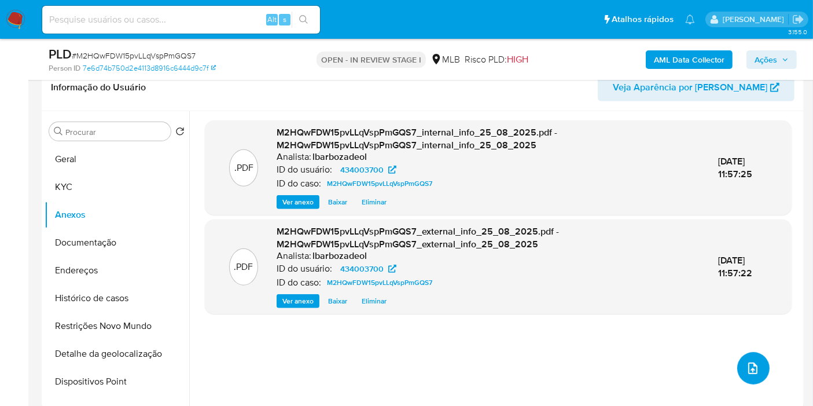
click at [754, 366] on icon "upload-file" at bounding box center [753, 368] width 14 height 14
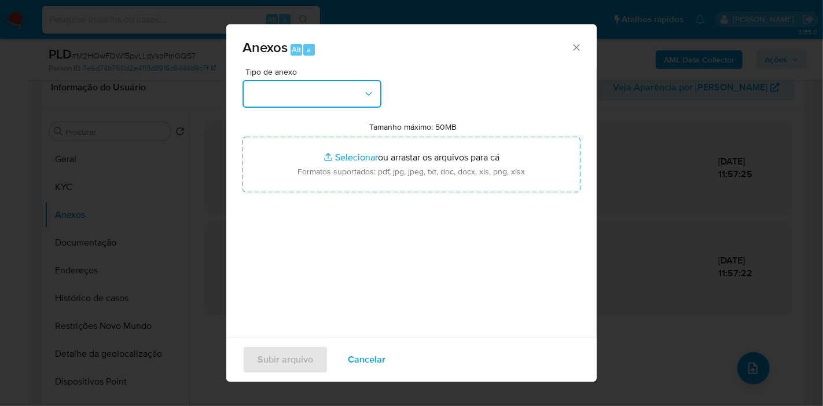
click at [314, 96] on button "button" at bounding box center [312, 94] width 139 height 28
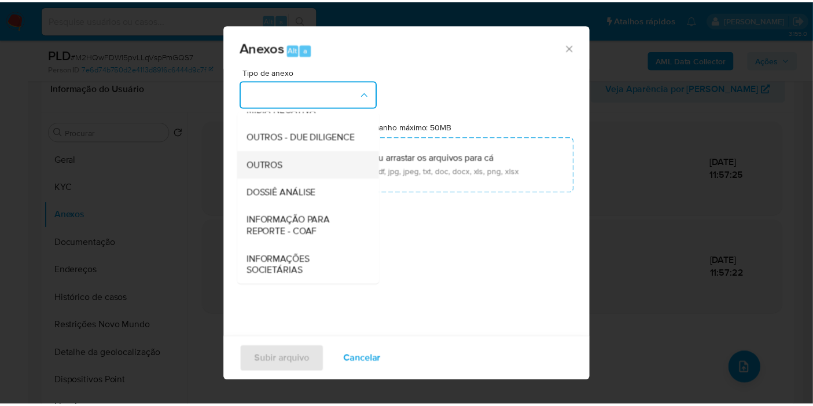
scroll to position [178, 0]
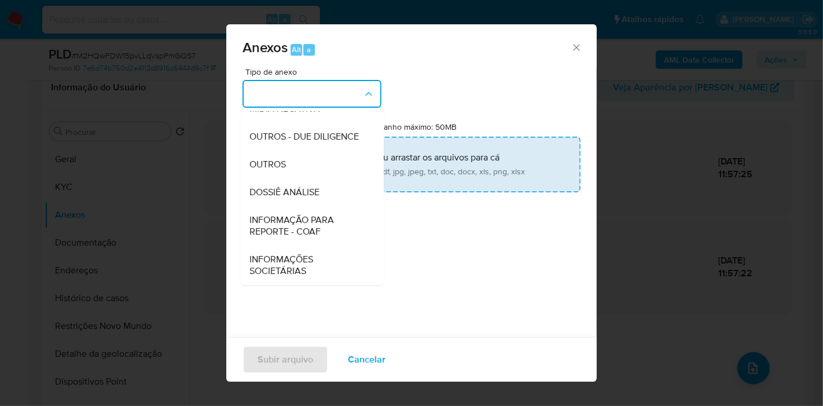
click at [304, 181] on div "DOSSIÊ ANÁLISE" at bounding box center [308, 192] width 118 height 28
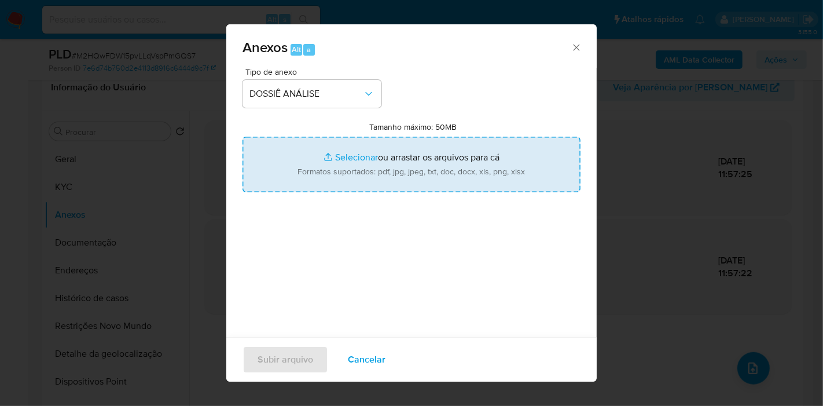
click at [317, 168] on input "Tamanho máximo: 50MB Selecionar arquivos" at bounding box center [412, 165] width 338 height 56
type input "C:\fakepath\SAR - XXXX - CPF 40217566391 - MARCIO KLEY SOARES BRANDAO.pdf"
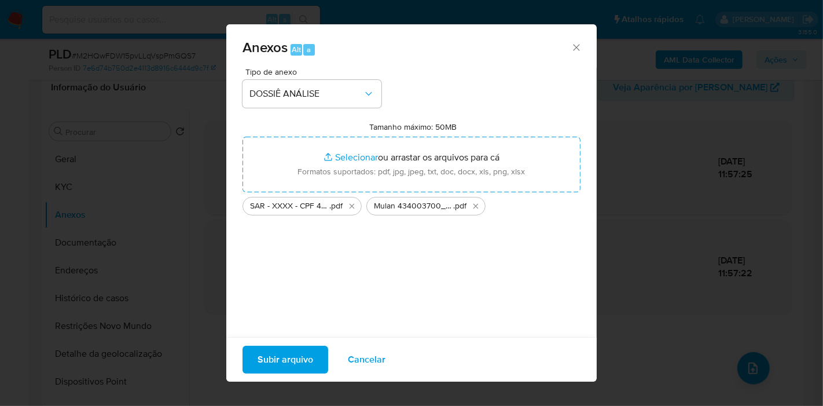
click at [313, 353] on button "Subir arquivo" at bounding box center [286, 360] width 86 height 28
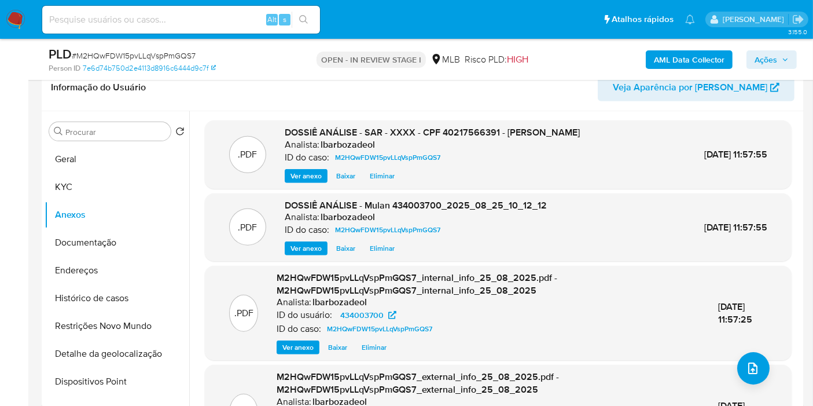
click at [755, 60] on span "Ações" at bounding box center [766, 59] width 23 height 19
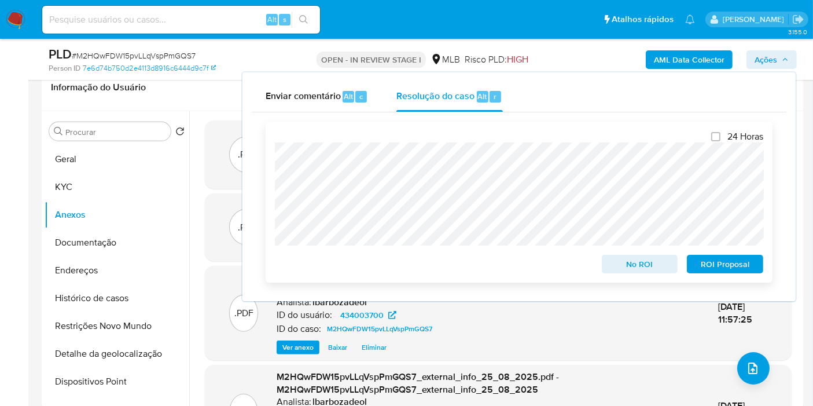
click at [707, 262] on span "ROI Proposal" at bounding box center [725, 264] width 60 height 16
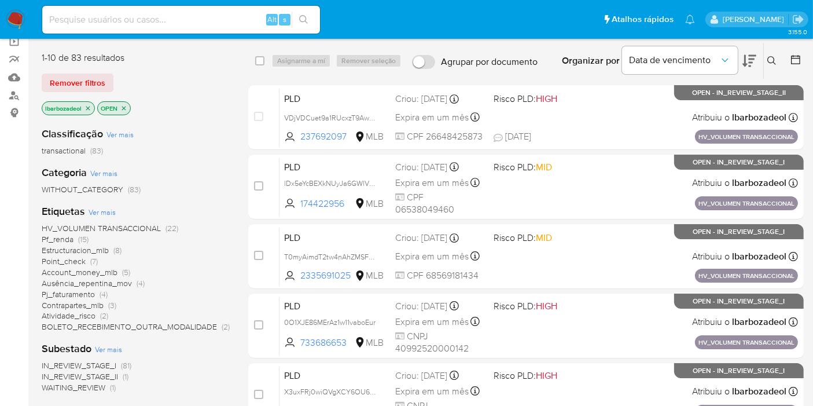
scroll to position [129, 0]
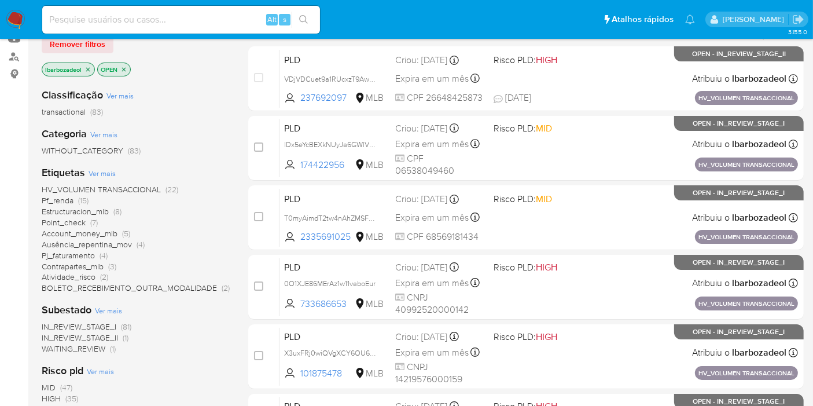
click at [71, 399] on span "(35)" at bounding box center [71, 398] width 13 height 12
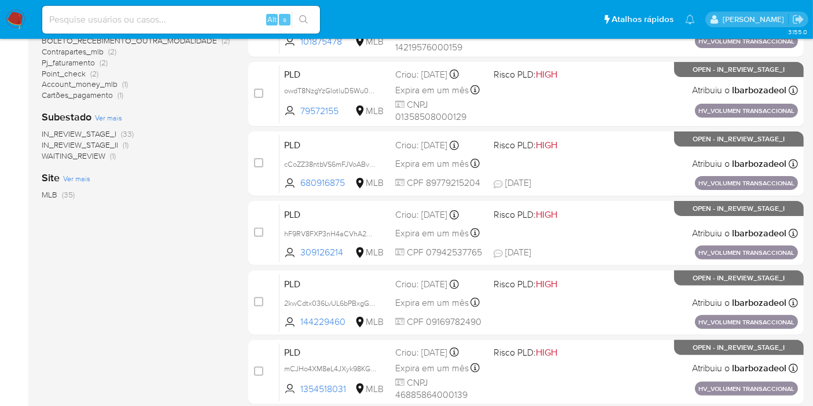
scroll to position [507, 0]
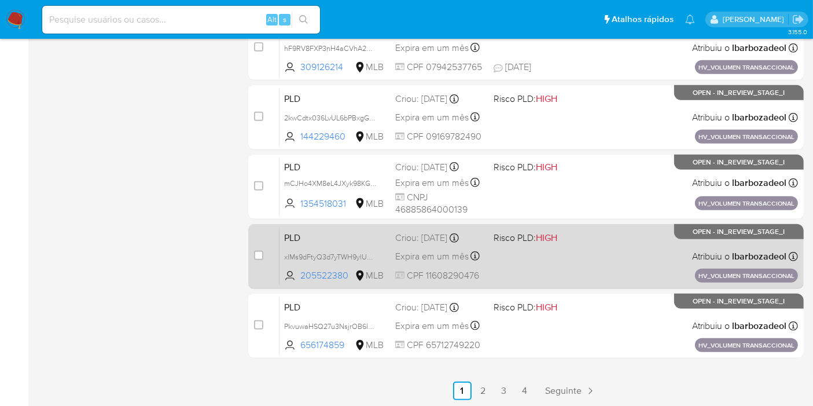
click at [521, 269] on div "PLD xIMs9dFtyQ3d7yTWH9ylUbIm 205522380 MLB Risco PLD: HIGH Criou: [DATE] Criou:…" at bounding box center [539, 256] width 519 height 58
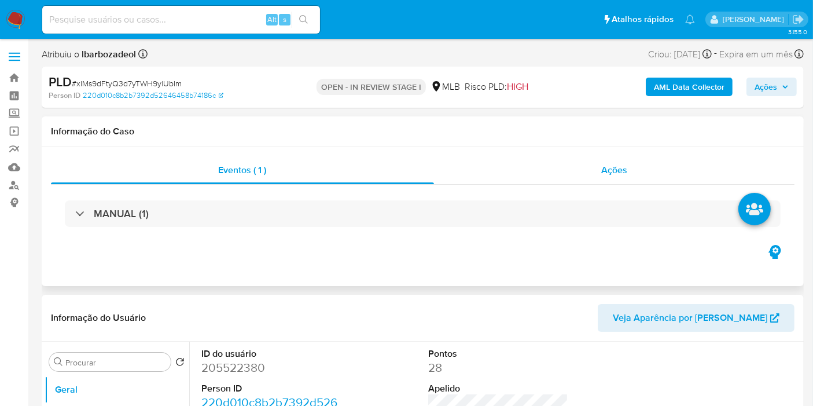
select select "10"
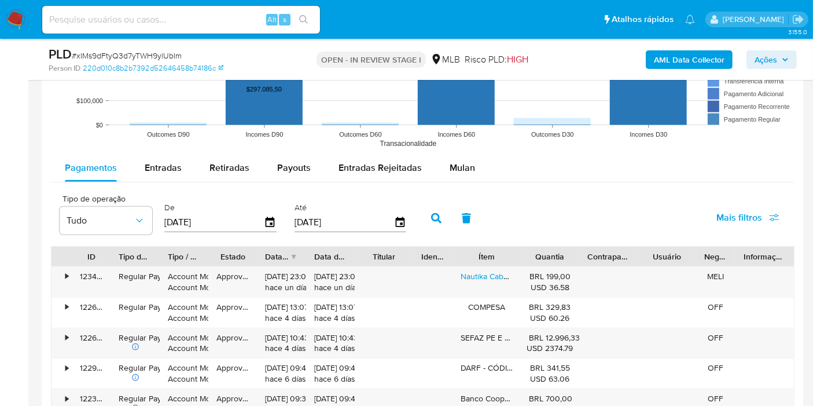
scroll to position [1158, 0]
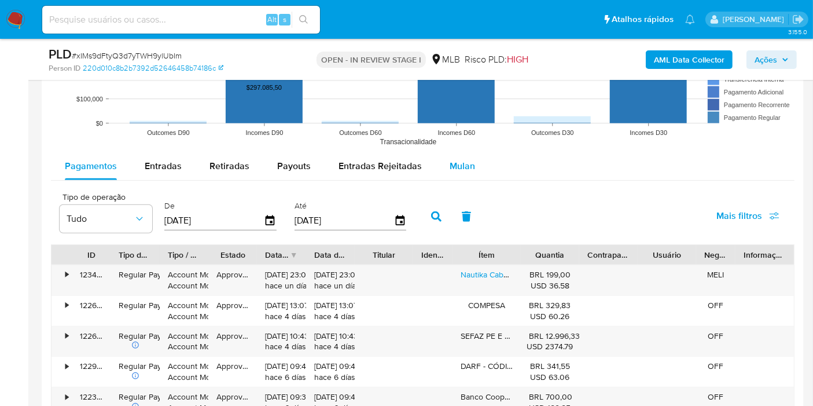
click at [464, 174] on div "Mulan" at bounding box center [462, 166] width 25 height 28
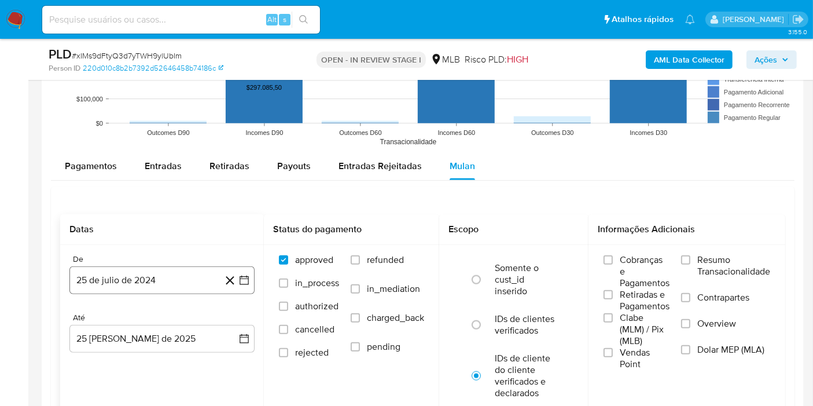
click at [183, 280] on button "25 de julio de 2024" at bounding box center [161, 280] width 185 height 28
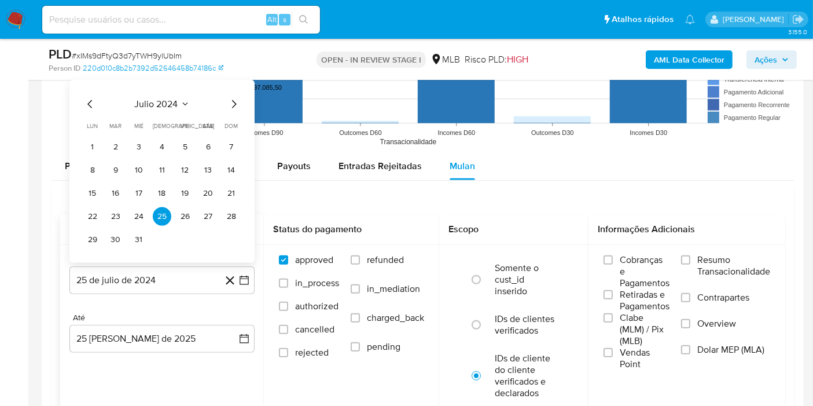
click at [149, 98] on span "julio 2024" at bounding box center [156, 104] width 43 height 12
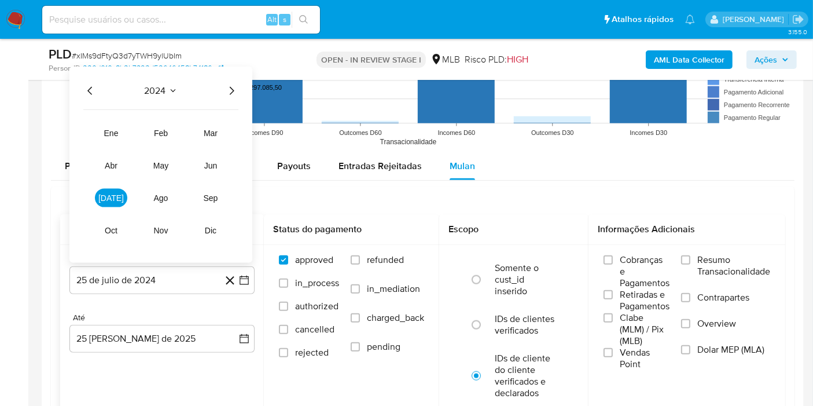
drag, startPoint x: 233, startPoint y: 89, endPoint x: 210, endPoint y: 116, distance: 36.2
click at [230, 93] on icon "Año siguiente" at bounding box center [232, 91] width 14 height 14
click at [116, 197] on span "[DATE]" at bounding box center [110, 197] width 25 height 9
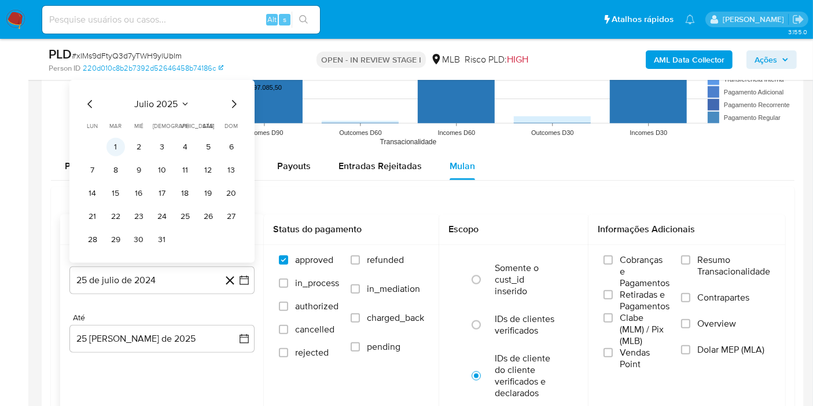
click at [117, 147] on button "1" at bounding box center [116, 147] width 19 height 19
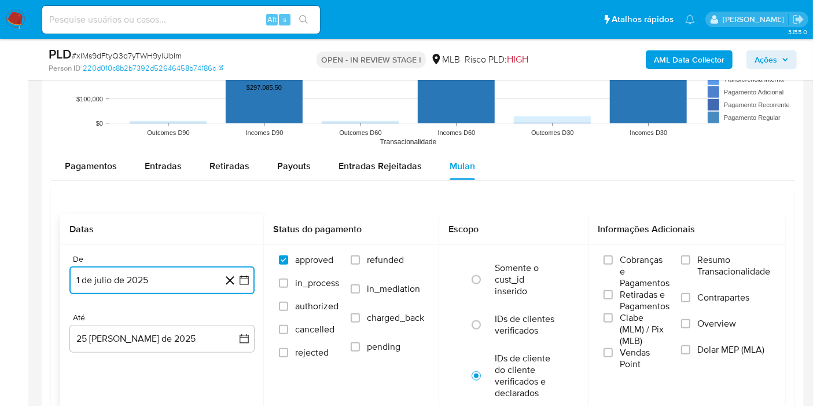
drag, startPoint x: 140, startPoint y: 335, endPoint x: 136, endPoint y: 321, distance: 14.5
click at [140, 335] on button "25 [PERSON_NAME] de 2025" at bounding box center [161, 339] width 185 height 28
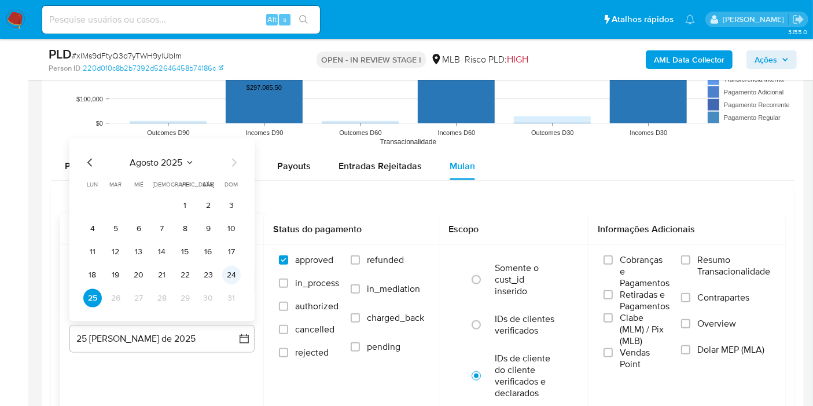
click at [232, 277] on button "24" at bounding box center [231, 275] width 19 height 19
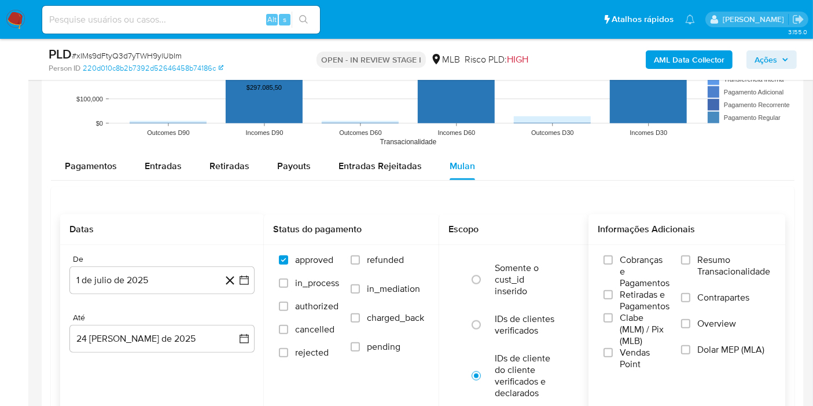
click at [702, 275] on span "Resumo Transacionalidade" at bounding box center [734, 265] width 73 height 23
click at [691, 265] on input "Resumo Transacionalidade" at bounding box center [685, 259] width 9 height 9
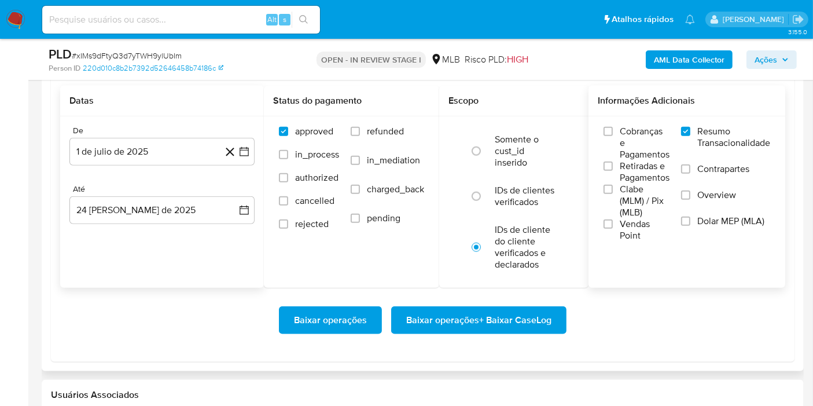
click at [534, 320] on span "Baixar operações + Baixar CaseLog" at bounding box center [478, 319] width 145 height 25
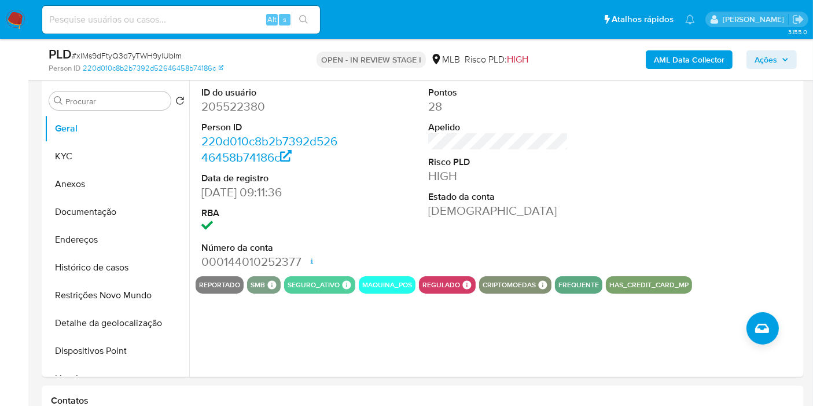
scroll to position [102, 0]
